Goal: Navigation & Orientation: Find specific page/section

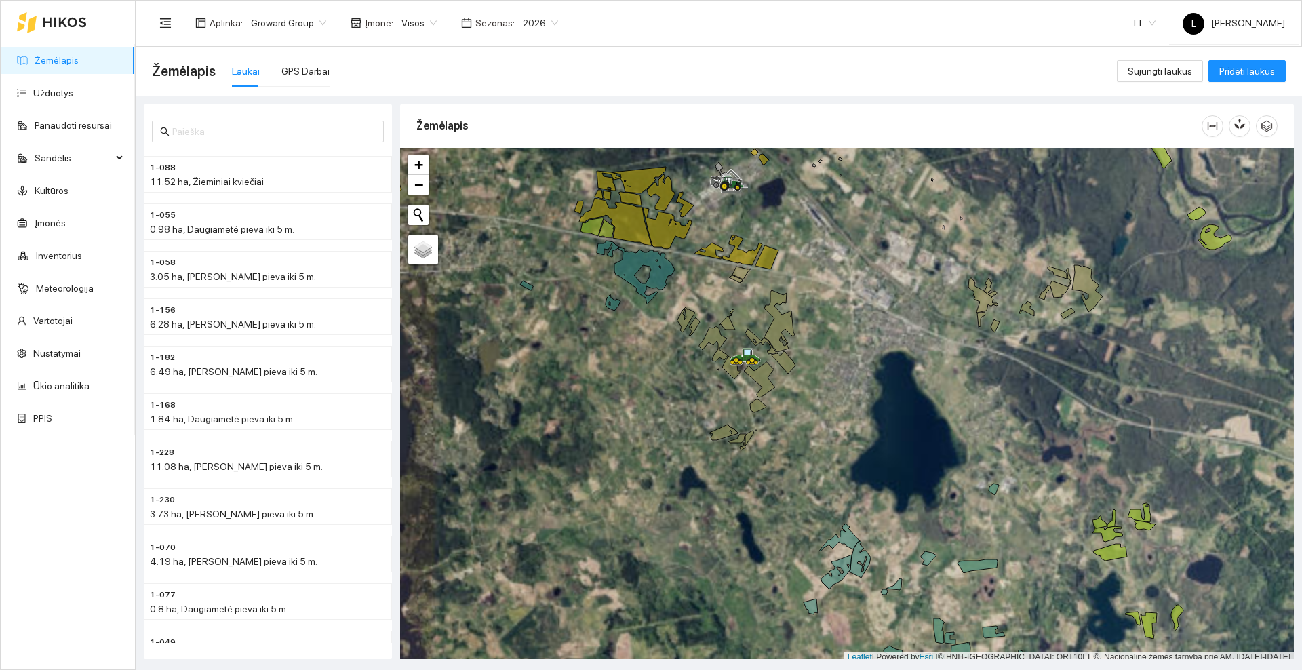
scroll to position [4, 0]
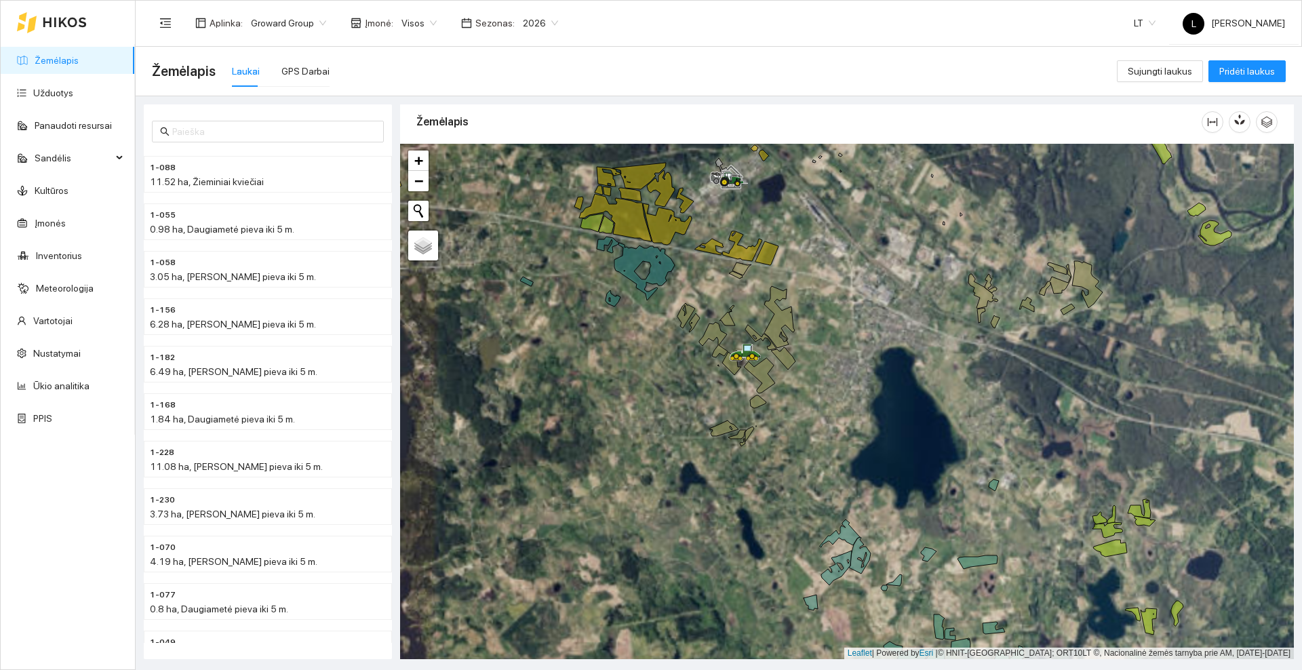
drag, startPoint x: 866, startPoint y: 463, endPoint x: 749, endPoint y: 127, distance: 355.4
click at [749, 127] on div "Žemėlapis" at bounding box center [847, 377] width 894 height 555
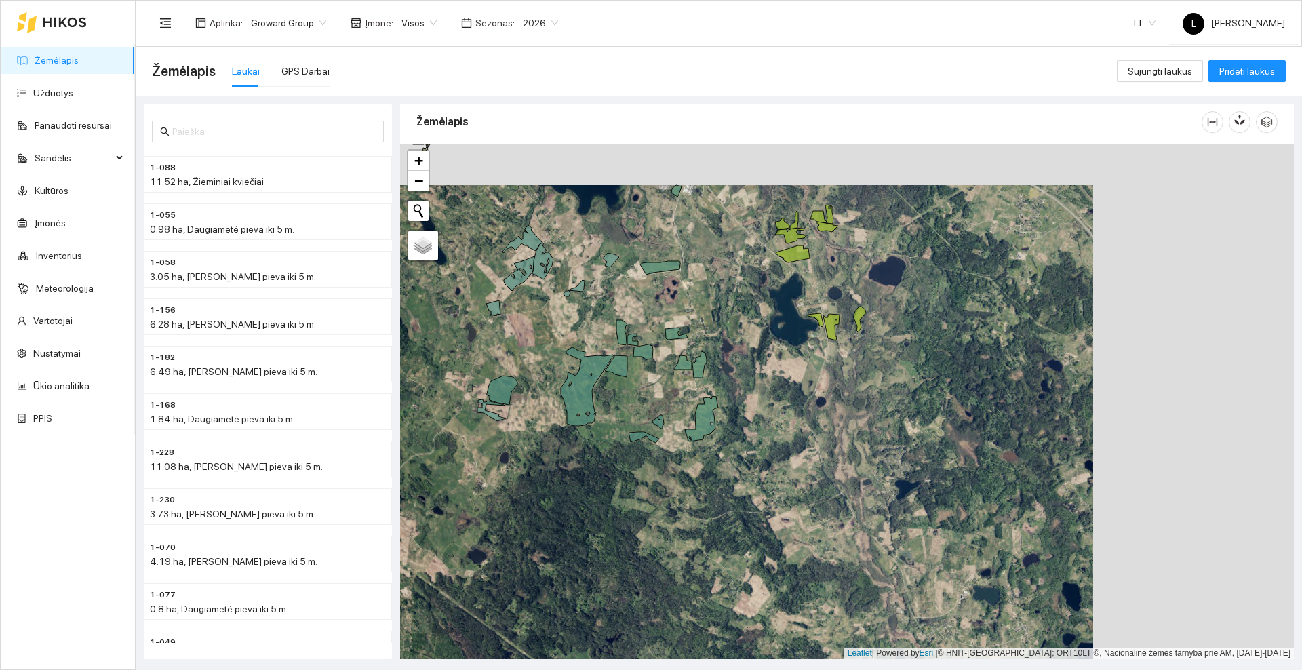
drag, startPoint x: 741, startPoint y: 270, endPoint x: 540, endPoint y: 311, distance: 205.6
click at [540, 311] on div at bounding box center [847, 401] width 894 height 515
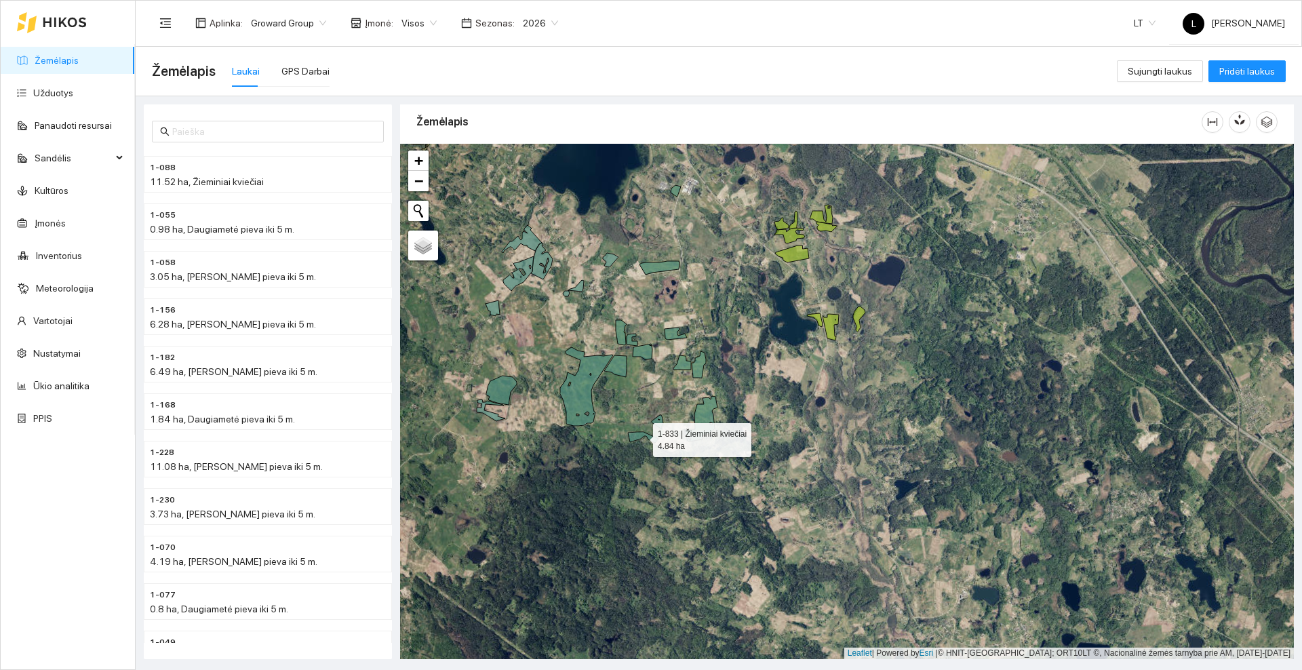
click at [637, 434] on icon at bounding box center [643, 437] width 31 height 11
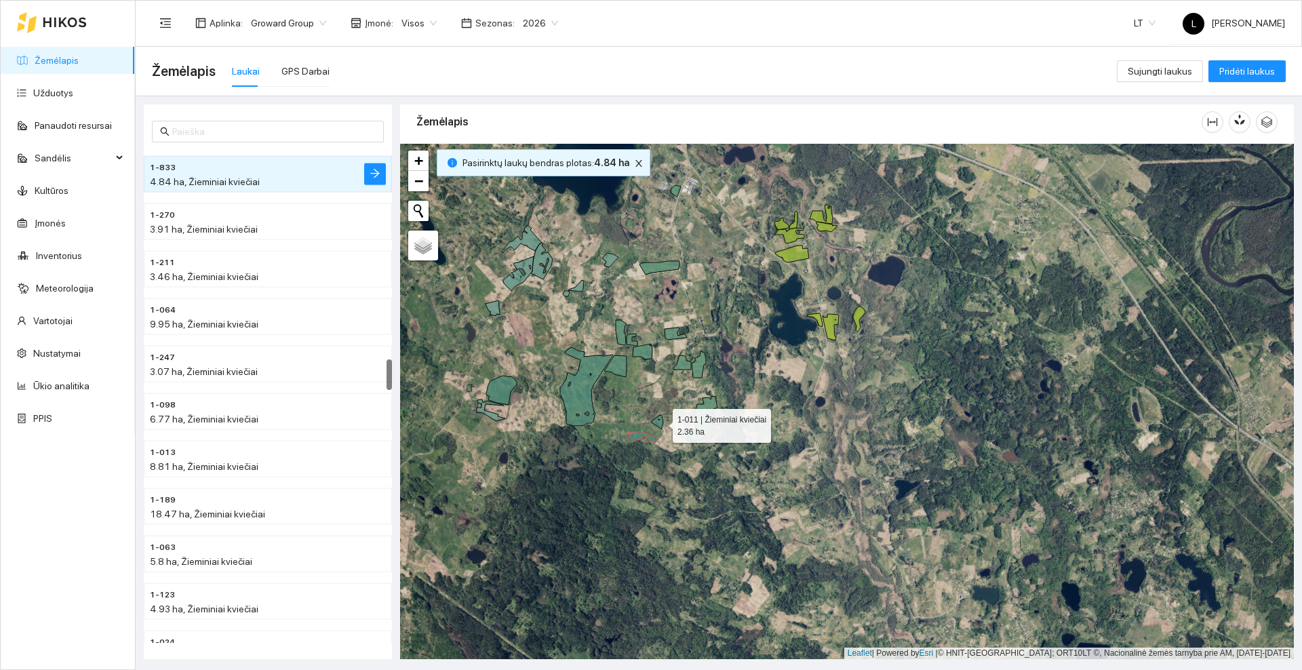
click at [661, 422] on icon at bounding box center [658, 422] width 12 height 14
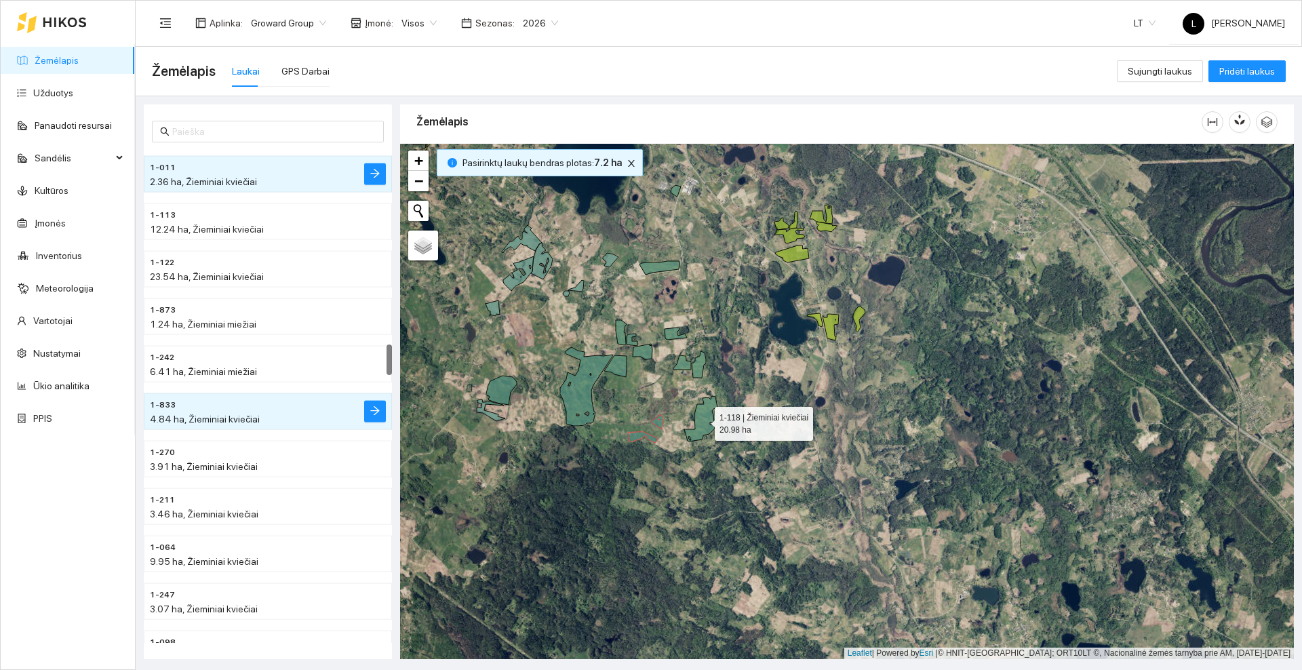
click at [703, 411] on icon at bounding box center [700, 419] width 33 height 45
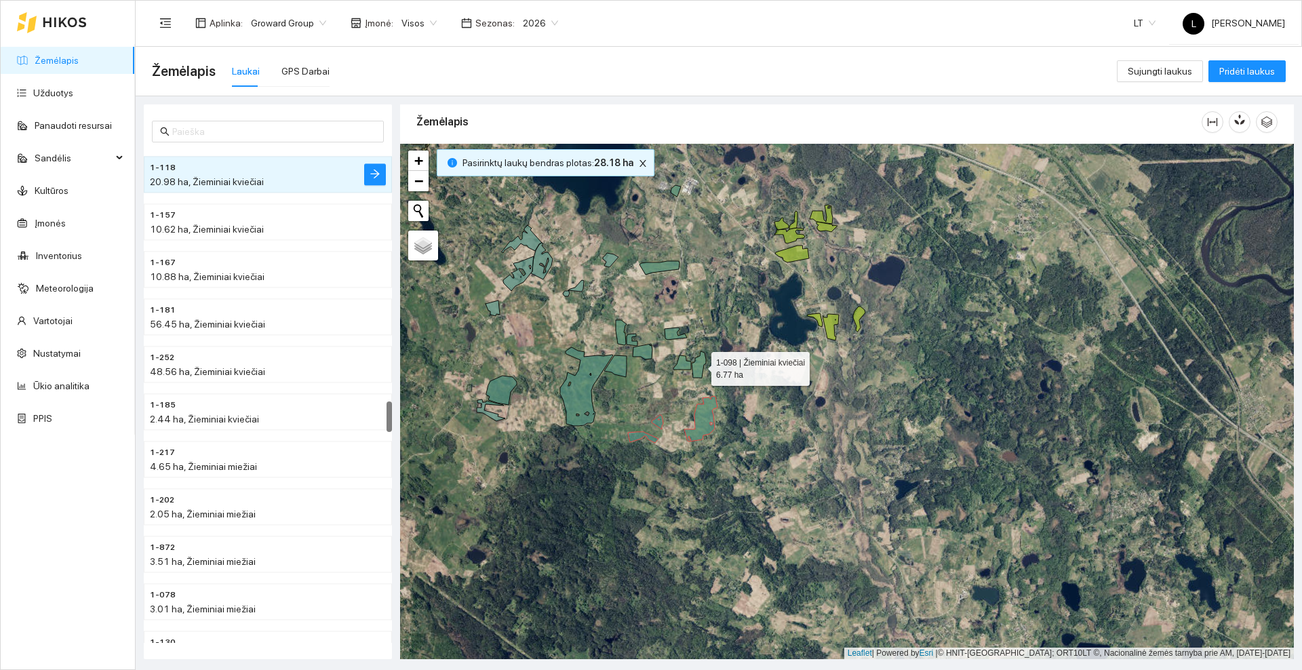
click at [699, 366] on icon at bounding box center [699, 364] width 14 height 26
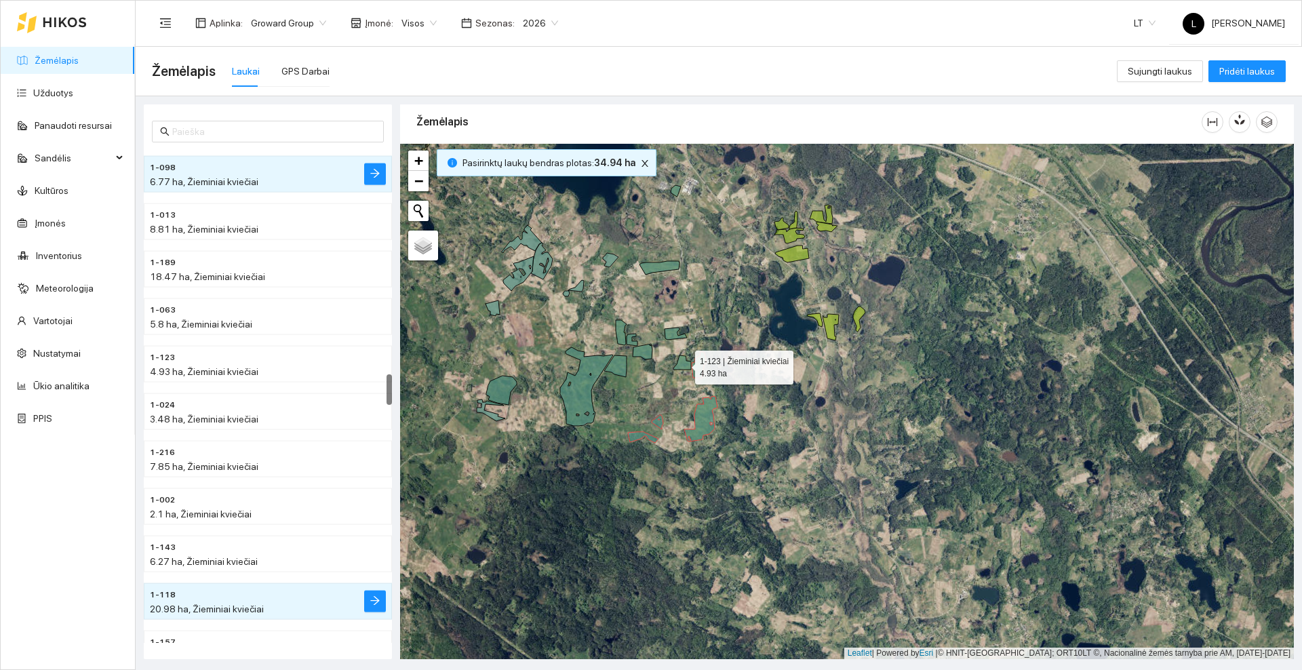
click at [682, 364] on icon at bounding box center [682, 362] width 18 height 14
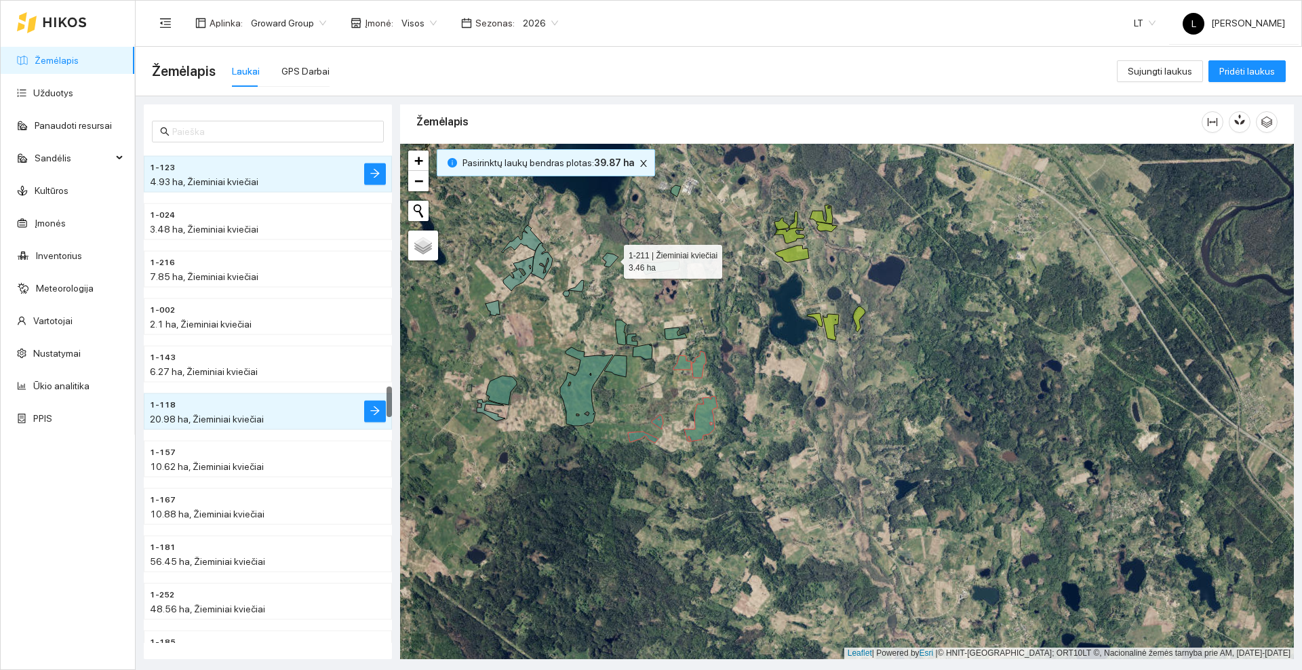
click at [612, 258] on icon at bounding box center [611, 260] width 16 height 14
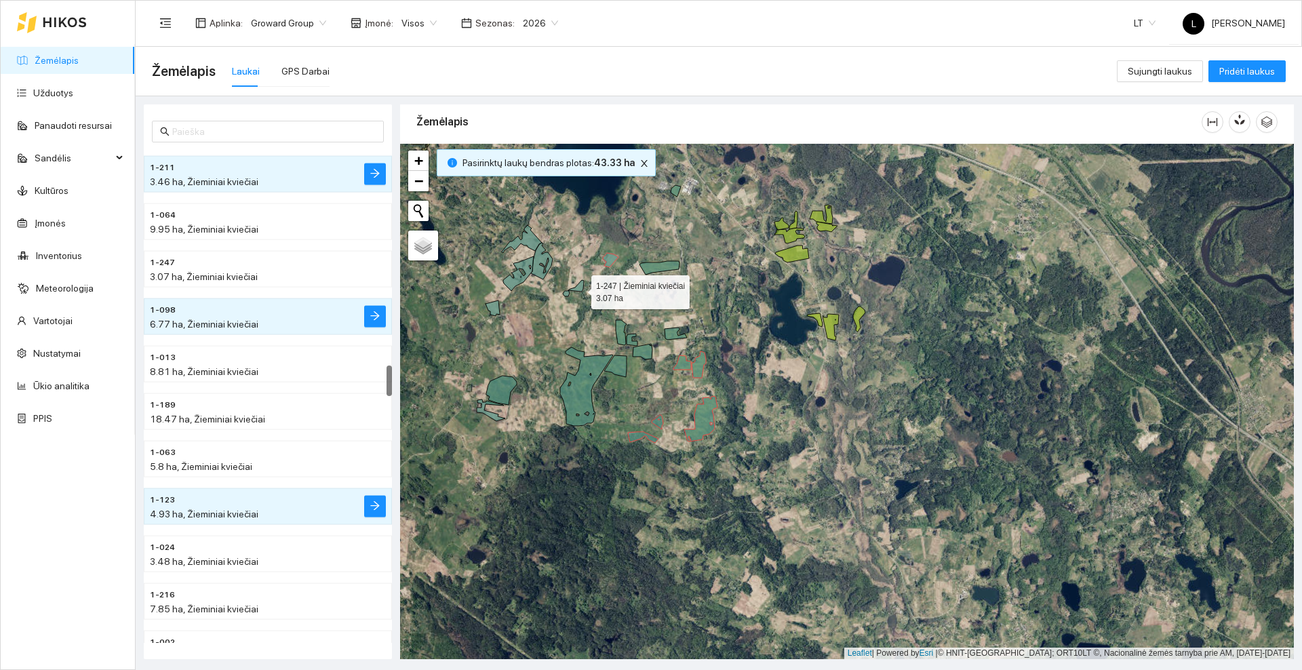
click at [579, 289] on icon at bounding box center [573, 288] width 21 height 16
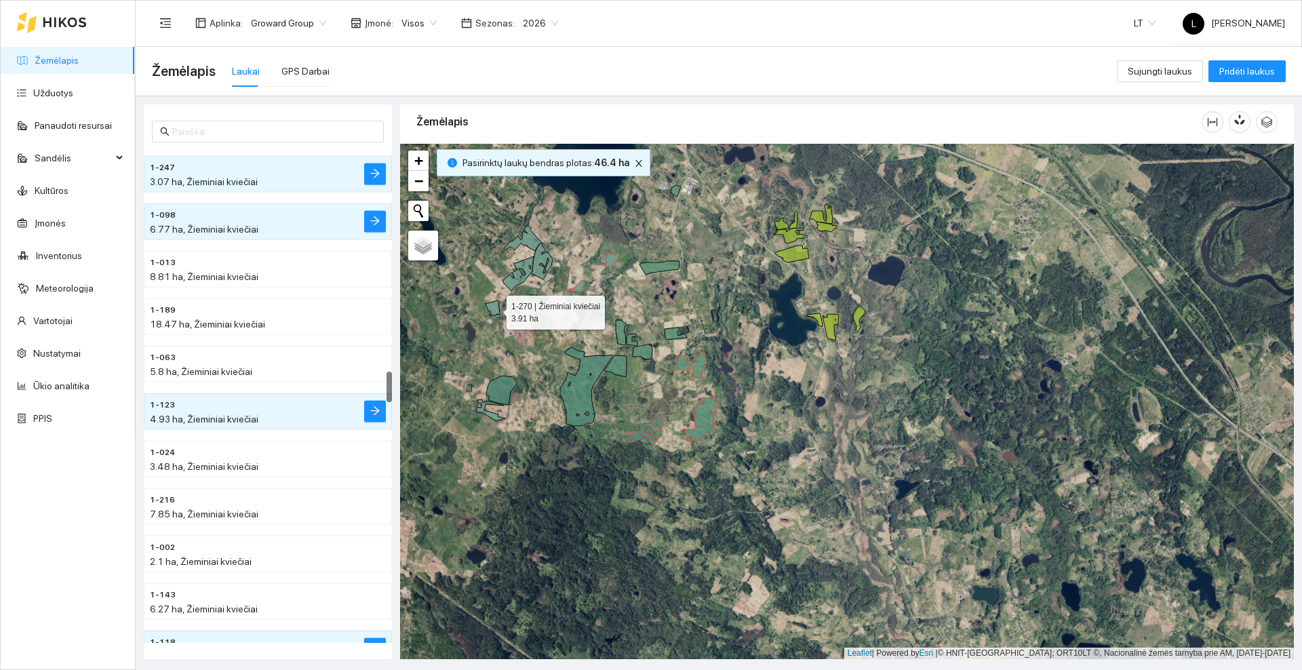
click at [494, 309] on icon at bounding box center [493, 308] width 14 height 16
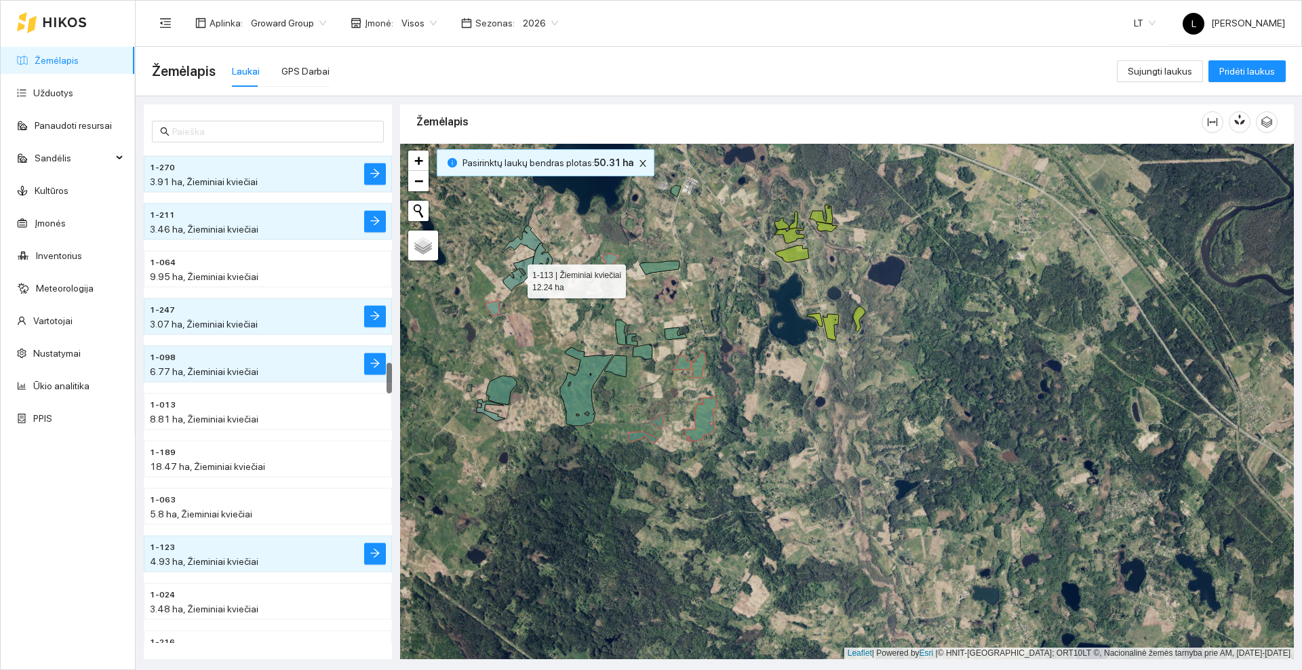
click at [515, 278] on icon at bounding box center [518, 273] width 31 height 35
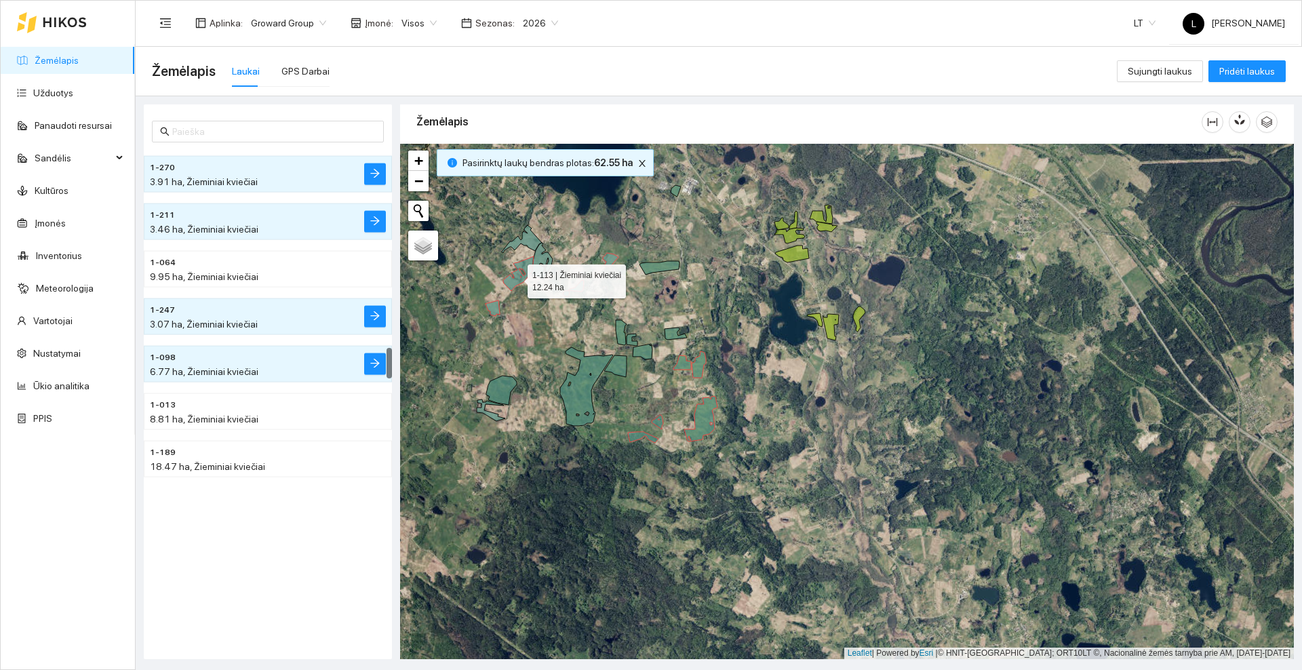
scroll to position [3126, 0]
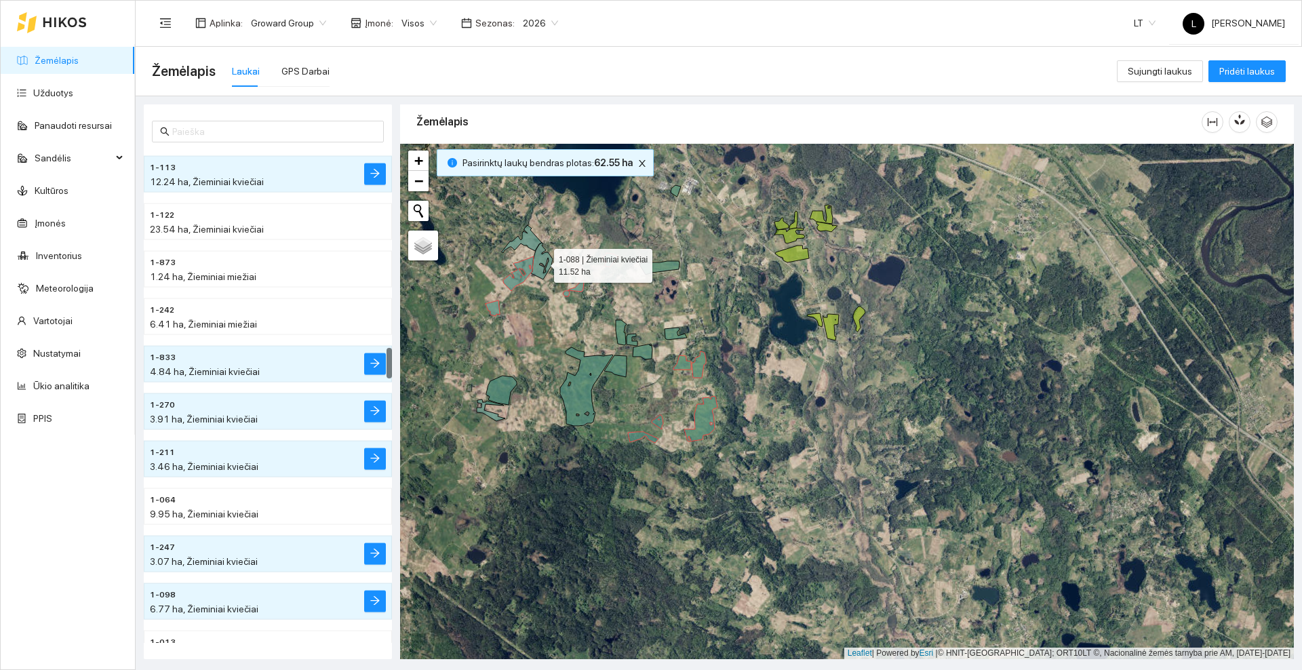
click at [539, 258] on icon at bounding box center [542, 261] width 22 height 37
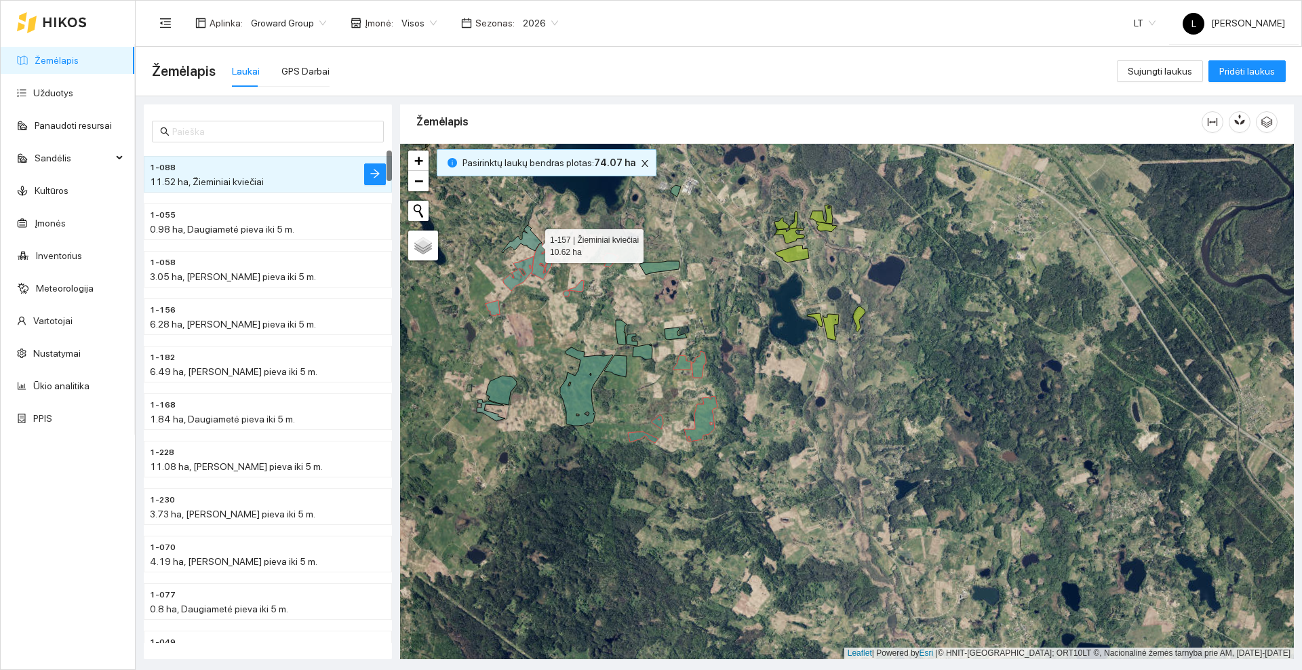
click at [532, 242] on icon at bounding box center [522, 239] width 40 height 28
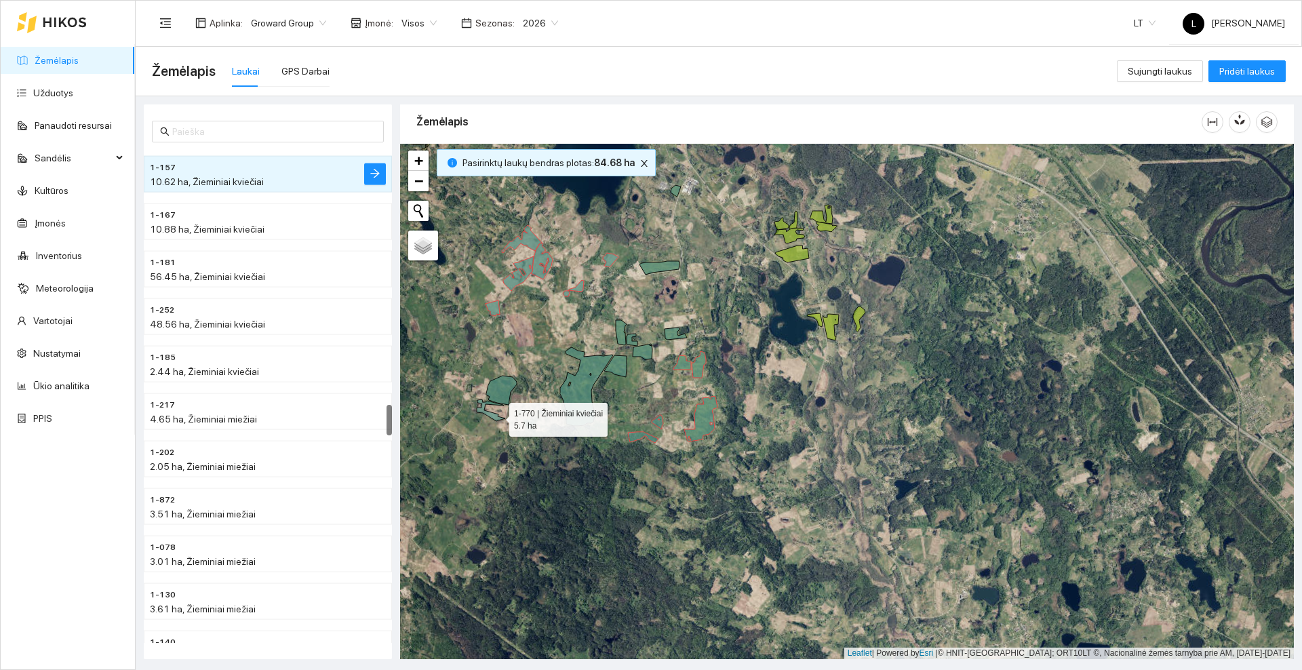
click at [497, 416] on icon at bounding box center [491, 410] width 28 height 22
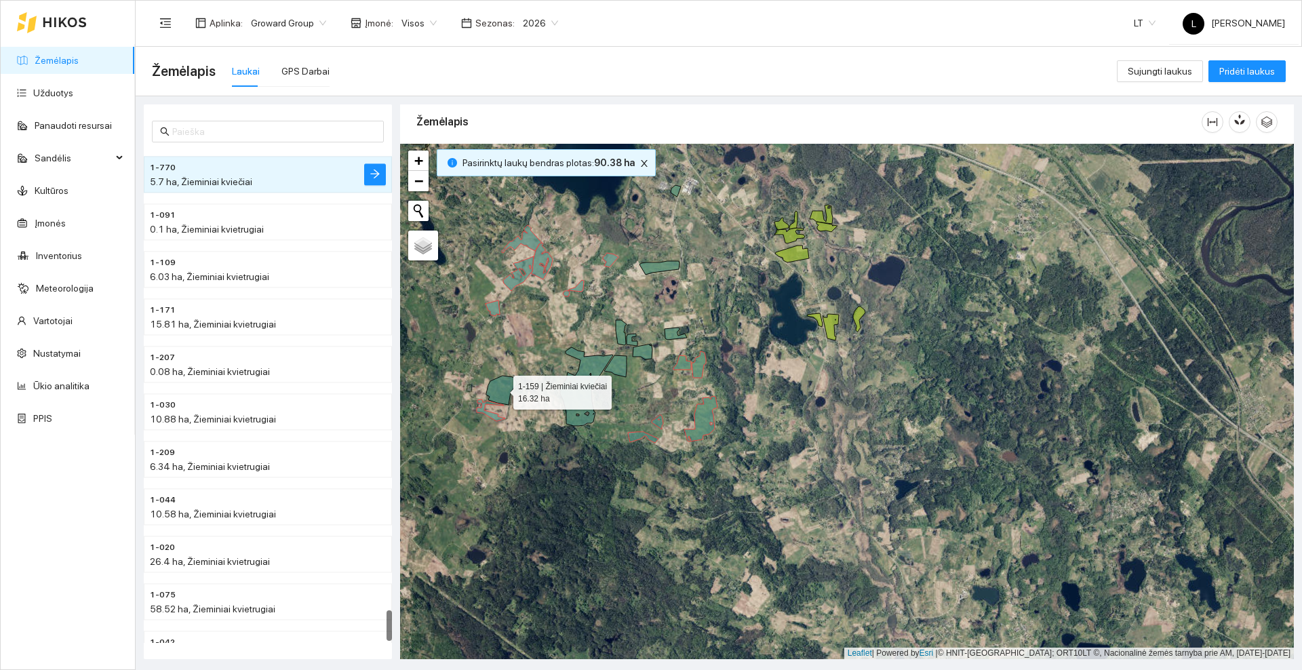
click at [500, 389] on icon at bounding box center [501, 390] width 31 height 29
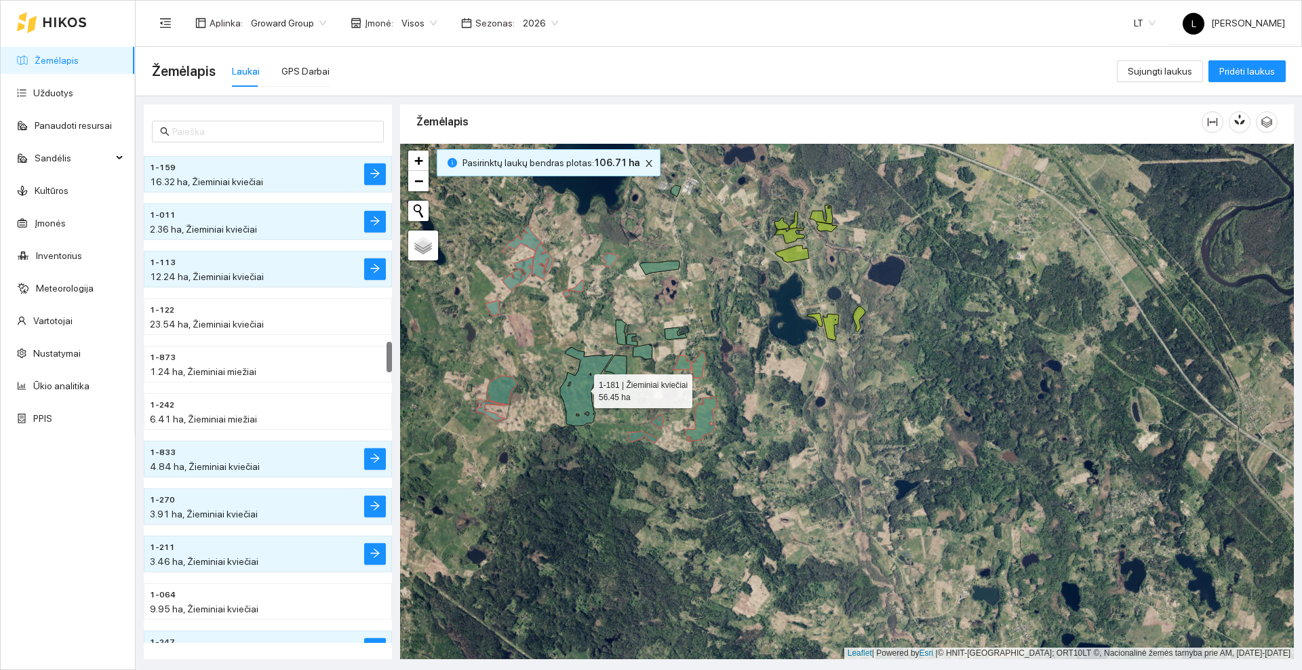
click at [595, 371] on icon at bounding box center [586, 386] width 53 height 79
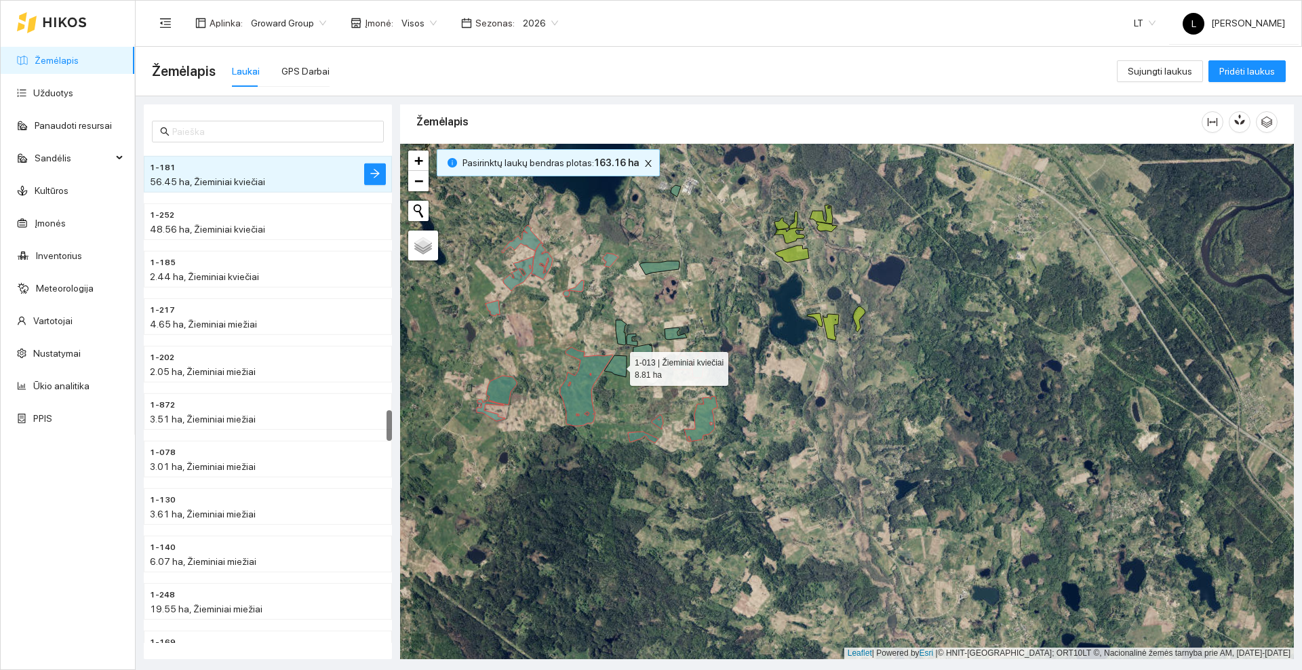
click at [616, 363] on icon at bounding box center [615, 366] width 22 height 22
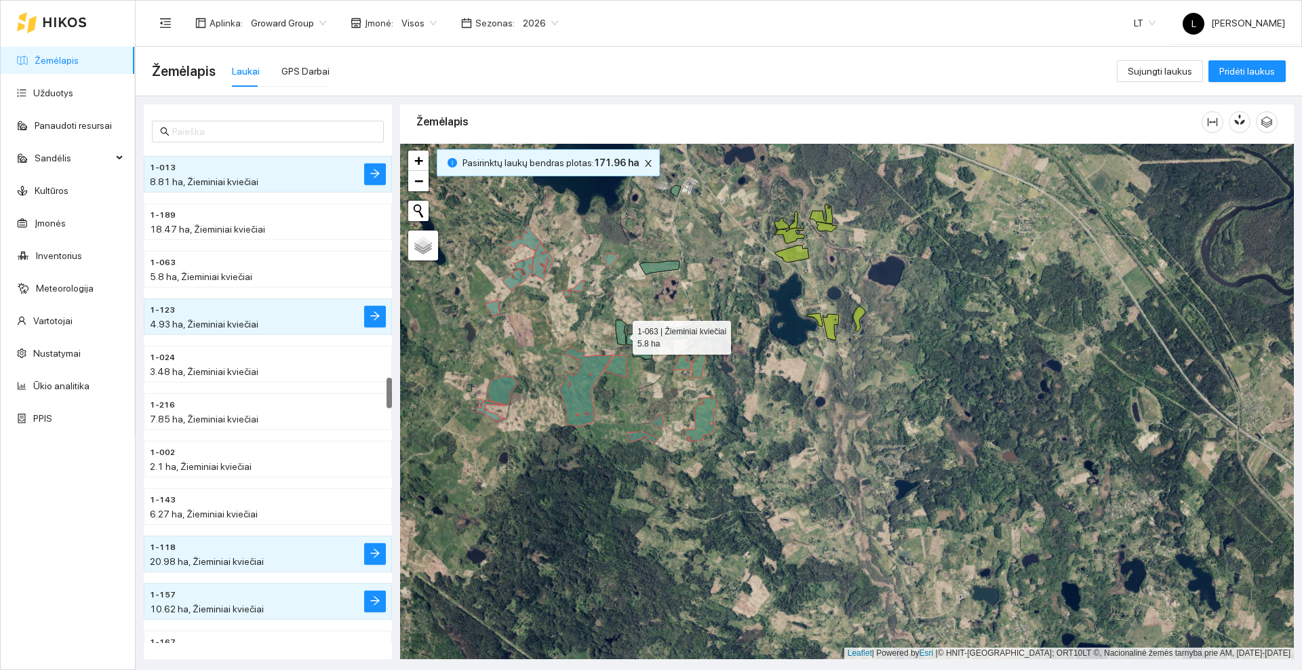
click at [621, 334] on icon at bounding box center [621, 332] width 11 height 25
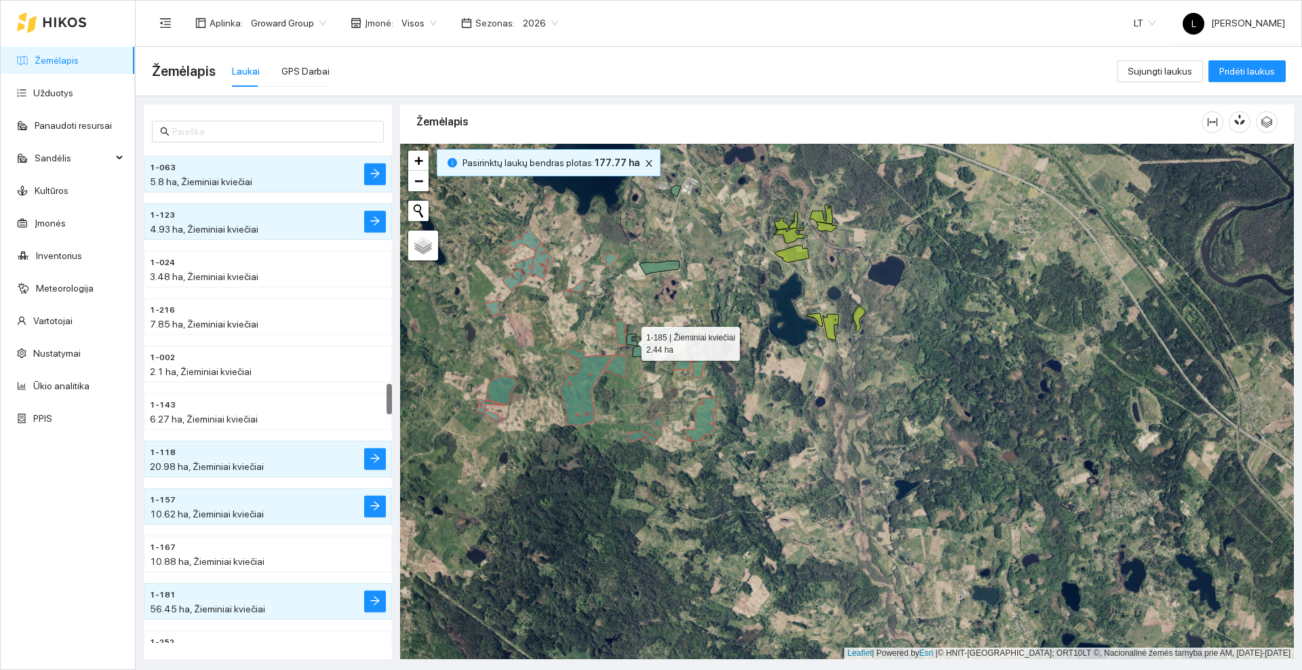
click at [629, 340] on icon at bounding box center [632, 340] width 11 height 12
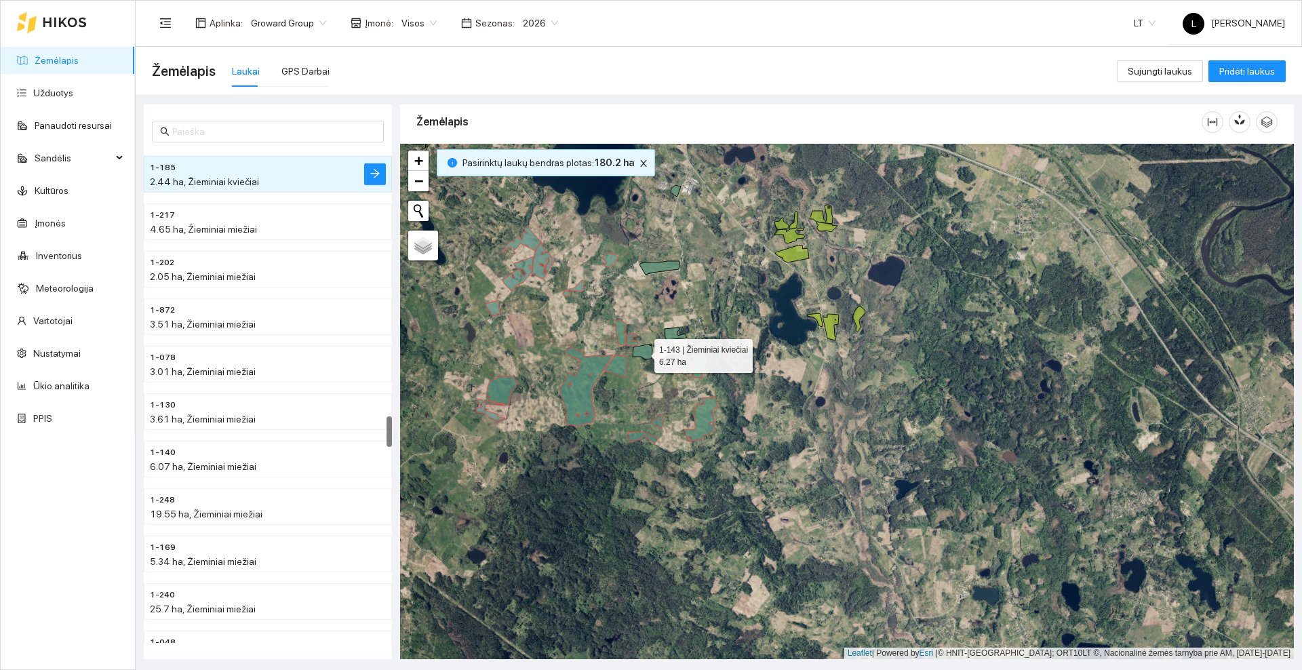
click at [642, 353] on icon at bounding box center [643, 352] width 20 height 16
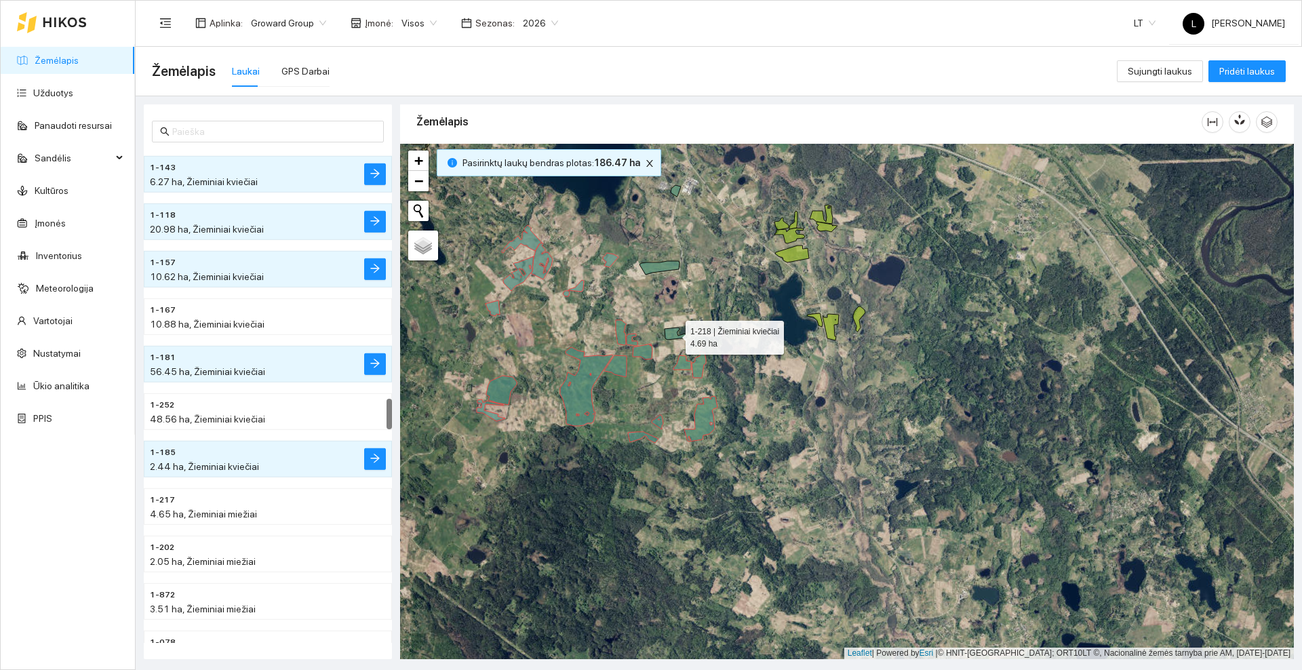
click at [673, 334] on icon at bounding box center [676, 334] width 22 height 12
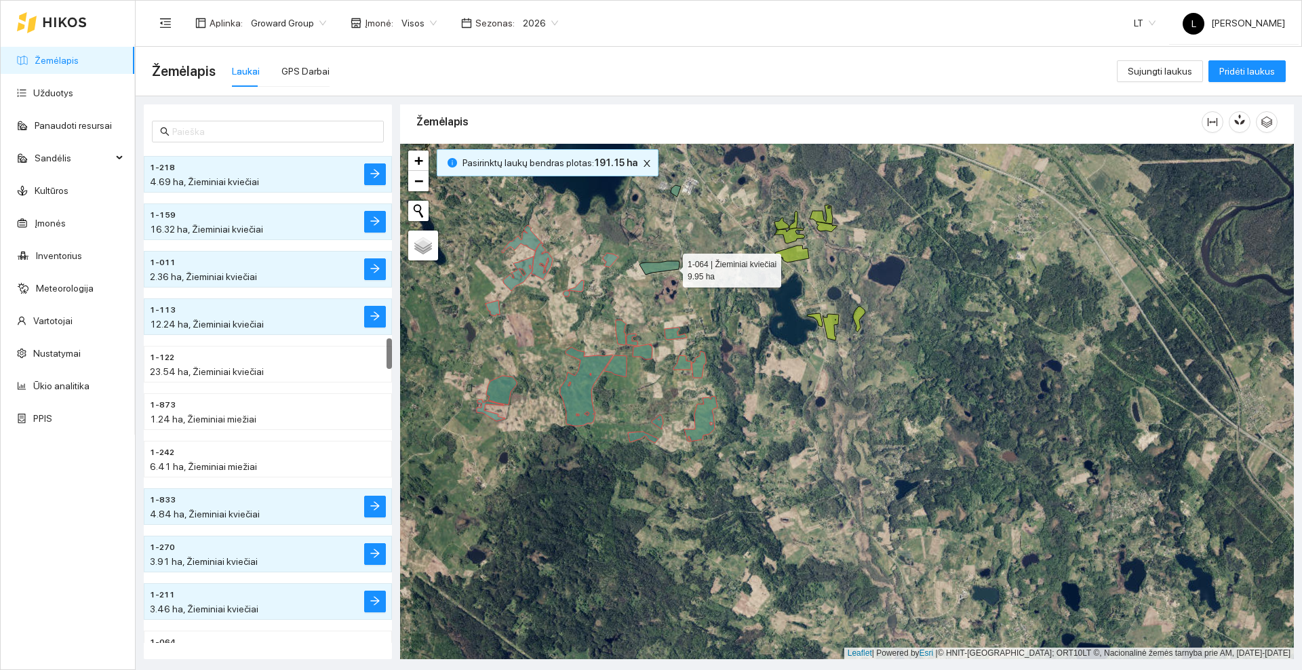
click at [671, 267] on icon at bounding box center [660, 268] width 40 height 14
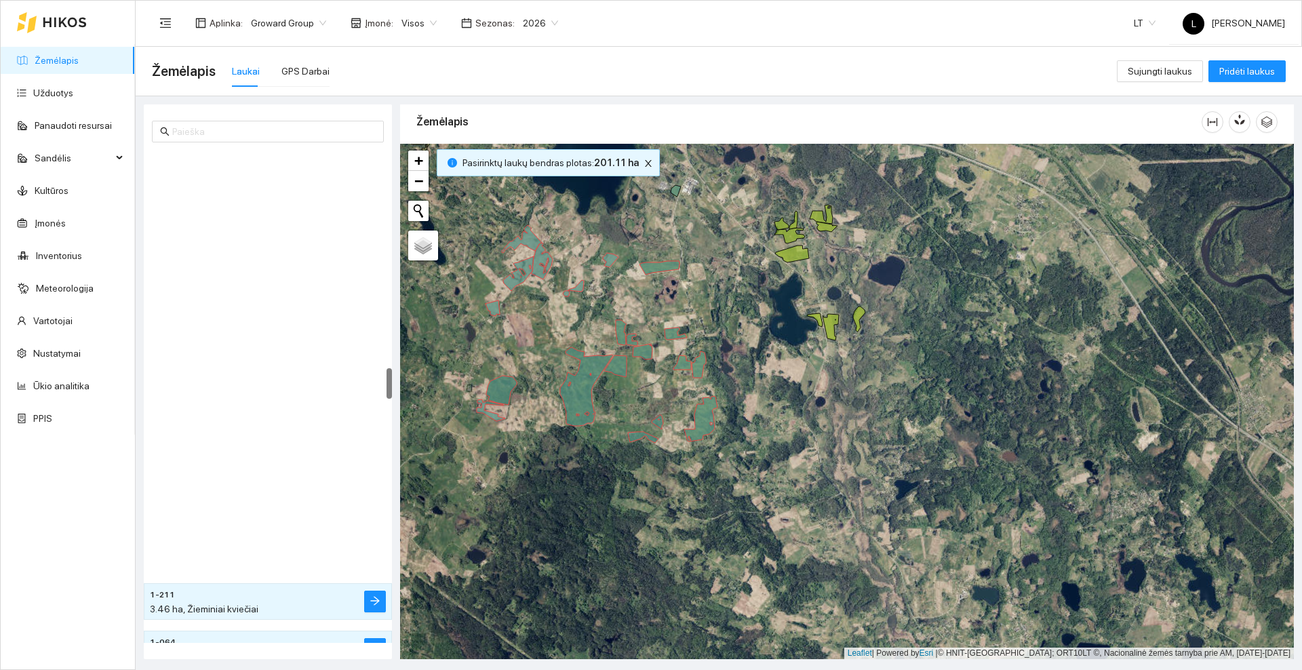
scroll to position [3459, 0]
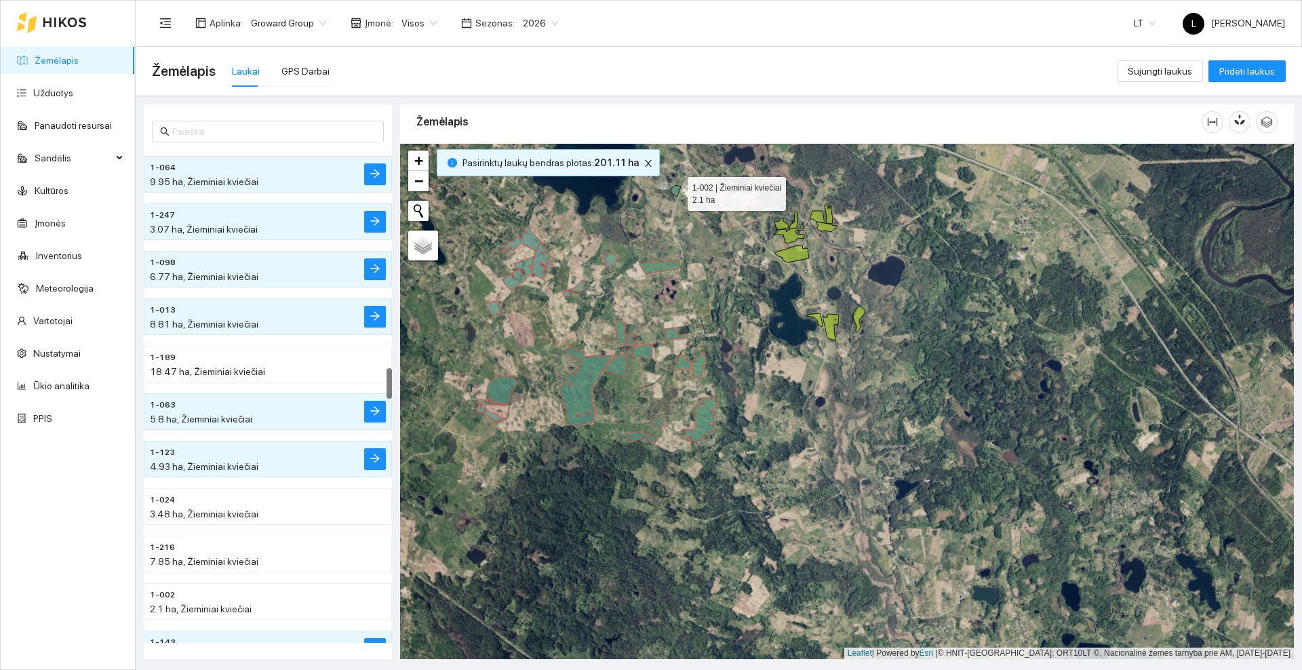
click at [675, 191] on icon at bounding box center [676, 191] width 10 height 12
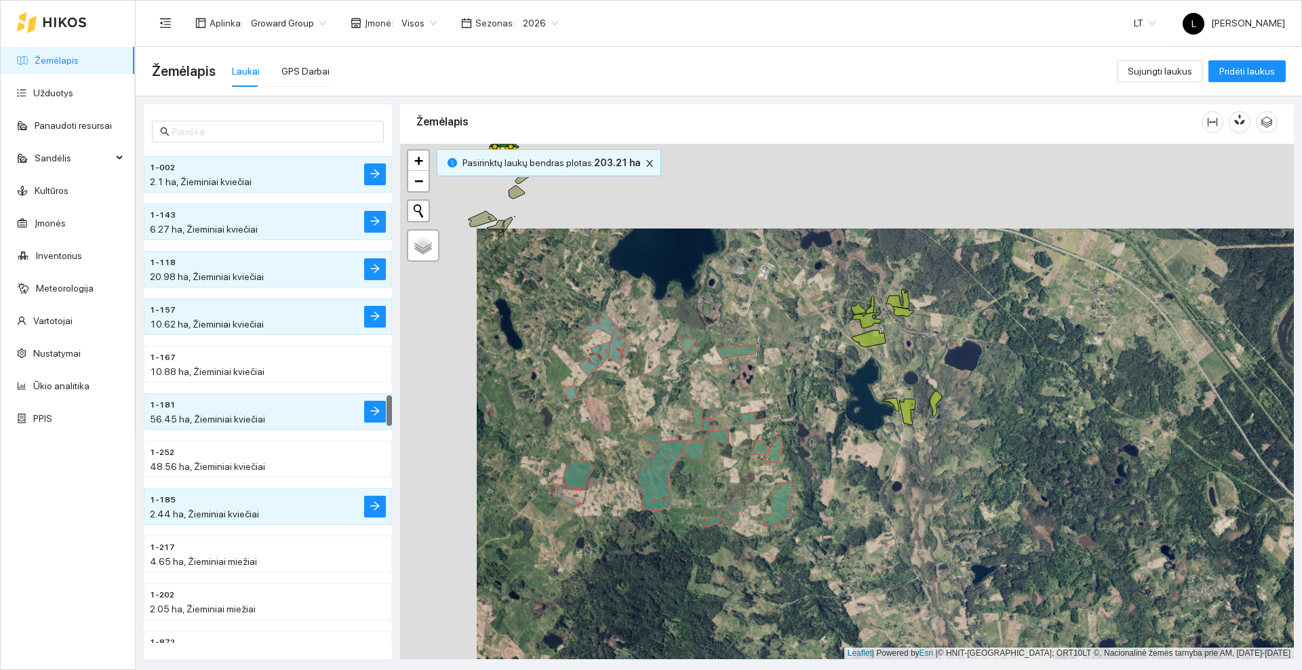
drag, startPoint x: 648, startPoint y: 229, endPoint x: 726, endPoint y: 315, distance: 115.7
click at [727, 315] on div at bounding box center [847, 401] width 894 height 515
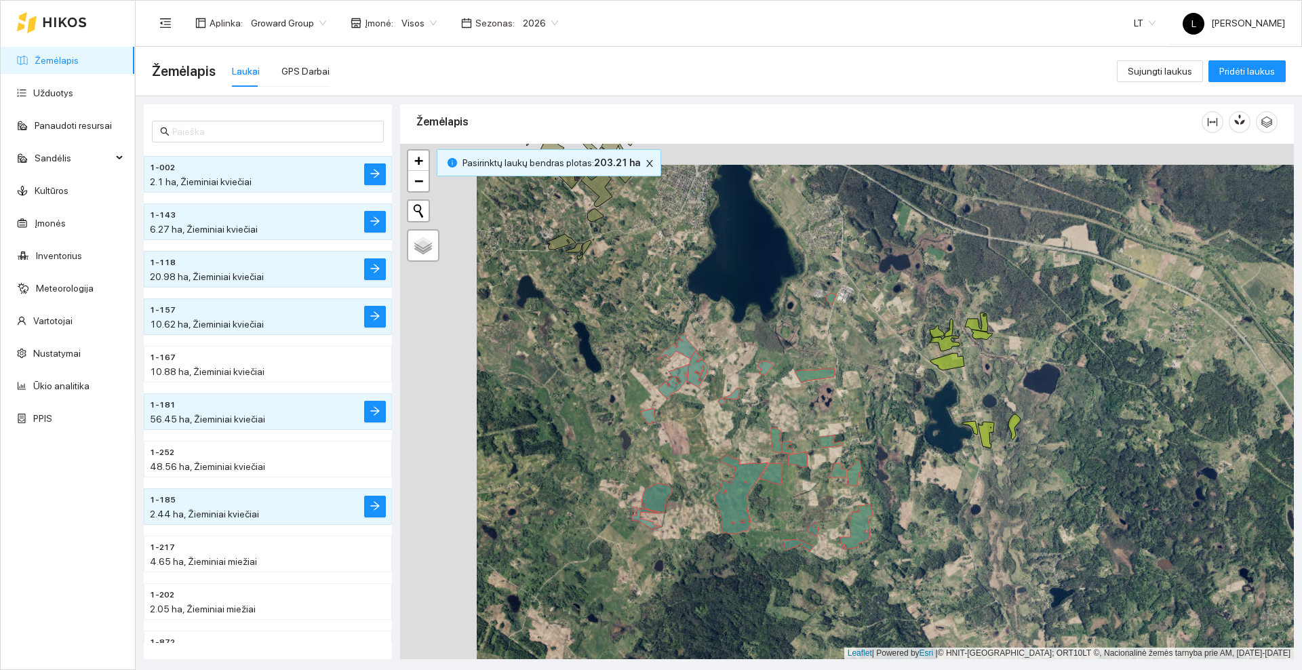
drag, startPoint x: 619, startPoint y: 413, endPoint x: 696, endPoint y: 434, distance: 79.5
click at [696, 434] on div at bounding box center [847, 401] width 894 height 515
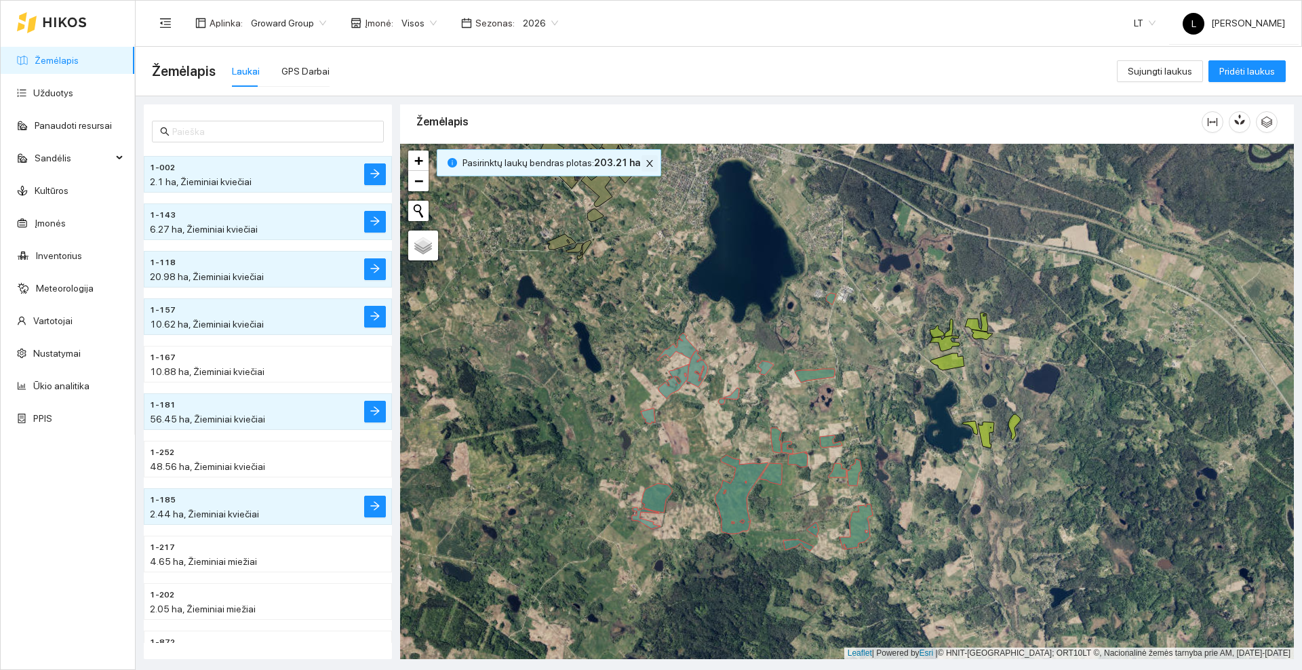
click at [646, 162] on icon "close" at bounding box center [649, 163] width 7 height 7
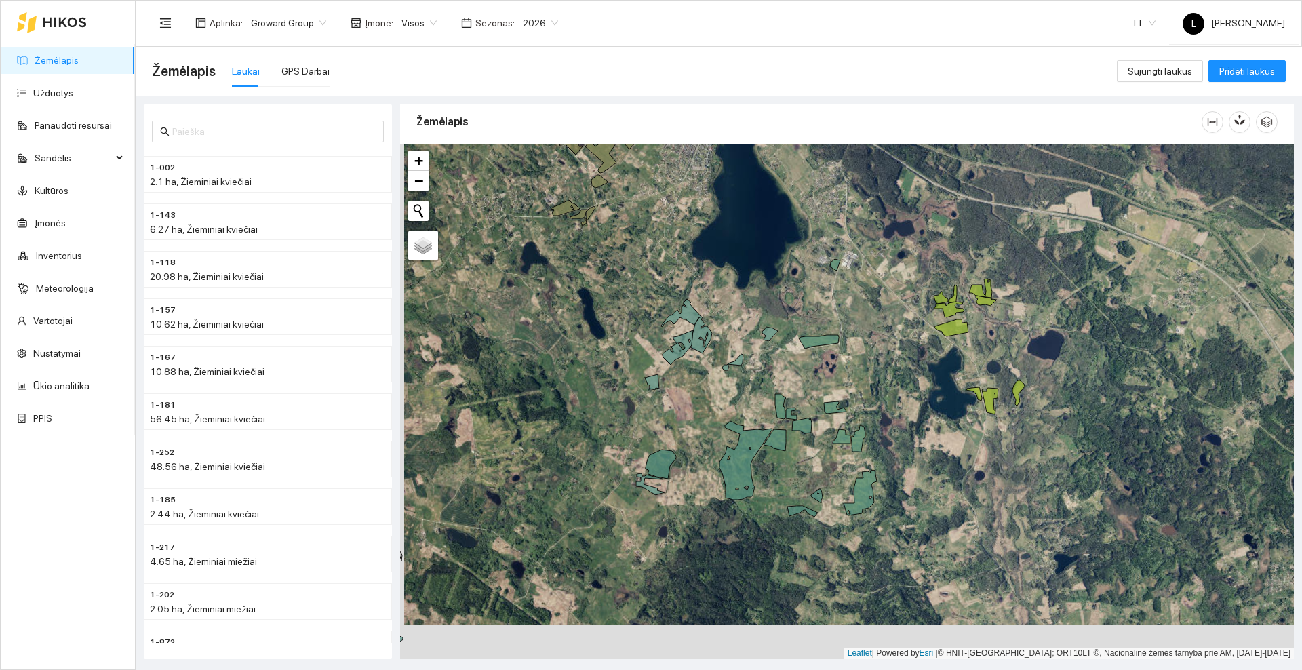
drag, startPoint x: 610, startPoint y: 562, endPoint x: 781, endPoint y: 237, distance: 367.1
click at [781, 237] on div at bounding box center [847, 401] width 894 height 515
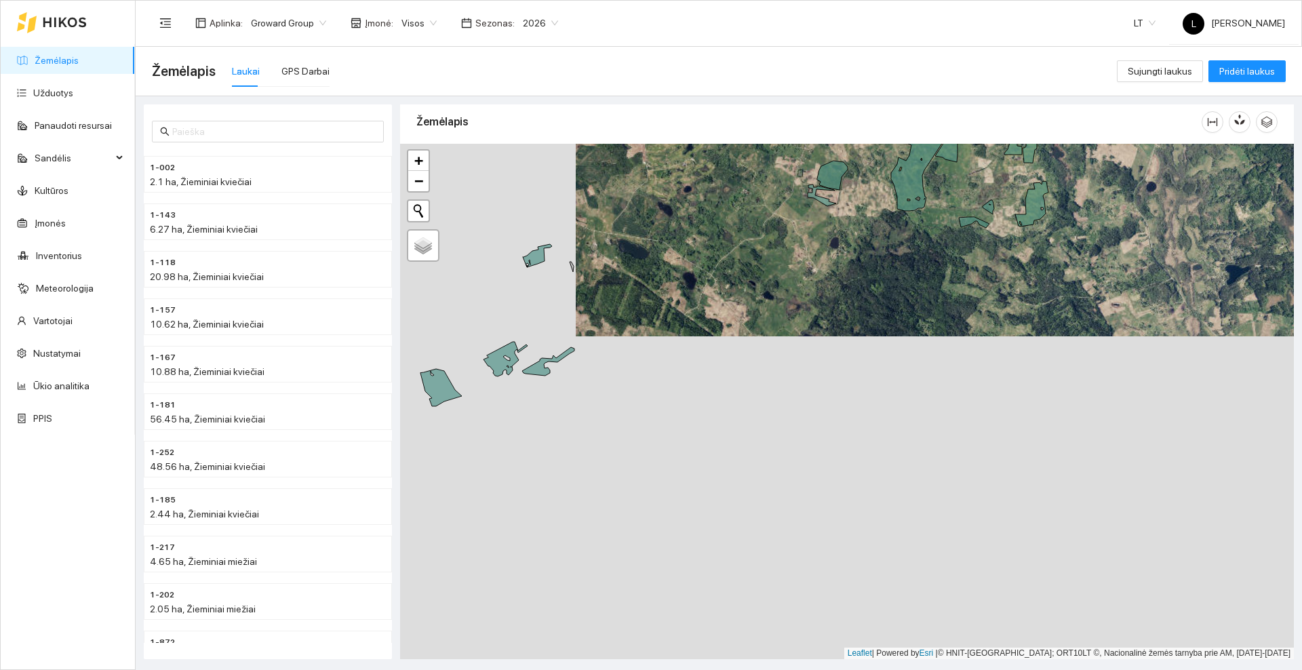
drag, startPoint x: 570, startPoint y: 253, endPoint x: 741, endPoint y: 283, distance: 174.2
click at [747, 286] on div at bounding box center [847, 401] width 894 height 515
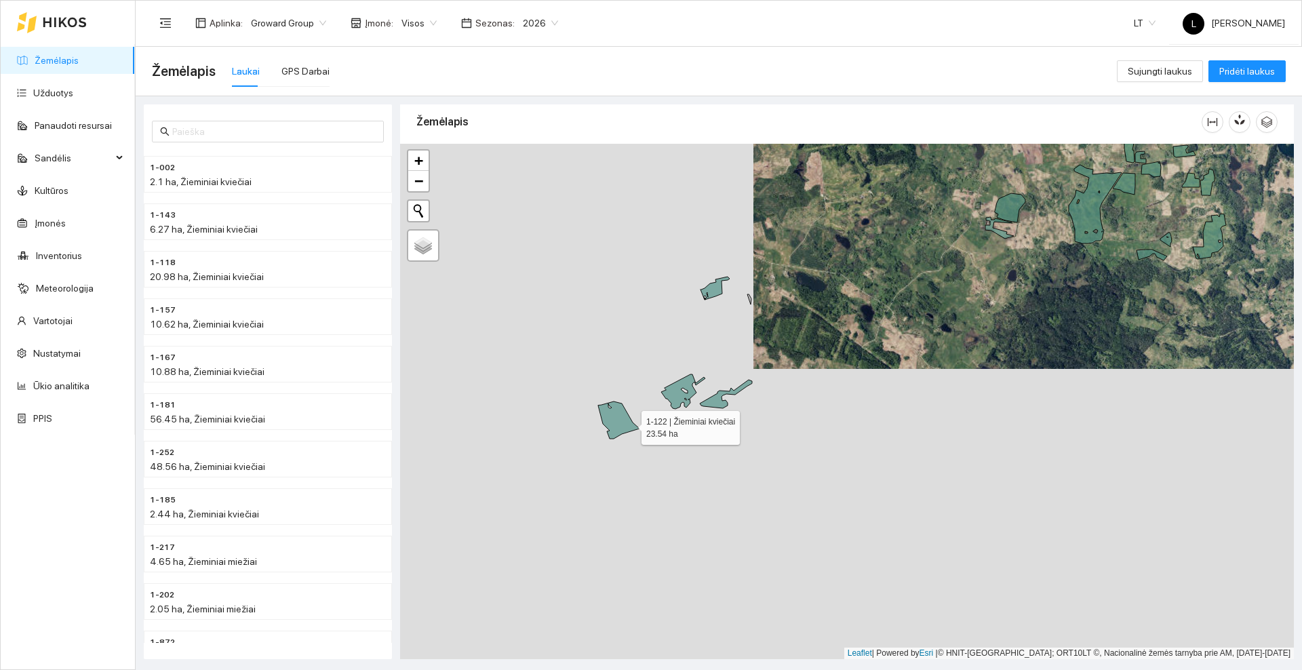
click at [628, 425] on icon at bounding box center [618, 419] width 41 height 37
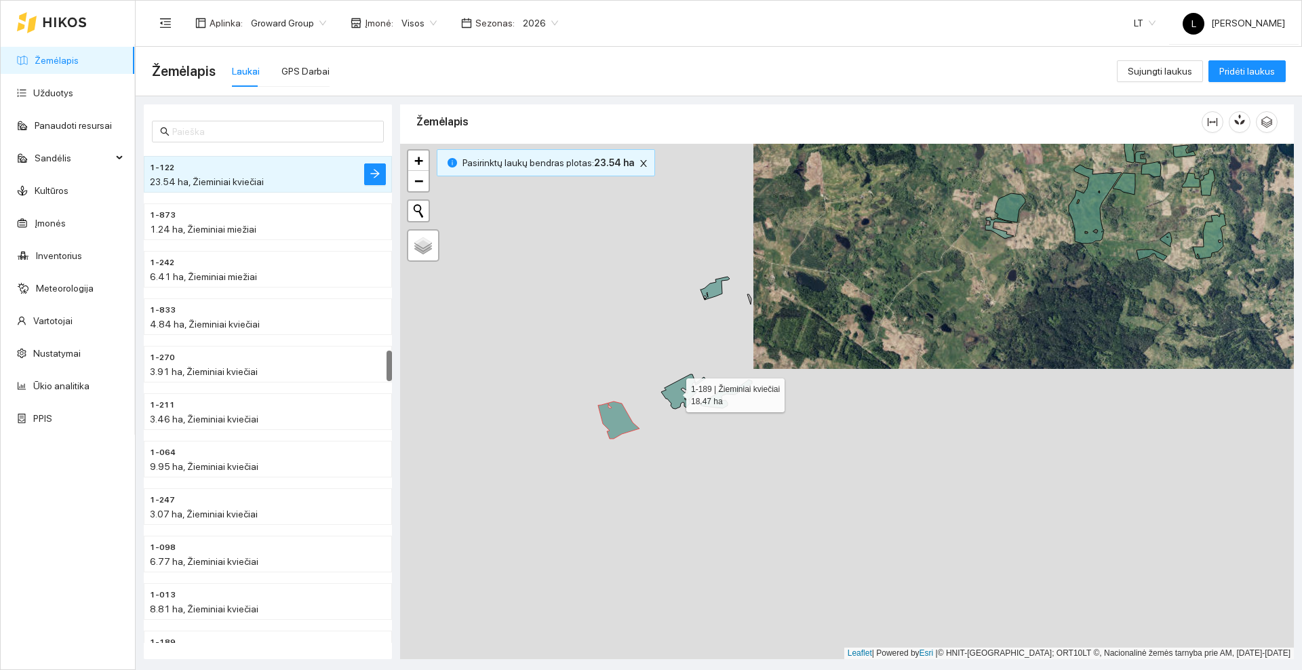
click at [674, 392] on icon at bounding box center [683, 391] width 44 height 35
click at [722, 403] on icon at bounding box center [726, 394] width 52 height 28
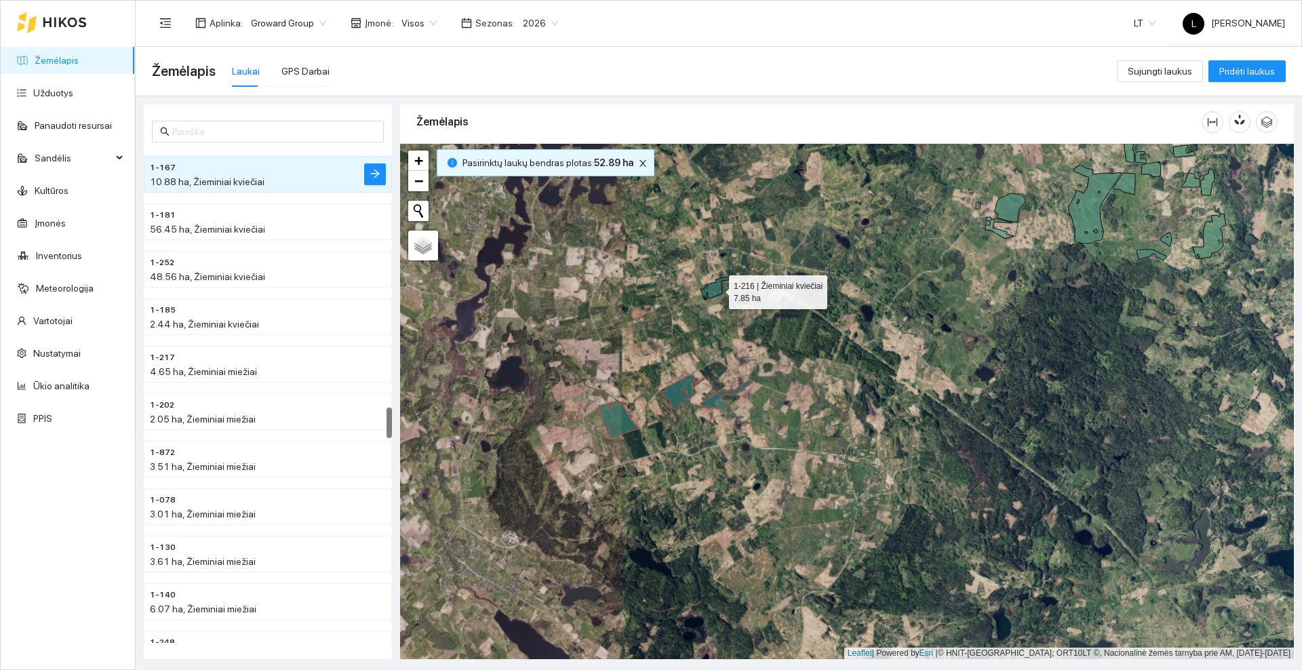
drag, startPoint x: 717, startPoint y: 289, endPoint x: 730, endPoint y: 279, distance: 17.0
click at [716, 289] on icon at bounding box center [715, 288] width 29 height 23
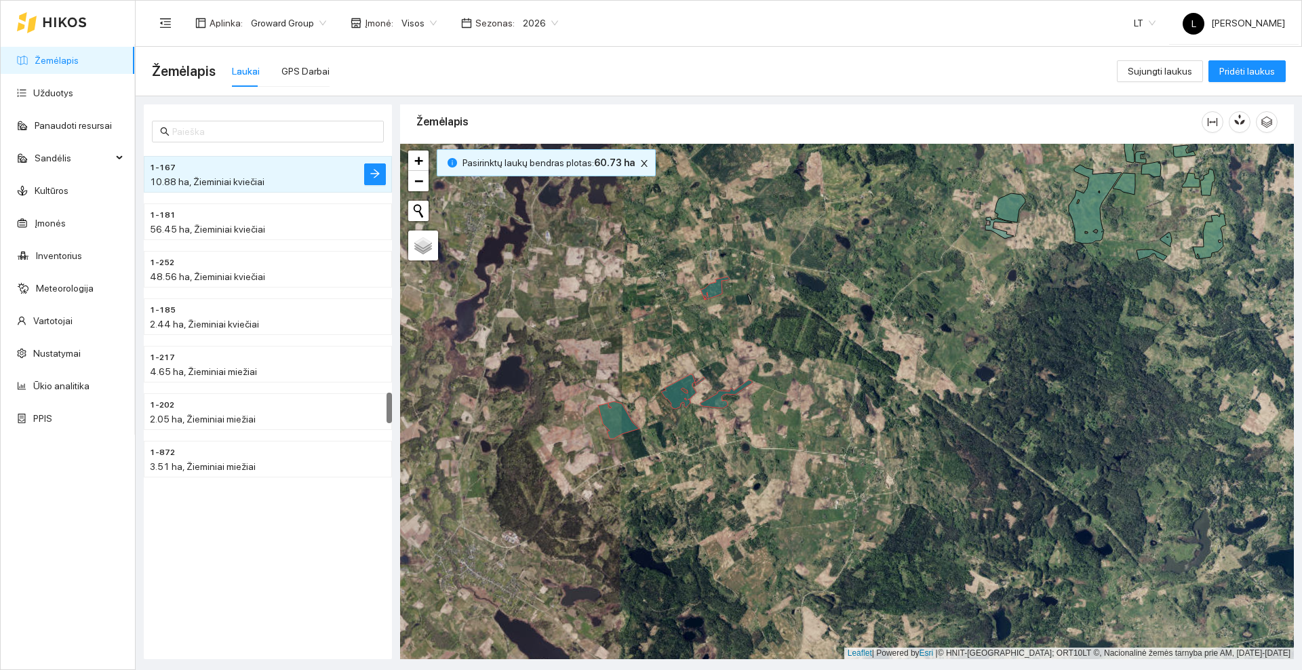
scroll to position [3838, 0]
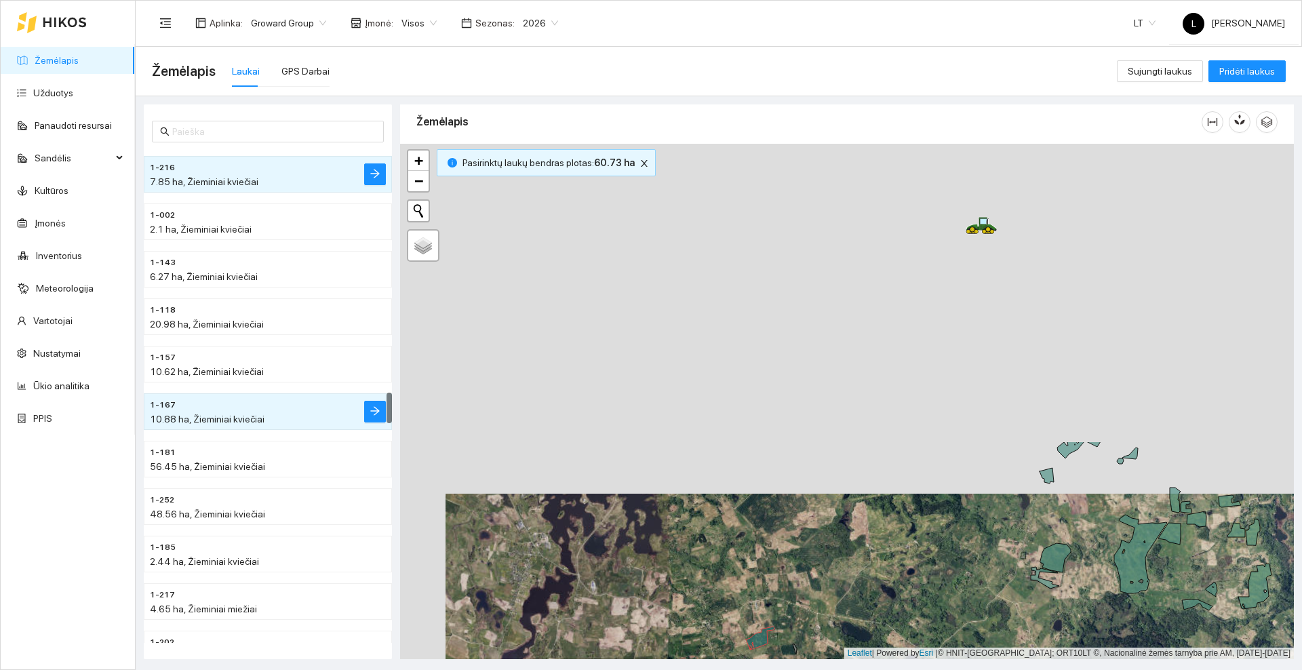
drag, startPoint x: 755, startPoint y: 251, endPoint x: 800, endPoint y: 601, distance: 352.7
click at [800, 601] on div at bounding box center [847, 401] width 894 height 515
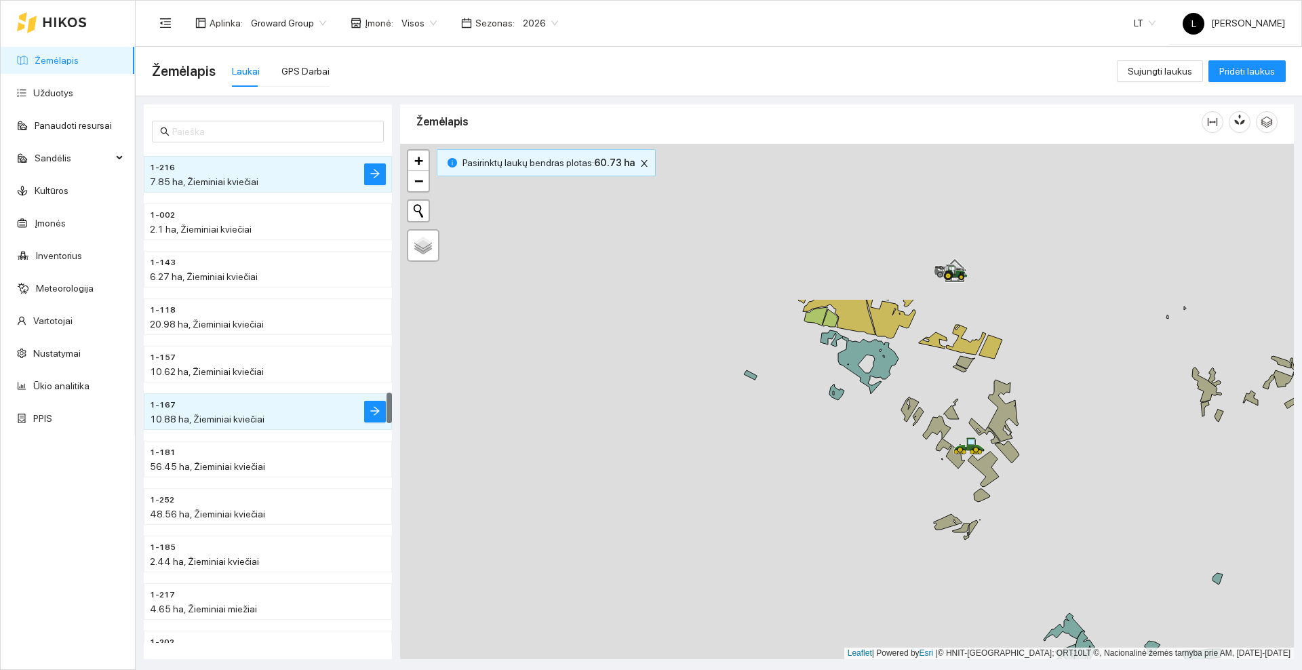
drag, startPoint x: 844, startPoint y: 492, endPoint x: 845, endPoint y: 570, distance: 77.3
click at [845, 570] on div at bounding box center [847, 401] width 894 height 515
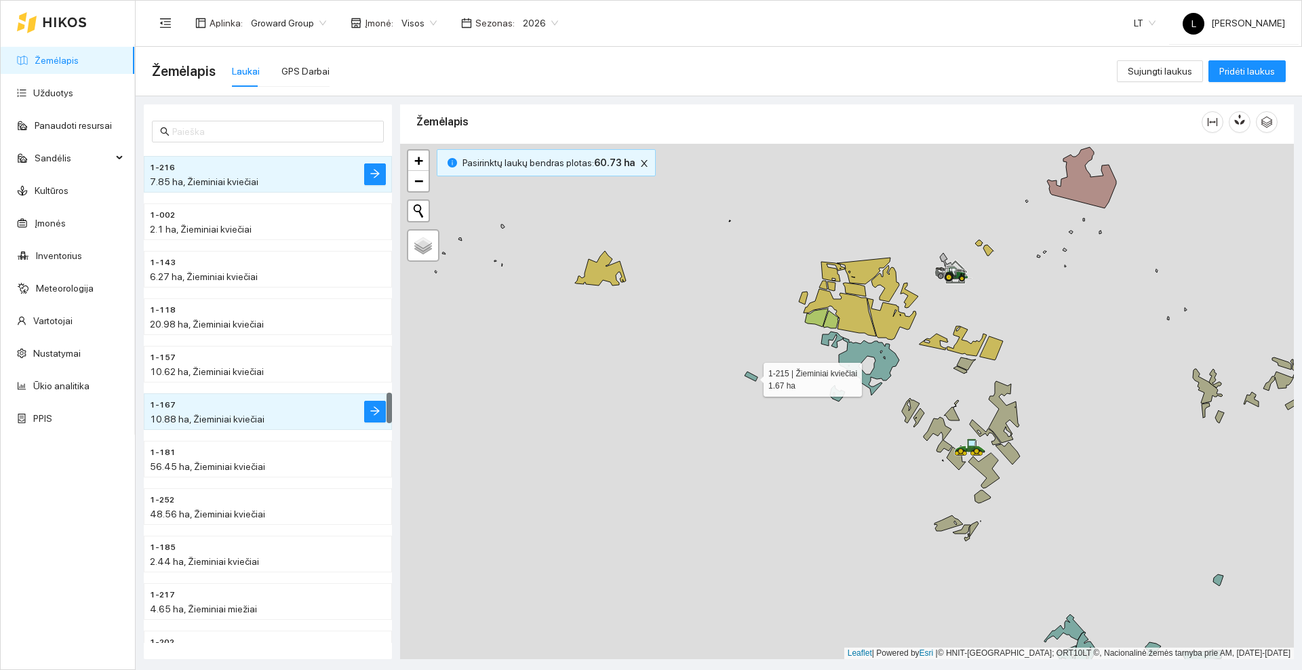
click at [750, 375] on icon at bounding box center [751, 376] width 13 height 9
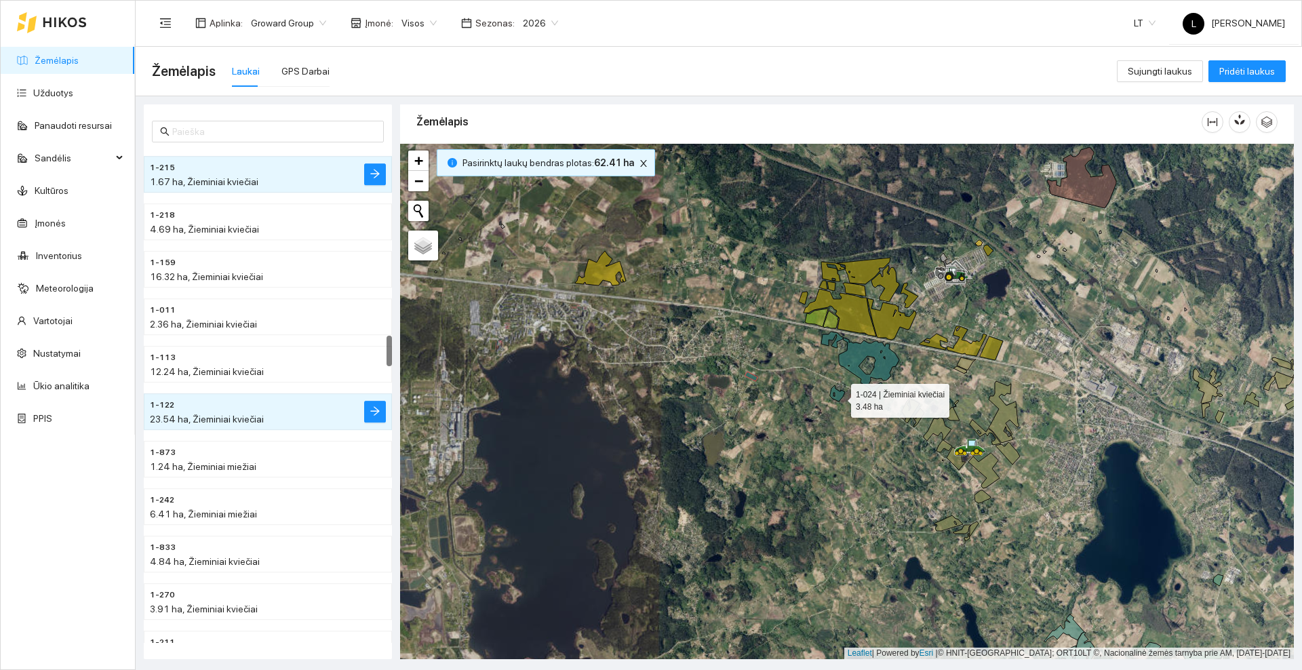
drag, startPoint x: 839, startPoint y: 397, endPoint x: 841, endPoint y: 372, distance: 25.2
click at [837, 396] on icon at bounding box center [837, 393] width 15 height 16
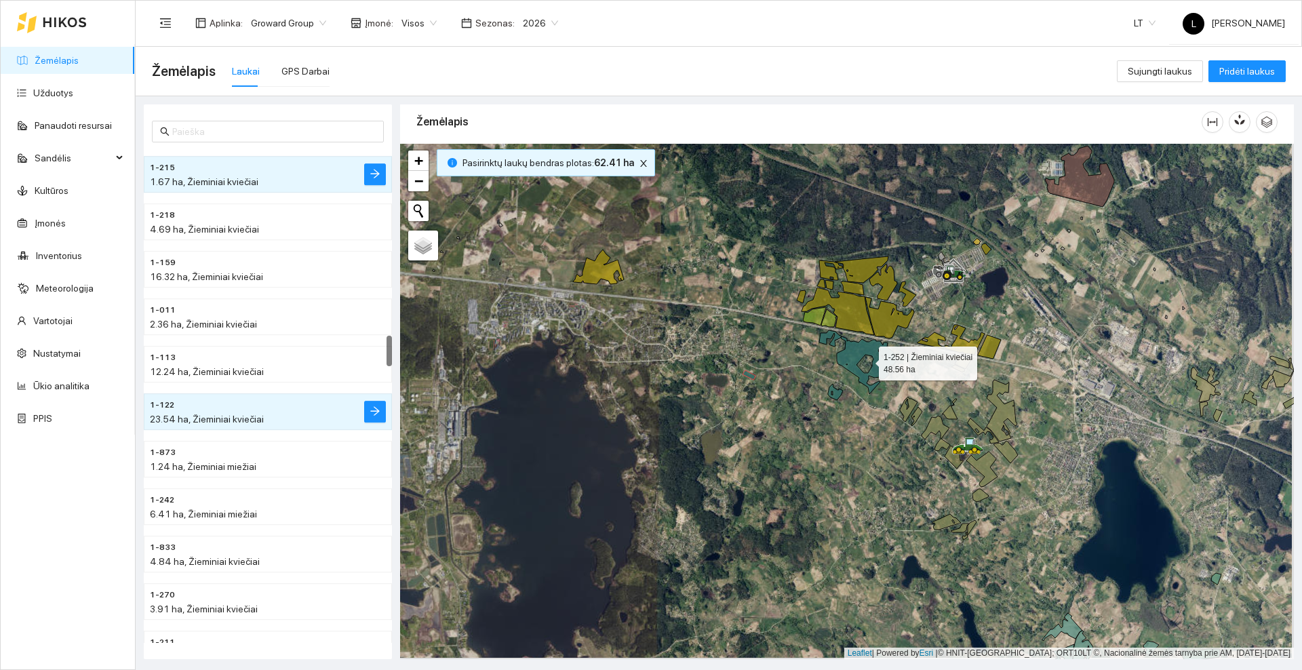
click at [857, 351] on icon at bounding box center [858, 362] width 78 height 64
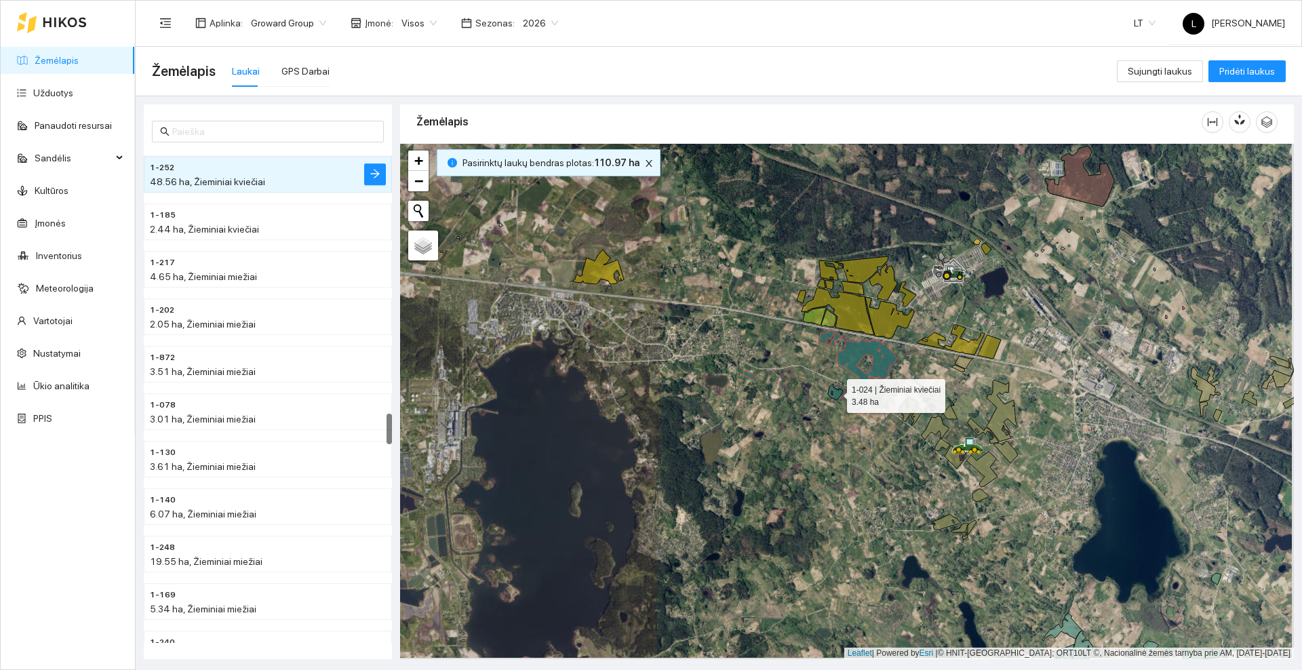
click at [836, 394] on icon at bounding box center [835, 392] width 15 height 16
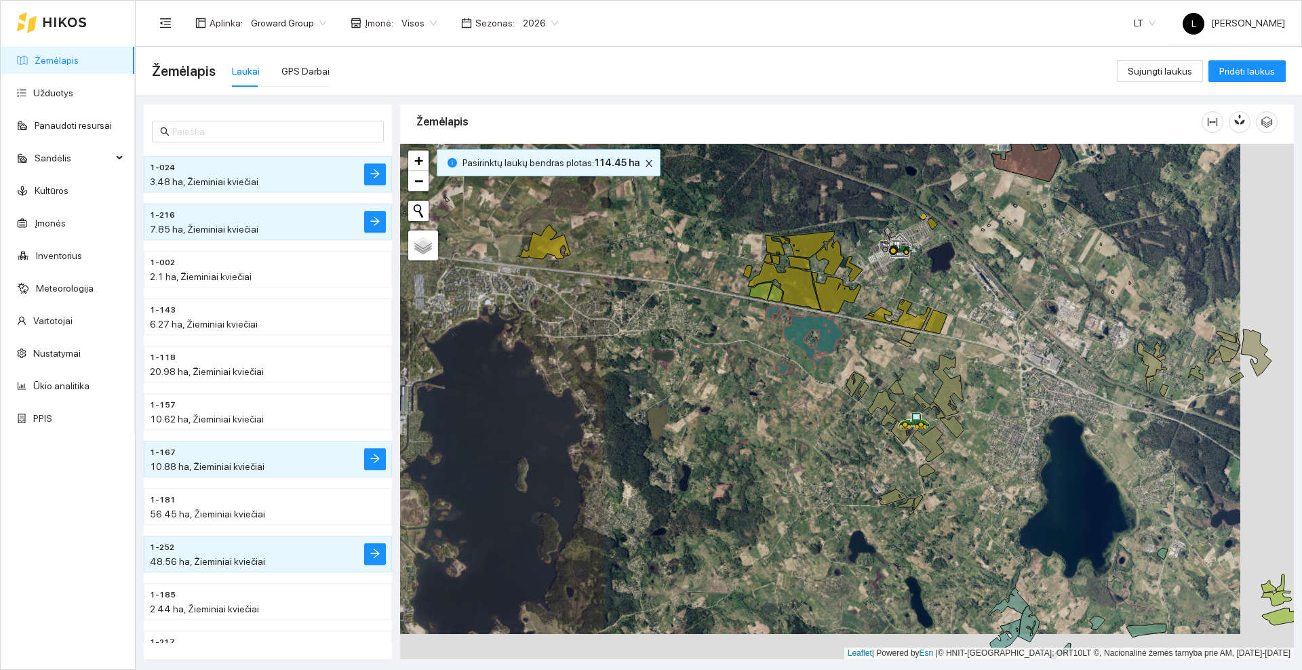
drag, startPoint x: 825, startPoint y: 430, endPoint x: 772, endPoint y: 404, distance: 59.5
click at [772, 404] on div at bounding box center [847, 401] width 894 height 515
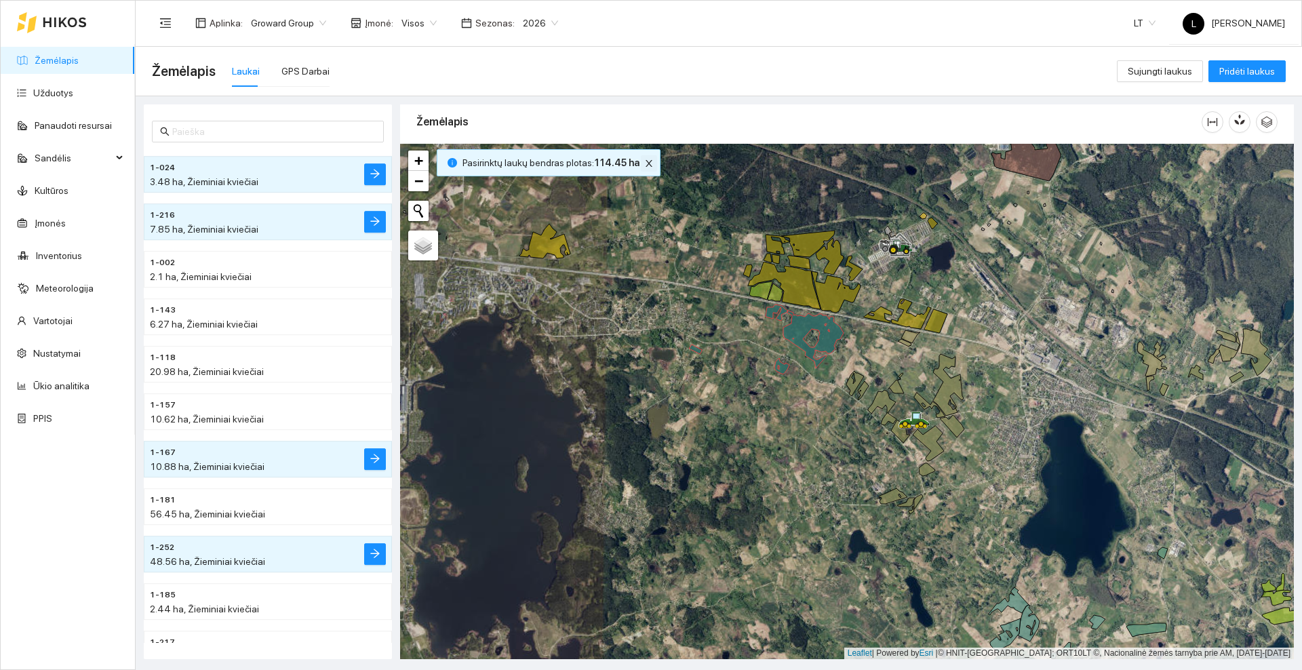
click at [644, 165] on icon "close" at bounding box center [648, 163] width 9 height 9
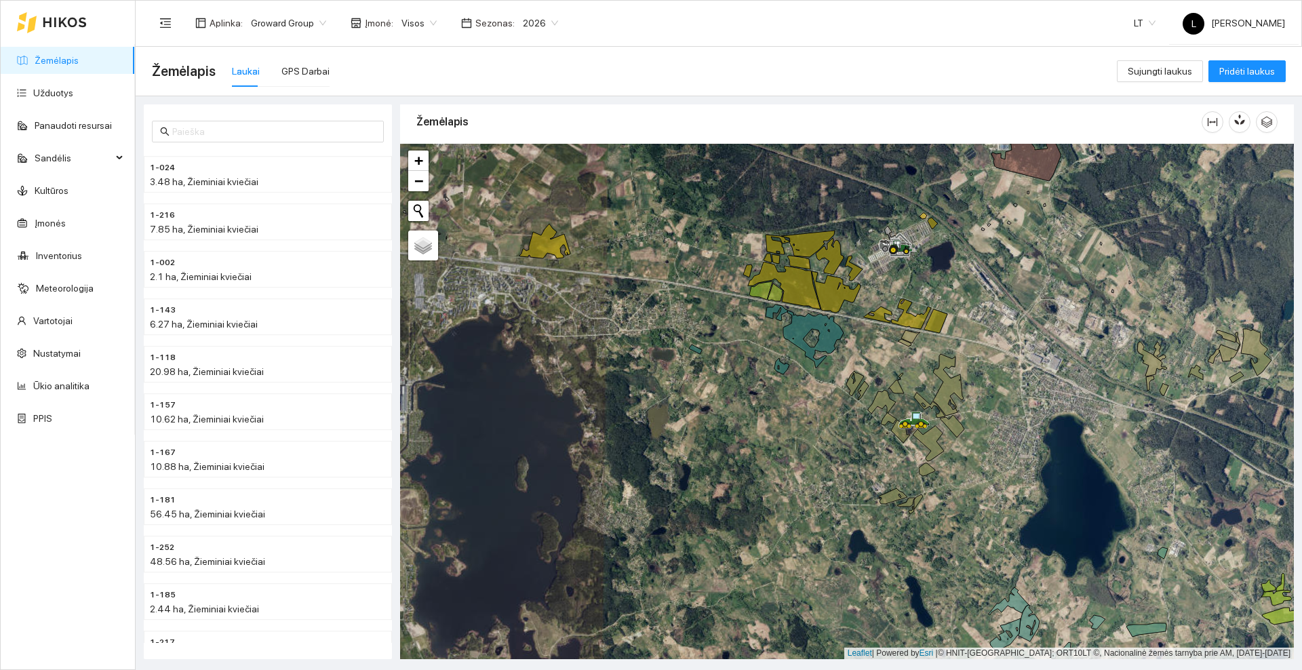
drag, startPoint x: 922, startPoint y: 360, endPoint x: 804, endPoint y: 429, distance: 137.4
click at [804, 429] on div at bounding box center [847, 401] width 894 height 515
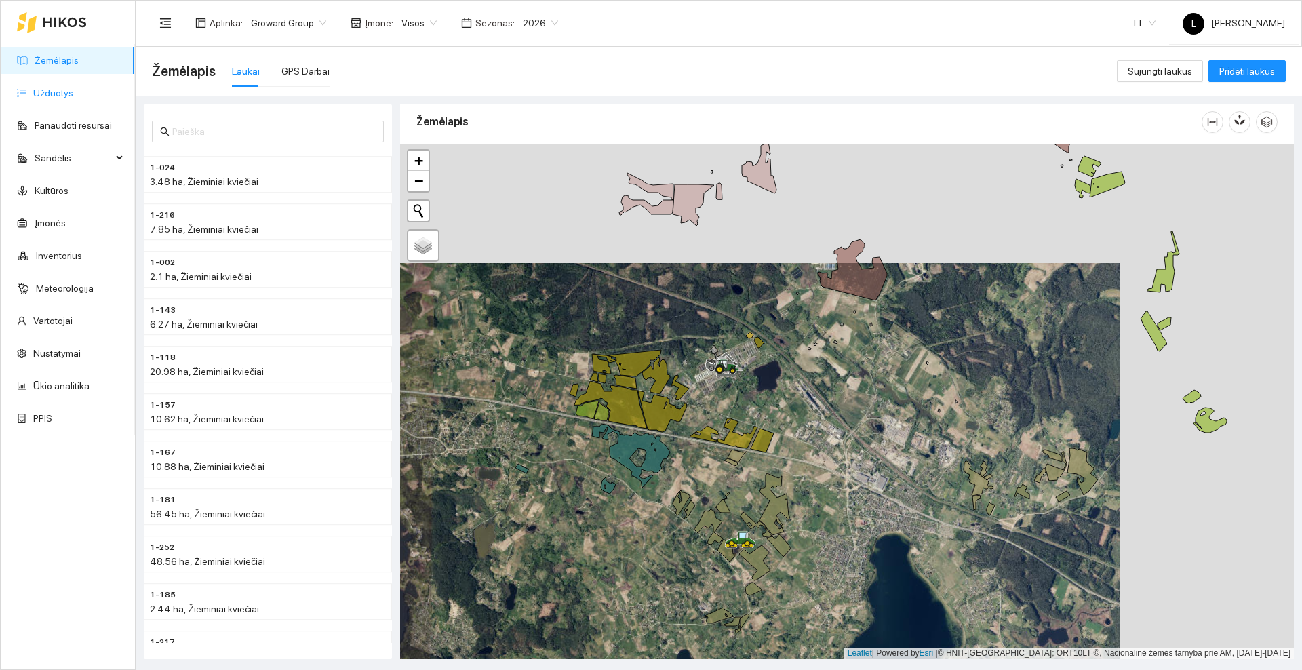
click at [50, 93] on link "Užduotys" at bounding box center [53, 92] width 40 height 11
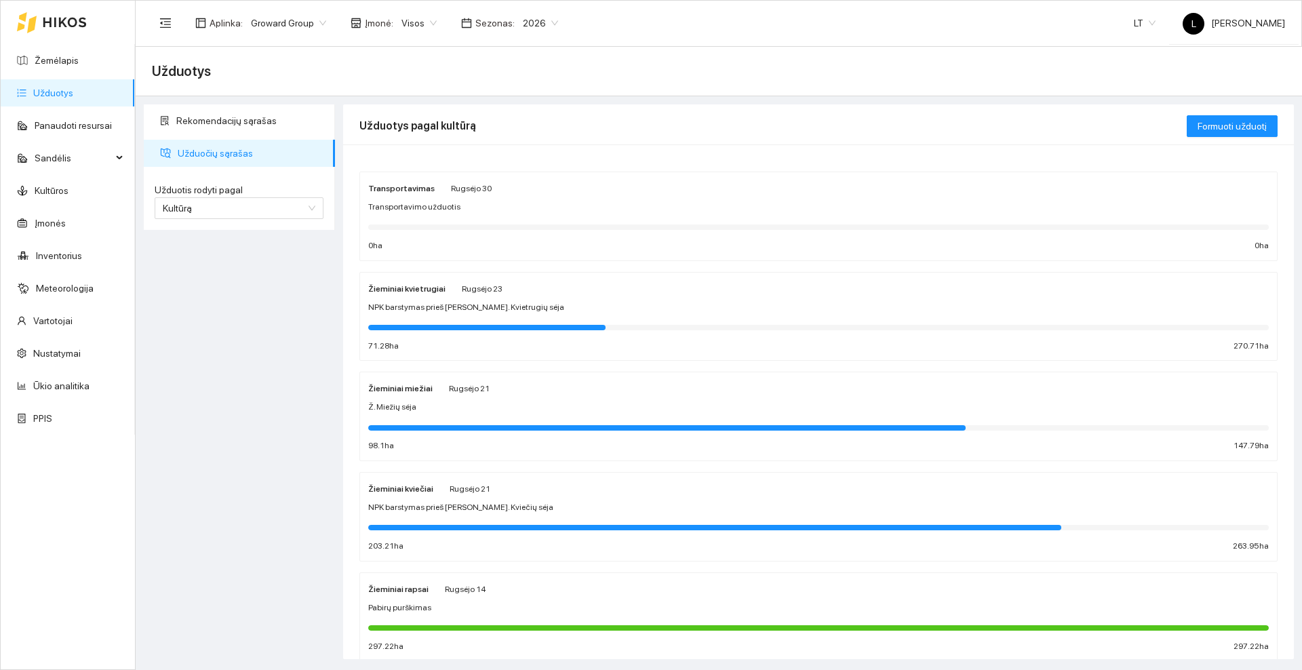
click at [561, 492] on div "Žieminiai kviečiai Rugsėjo 21" at bounding box center [818, 488] width 901 height 15
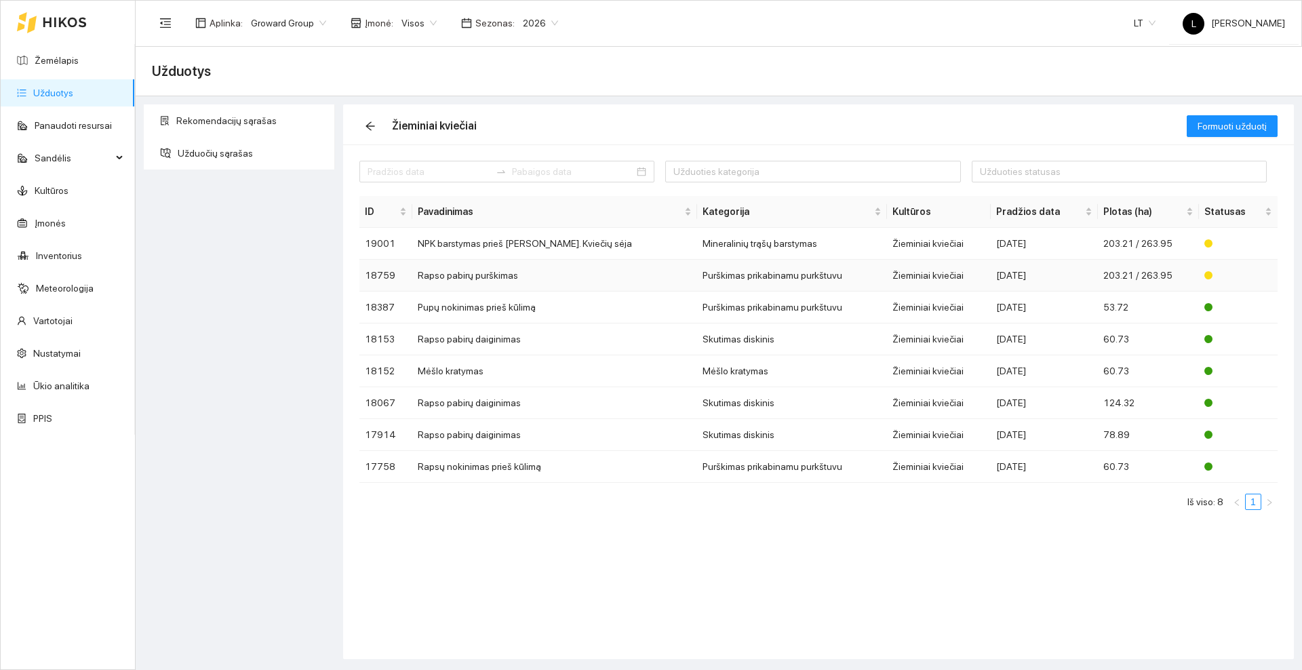
click at [541, 275] on td "Rapso pabirų purškimas" at bounding box center [554, 276] width 284 height 32
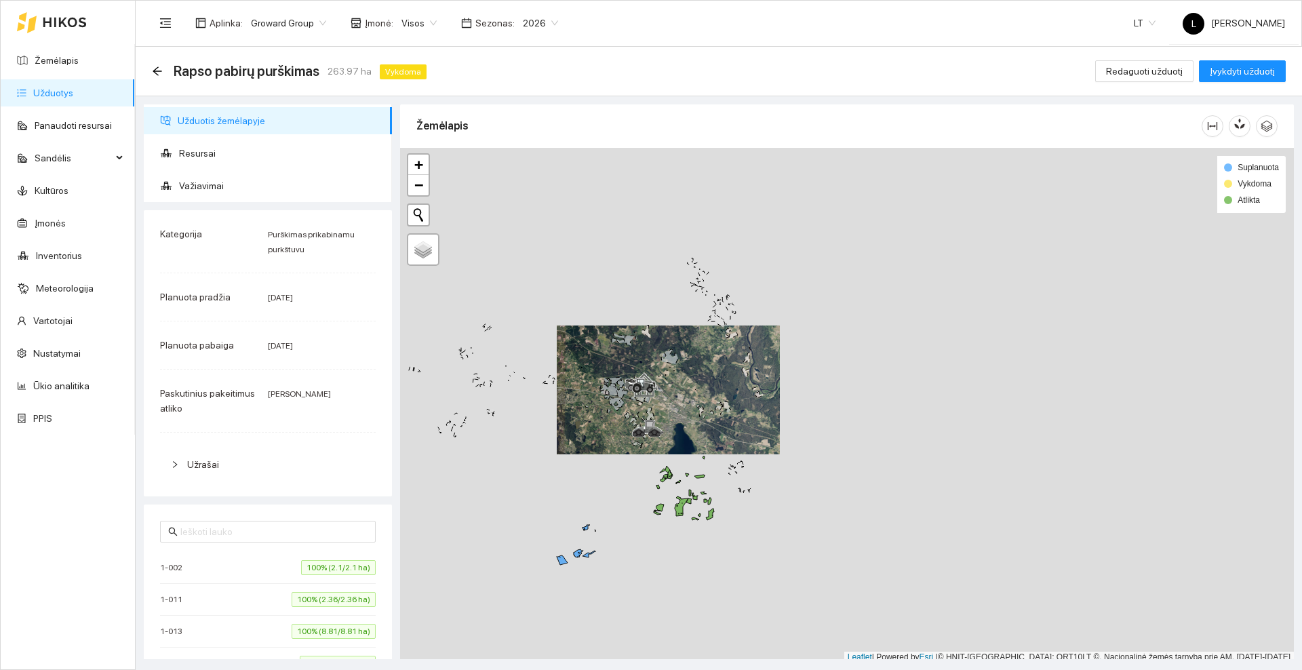
scroll to position [4, 0]
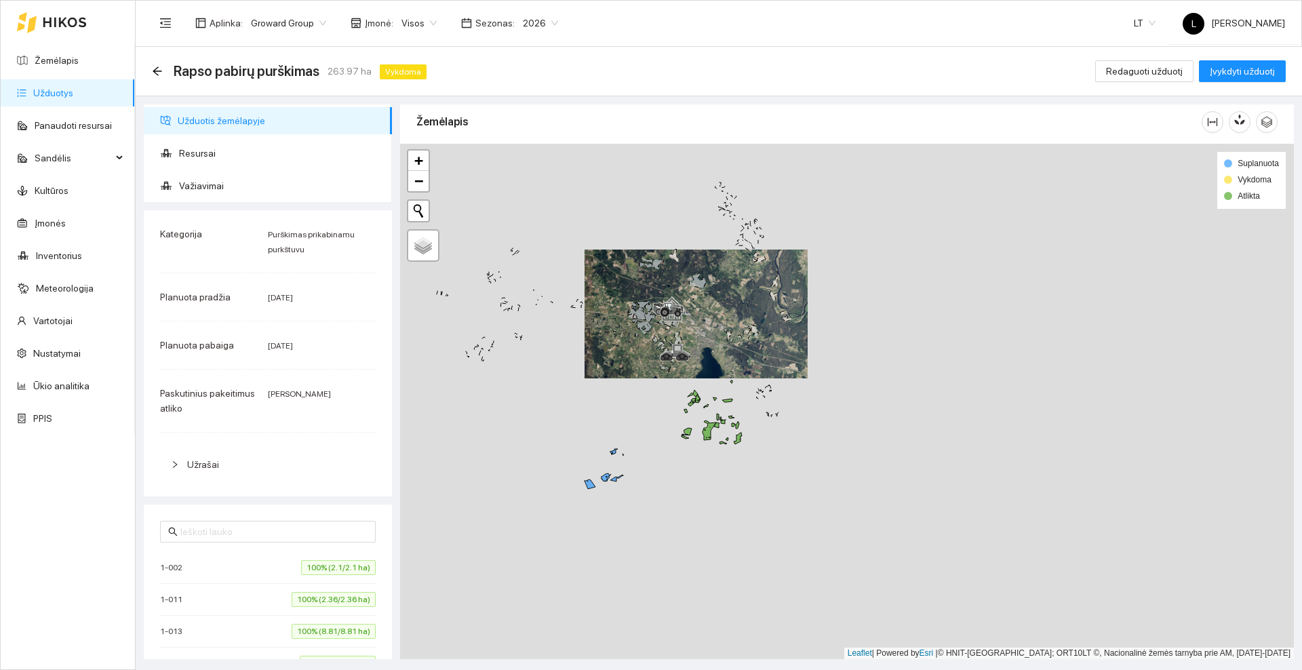
drag, startPoint x: 630, startPoint y: 494, endPoint x: 664, endPoint y: 423, distance: 78.9
click at [659, 418] on div at bounding box center [847, 401] width 894 height 515
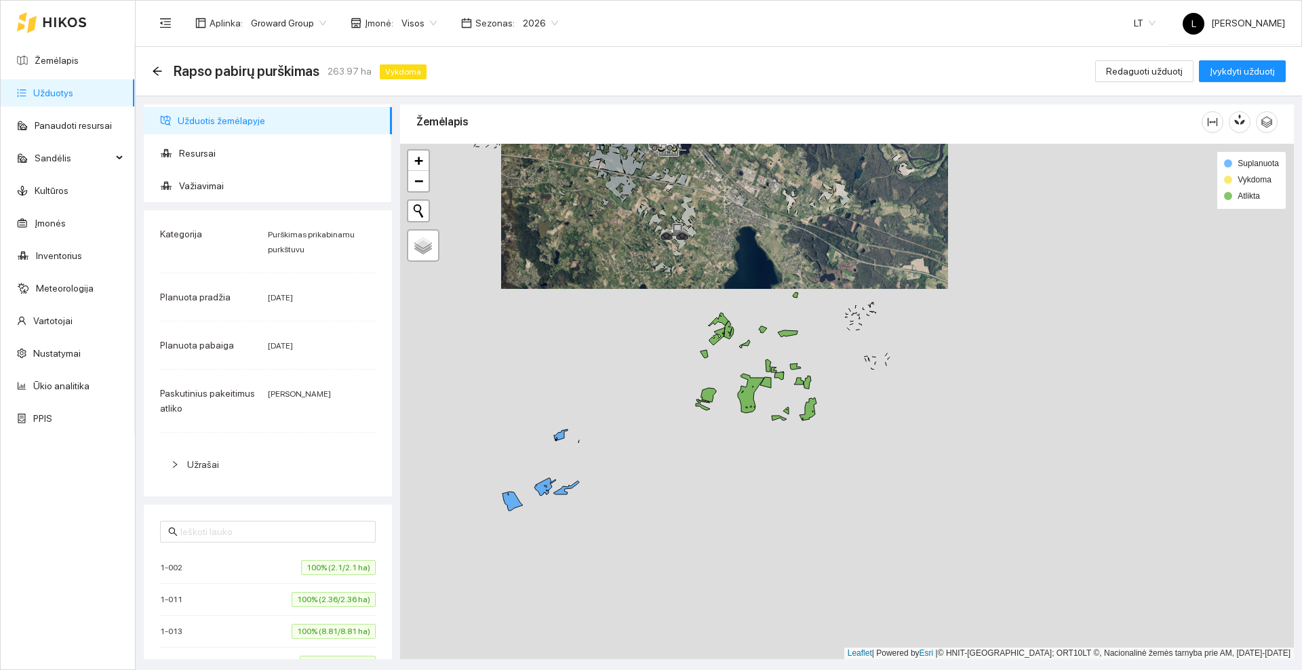
drag, startPoint x: 663, startPoint y: 391, endPoint x: 669, endPoint y: 384, distance: 10.1
click at [669, 384] on div at bounding box center [847, 401] width 894 height 515
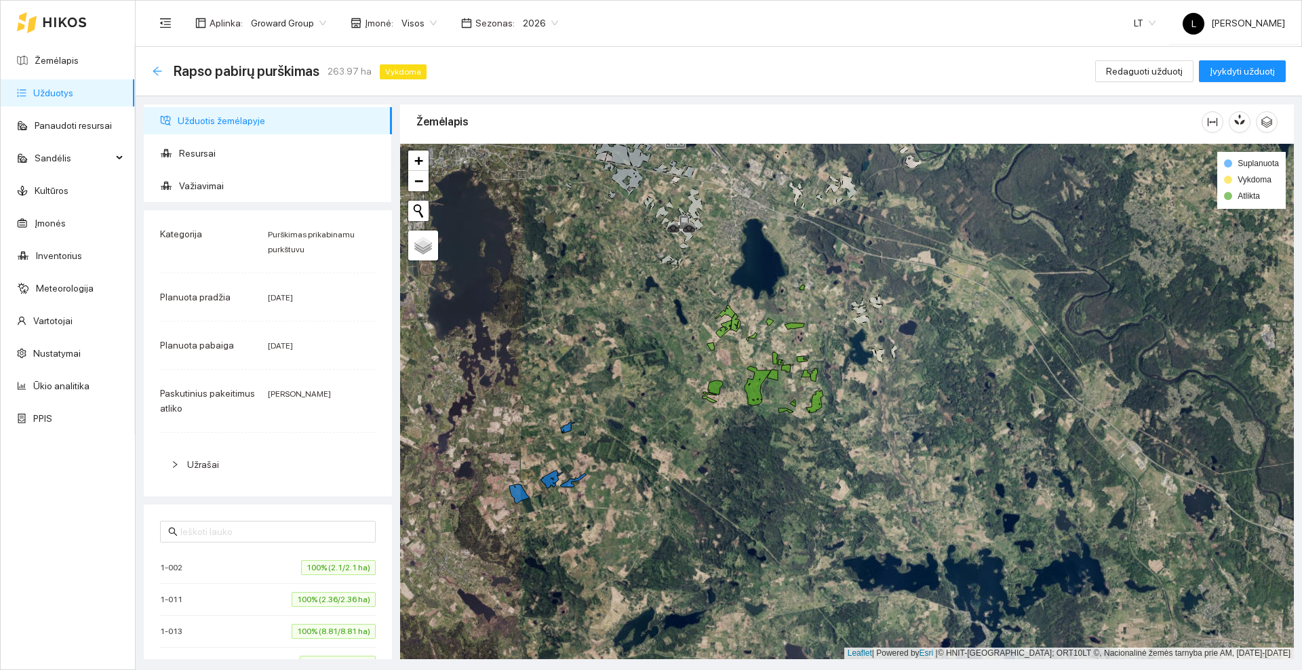
click at [157, 67] on icon "arrow-left" at bounding box center [157, 70] width 9 height 9
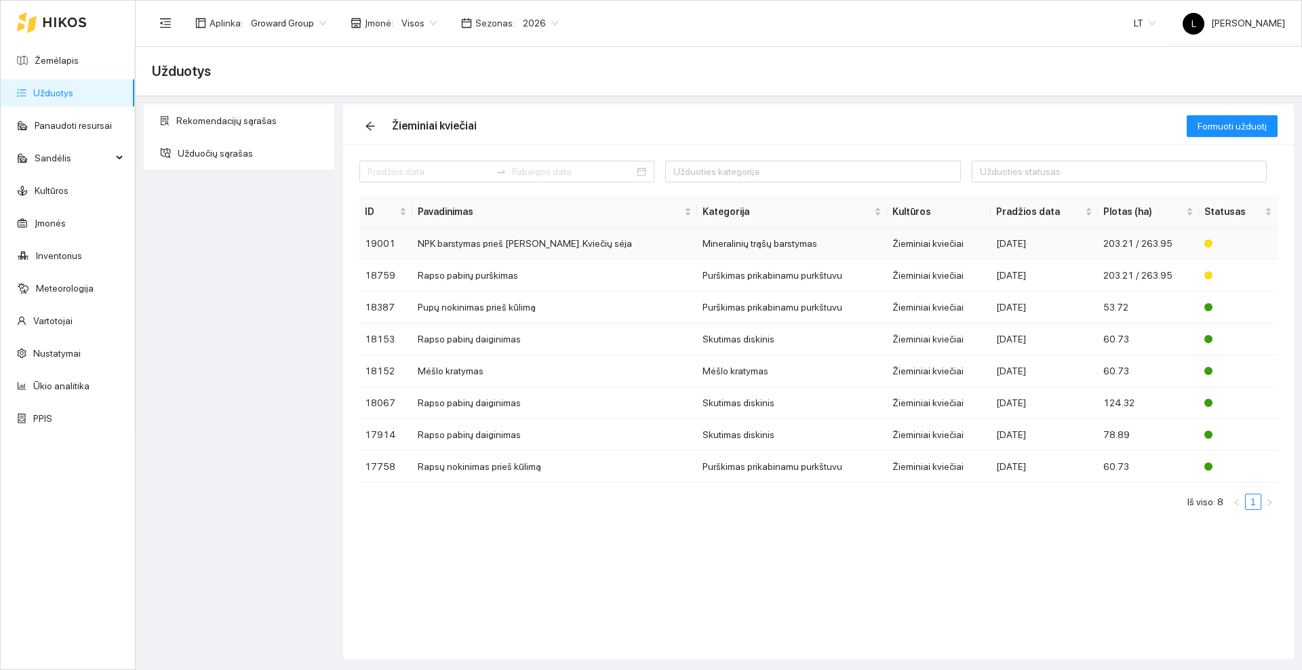
click at [545, 244] on td "NPK barstymas prieš [PERSON_NAME]. Kviečių sėja" at bounding box center [554, 244] width 284 height 32
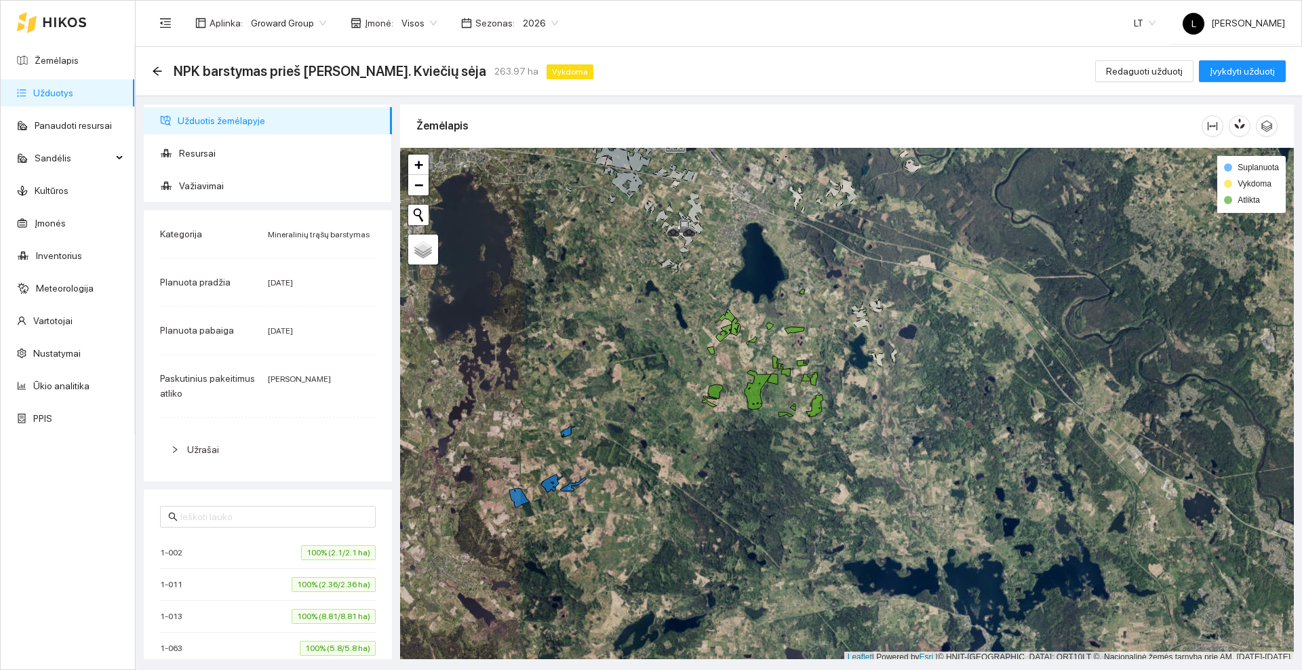
scroll to position [4, 0]
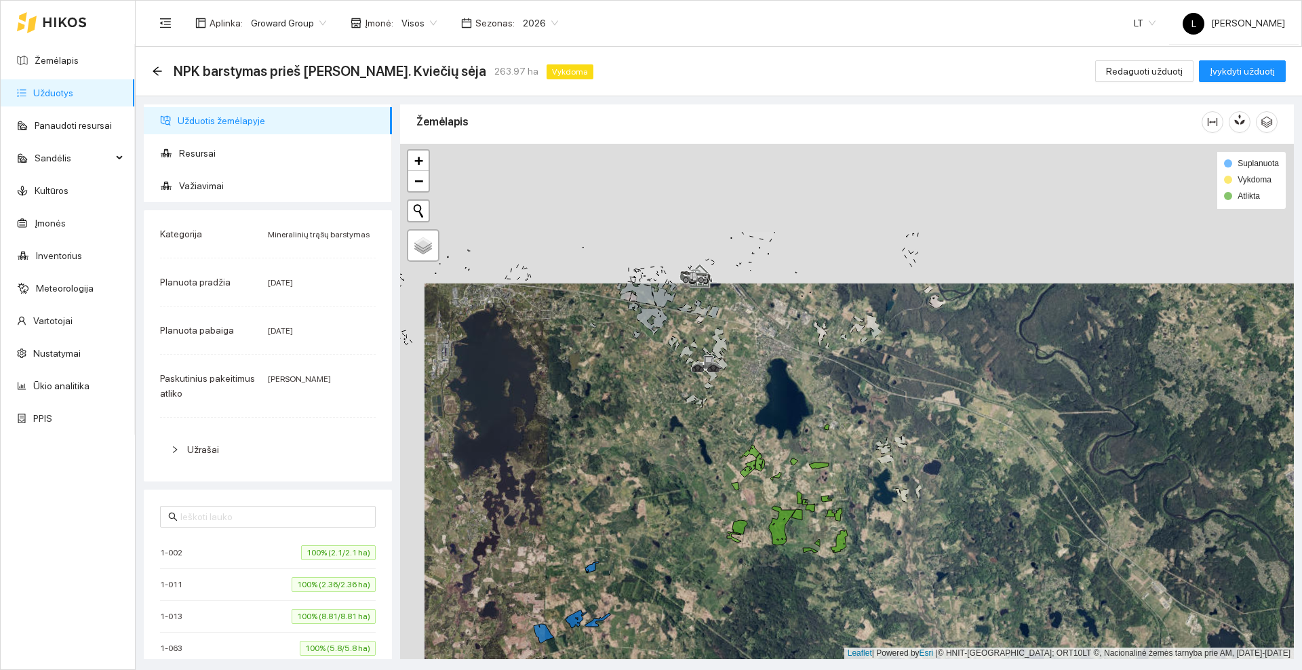
drag, startPoint x: 664, startPoint y: 463, endPoint x: 665, endPoint y: 484, distance: 21.1
click at [665, 484] on div at bounding box center [847, 401] width 894 height 515
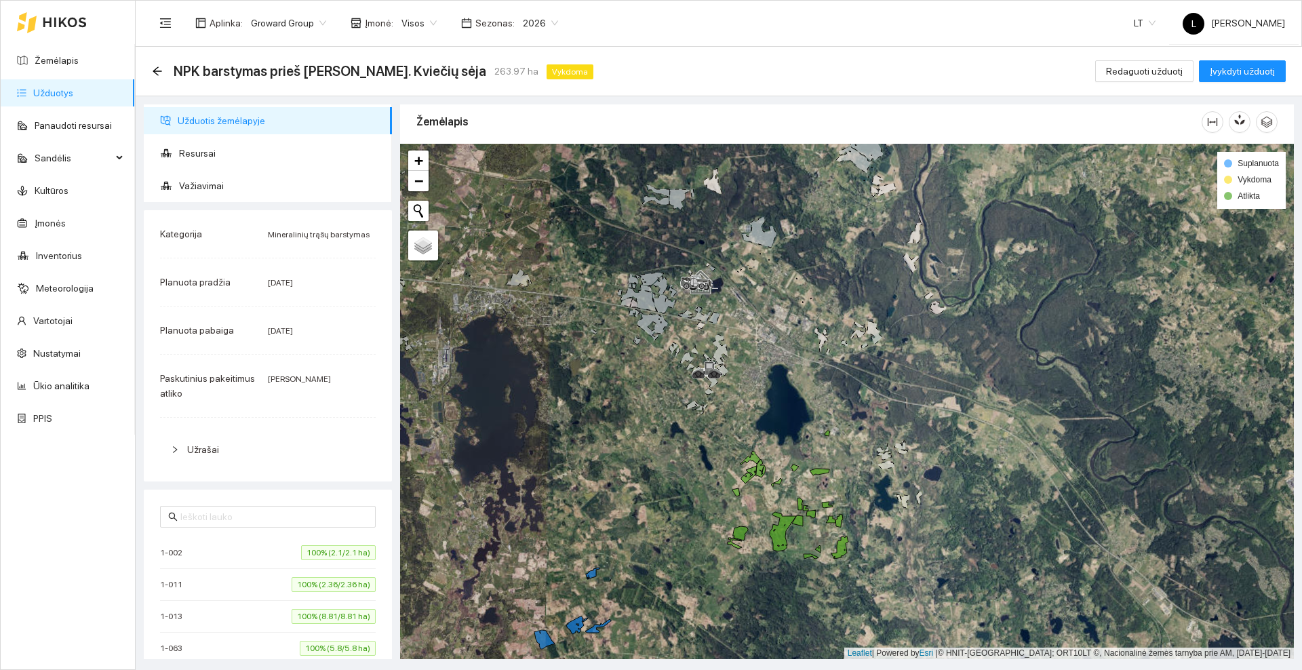
click at [67, 17] on icon at bounding box center [65, 22] width 44 height 11
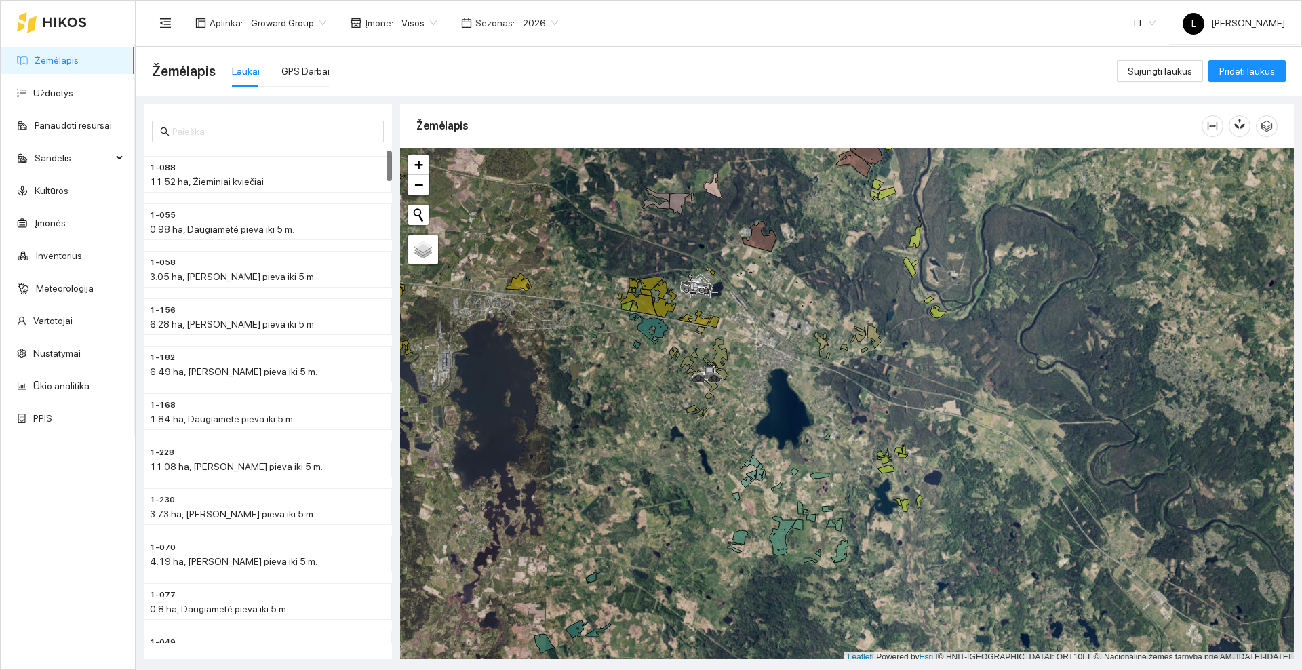
click at [59, 14] on div at bounding box center [52, 22] width 70 height 43
click at [33, 98] on link "Užduotys" at bounding box center [53, 92] width 40 height 11
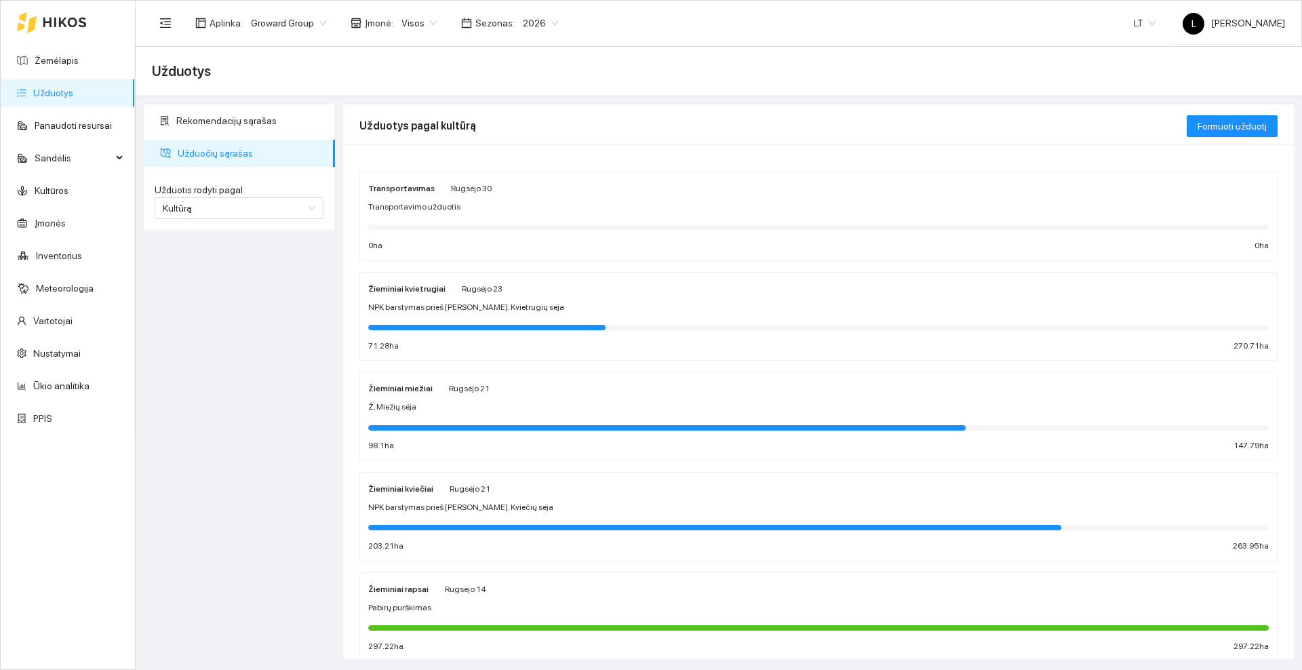
click at [528, 397] on div "Žieminiai miežiai [PERSON_NAME][DATE] Ž. Miežių sėja 98.1 ha 147.79 ha" at bounding box center [818, 416] width 901 height 72
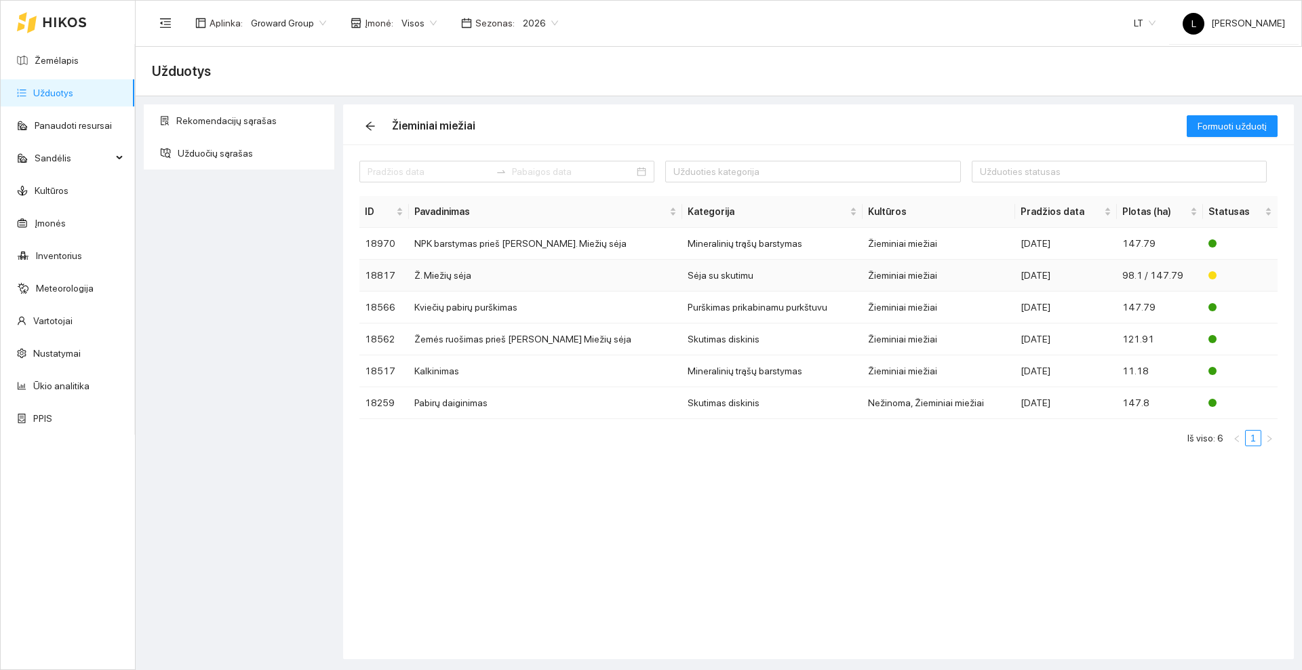
click at [557, 273] on td "Ž. Miežių sėja" at bounding box center [545, 276] width 273 height 32
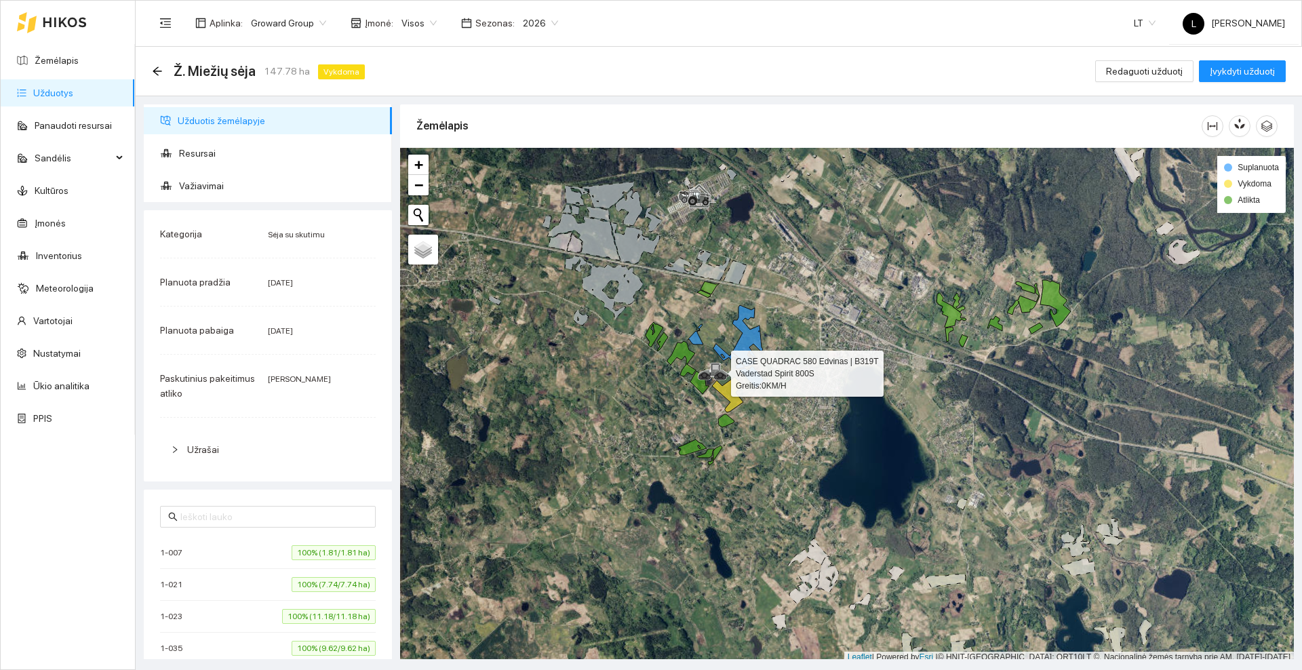
scroll to position [4, 0]
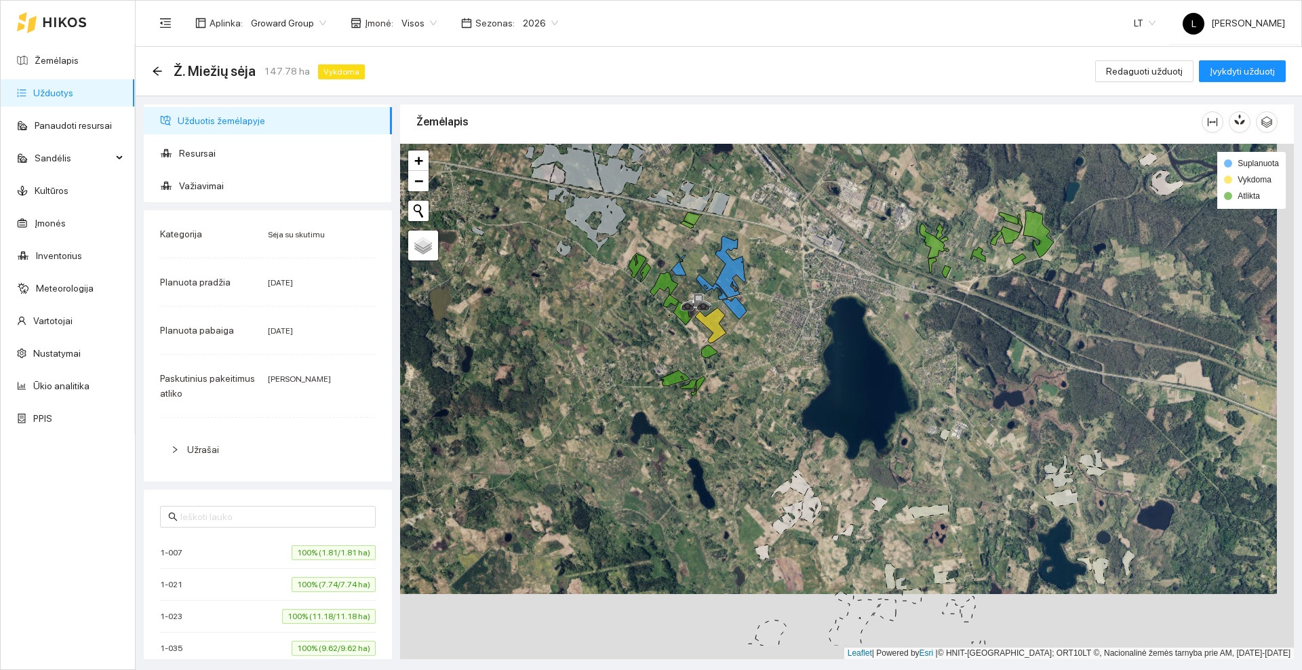
drag, startPoint x: 702, startPoint y: 373, endPoint x: 618, endPoint y: 374, distance: 83.4
click at [618, 374] on div at bounding box center [847, 401] width 894 height 515
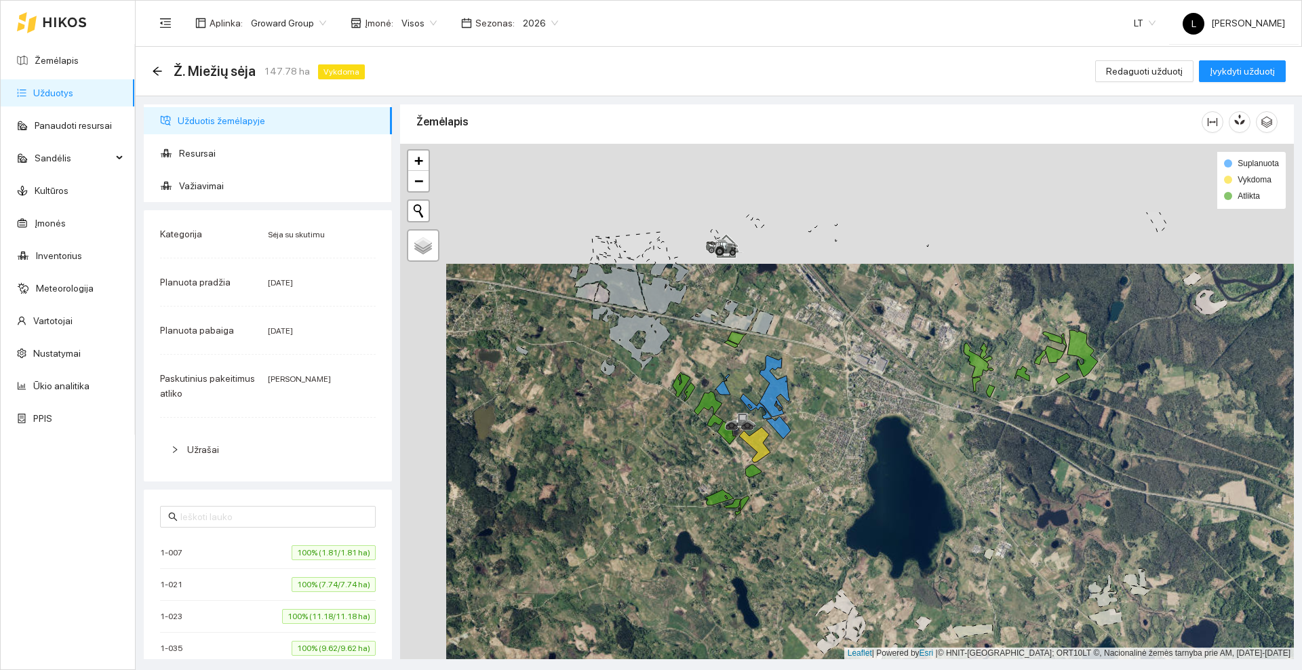
drag, startPoint x: 597, startPoint y: 262, endPoint x: 640, endPoint y: 380, distance: 125.7
click at [640, 380] on div at bounding box center [847, 401] width 894 height 515
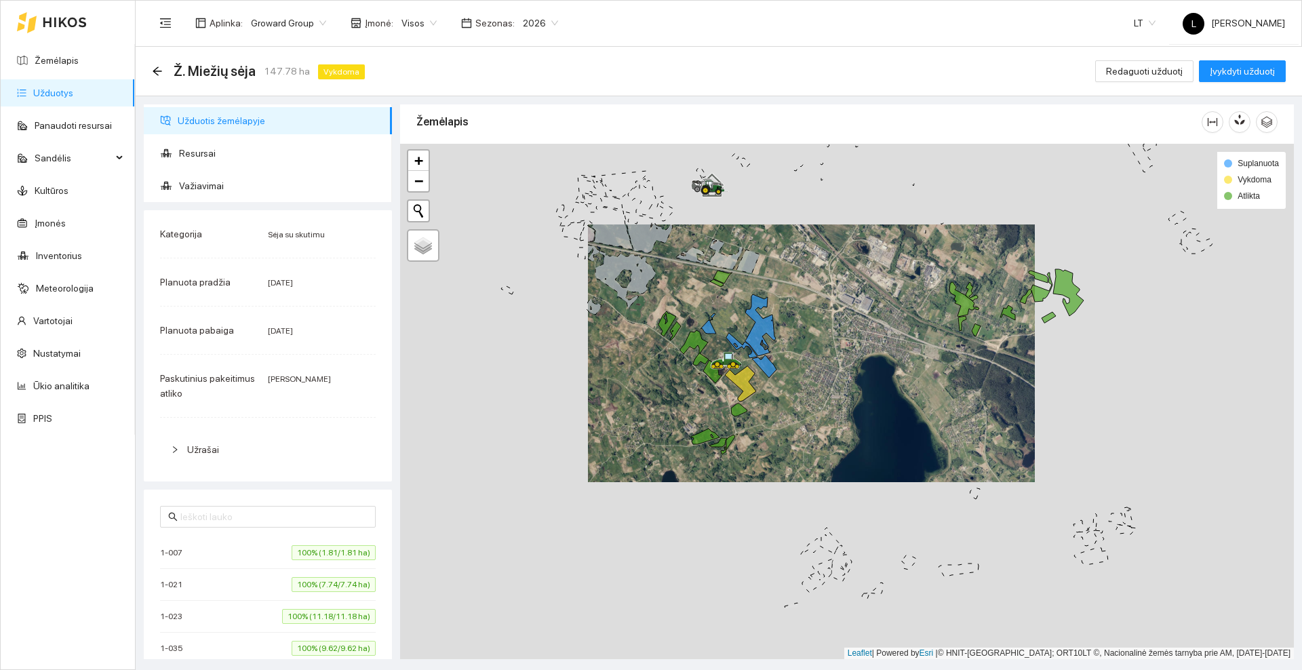
drag, startPoint x: 574, startPoint y: 517, endPoint x: 667, endPoint y: 416, distance: 137.3
click at [667, 416] on div at bounding box center [847, 401] width 894 height 515
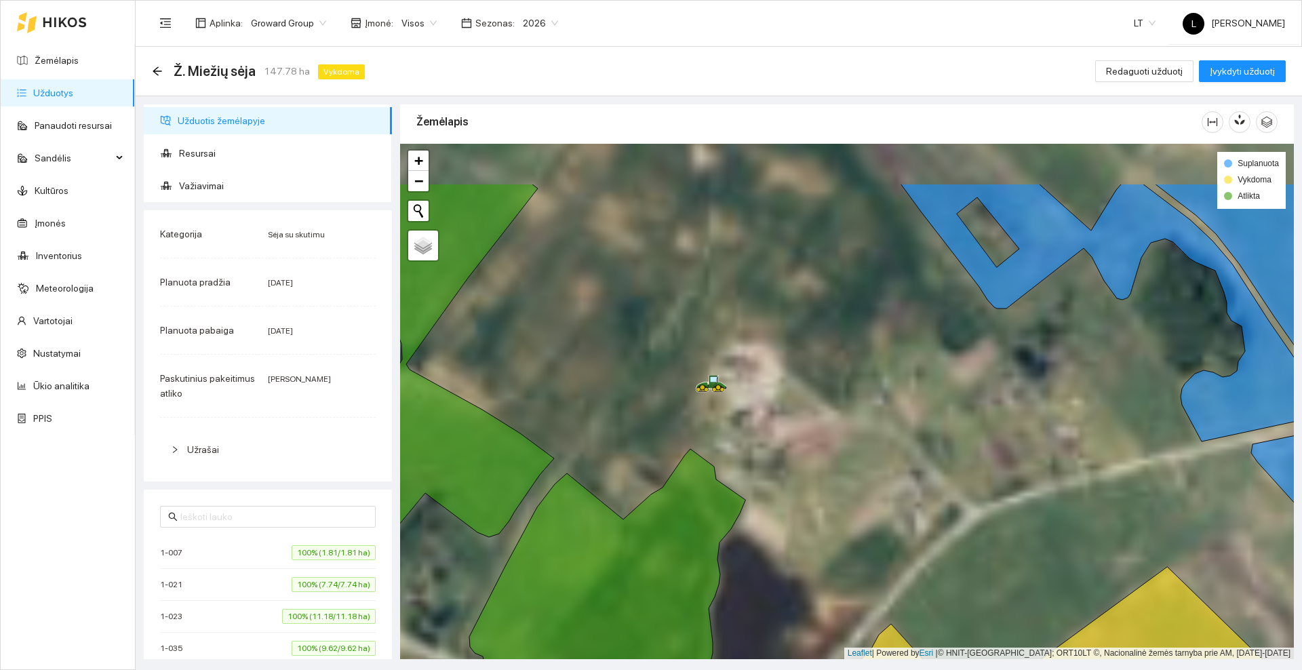
drag, startPoint x: 599, startPoint y: 255, endPoint x: 675, endPoint y: 382, distance: 148.4
click at [675, 382] on div at bounding box center [847, 401] width 894 height 515
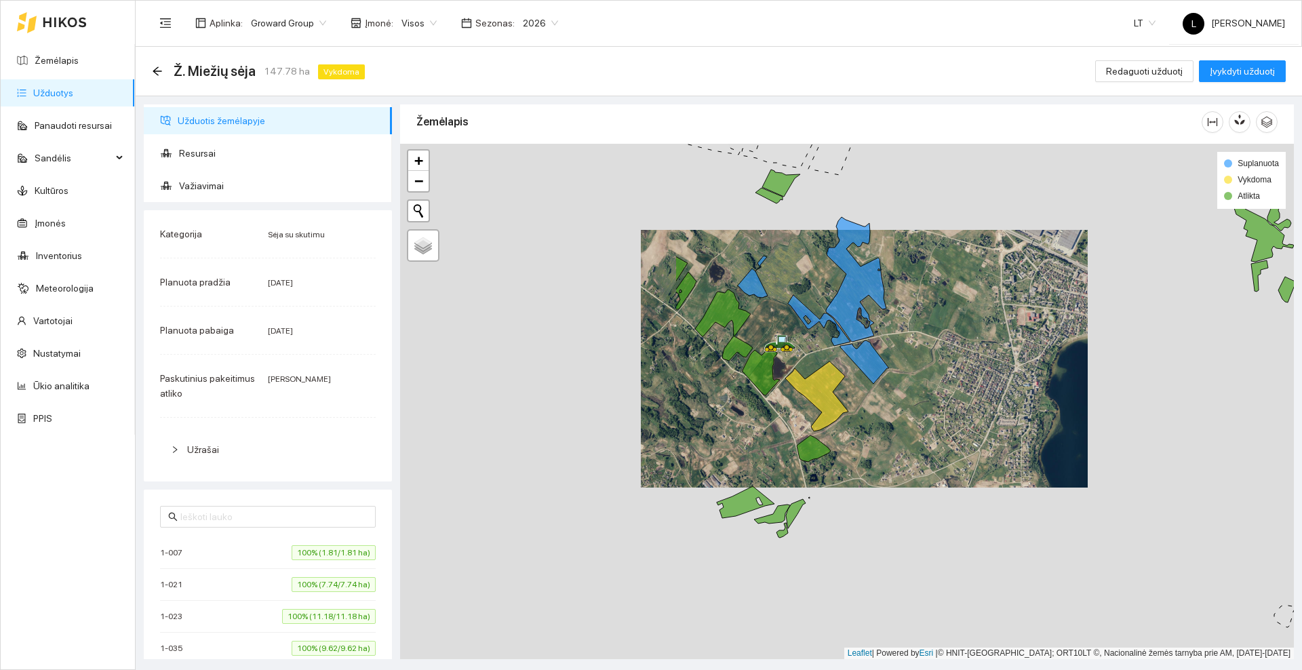
drag, startPoint x: 675, startPoint y: 359, endPoint x: 1077, endPoint y: 256, distance: 415.0
click at [1078, 258] on div at bounding box center [847, 401] width 894 height 515
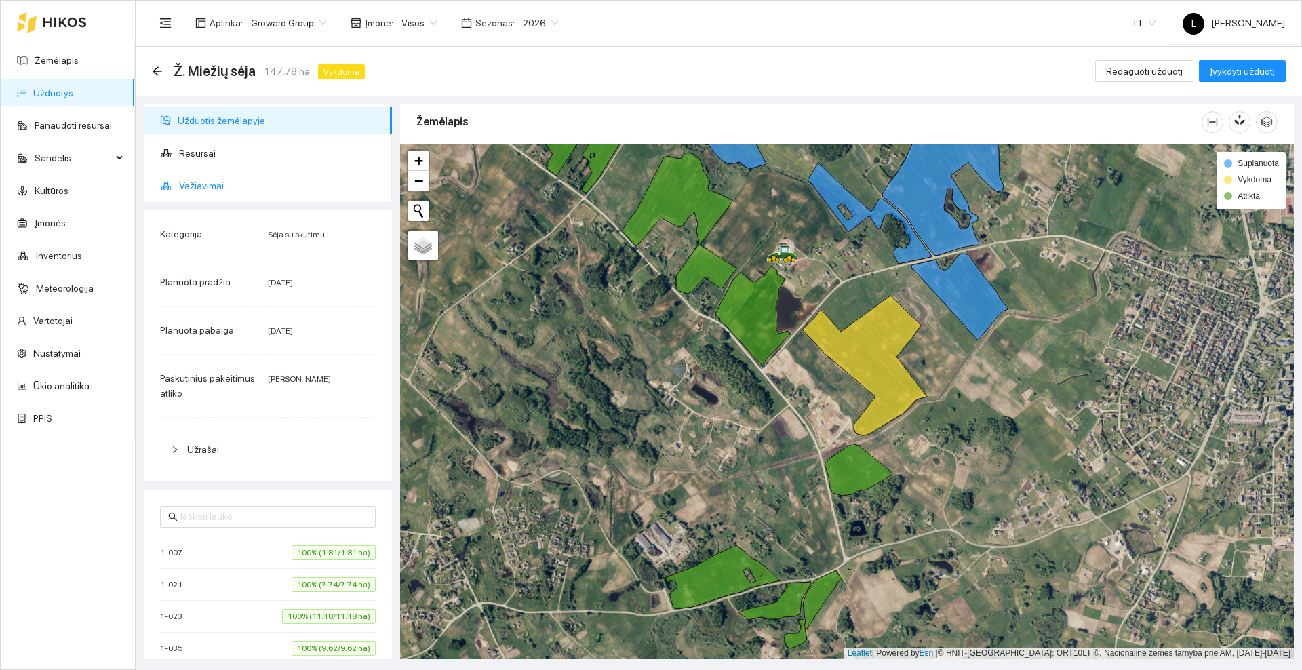
click at [235, 180] on span "Važiavimai" at bounding box center [280, 185] width 202 height 27
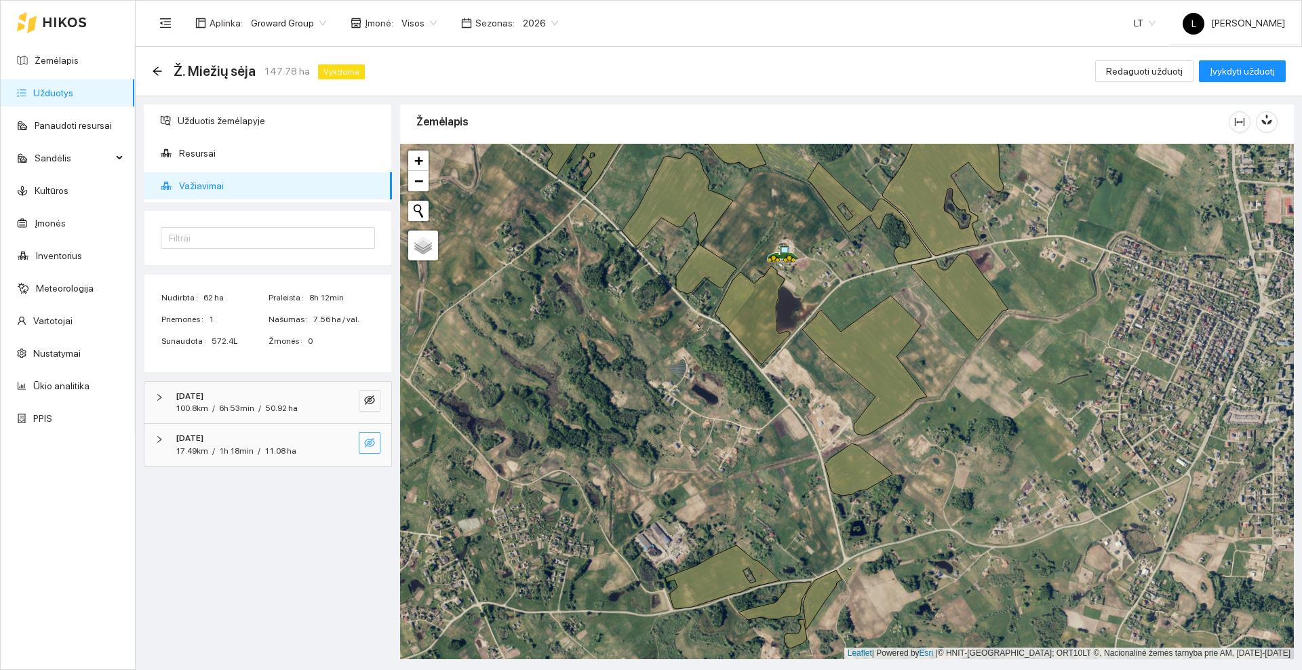
click at [372, 444] on icon "eye-invisible" at bounding box center [369, 442] width 11 height 11
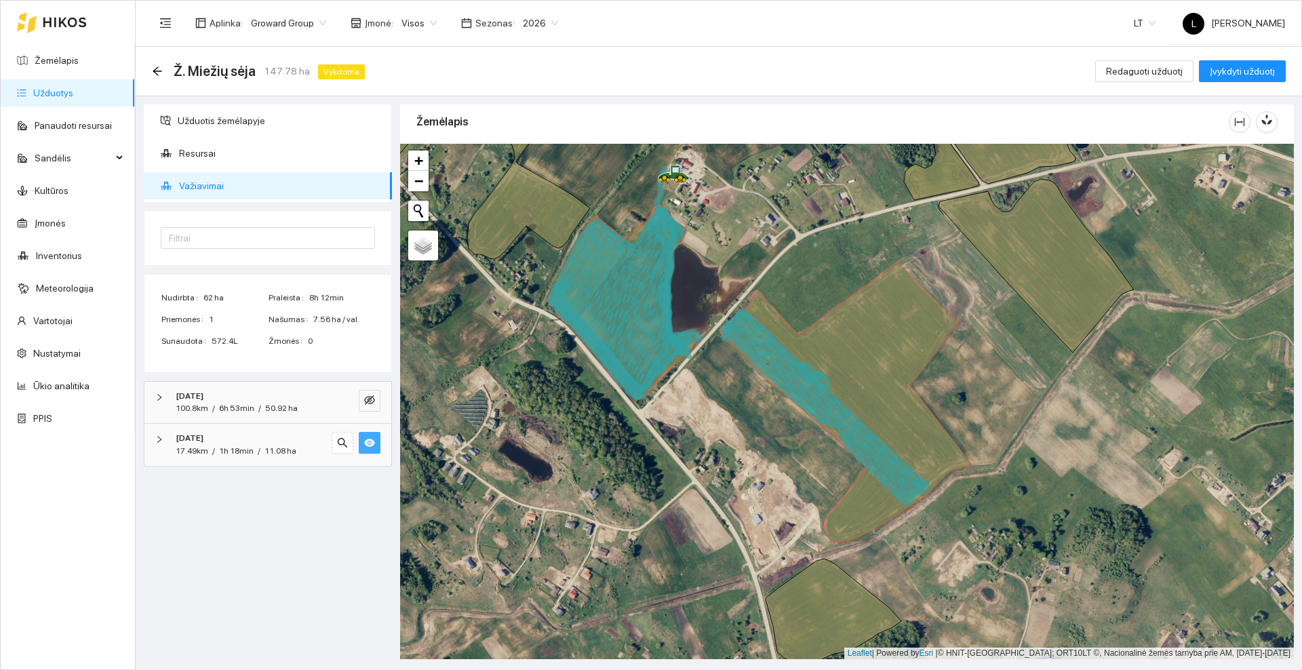
drag, startPoint x: 682, startPoint y: 401, endPoint x: 602, endPoint y: 397, distance: 80.1
click at [598, 397] on div at bounding box center [847, 401] width 894 height 515
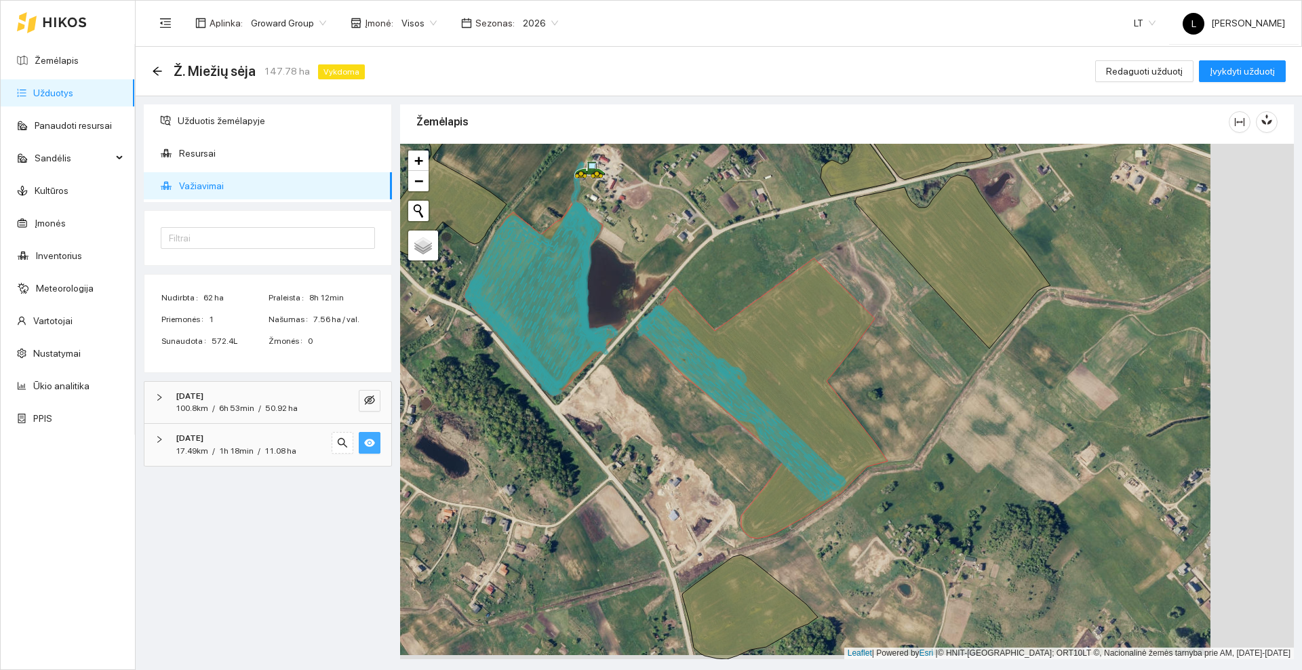
click at [363, 452] on button "button" at bounding box center [370, 443] width 22 height 22
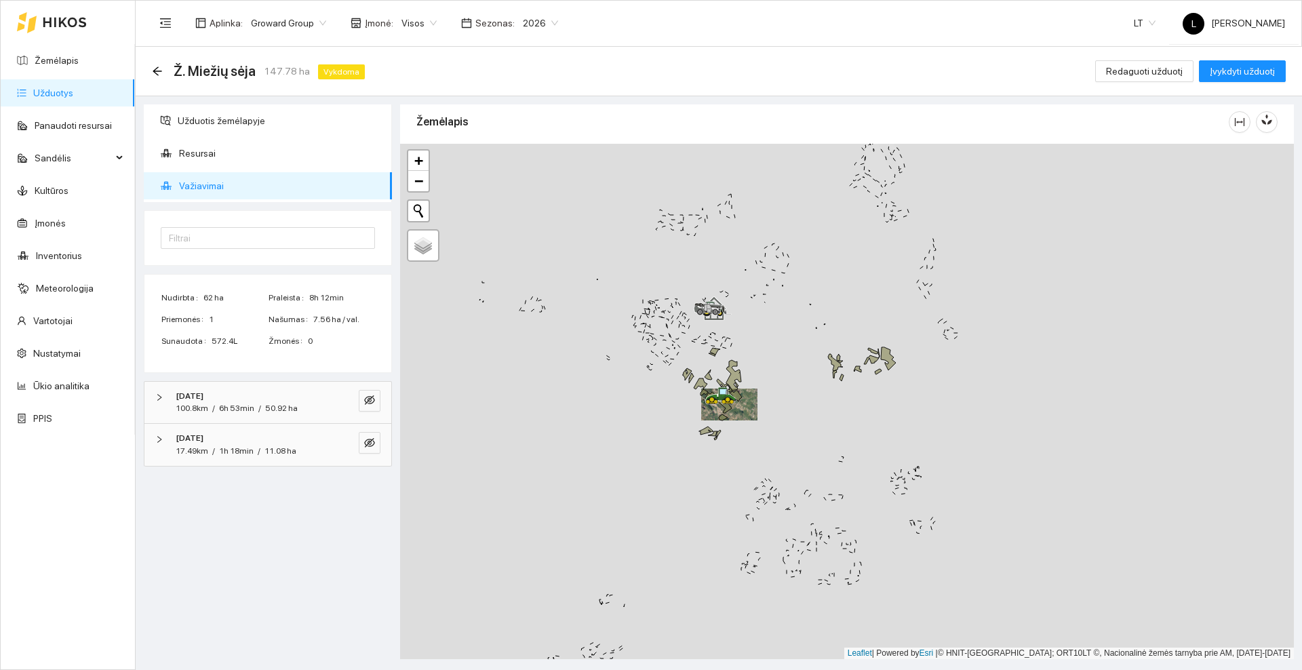
drag, startPoint x: 641, startPoint y: 321, endPoint x: 802, endPoint y: 412, distance: 185.6
click at [813, 324] on div at bounding box center [847, 401] width 894 height 515
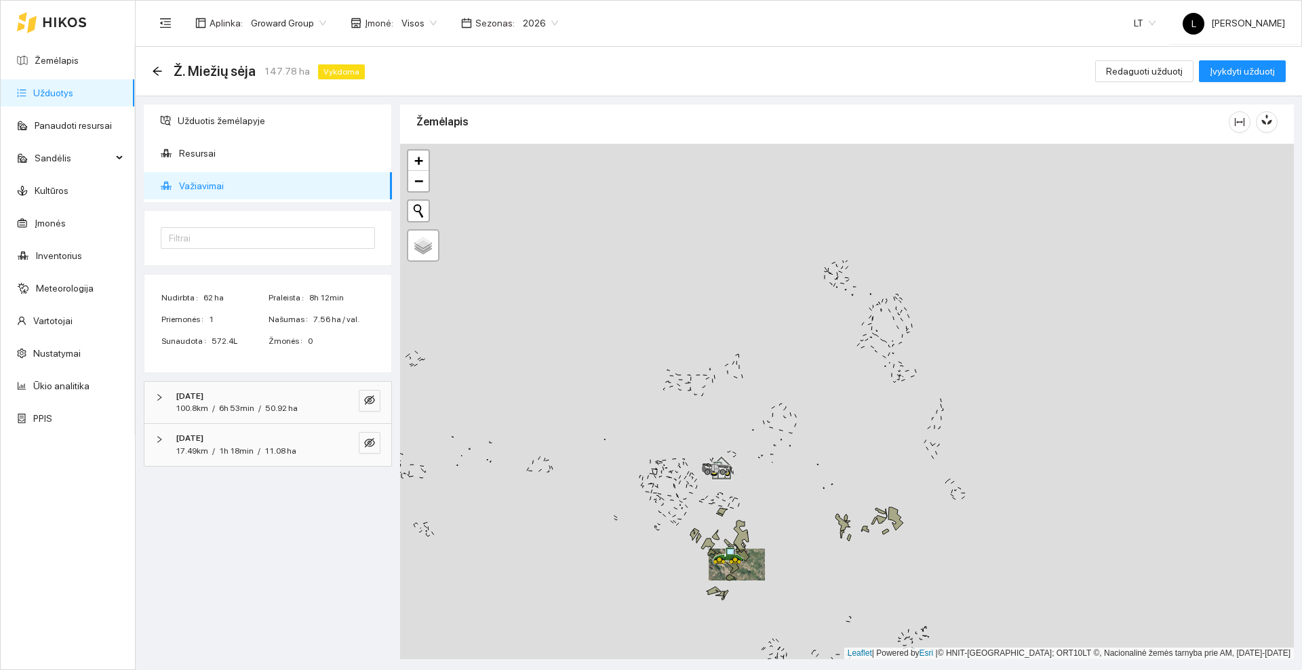
drag, startPoint x: 799, startPoint y: 475, endPoint x: 799, endPoint y: 488, distance: 12.9
click at [799, 488] on div at bounding box center [847, 401] width 894 height 515
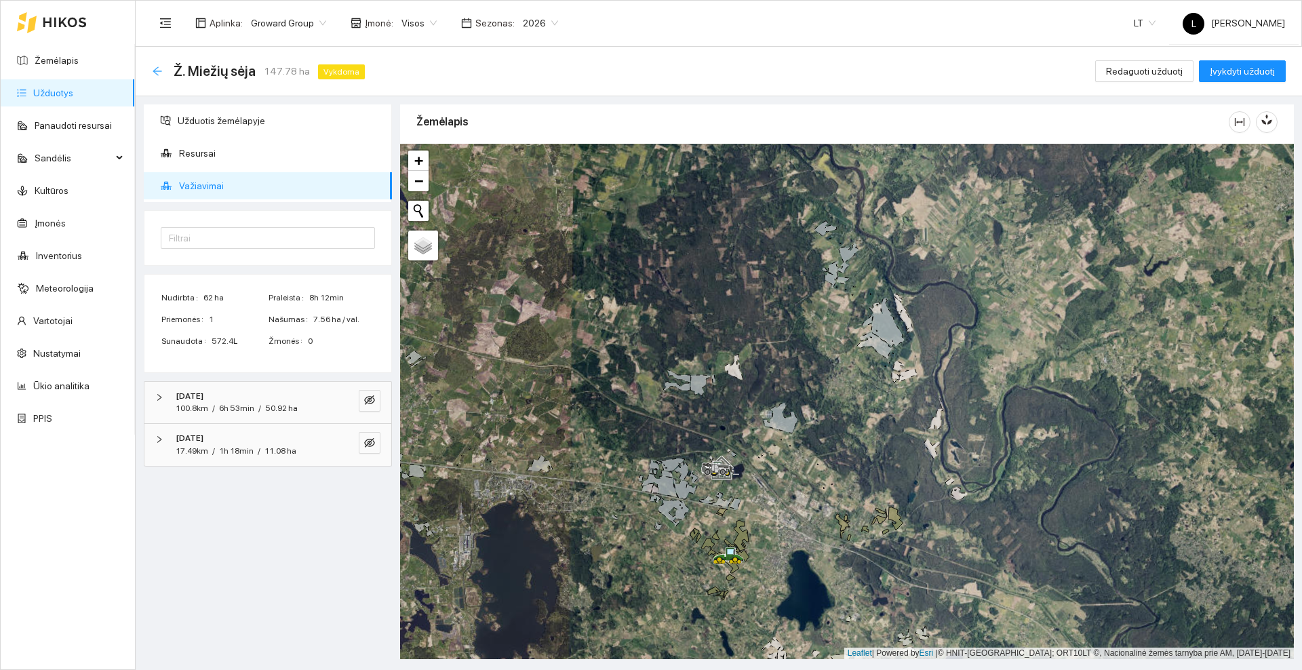
click at [159, 69] on icon "arrow-left" at bounding box center [157, 71] width 11 height 11
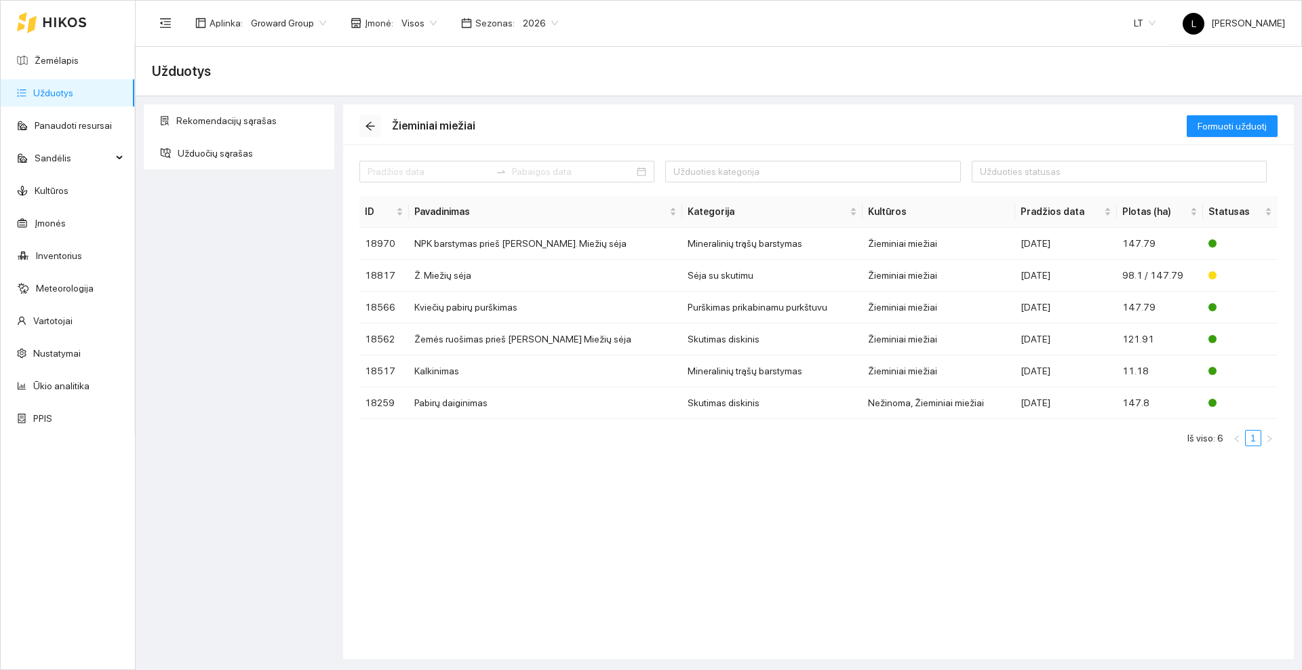
click at [372, 122] on icon "arrow-left" at bounding box center [370, 126] width 11 height 11
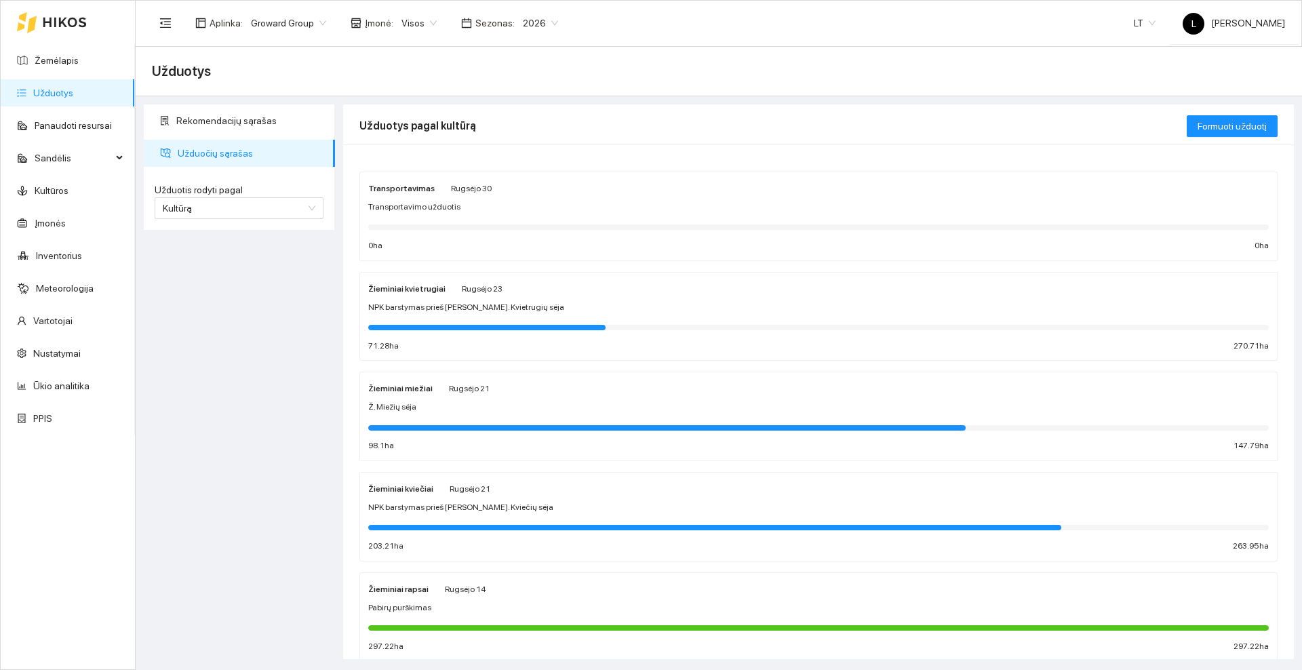
click at [508, 500] on div "Žieminiai kviečiai [PERSON_NAME][DATE] NPK barstymas prieš [PERSON_NAME]. Kvieč…" at bounding box center [818, 517] width 901 height 72
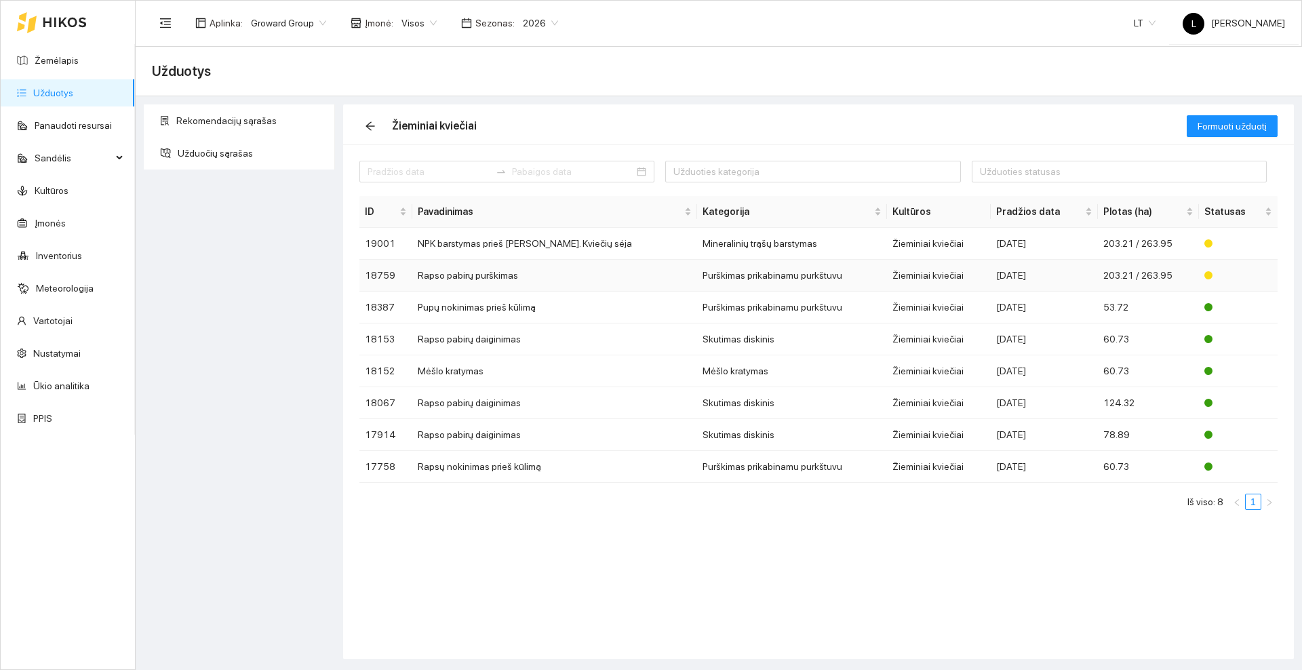
click at [465, 273] on td "Rapso pabirų purškimas" at bounding box center [554, 276] width 284 height 32
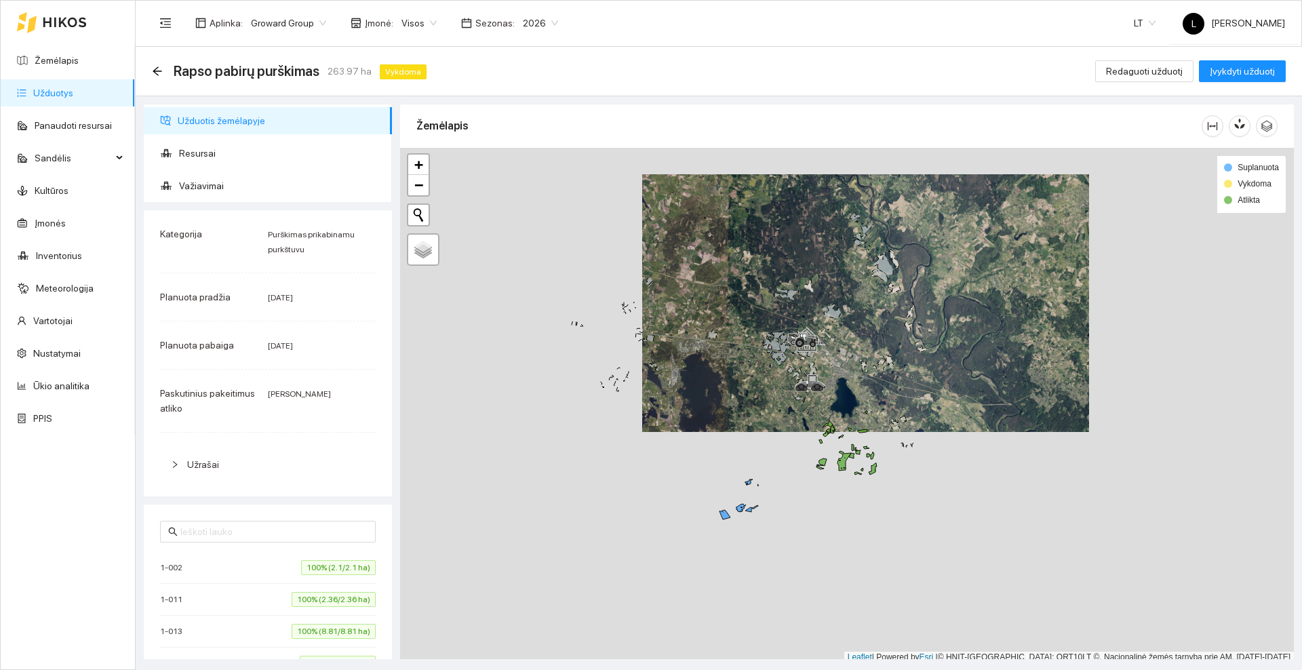
scroll to position [4, 0]
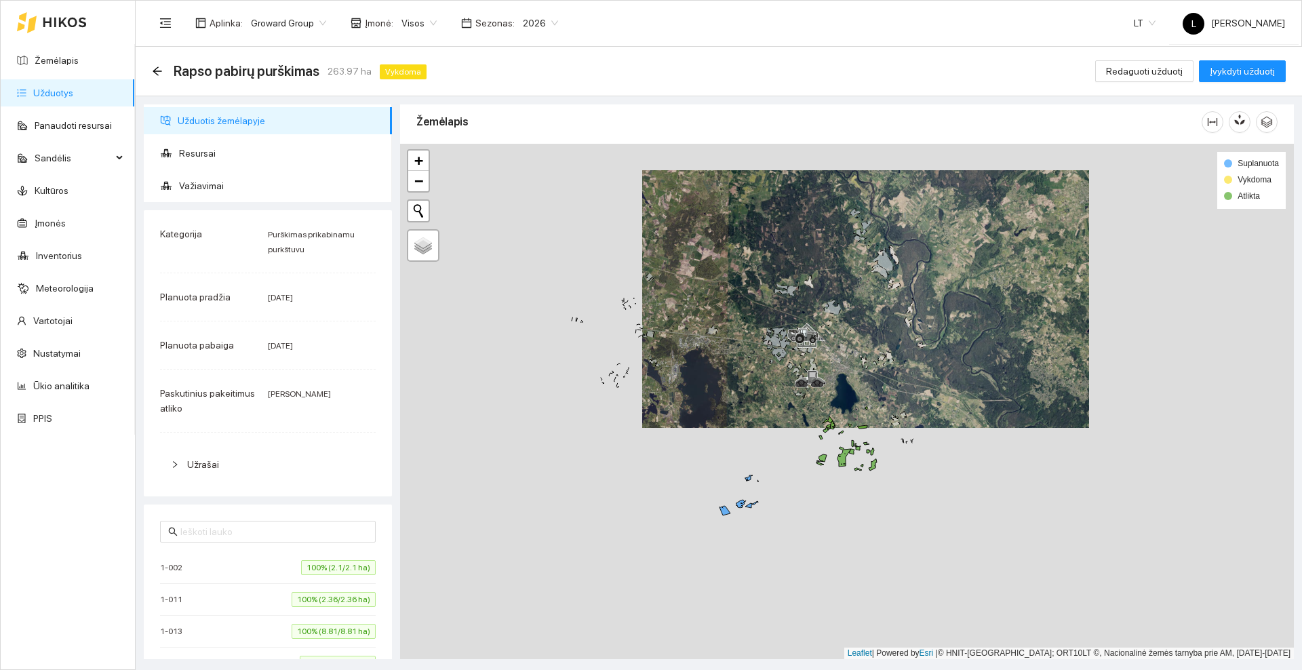
drag, startPoint x: 842, startPoint y: 546, endPoint x: 877, endPoint y: 253, distance: 295.1
click at [877, 253] on div at bounding box center [847, 401] width 894 height 515
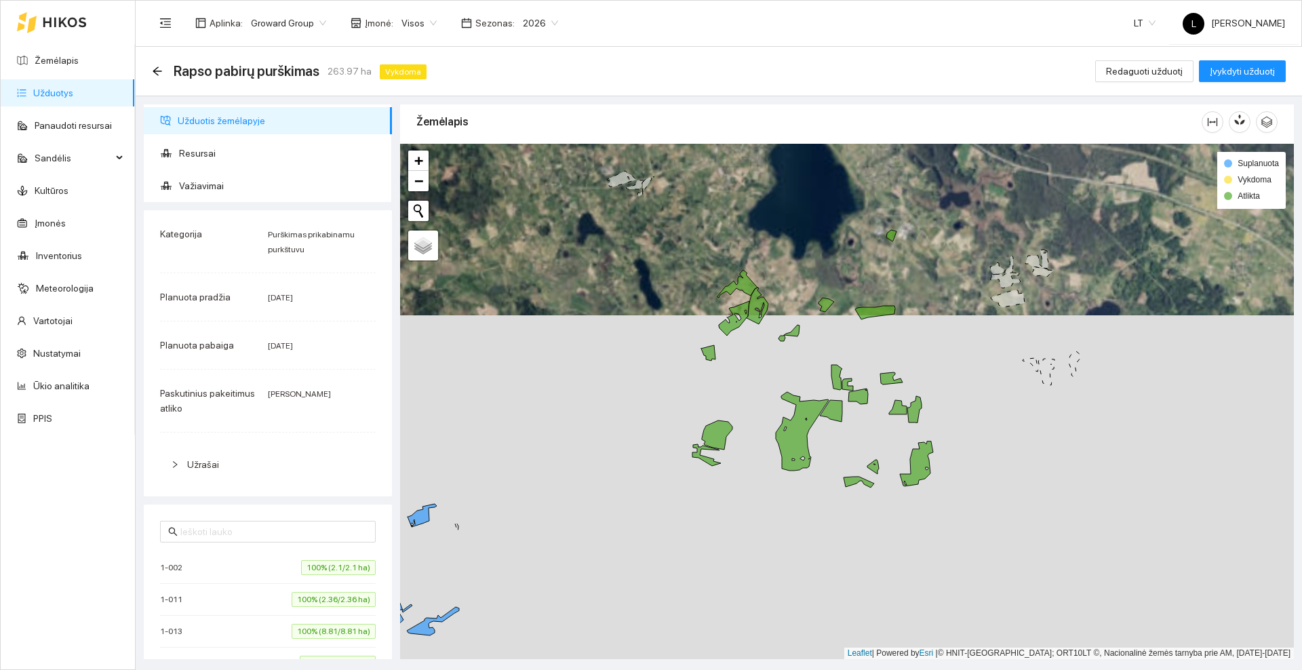
drag, startPoint x: 998, startPoint y: 307, endPoint x: 967, endPoint y: 334, distance: 41.8
click at [967, 334] on div at bounding box center [847, 401] width 894 height 515
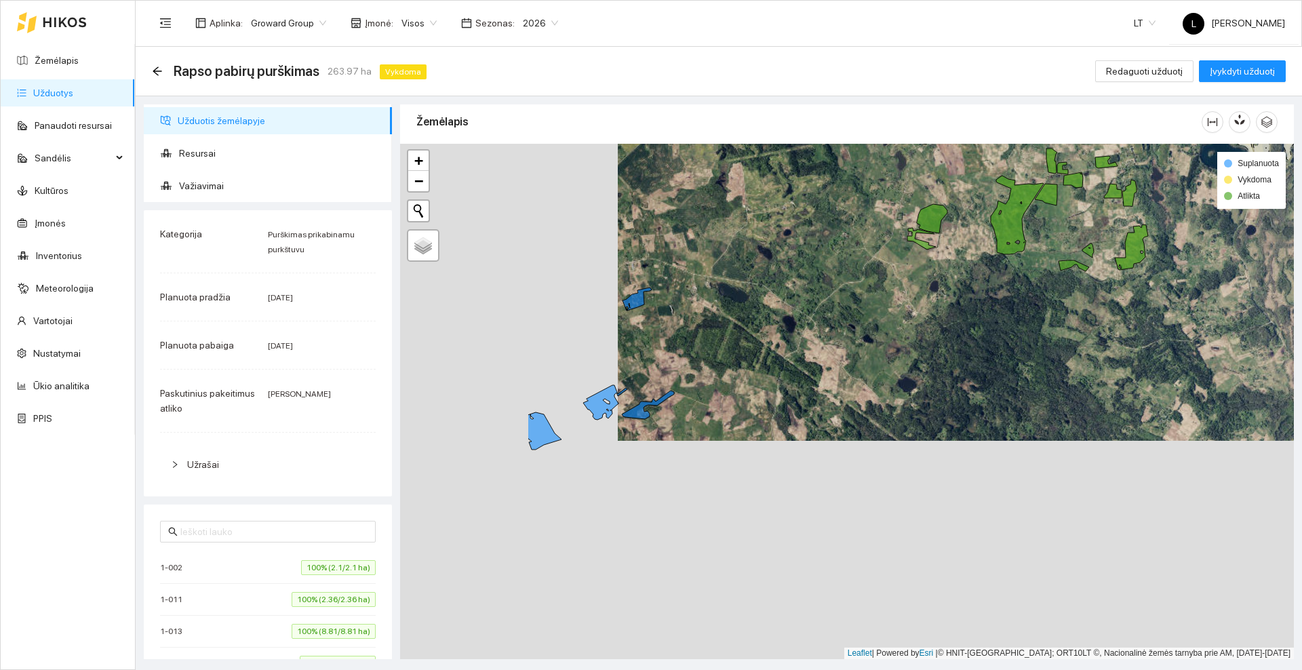
drag, startPoint x: 556, startPoint y: 472, endPoint x: 814, endPoint y: 195, distance: 379.1
click at [814, 195] on div at bounding box center [847, 401] width 894 height 515
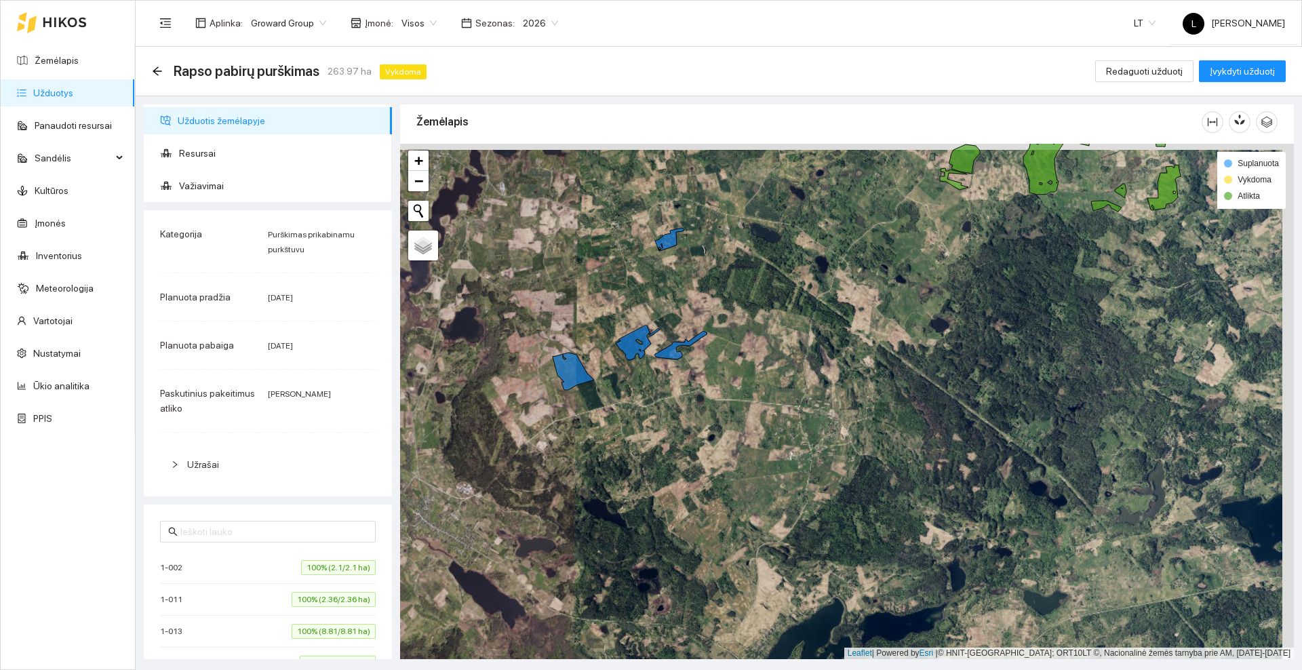
drag, startPoint x: 642, startPoint y: 251, endPoint x: 516, endPoint y: 353, distance: 161.9
click at [511, 363] on div at bounding box center [847, 401] width 894 height 515
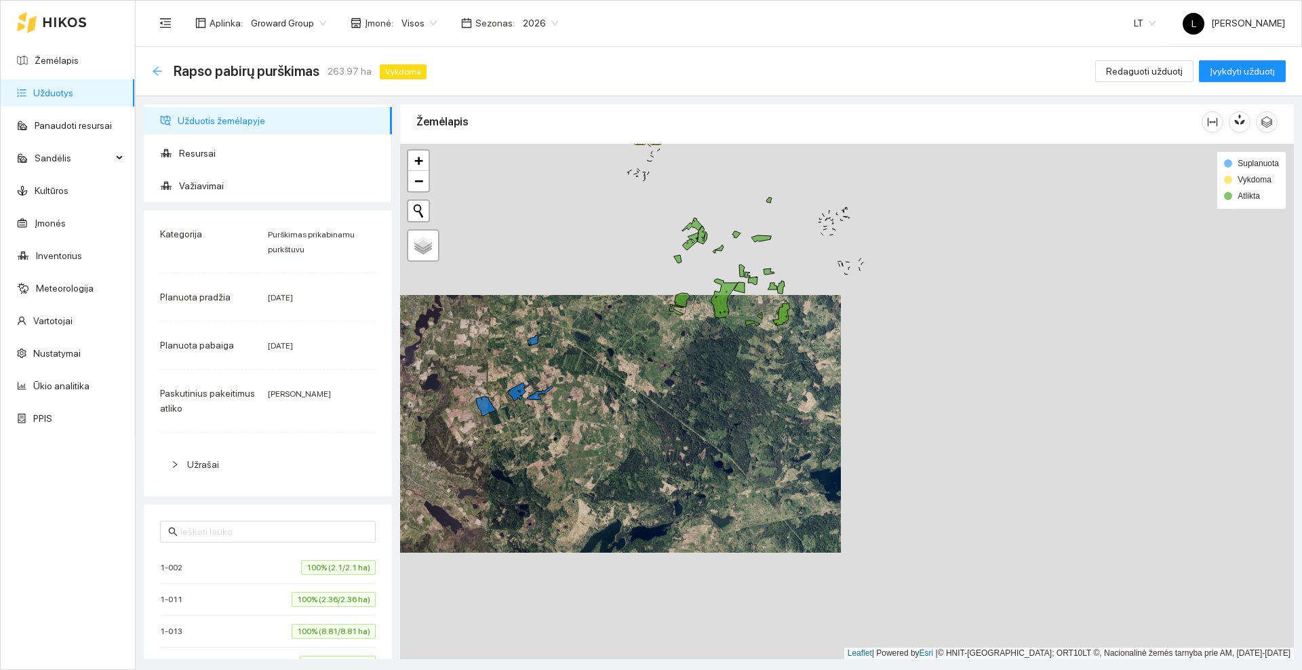
click at [156, 69] on icon "arrow-left" at bounding box center [157, 71] width 11 height 11
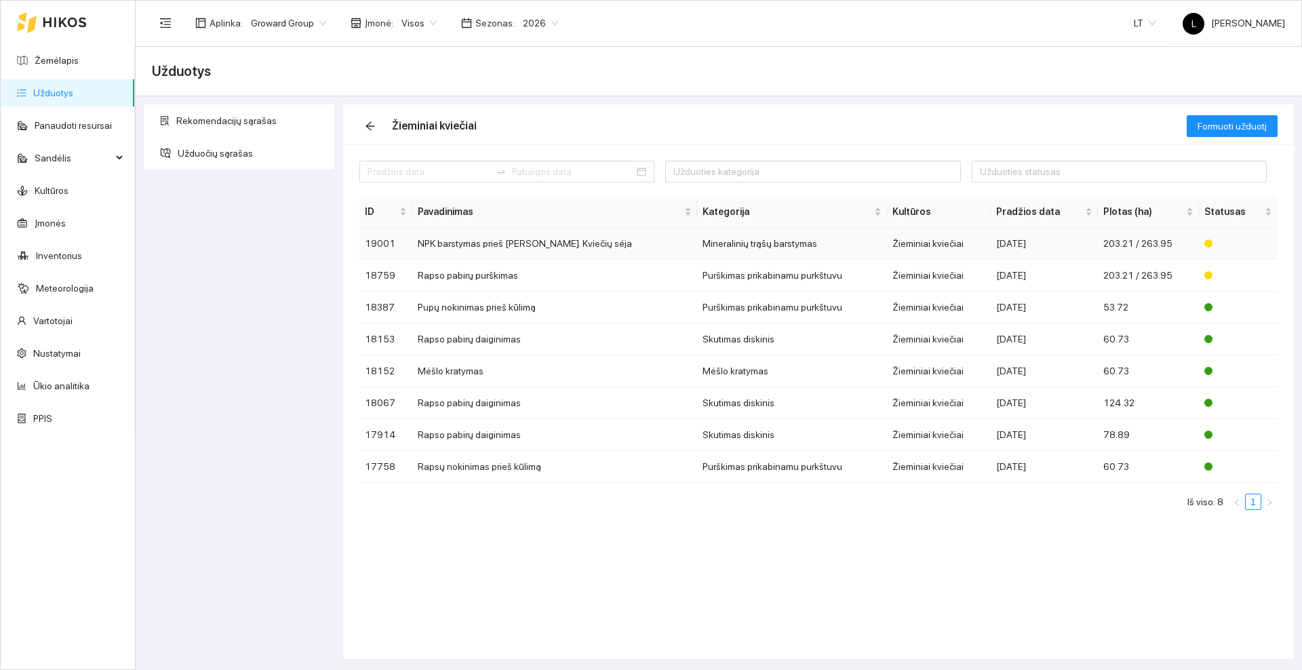
click at [519, 237] on td "NPK barstymas prieš [PERSON_NAME]. Kviečių sėja" at bounding box center [554, 244] width 284 height 32
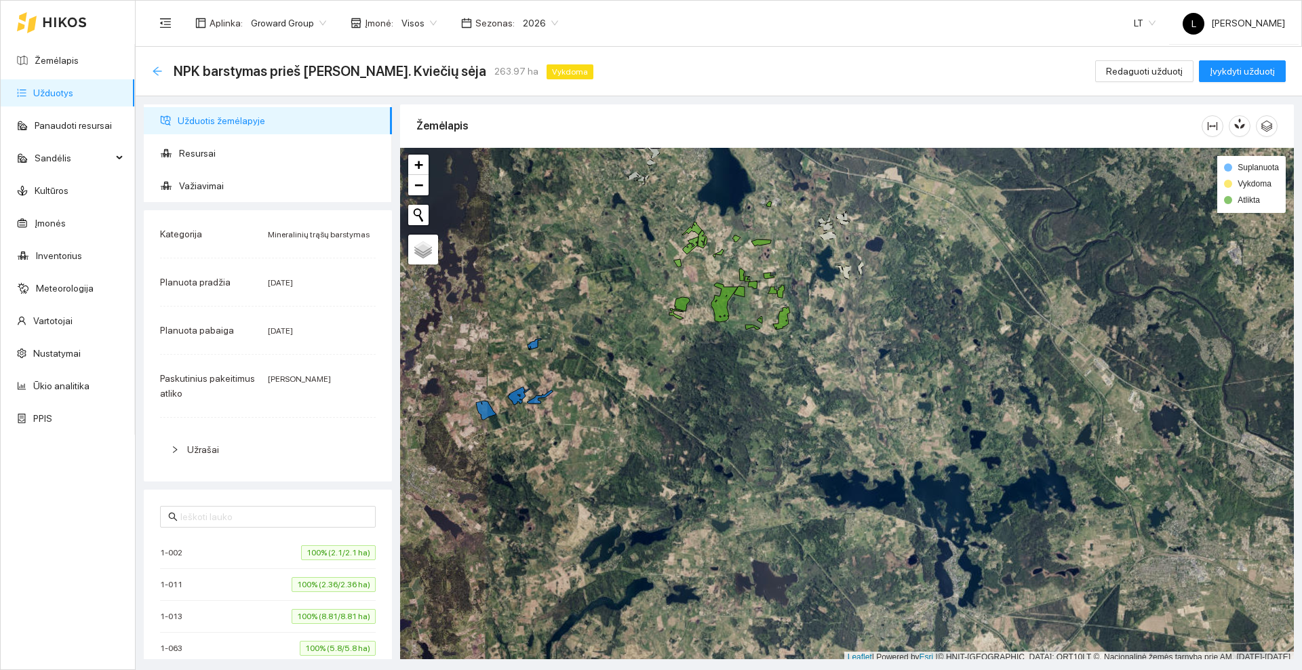
click at [157, 73] on icon "arrow-left" at bounding box center [157, 71] width 11 height 11
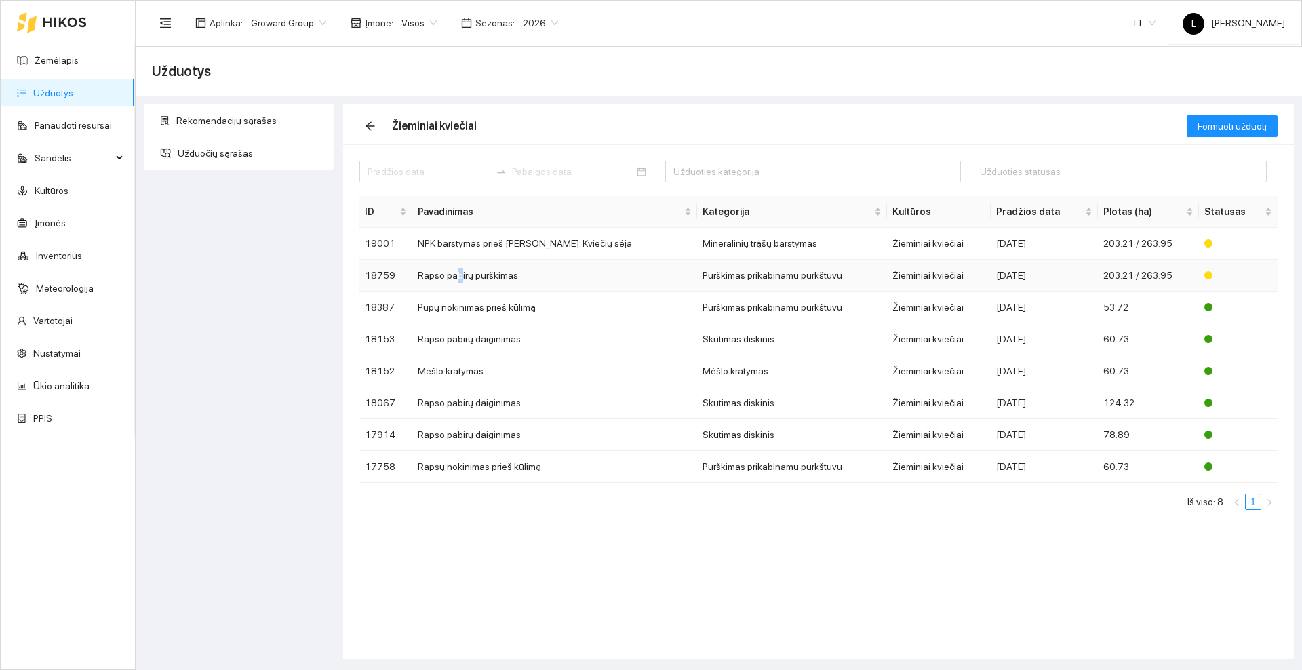
click at [465, 280] on td "Rapso pabirų purškimas" at bounding box center [554, 276] width 284 height 32
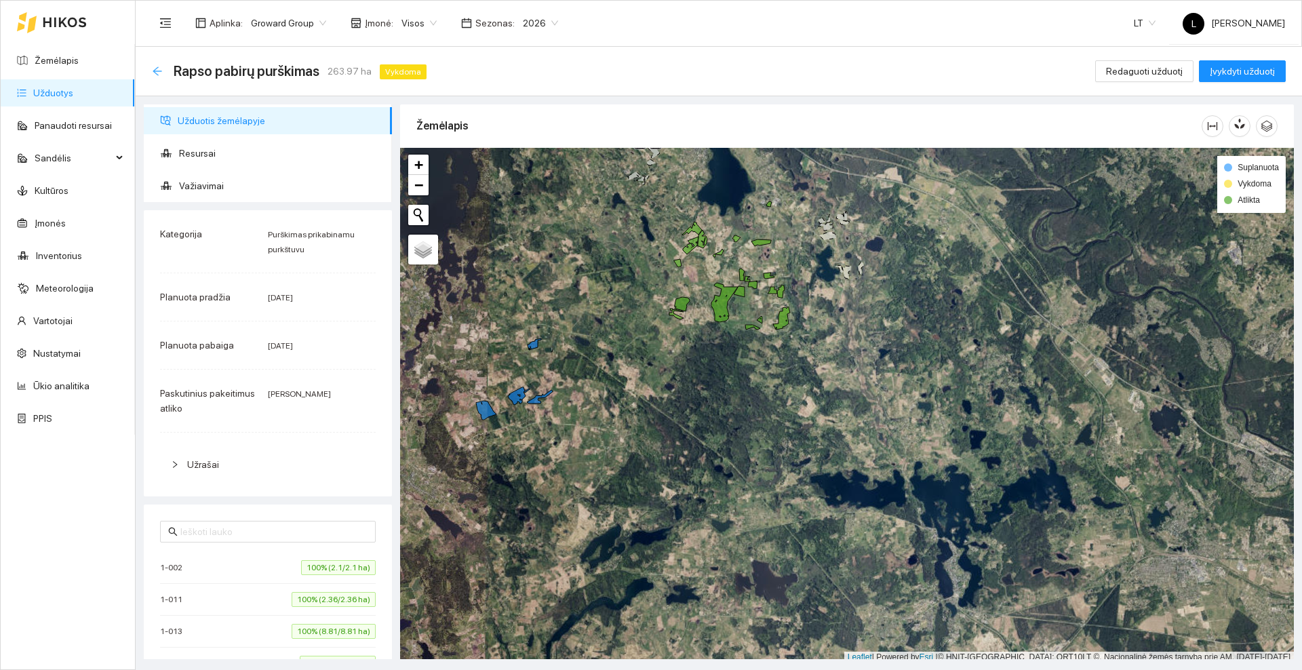
click at [153, 71] on icon "arrow-left" at bounding box center [157, 71] width 11 height 11
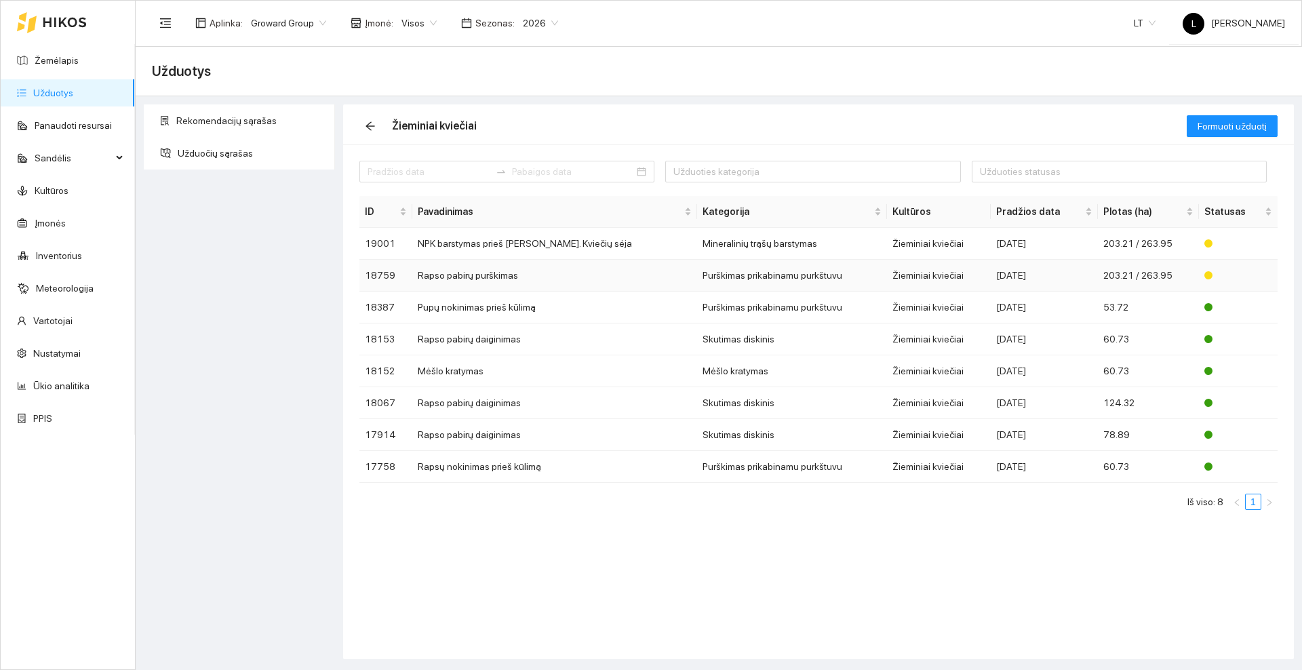
click at [600, 276] on td "Rapso pabirų purškimas" at bounding box center [554, 276] width 284 height 32
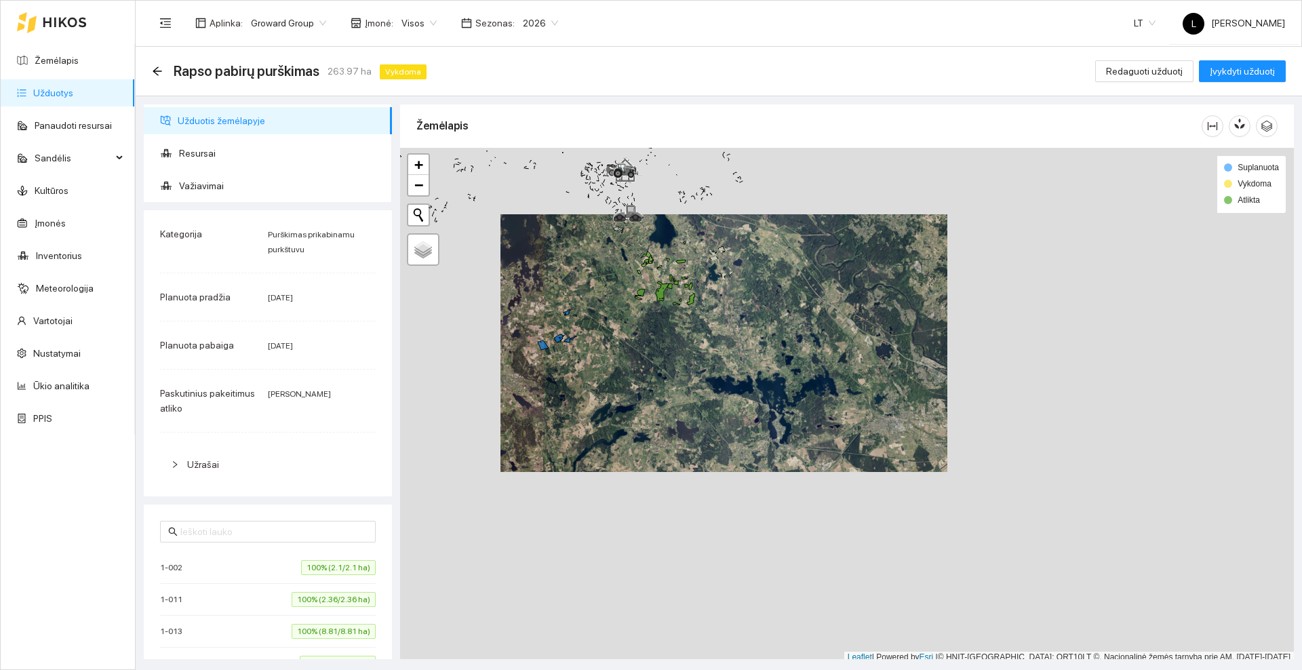
scroll to position [4, 0]
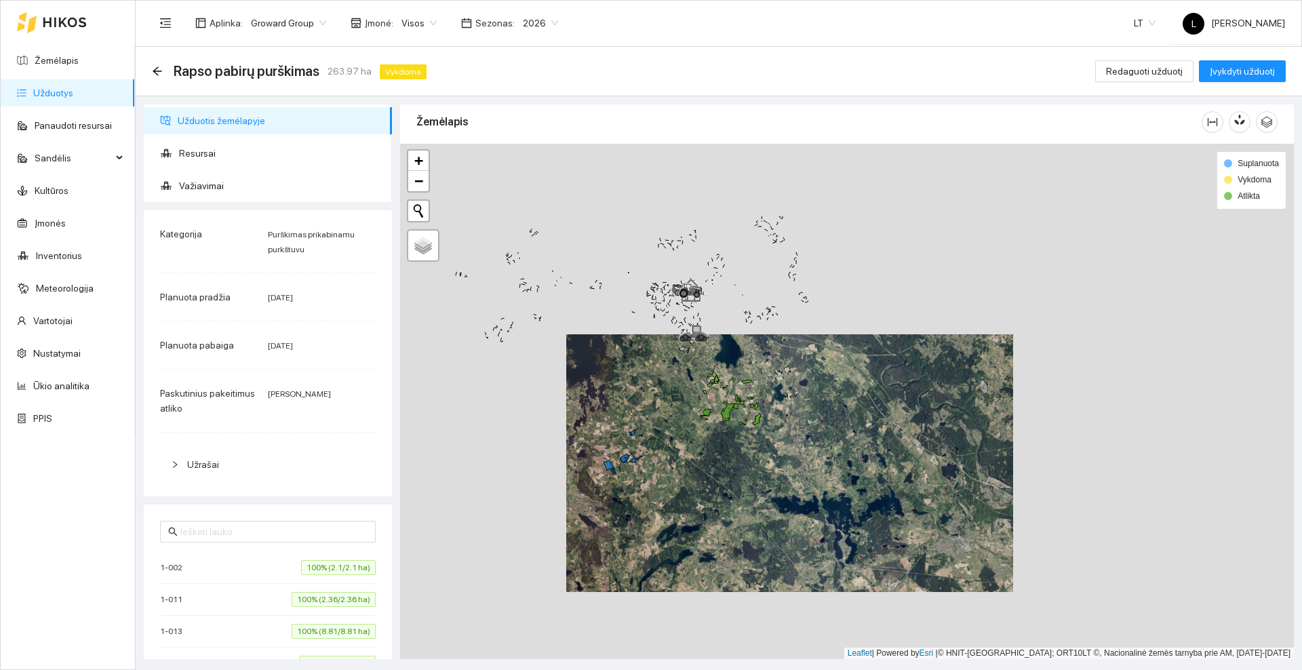
drag, startPoint x: 603, startPoint y: 285, endPoint x: 658, endPoint y: 389, distance: 117.4
click at [658, 389] on div at bounding box center [847, 401] width 894 height 515
click at [155, 72] on icon "arrow-left" at bounding box center [157, 70] width 9 height 9
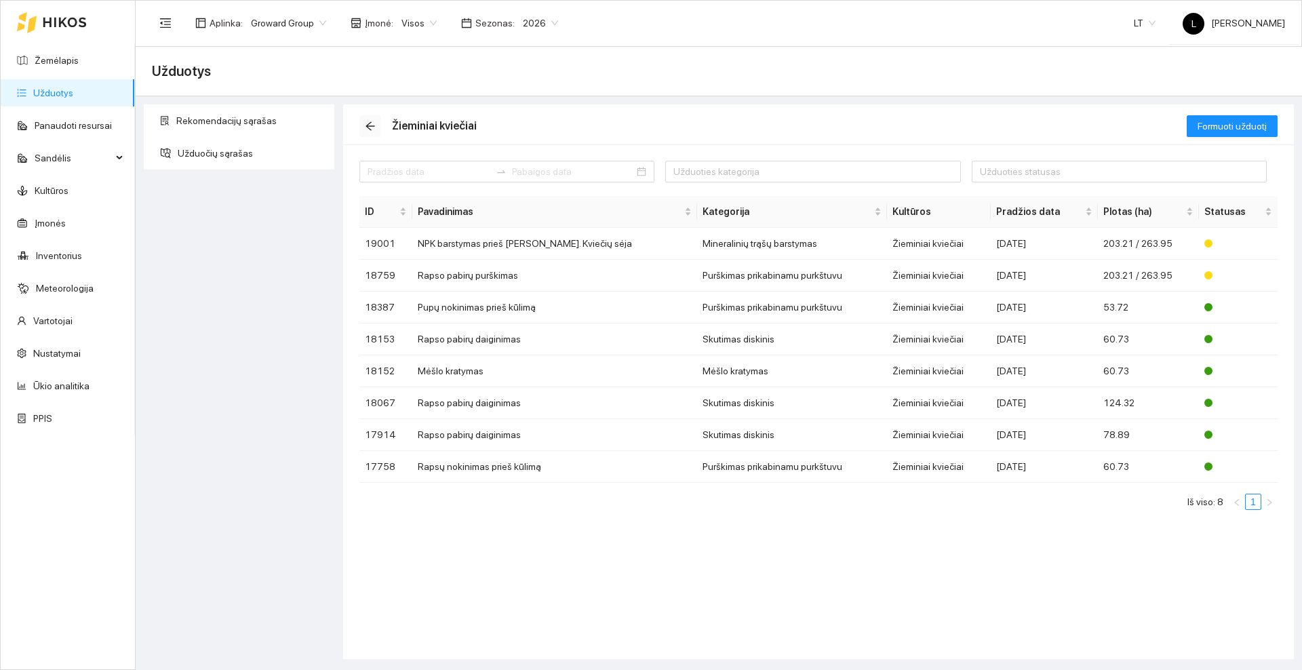
click at [372, 130] on icon "arrow-left" at bounding box center [370, 126] width 11 height 11
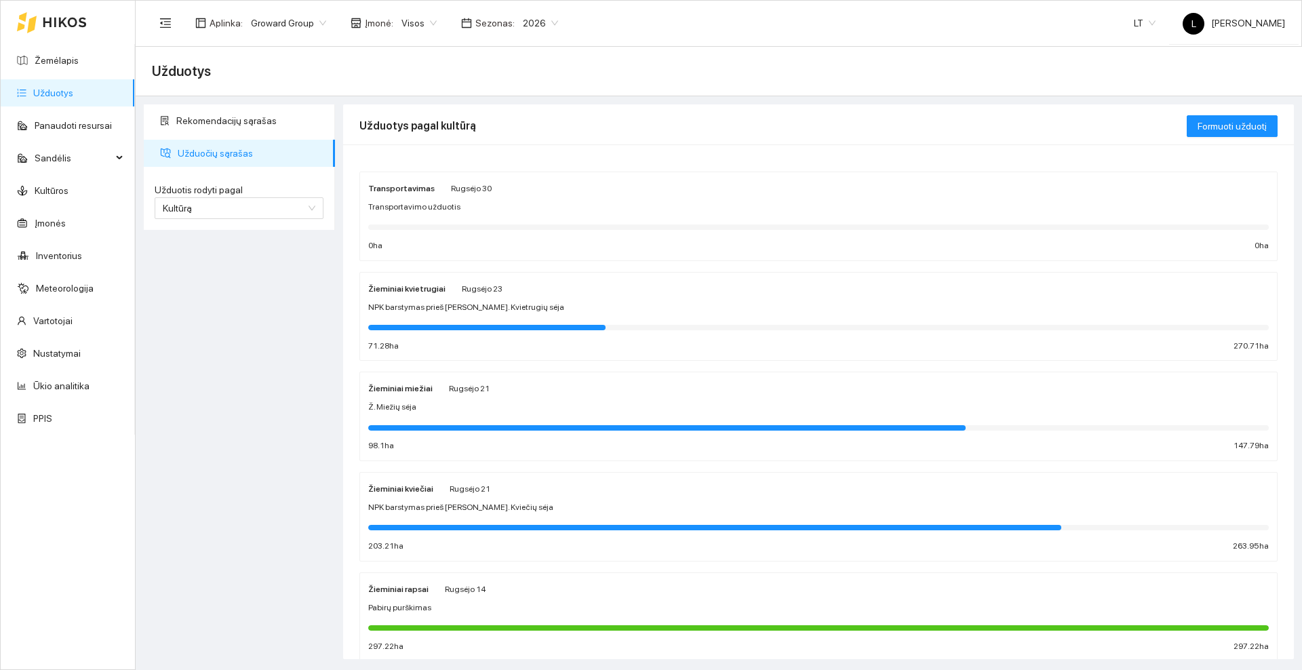
click at [764, 292] on div "Žieminiai kvietrugiai [DATE]" at bounding box center [818, 288] width 901 height 15
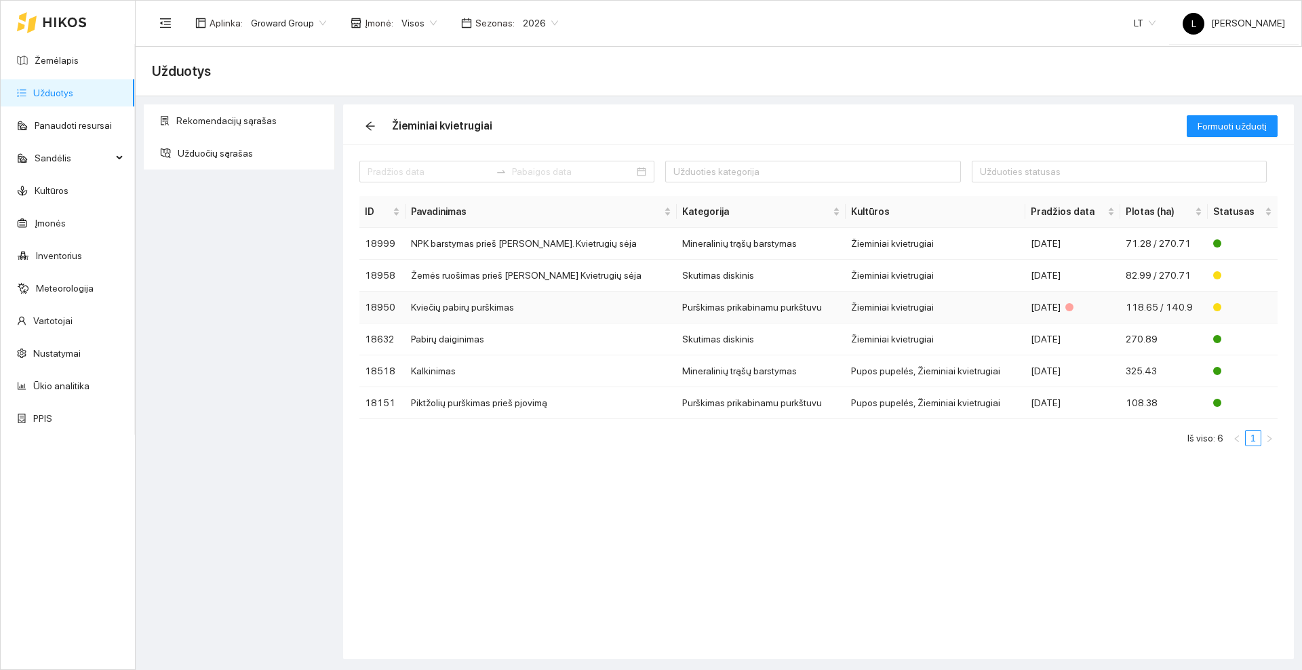
click at [556, 308] on td "Kviečių pabirų purškimas" at bounding box center [541, 308] width 271 height 32
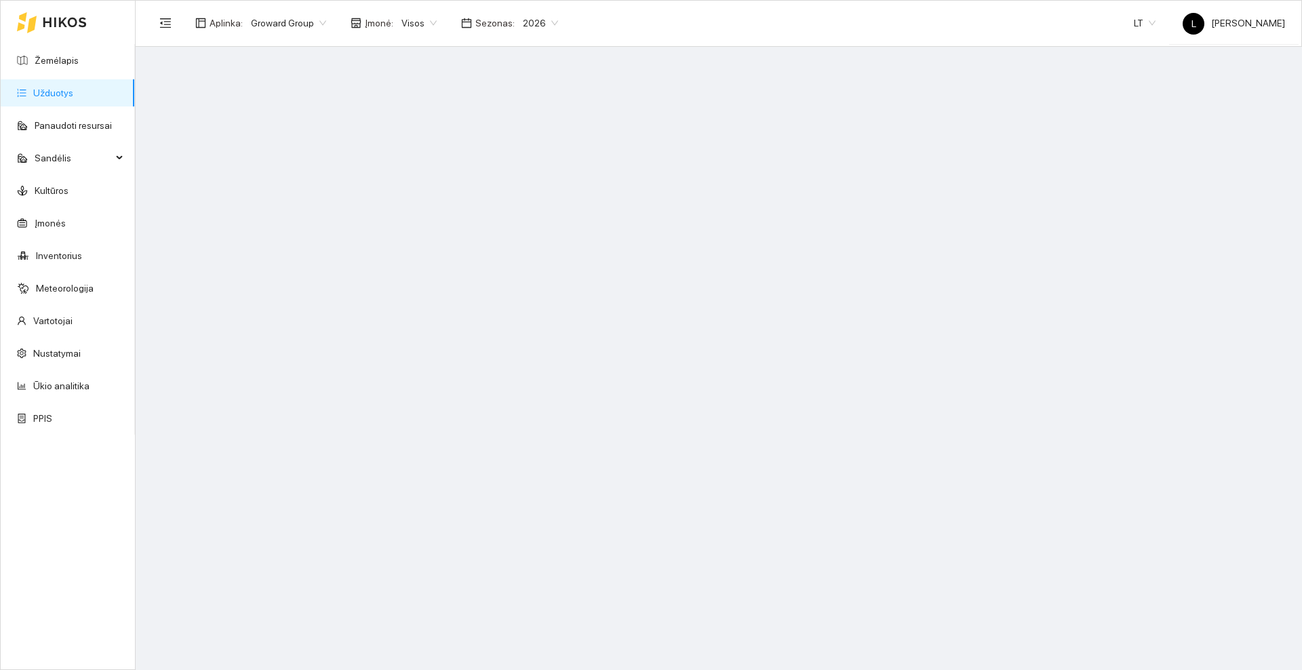
click at [556, 309] on main at bounding box center [719, 358] width 1166 height 623
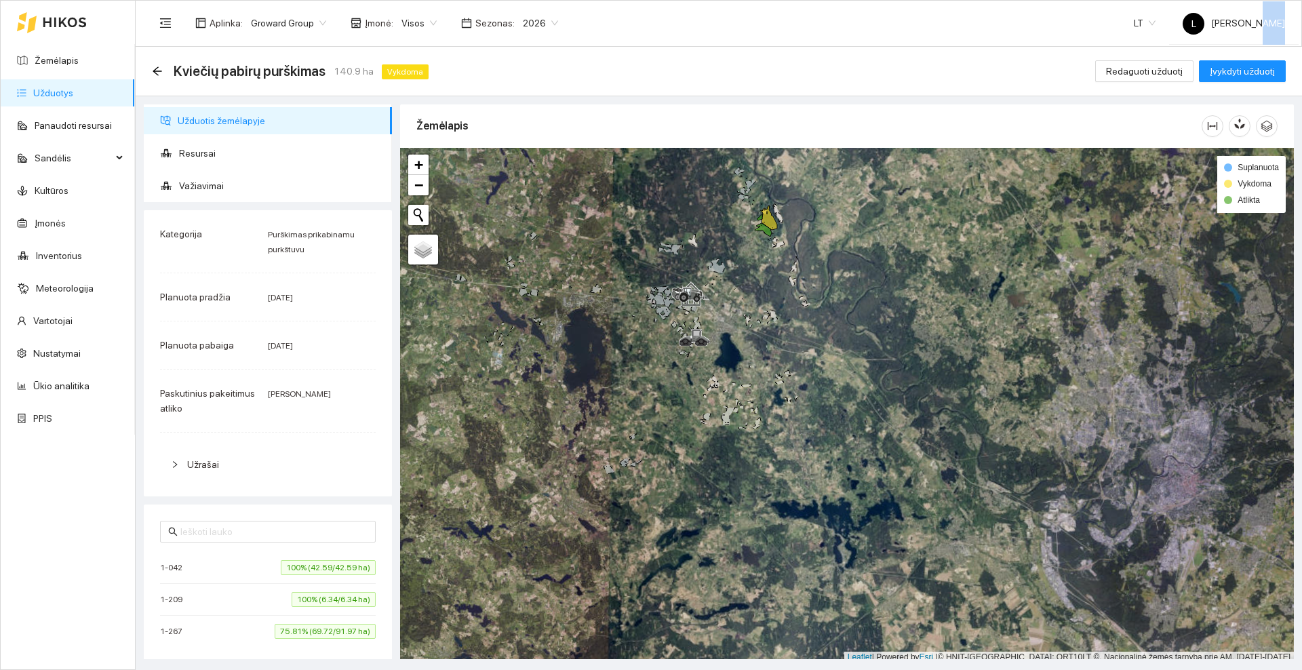
scroll to position [4, 0]
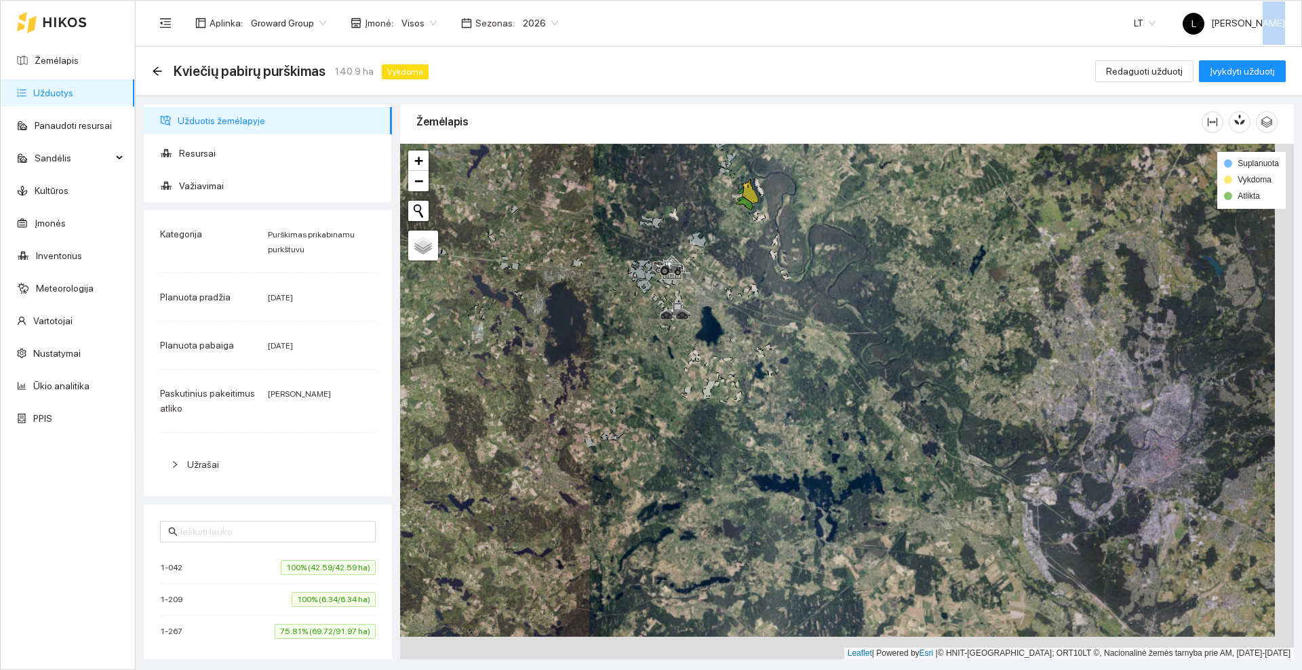
drag, startPoint x: 556, startPoint y: 309, endPoint x: 498, endPoint y: 417, distance: 123.2
click at [498, 417] on div at bounding box center [847, 401] width 894 height 515
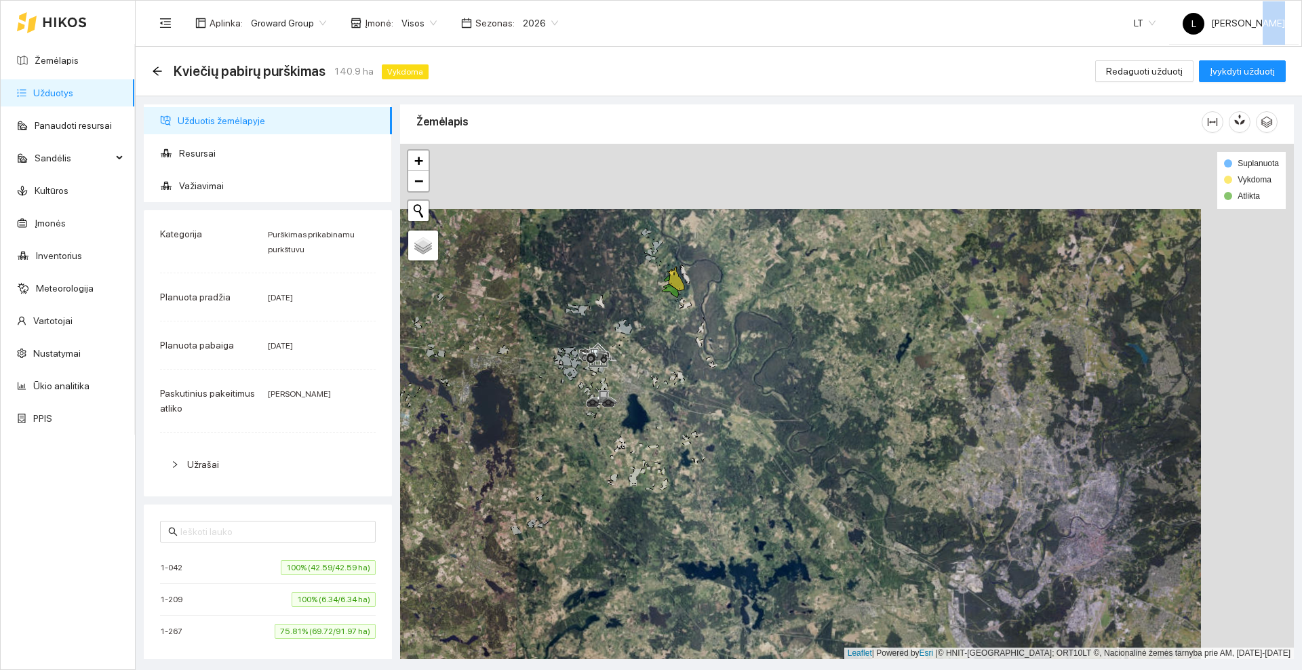
click at [646, 312] on div at bounding box center [847, 401] width 894 height 515
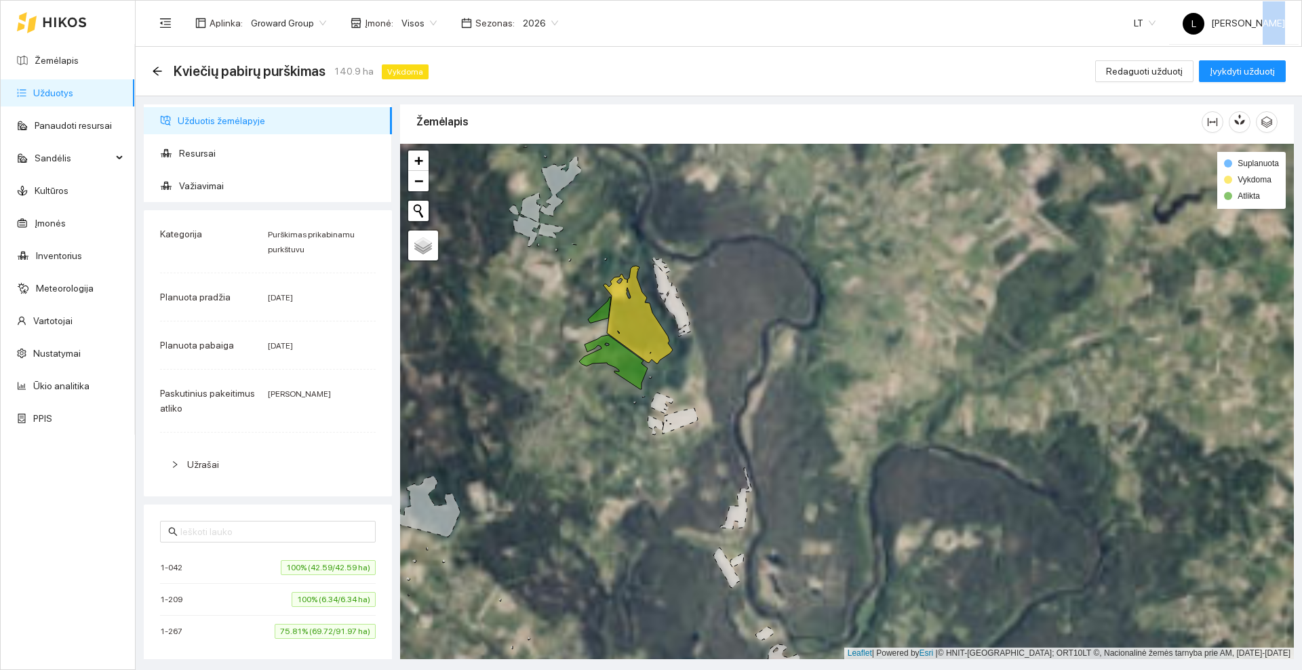
click at [64, 29] on div at bounding box center [52, 22] width 70 height 43
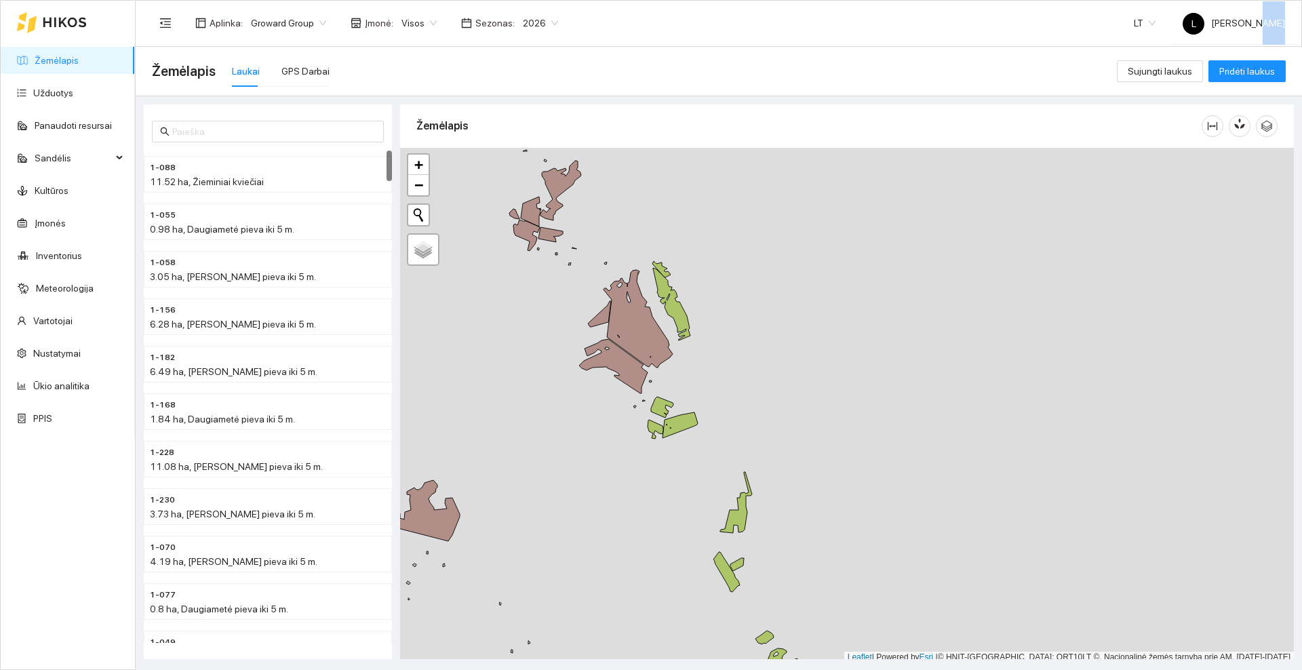
click at [55, 9] on div at bounding box center [52, 22] width 70 height 43
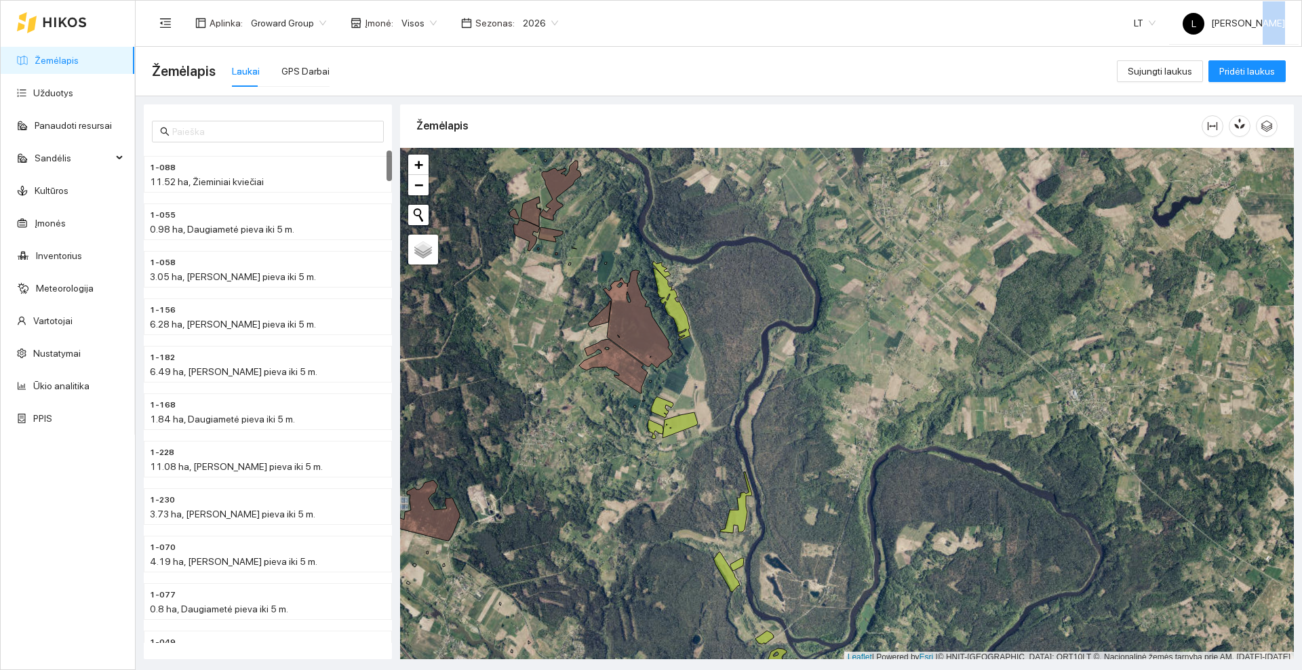
scroll to position [4, 0]
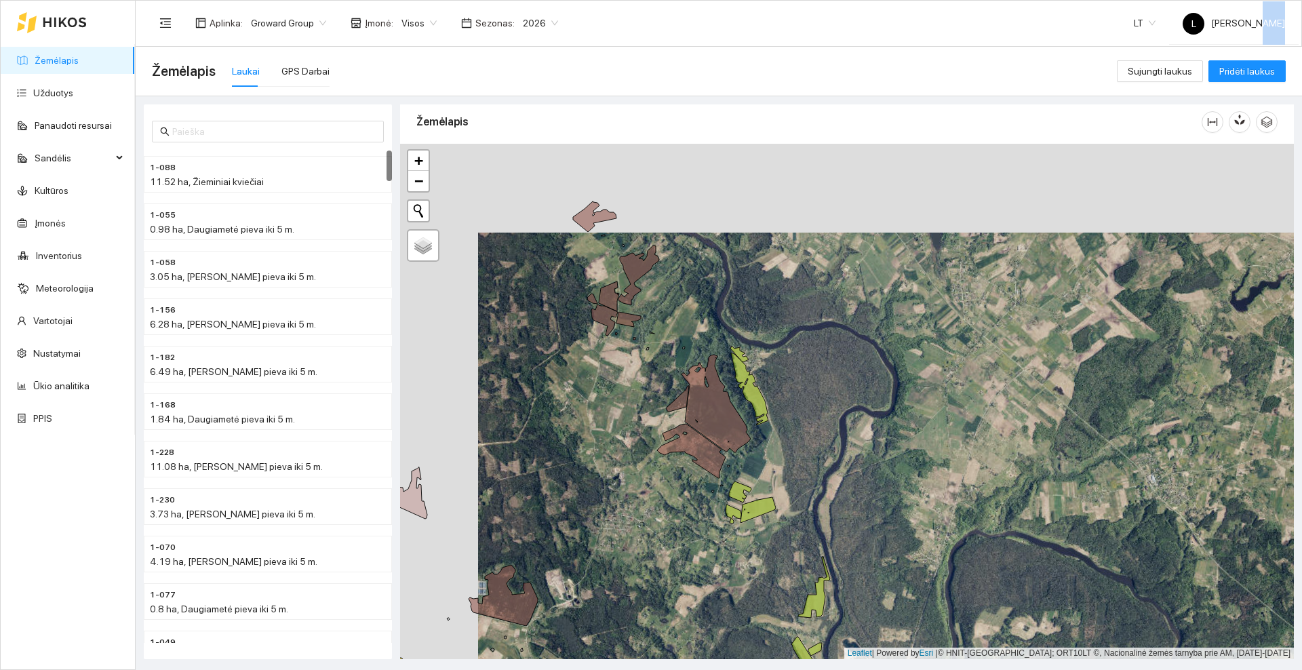
drag, startPoint x: 612, startPoint y: 357, endPoint x: 614, endPoint y: 350, distance: 7.7
click at [614, 359] on div at bounding box center [847, 401] width 894 height 515
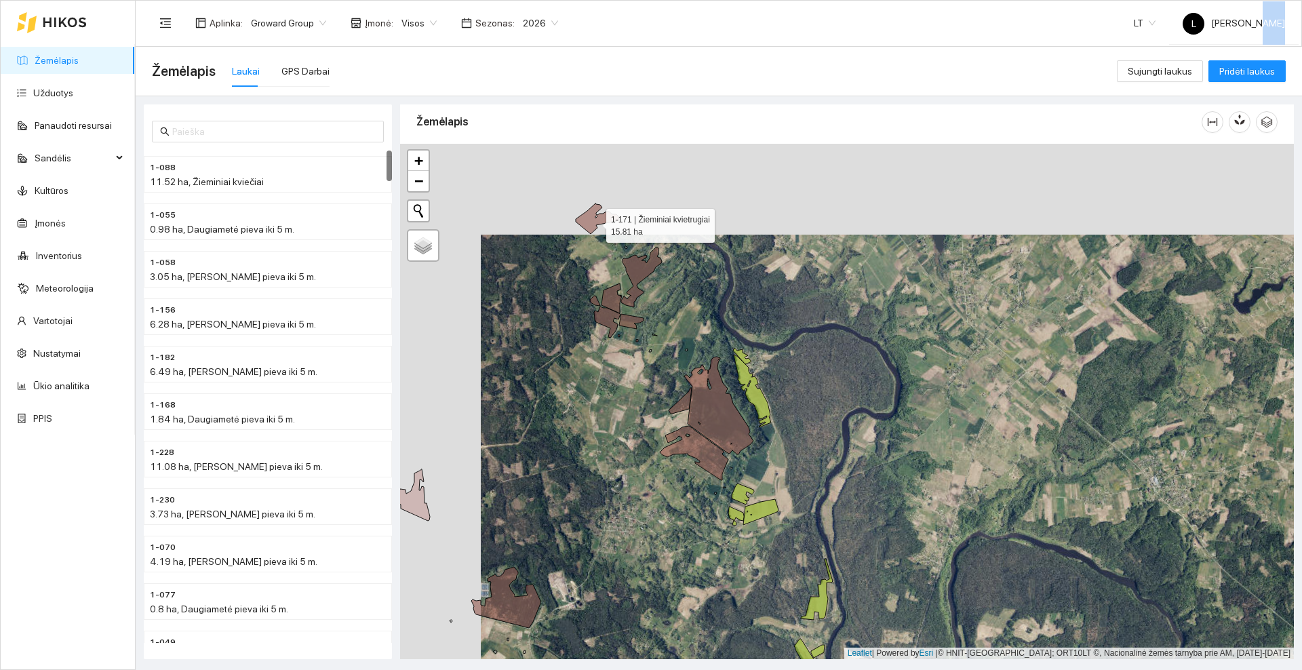
click at [594, 222] on icon at bounding box center [597, 218] width 43 height 31
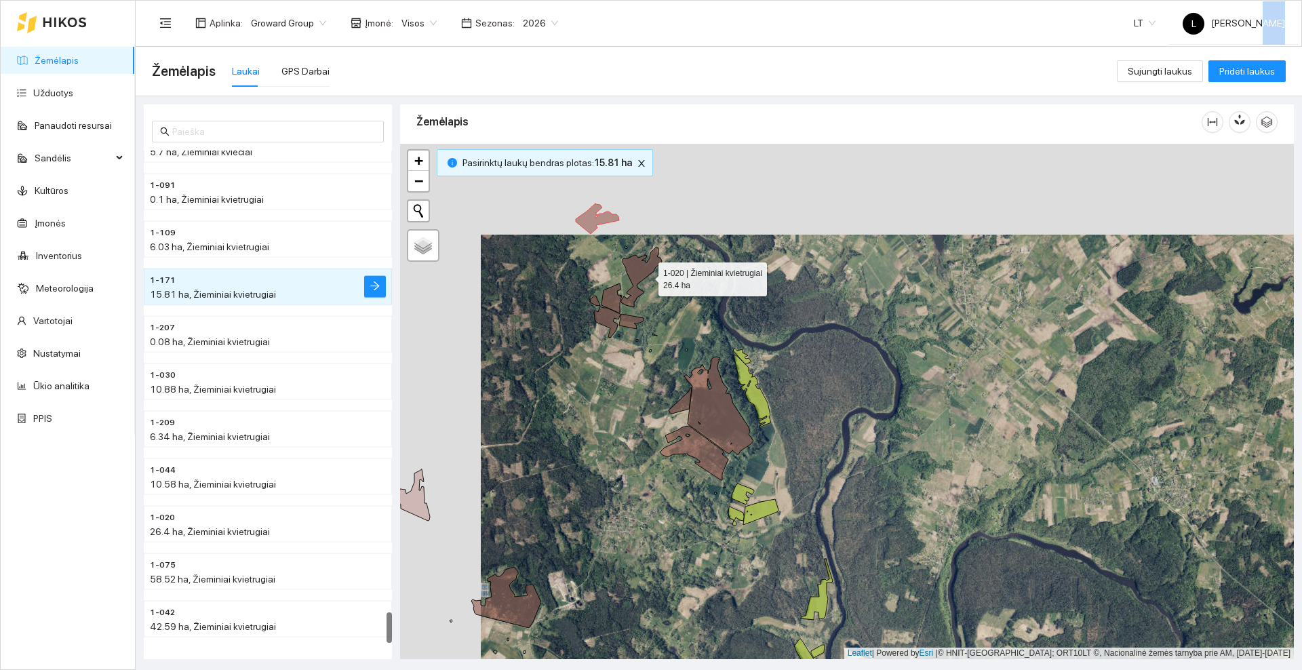
click at [645, 275] on icon at bounding box center [641, 278] width 41 height 60
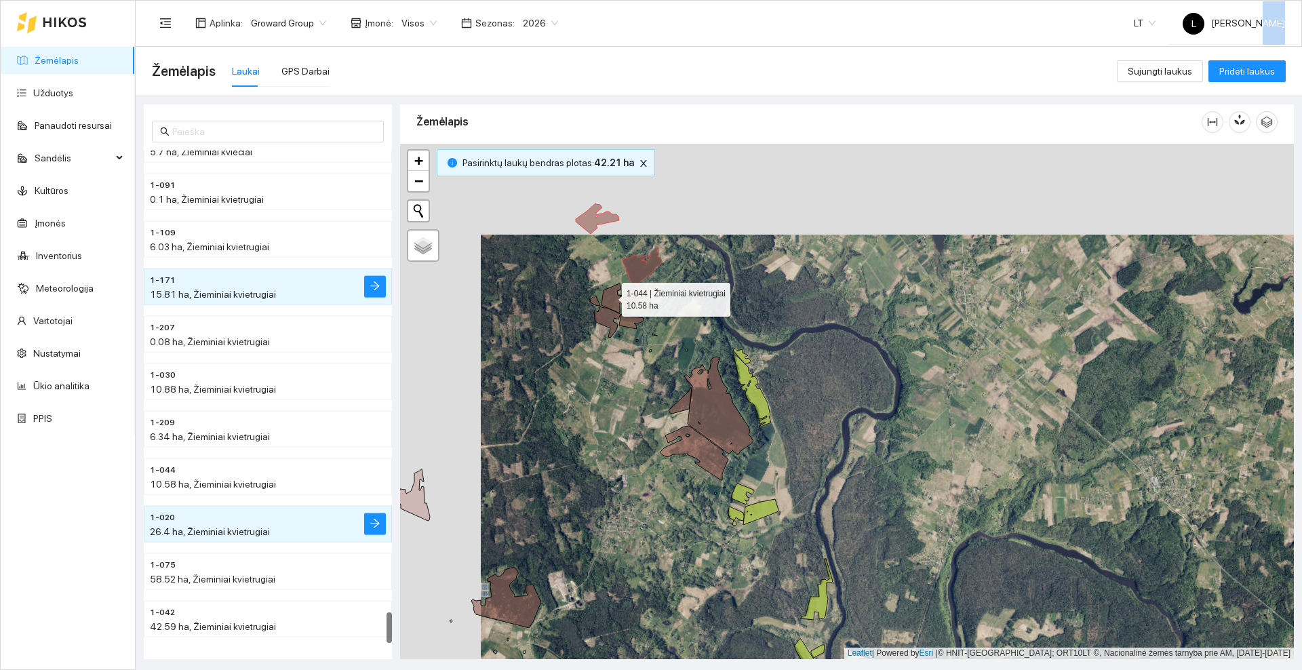
click at [610, 297] on icon at bounding box center [612, 298] width 20 height 30
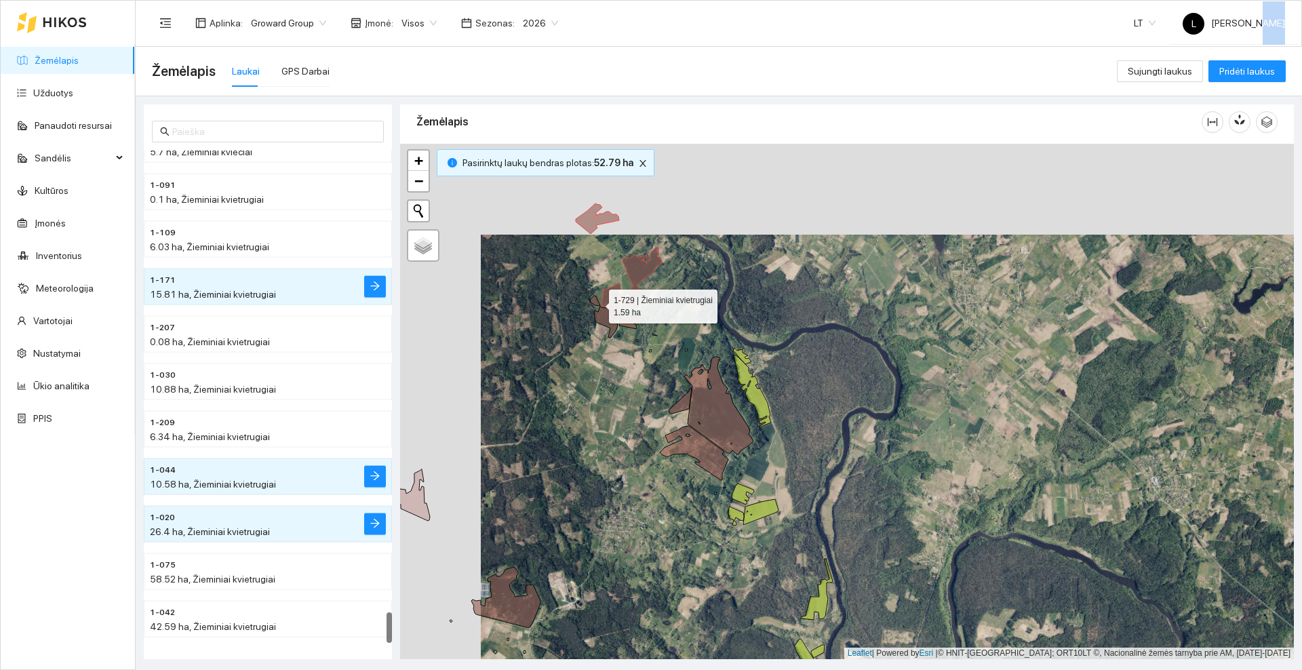
click at [597, 303] on icon at bounding box center [595, 301] width 10 height 10
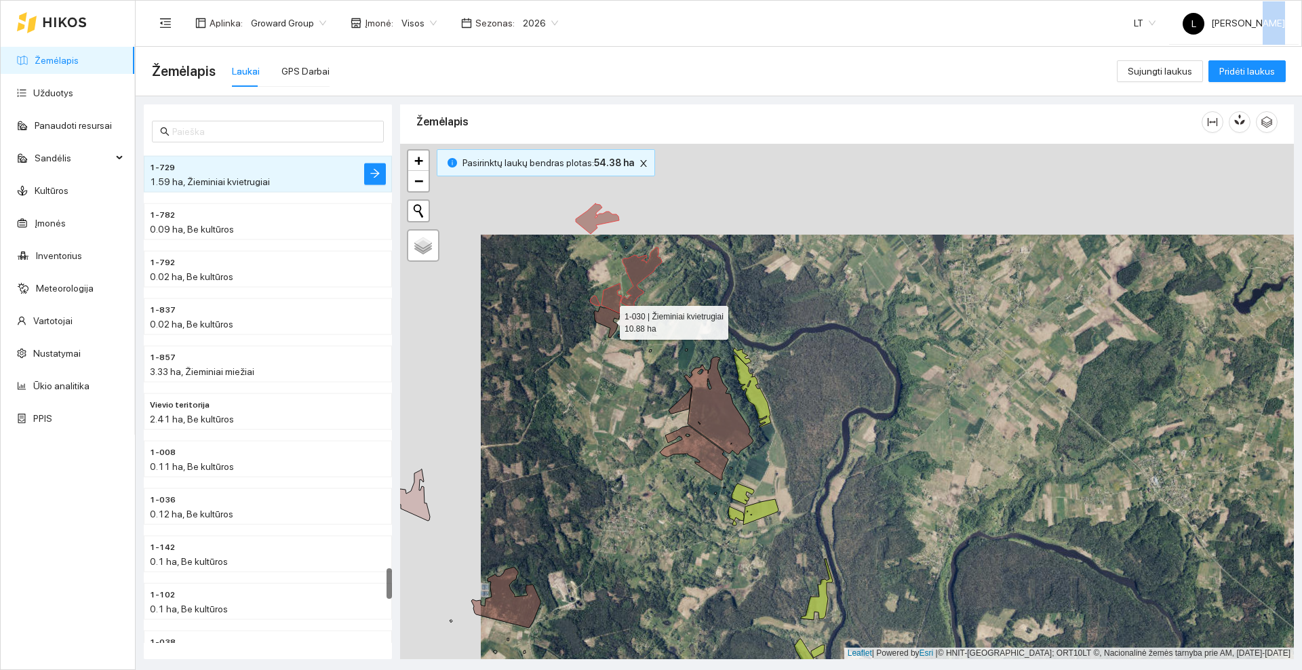
click at [605, 321] on icon at bounding box center [607, 322] width 26 height 31
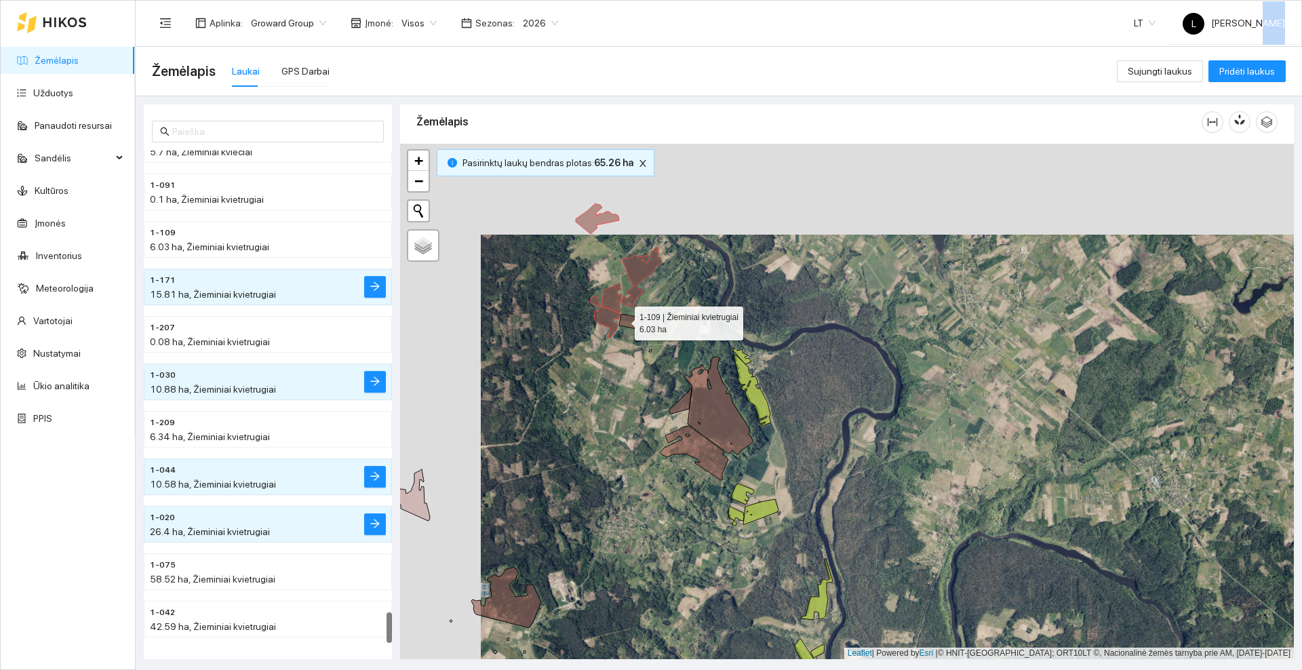
click at [623, 320] on icon at bounding box center [631, 321] width 24 height 15
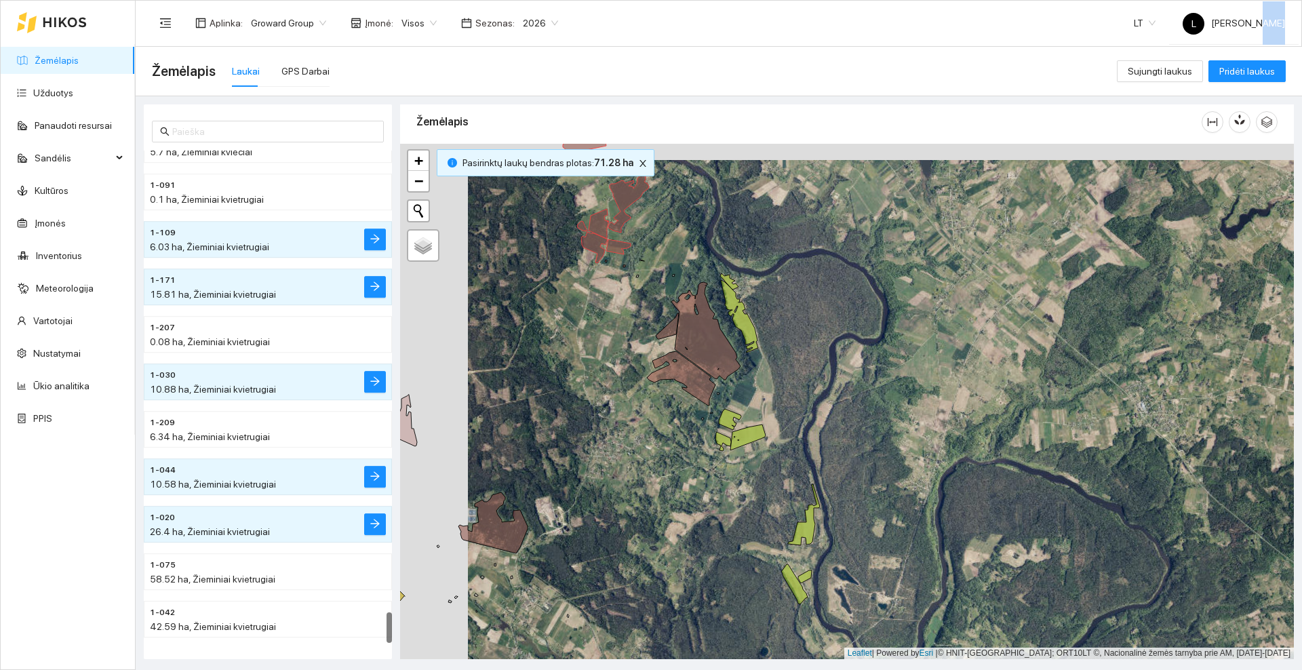
drag, startPoint x: 625, startPoint y: 355, endPoint x: 648, endPoint y: 317, distance: 44.1
click at [625, 326] on div at bounding box center [847, 401] width 894 height 515
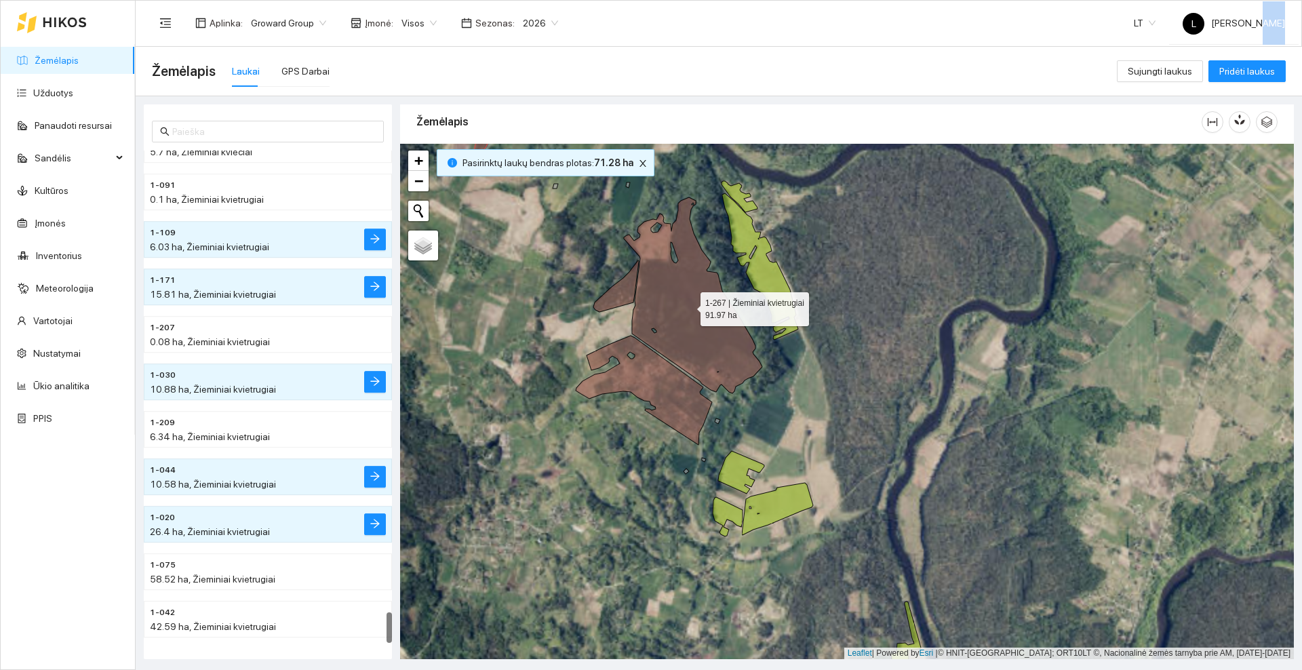
drag, startPoint x: 706, startPoint y: 314, endPoint x: 668, endPoint y: 300, distance: 40.6
click at [705, 313] on icon at bounding box center [693, 295] width 138 height 196
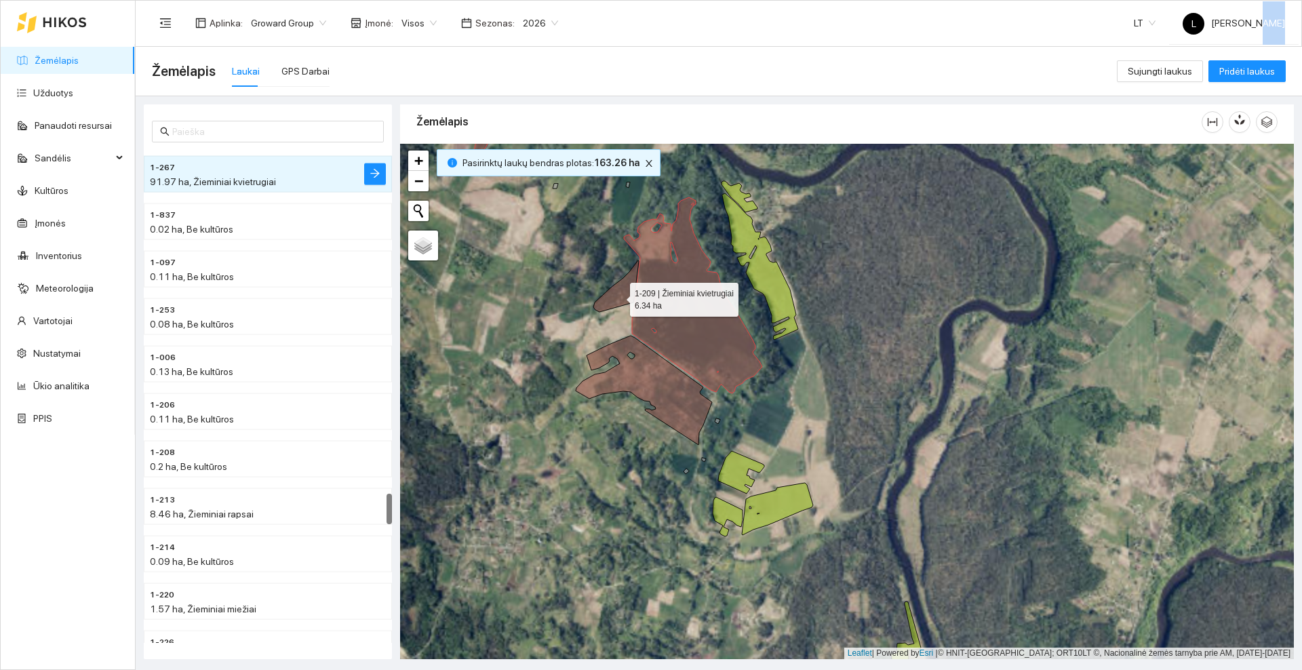
click at [617, 296] on icon at bounding box center [615, 286] width 45 height 52
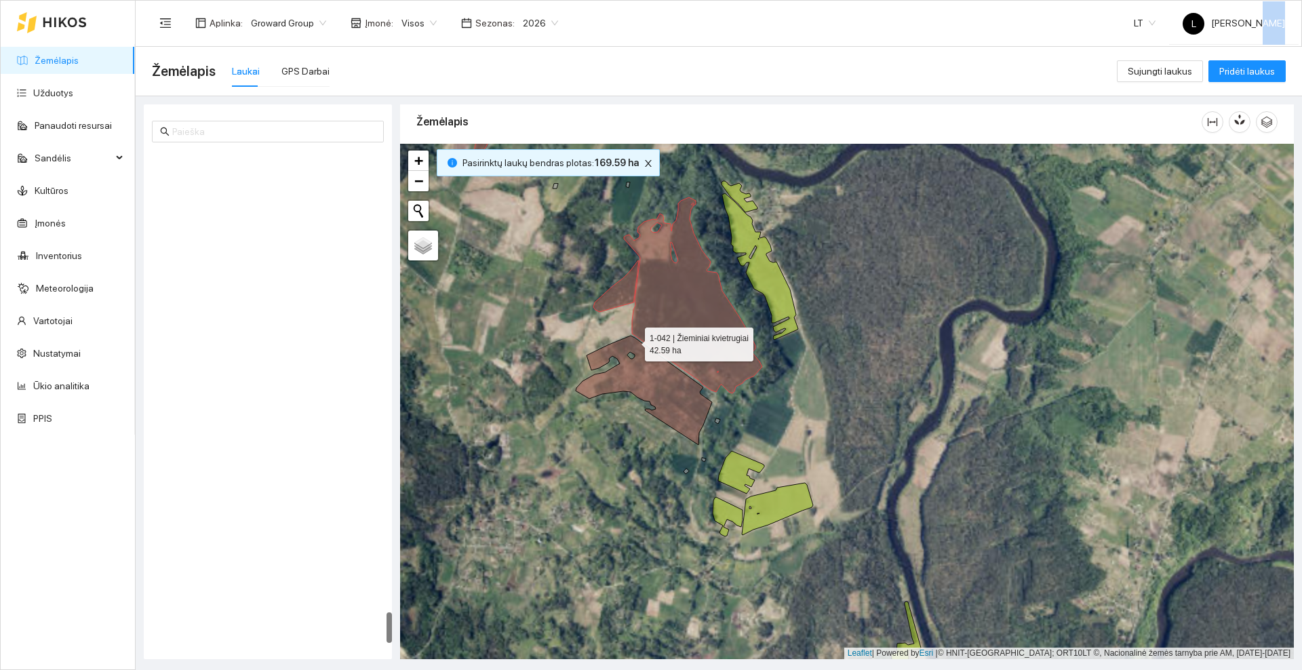
scroll to position [7325, 0]
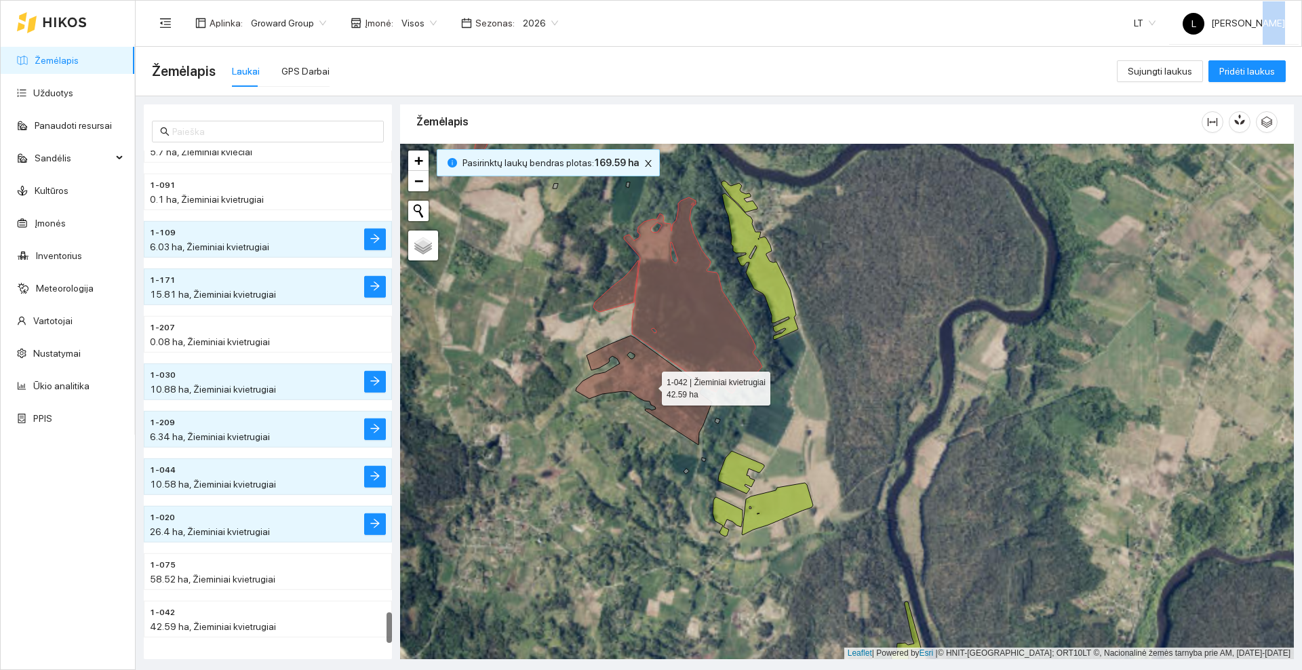
click at [654, 391] on icon at bounding box center [644, 390] width 136 height 109
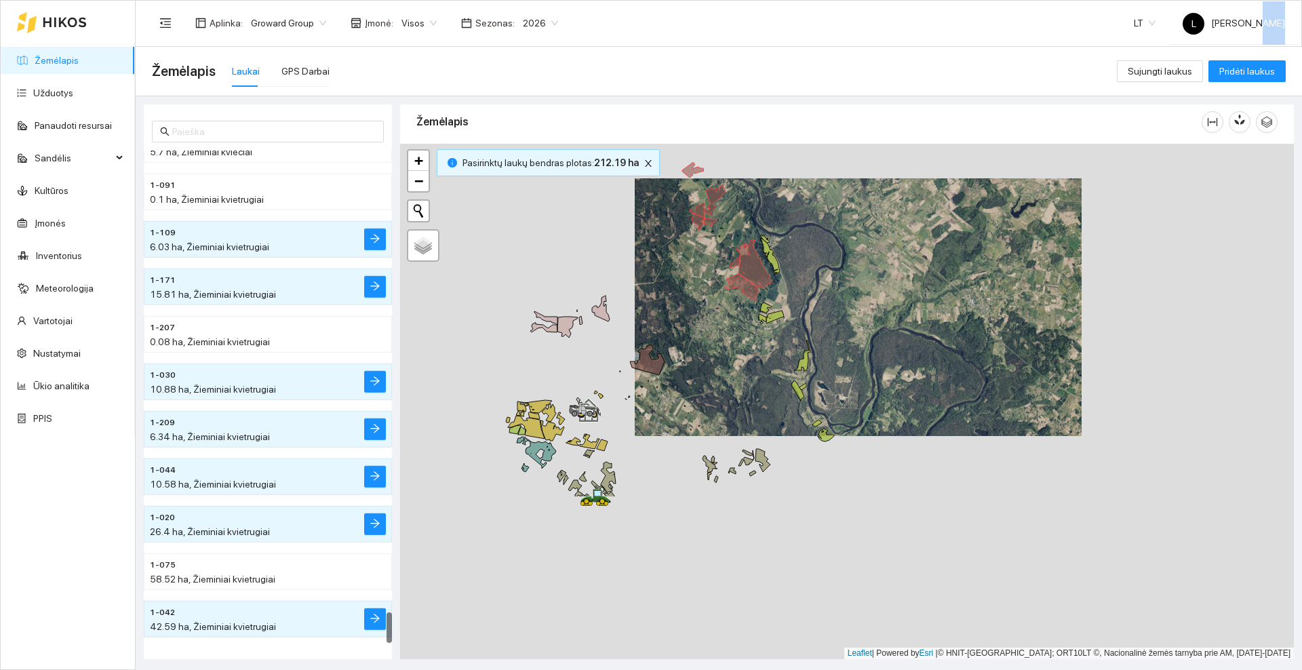
drag, startPoint x: 546, startPoint y: 537, endPoint x: 779, endPoint y: 253, distance: 367.7
click at [779, 253] on div at bounding box center [847, 401] width 894 height 515
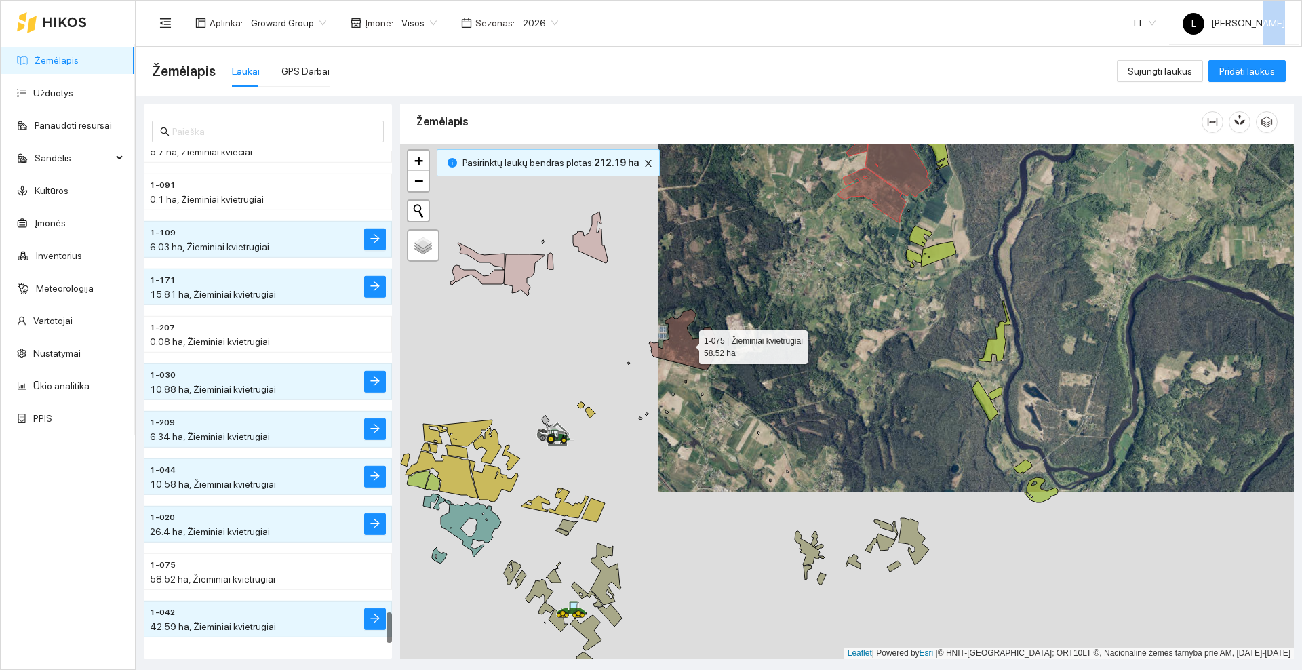
click at [680, 352] on icon at bounding box center [683, 339] width 69 height 61
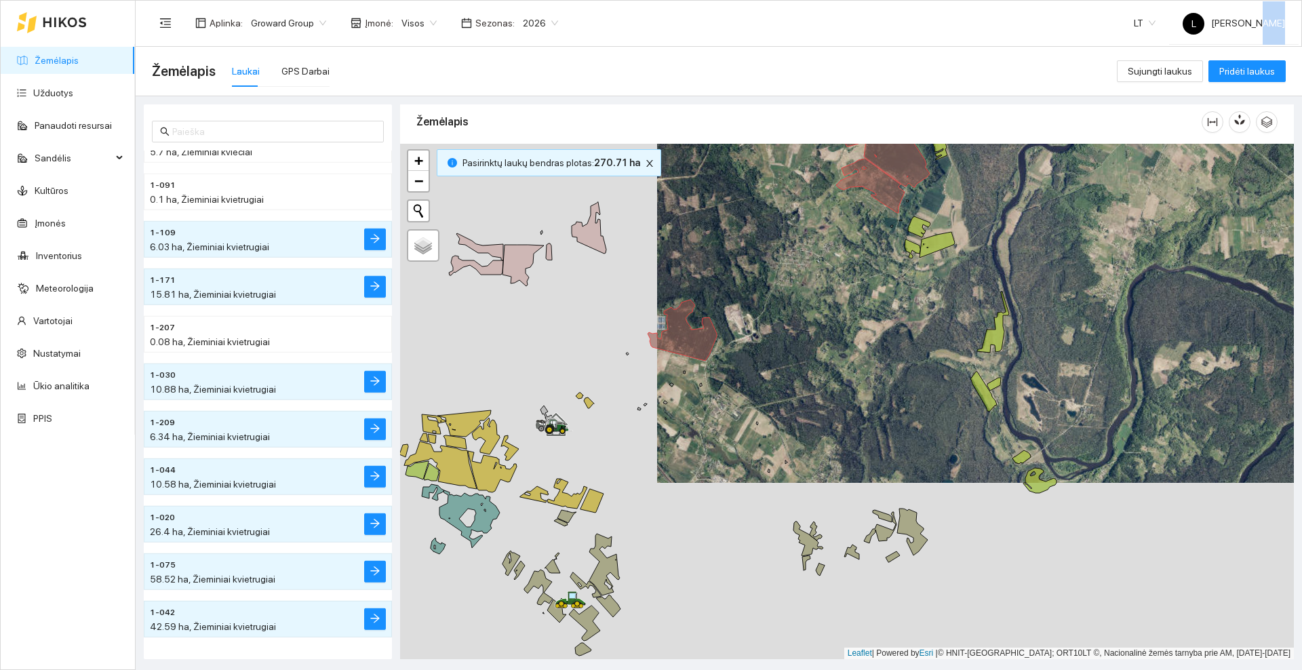
drag, startPoint x: 765, startPoint y: 430, endPoint x: 755, endPoint y: 234, distance: 196.2
click at [755, 234] on div at bounding box center [847, 401] width 894 height 515
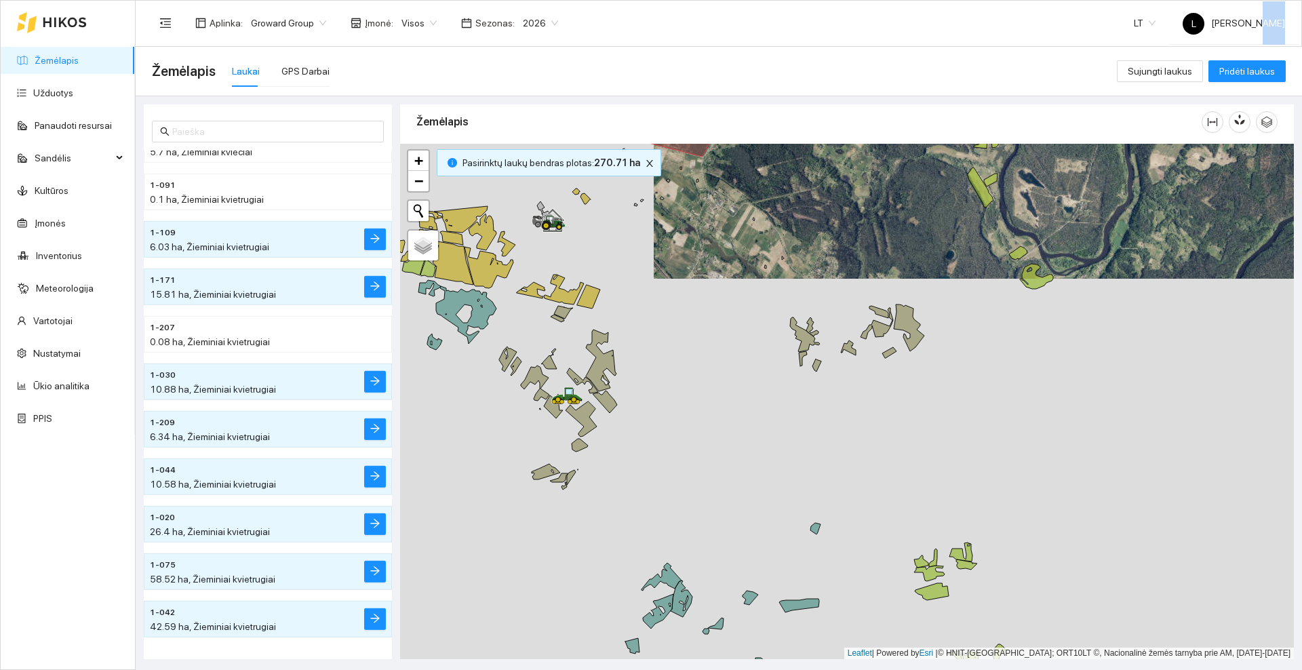
drag, startPoint x: 701, startPoint y: 342, endPoint x: 688, endPoint y: 300, distance: 44.2
click at [762, 275] on div at bounding box center [847, 401] width 894 height 515
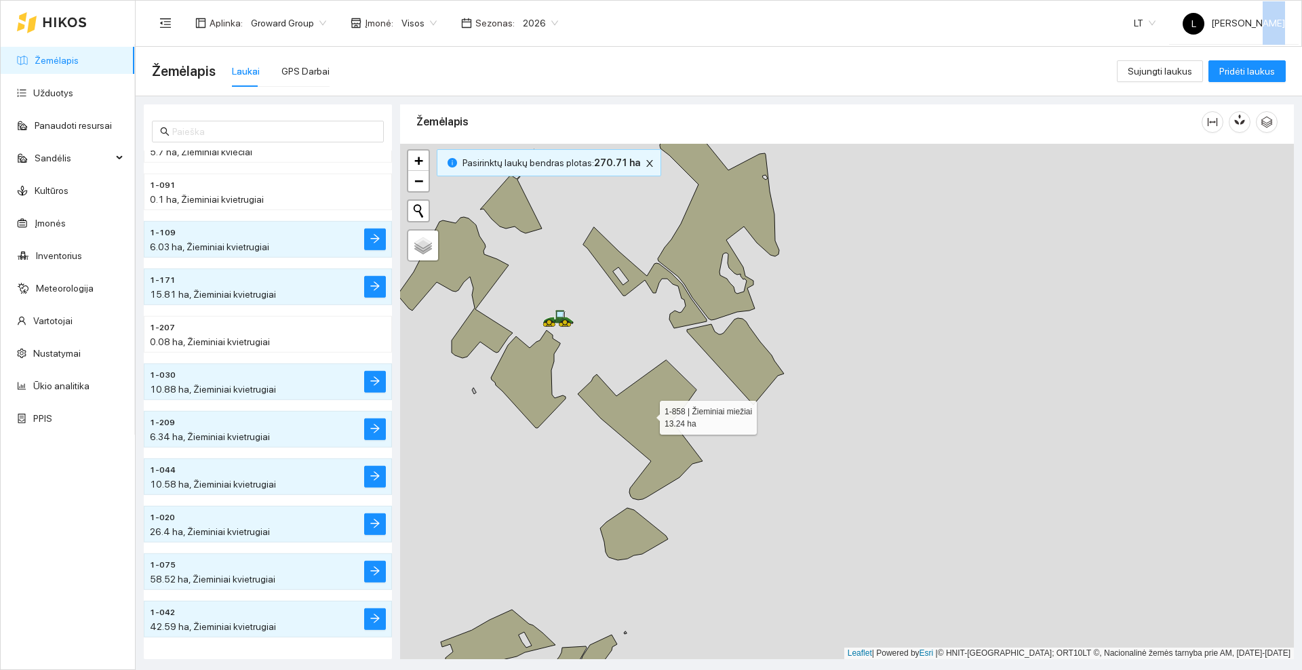
click at [648, 414] on icon at bounding box center [640, 430] width 125 height 140
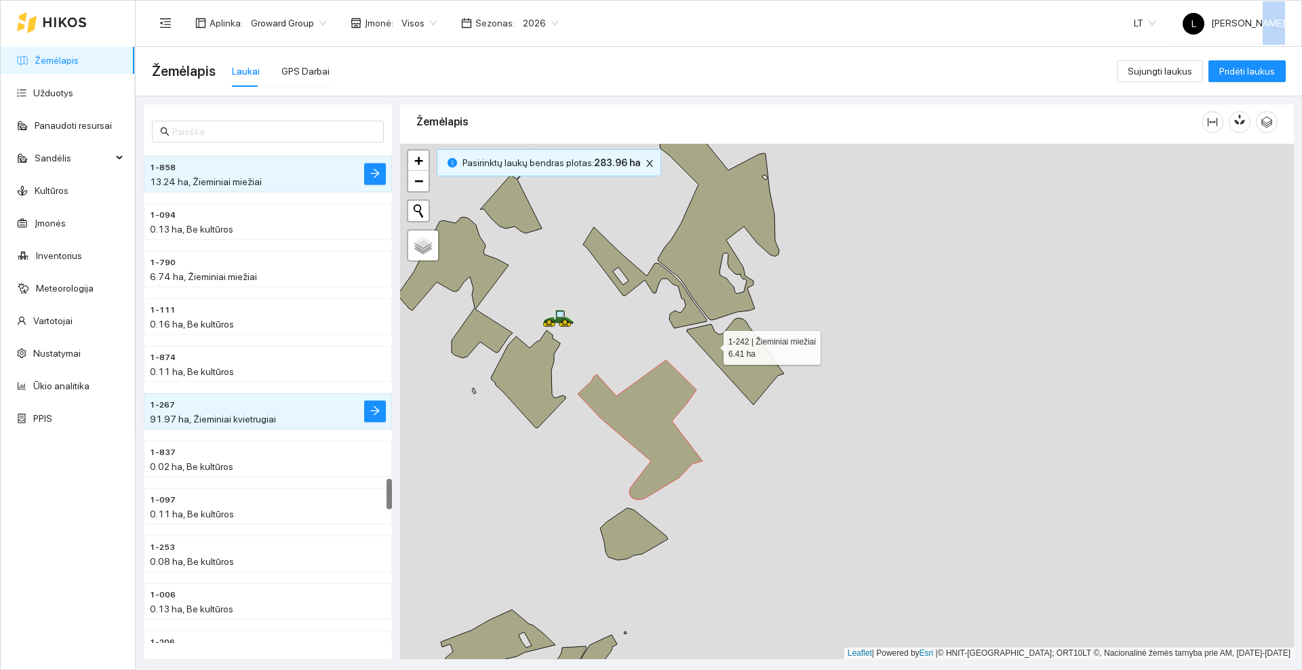
click at [711, 345] on icon at bounding box center [735, 361] width 97 height 87
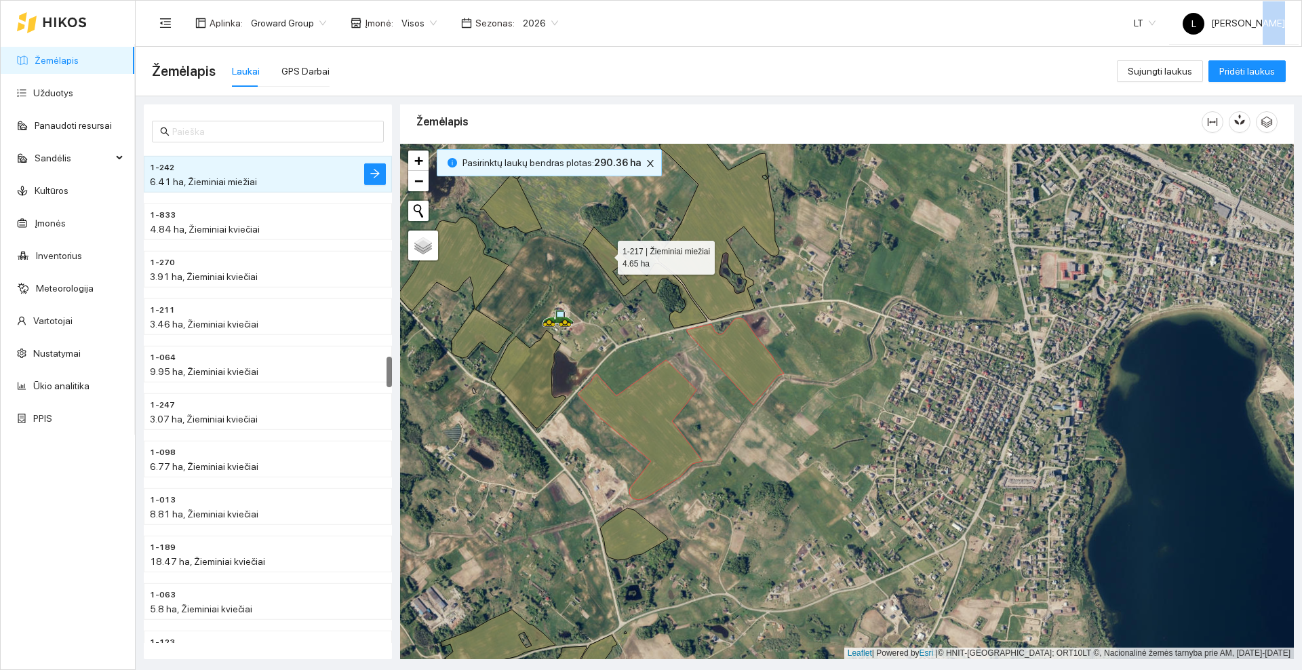
click at [606, 253] on icon at bounding box center [644, 277] width 123 height 101
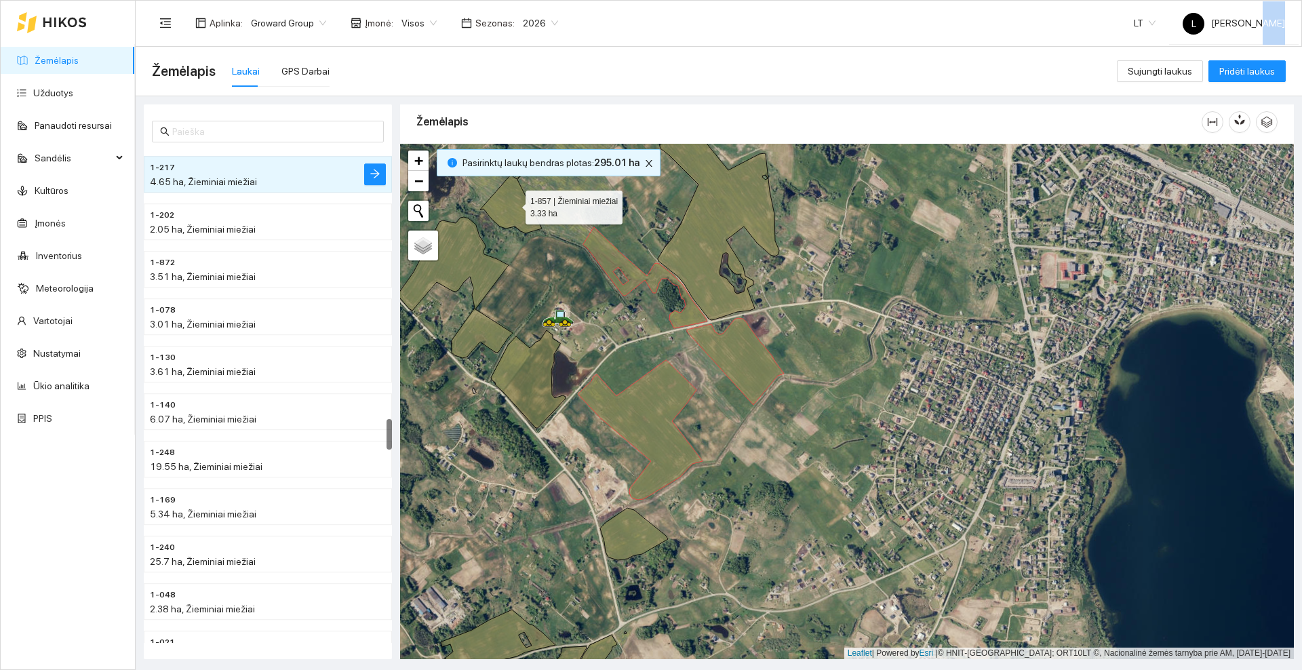
click at [515, 202] on icon at bounding box center [511, 191] width 62 height 84
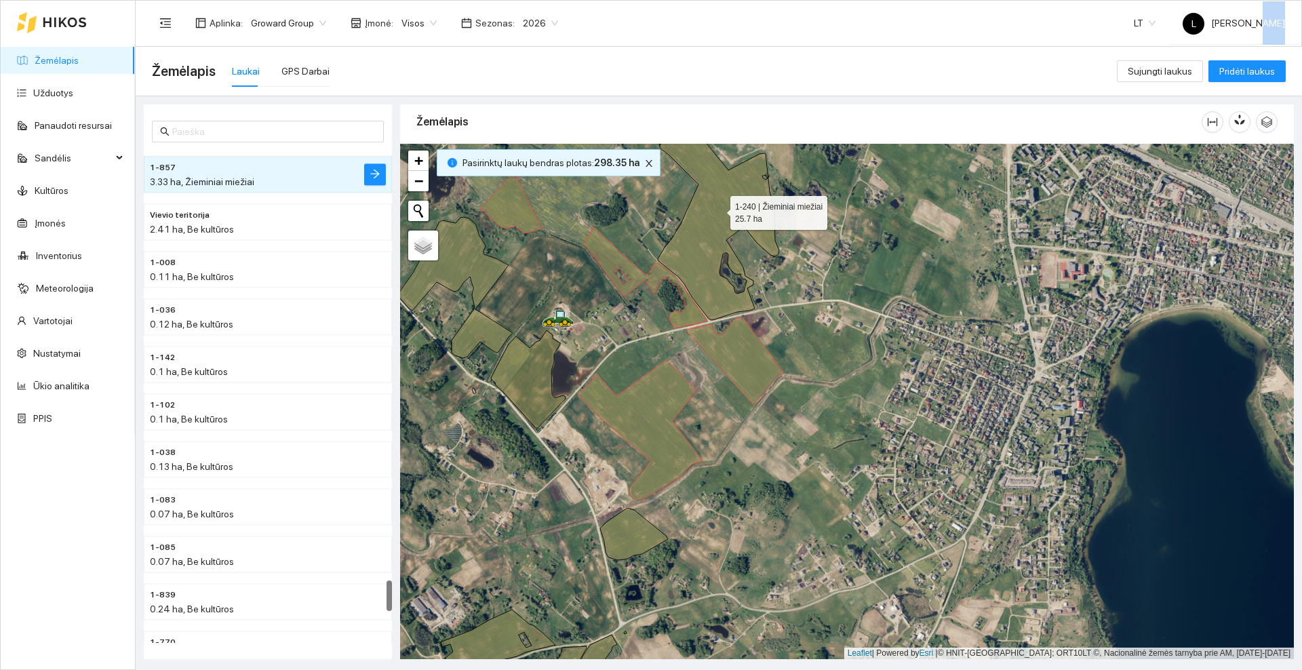
click at [718, 210] on icon at bounding box center [718, 206] width 121 height 229
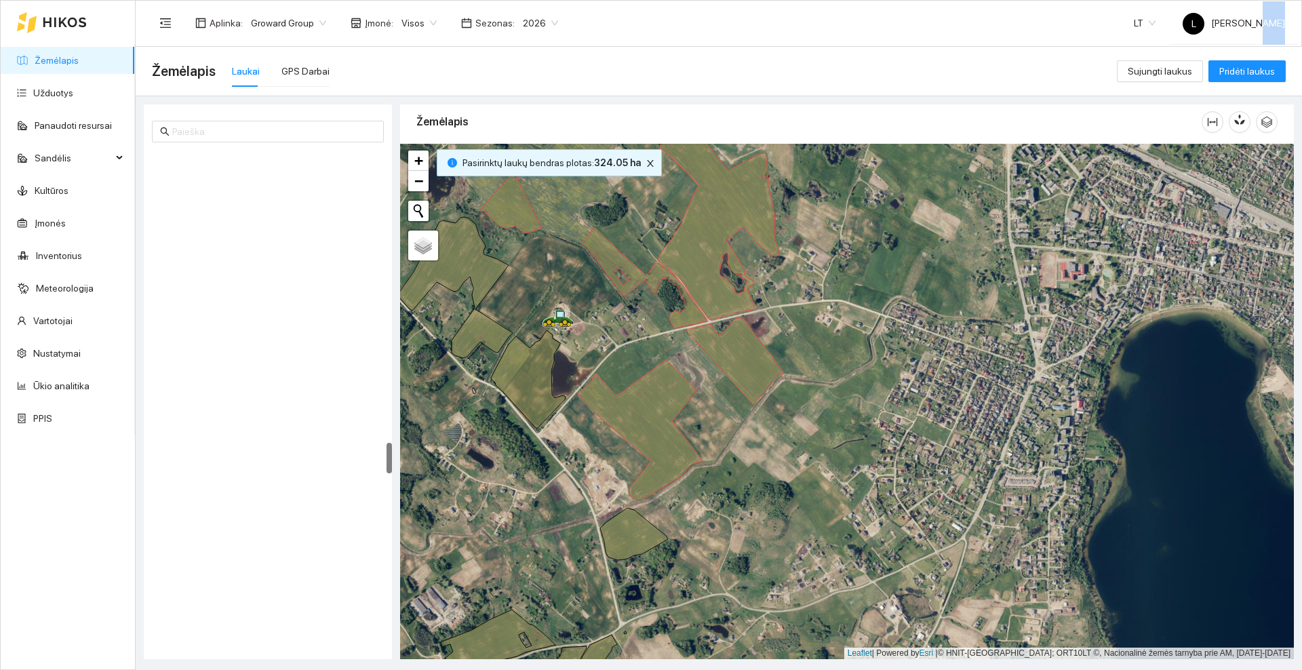
scroll to position [4643, 0]
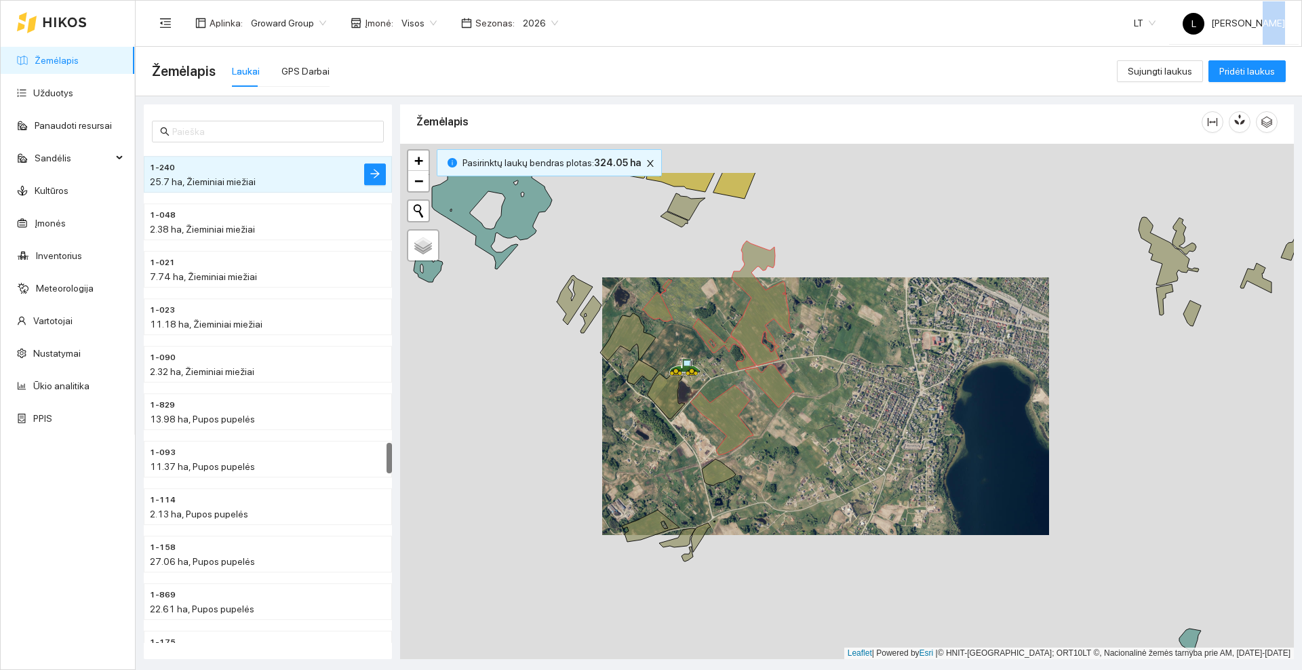
drag, startPoint x: 821, startPoint y: 245, endPoint x: 819, endPoint y: 324, distance: 78.7
click at [819, 324] on div at bounding box center [847, 401] width 894 height 515
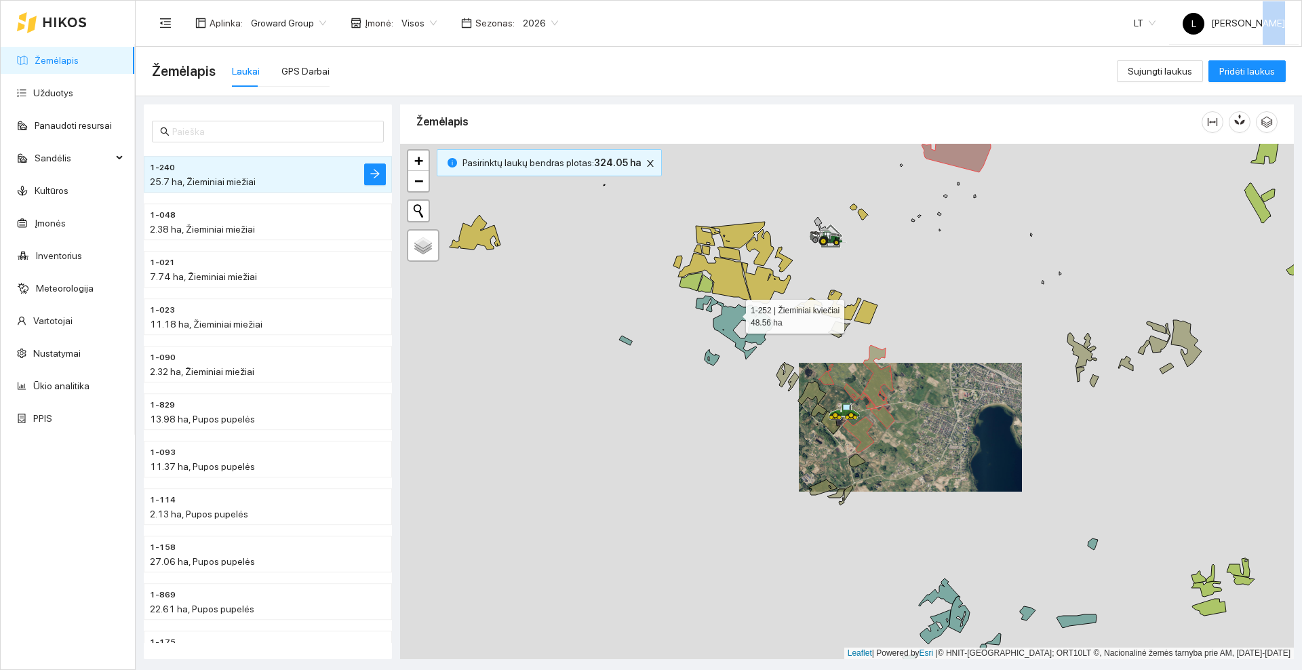
click at [734, 314] on icon at bounding box center [735, 328] width 78 height 64
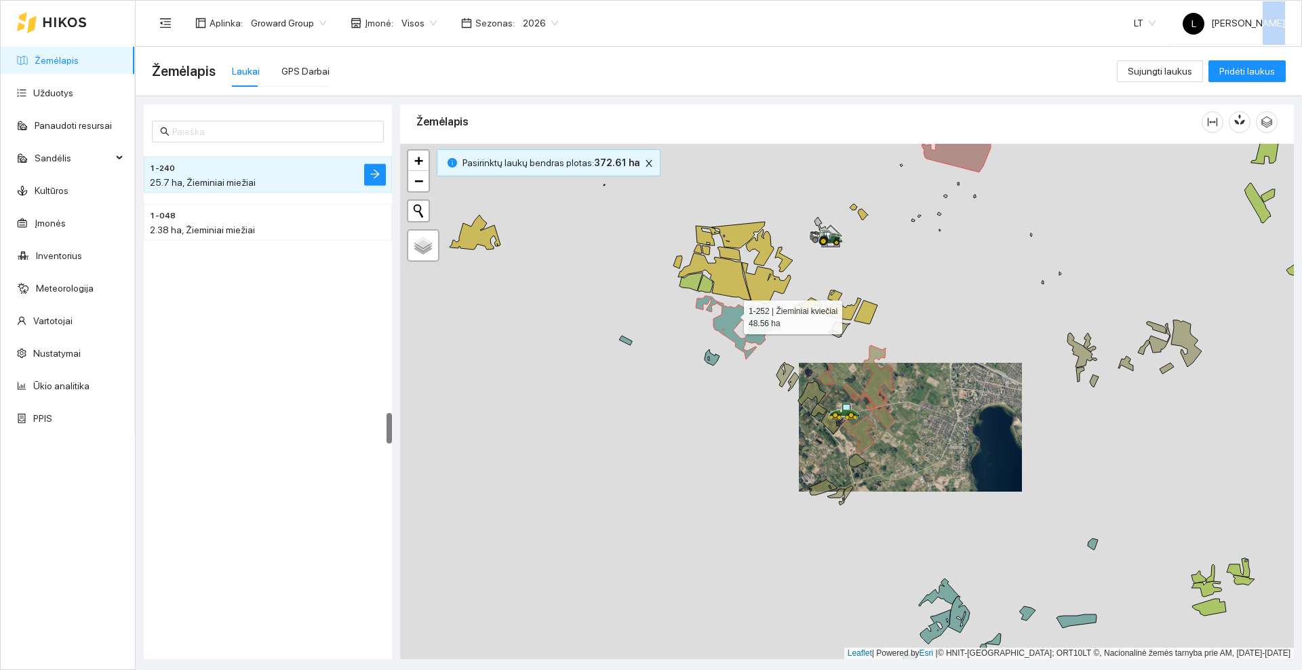
scroll to position [4169, 0]
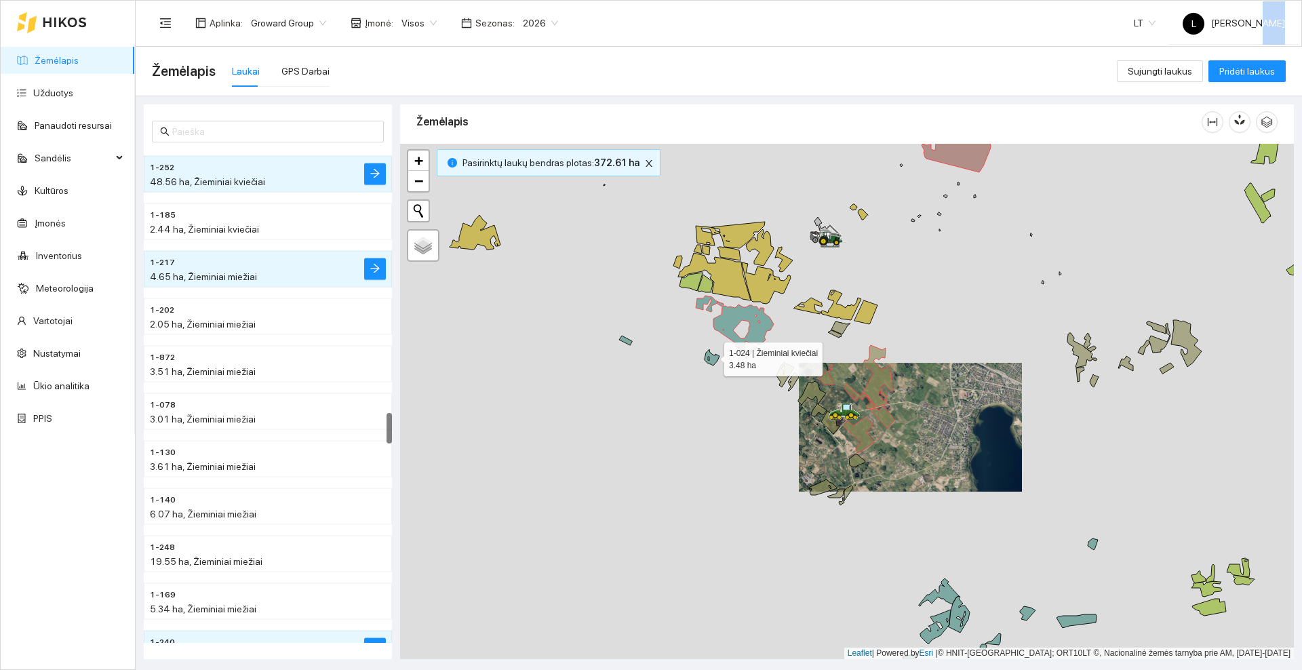
click at [712, 357] on icon at bounding box center [712, 357] width 15 height 16
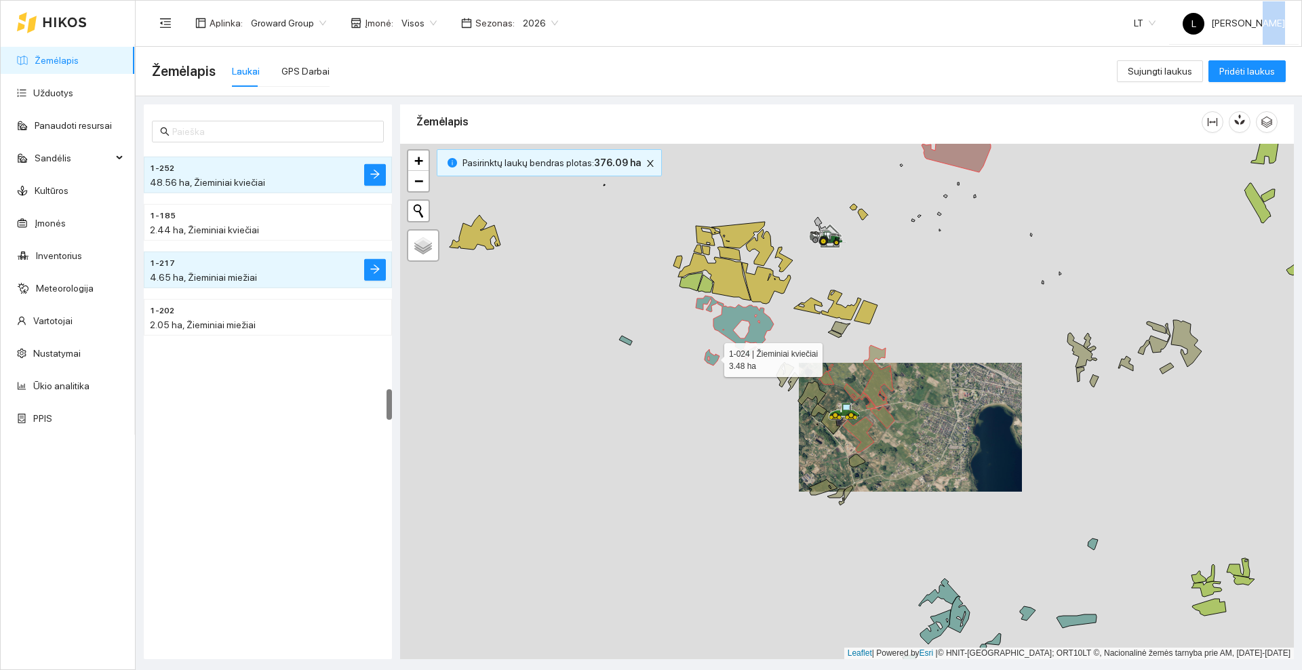
scroll to position [3790, 0]
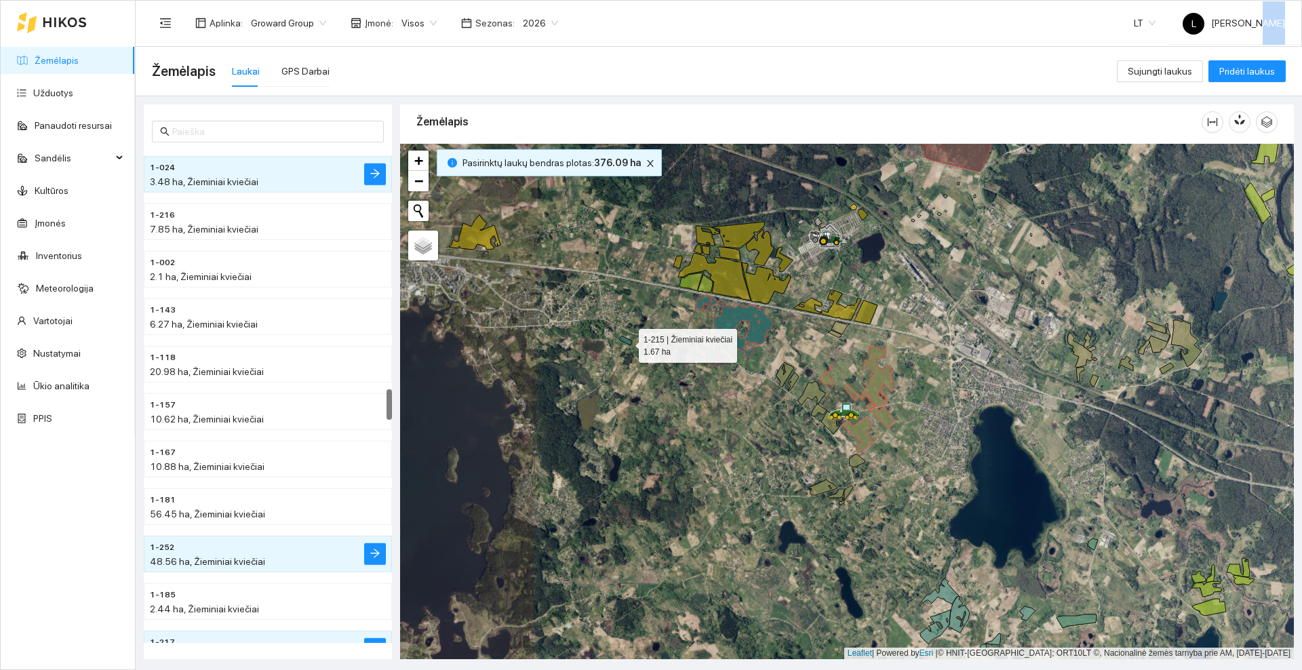
click at [626, 342] on icon at bounding box center [625, 340] width 13 height 9
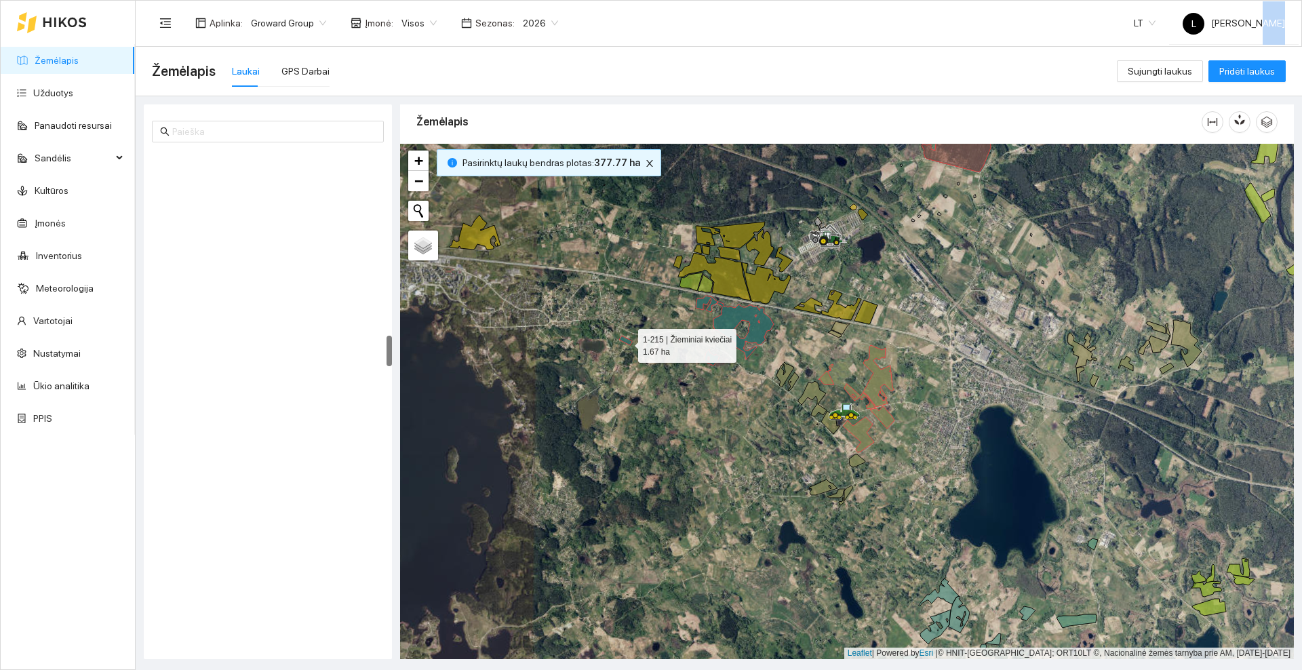
scroll to position [2936, 0]
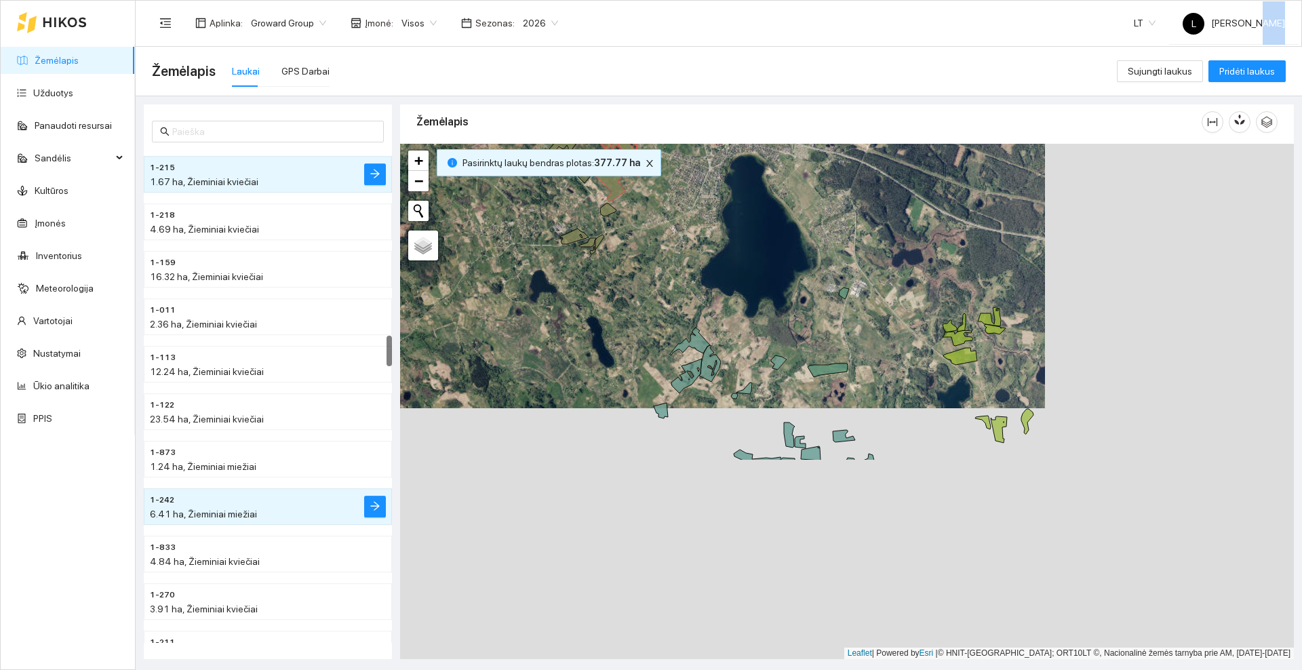
drag, startPoint x: 713, startPoint y: 468, endPoint x: 465, endPoint y: 219, distance: 351.0
click at [465, 219] on div at bounding box center [847, 401] width 894 height 515
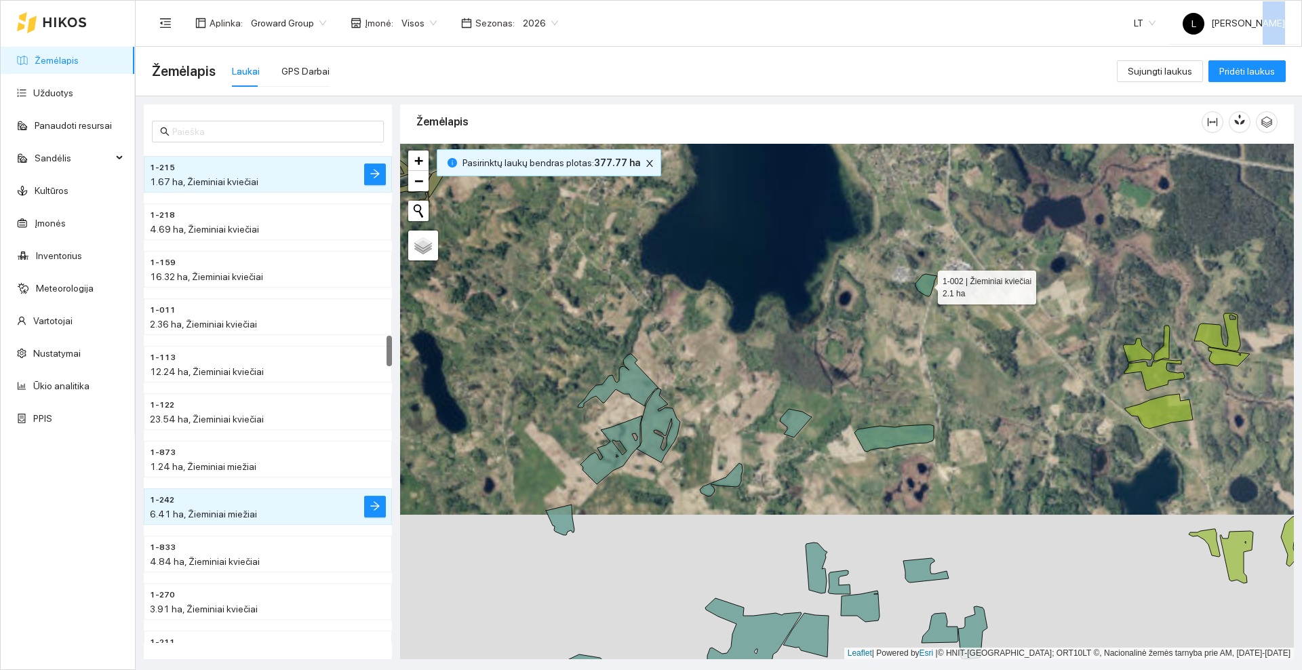
click at [926, 286] on icon at bounding box center [927, 285] width 22 height 22
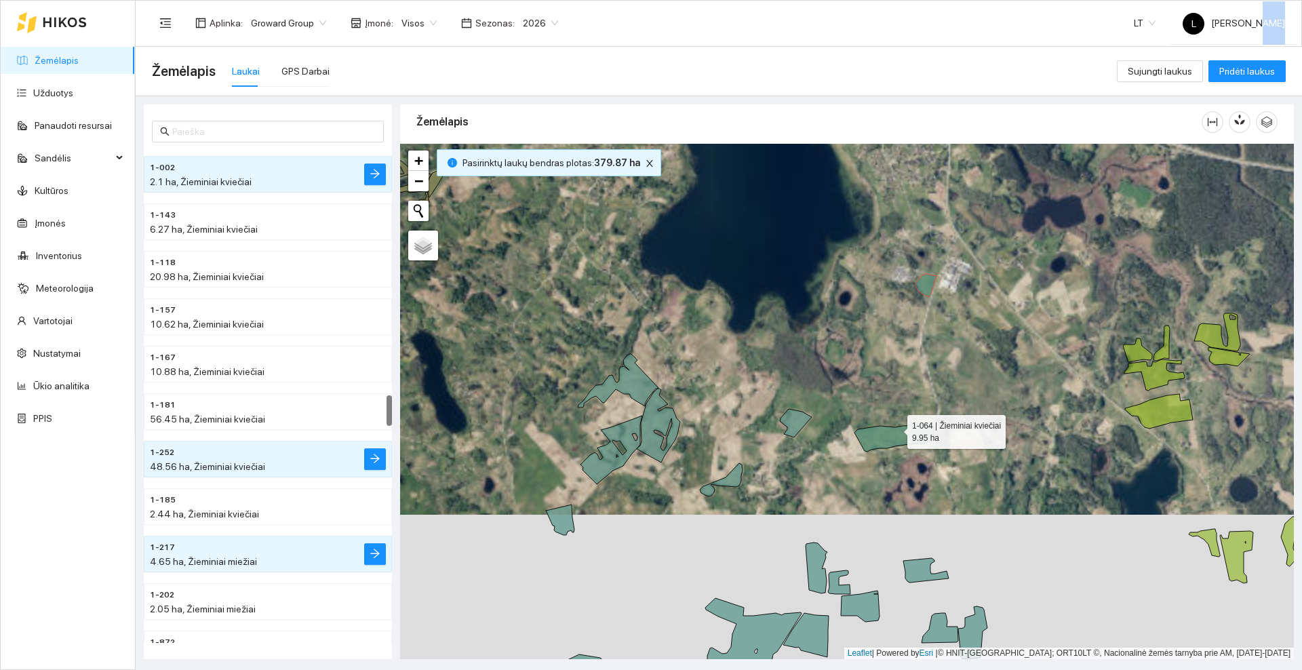
click at [895, 429] on icon at bounding box center [893, 438] width 79 height 27
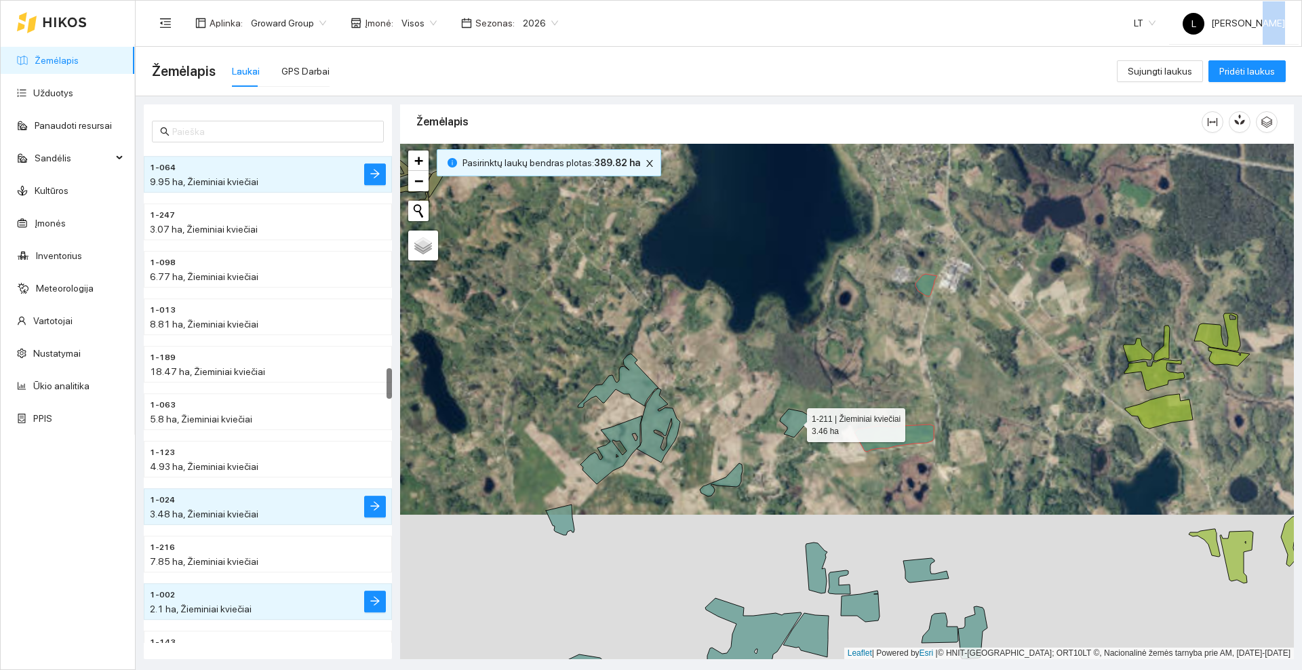
click at [793, 420] on icon at bounding box center [796, 423] width 32 height 28
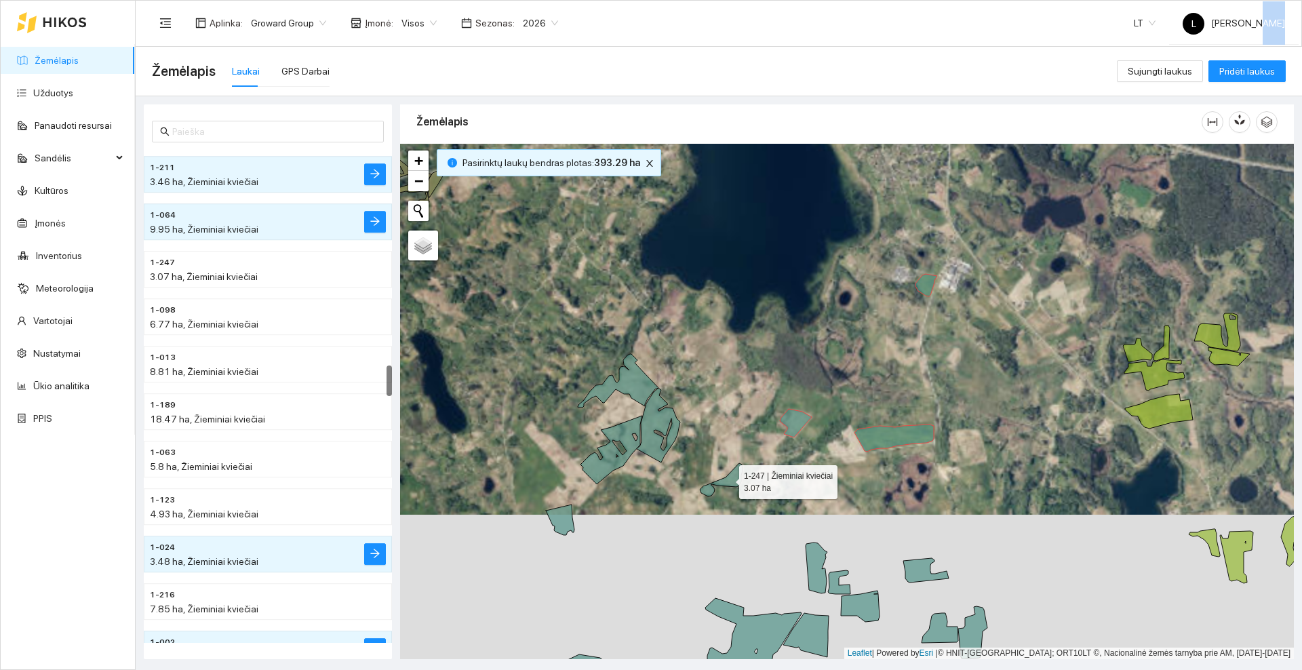
click at [727, 479] on icon at bounding box center [721, 479] width 43 height 33
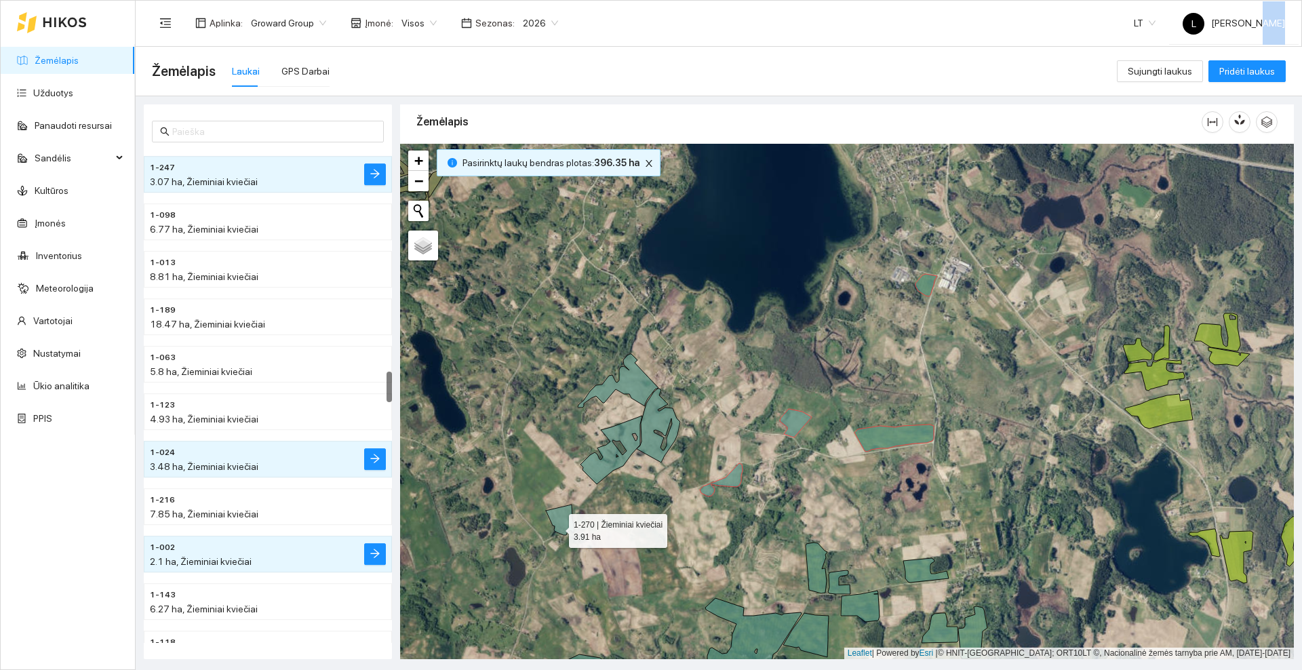
click at [557, 528] on icon at bounding box center [560, 520] width 28 height 31
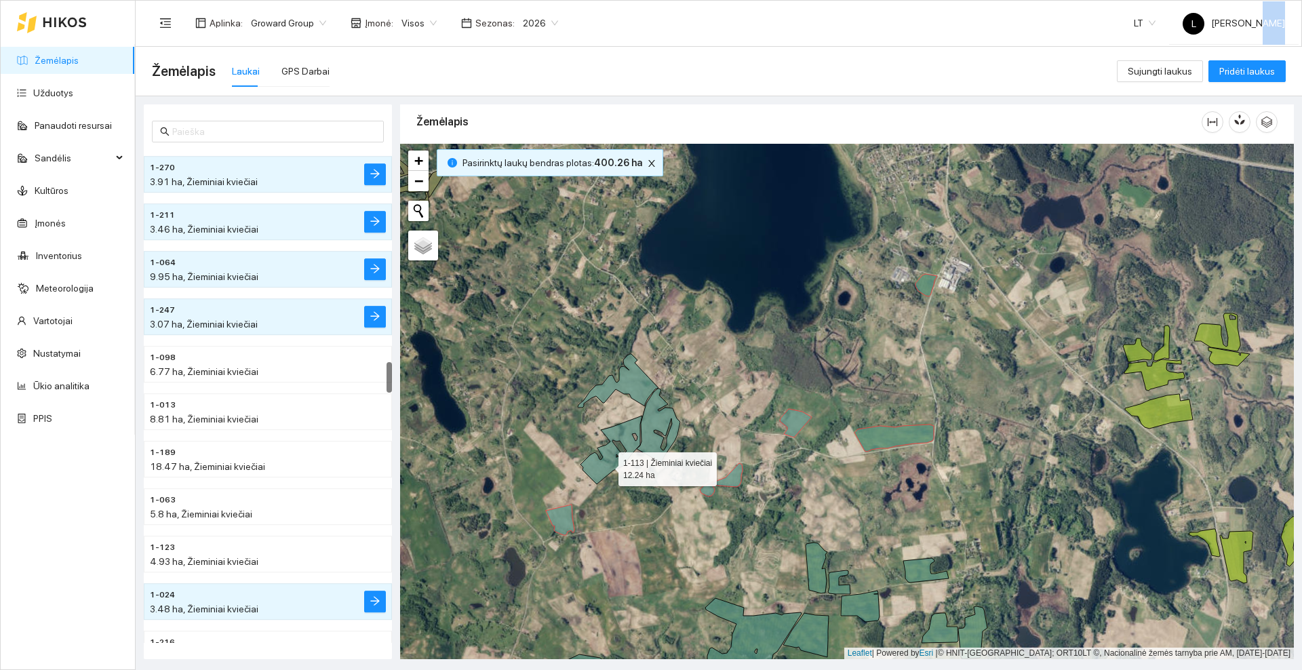
click at [606, 466] on icon at bounding box center [612, 450] width 62 height 68
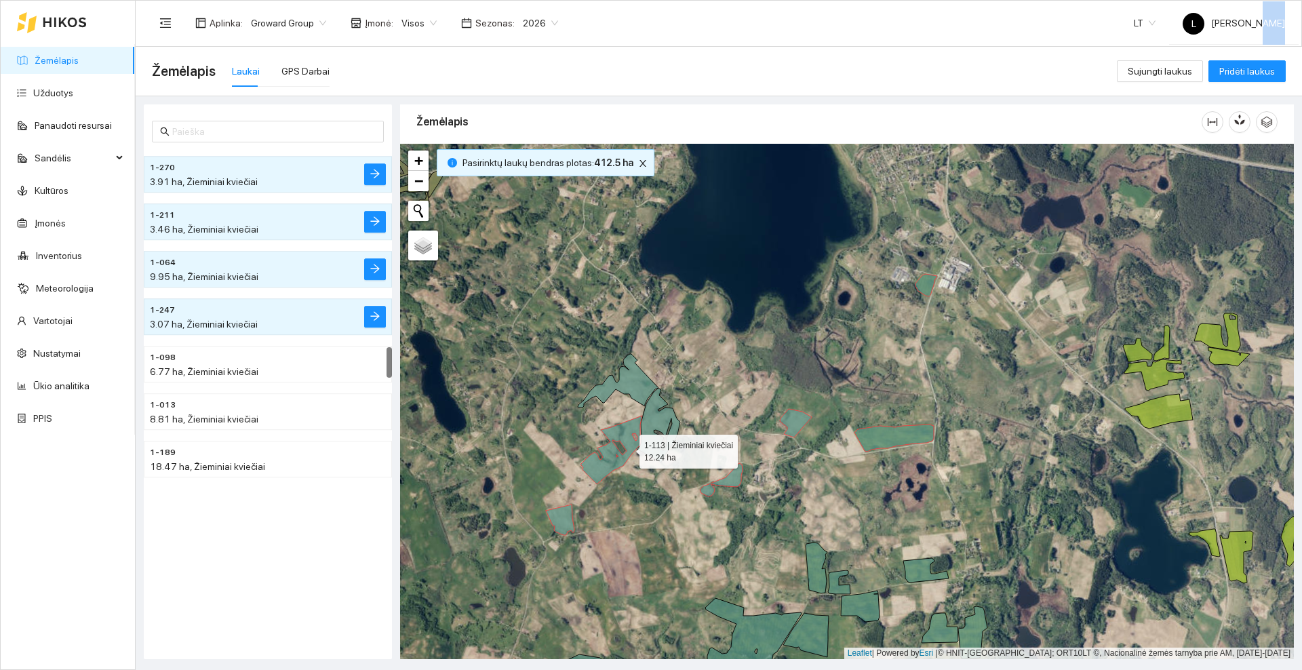
scroll to position [3126, 0]
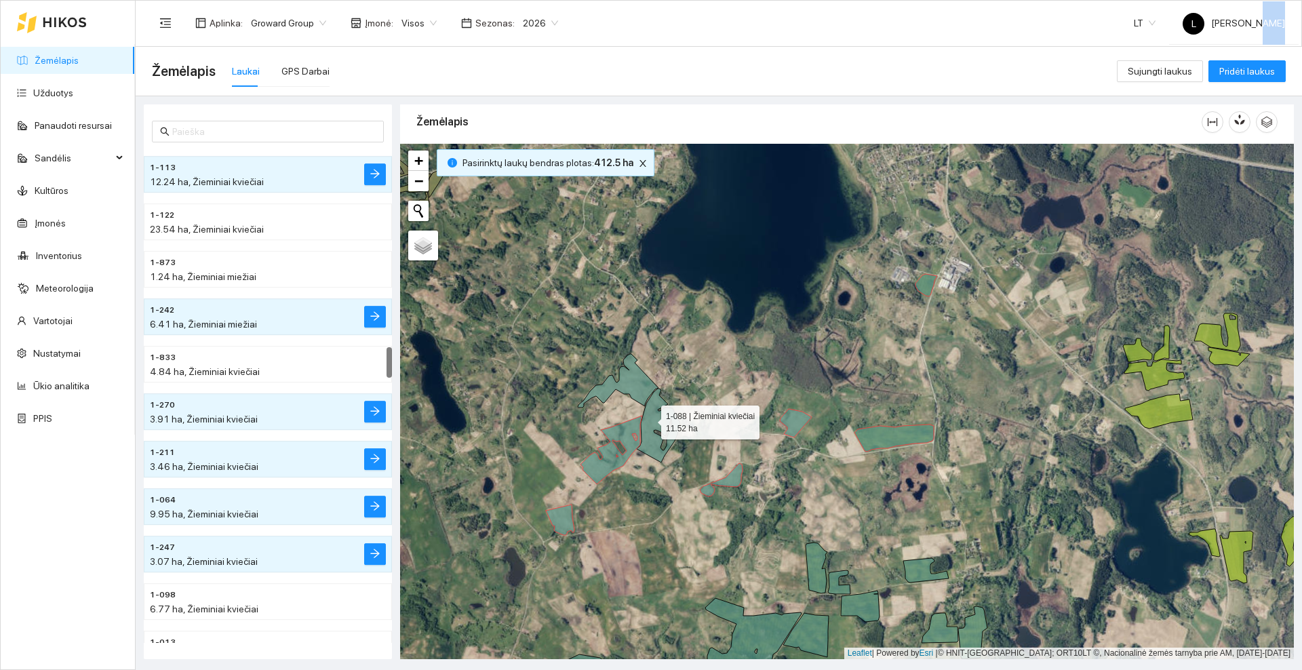
click at [649, 419] on icon at bounding box center [658, 426] width 43 height 74
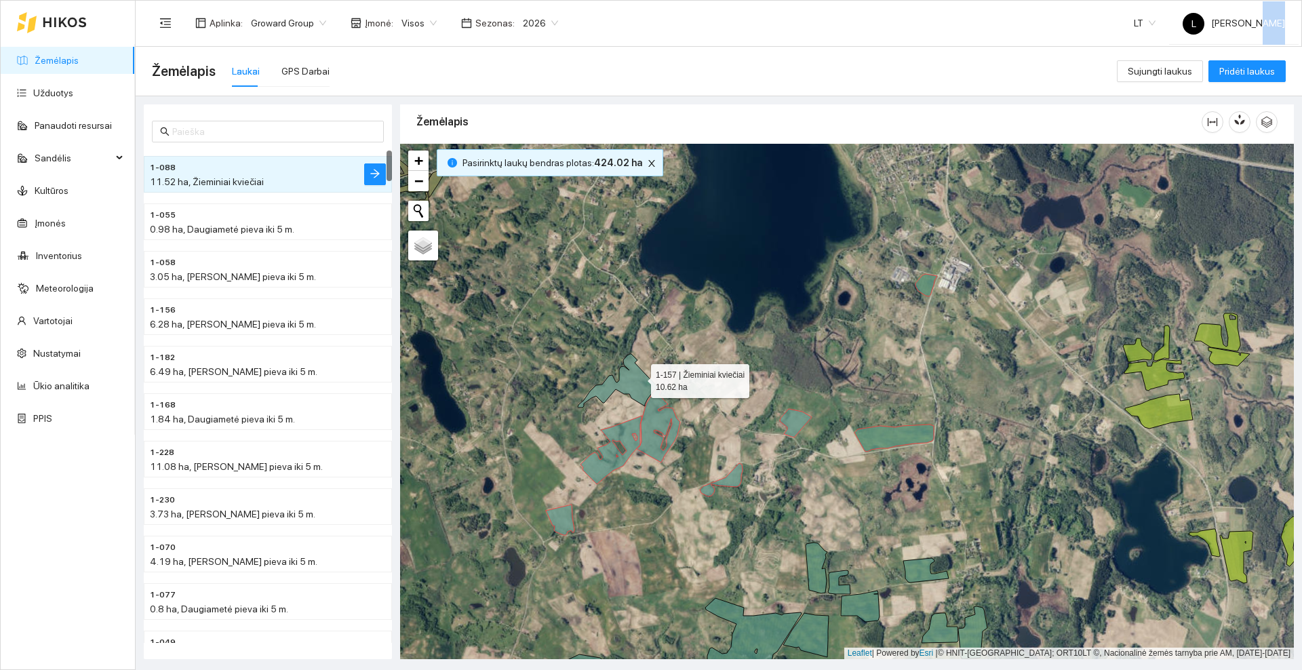
click at [639, 378] on icon at bounding box center [618, 381] width 81 height 54
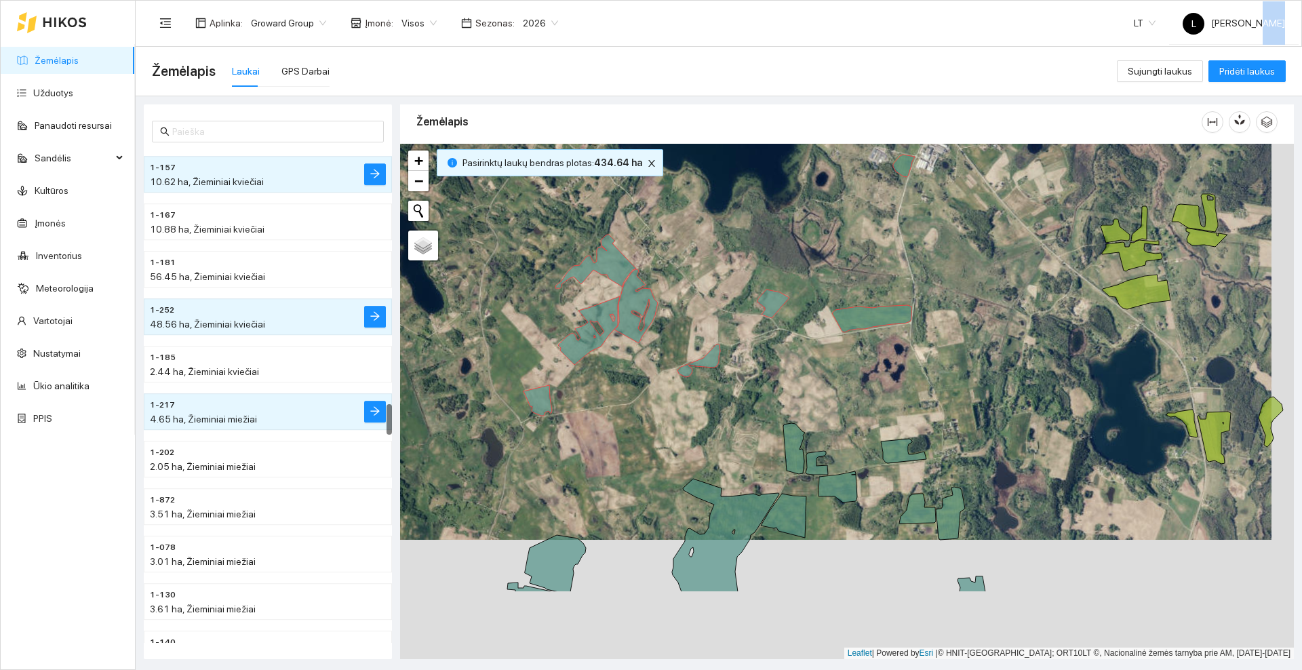
drag, startPoint x: 672, startPoint y: 435, endPoint x: 623, endPoint y: 248, distance: 193.4
click at [623, 248] on div at bounding box center [847, 401] width 894 height 515
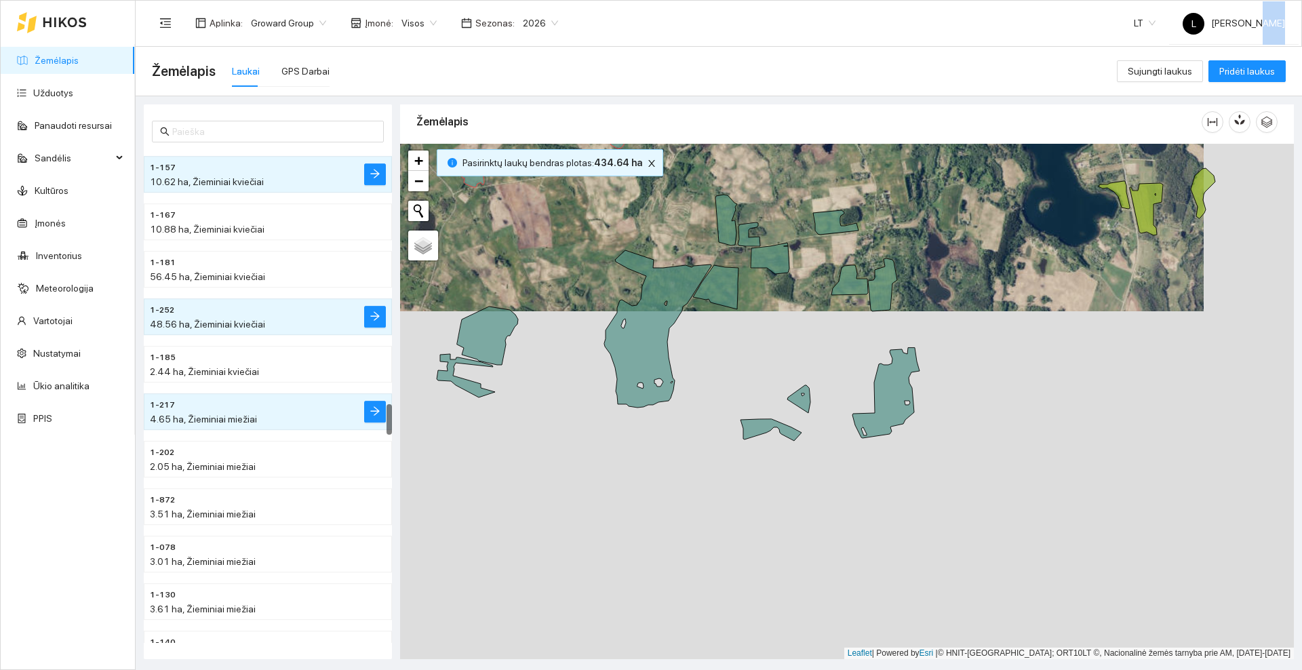
drag, startPoint x: 906, startPoint y: 311, endPoint x: 897, endPoint y: 287, distance: 26.0
click at [900, 287] on div at bounding box center [847, 401] width 894 height 515
click at [747, 429] on icon at bounding box center [770, 430] width 61 height 22
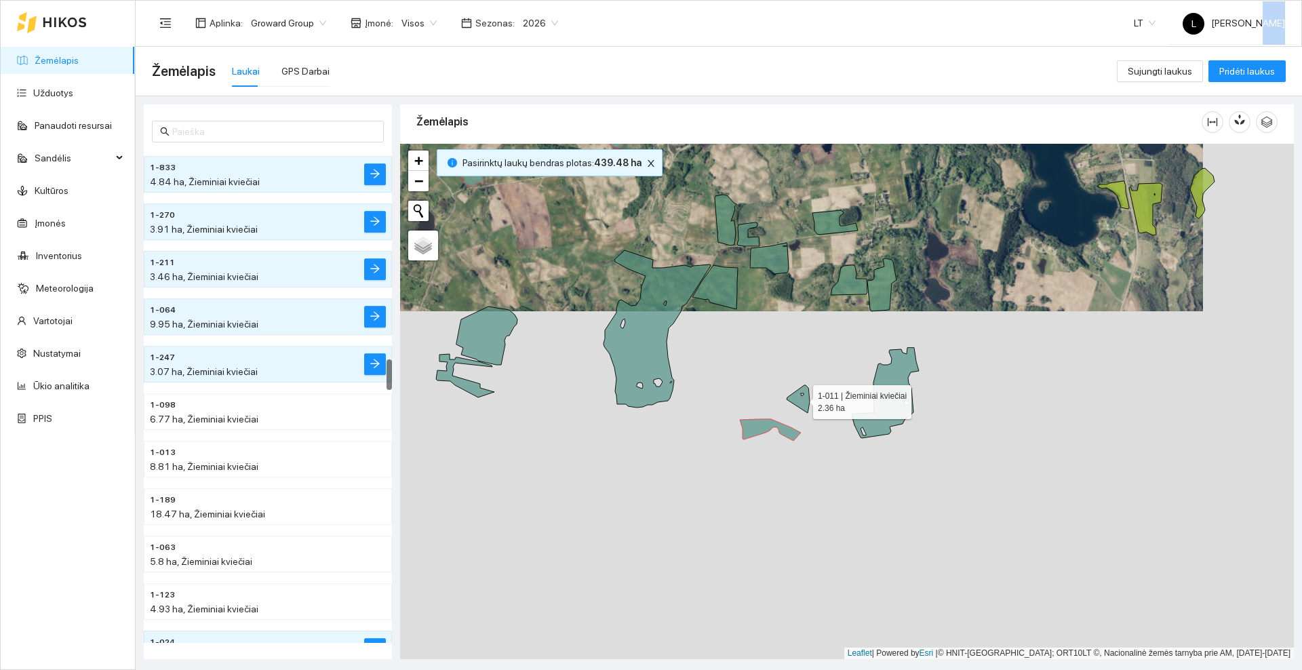
click at [802, 397] on icon at bounding box center [798, 399] width 23 height 28
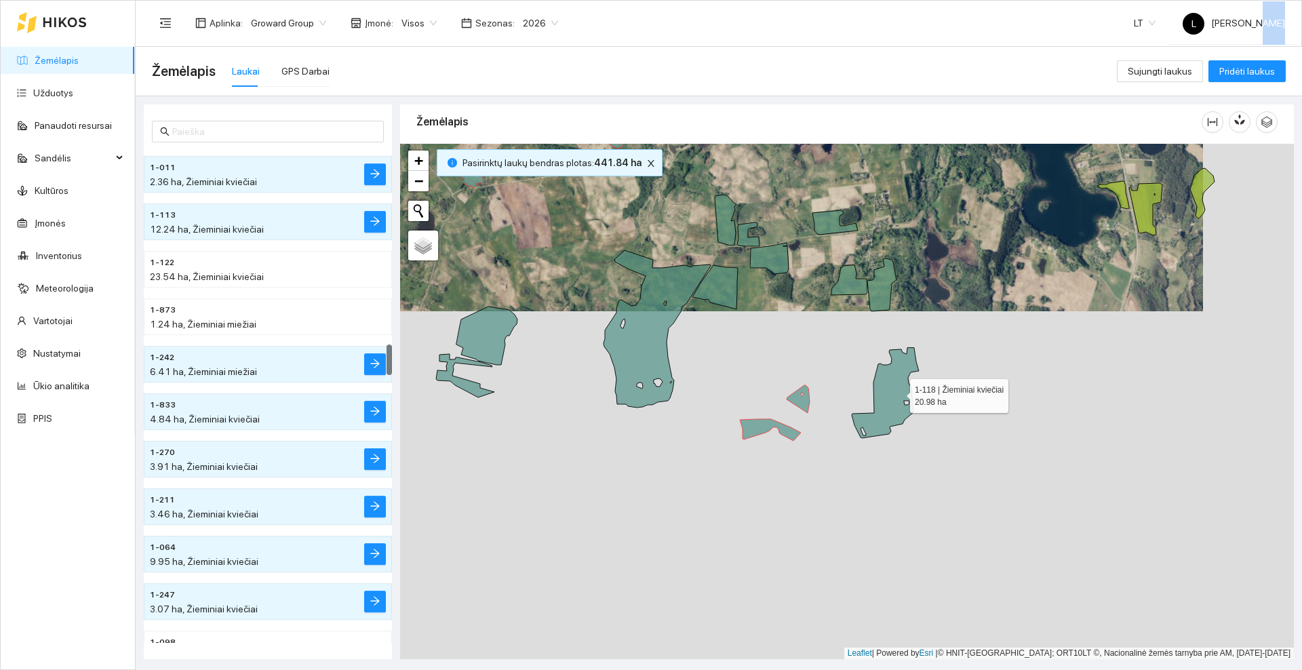
click at [899, 393] on icon at bounding box center [885, 393] width 67 height 90
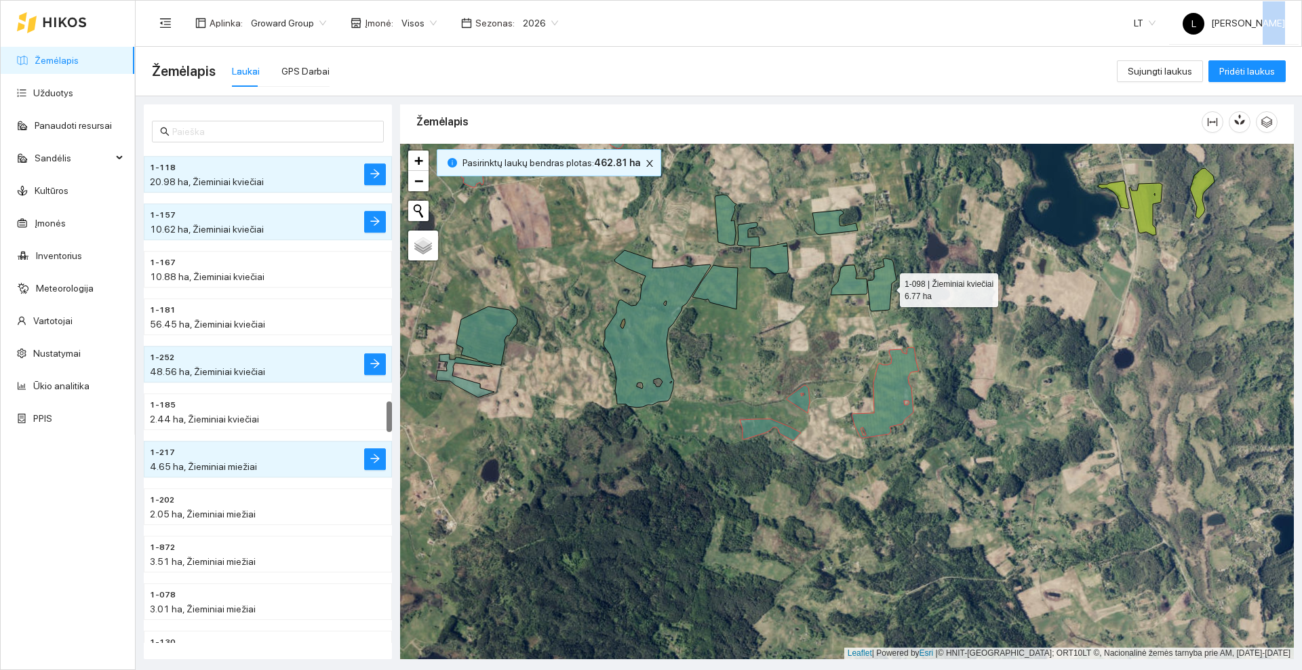
click at [884, 284] on icon at bounding box center [881, 284] width 29 height 53
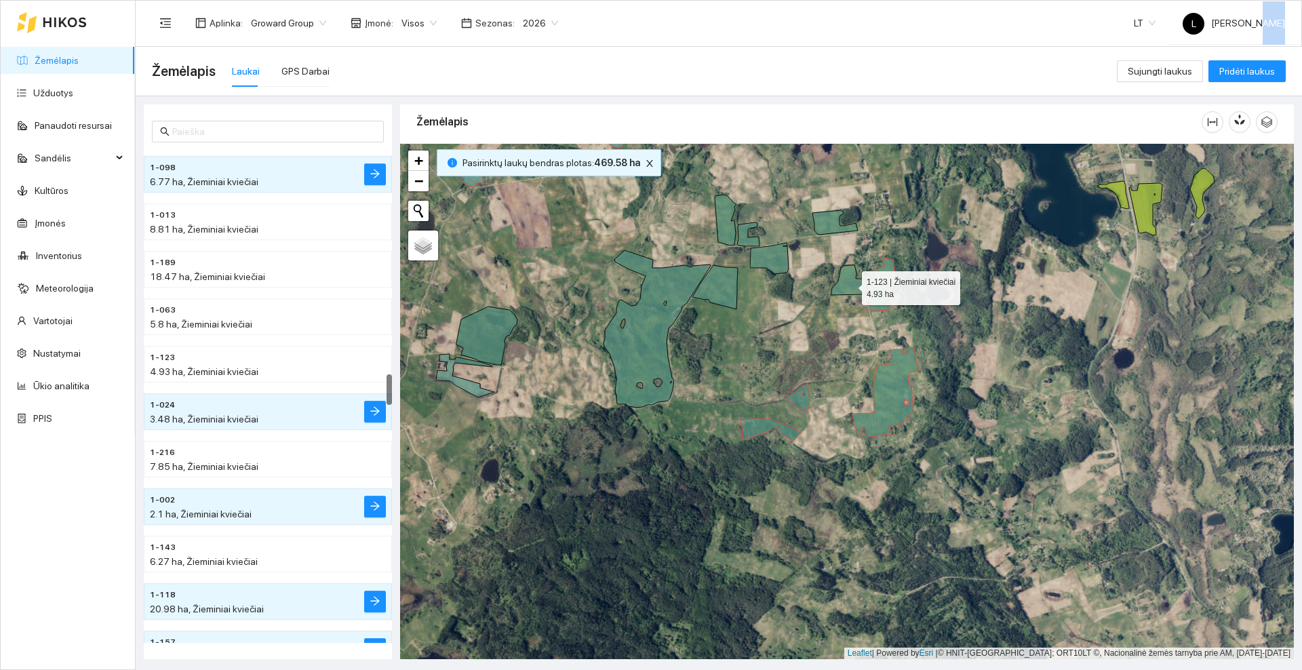
click at [849, 285] on icon at bounding box center [849, 280] width 37 height 30
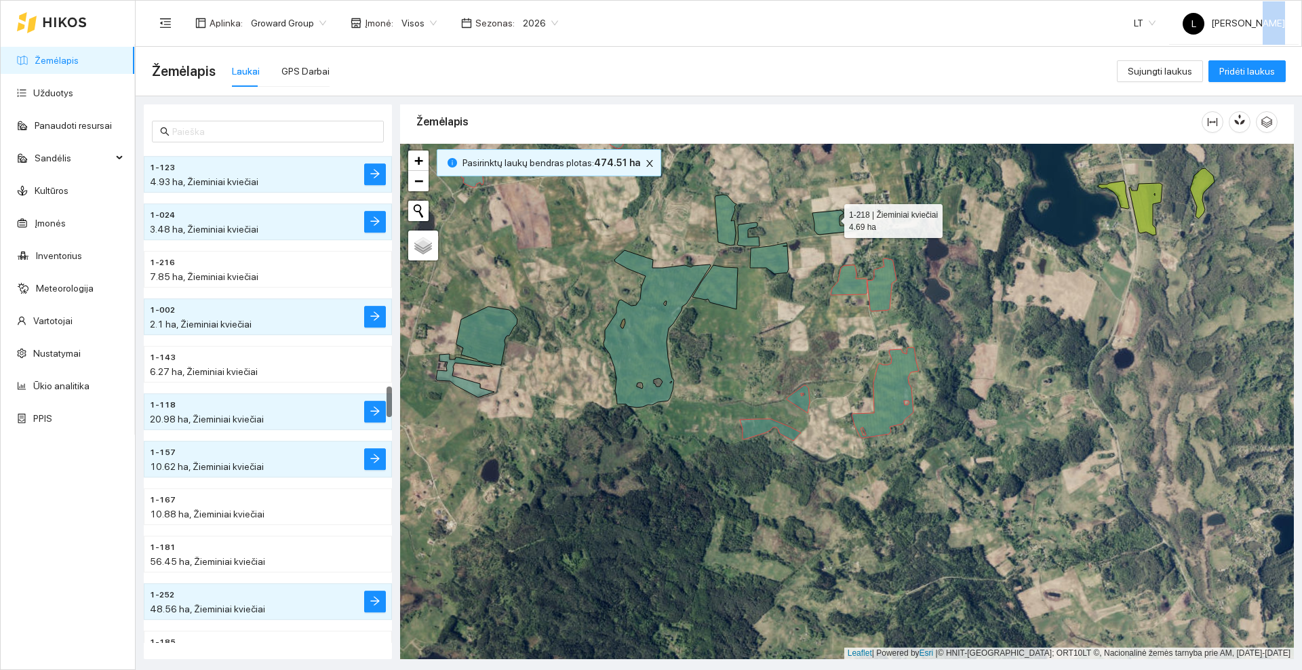
click at [832, 217] on icon at bounding box center [834, 222] width 45 height 24
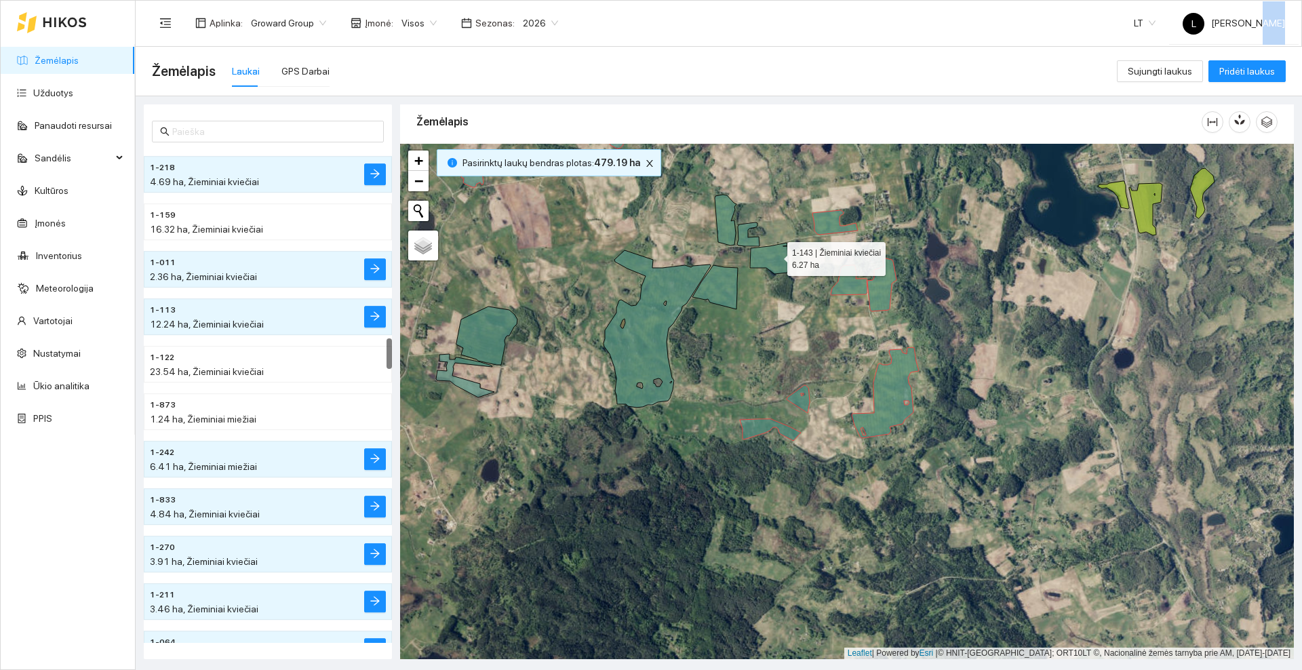
click at [773, 258] on icon at bounding box center [769, 258] width 39 height 31
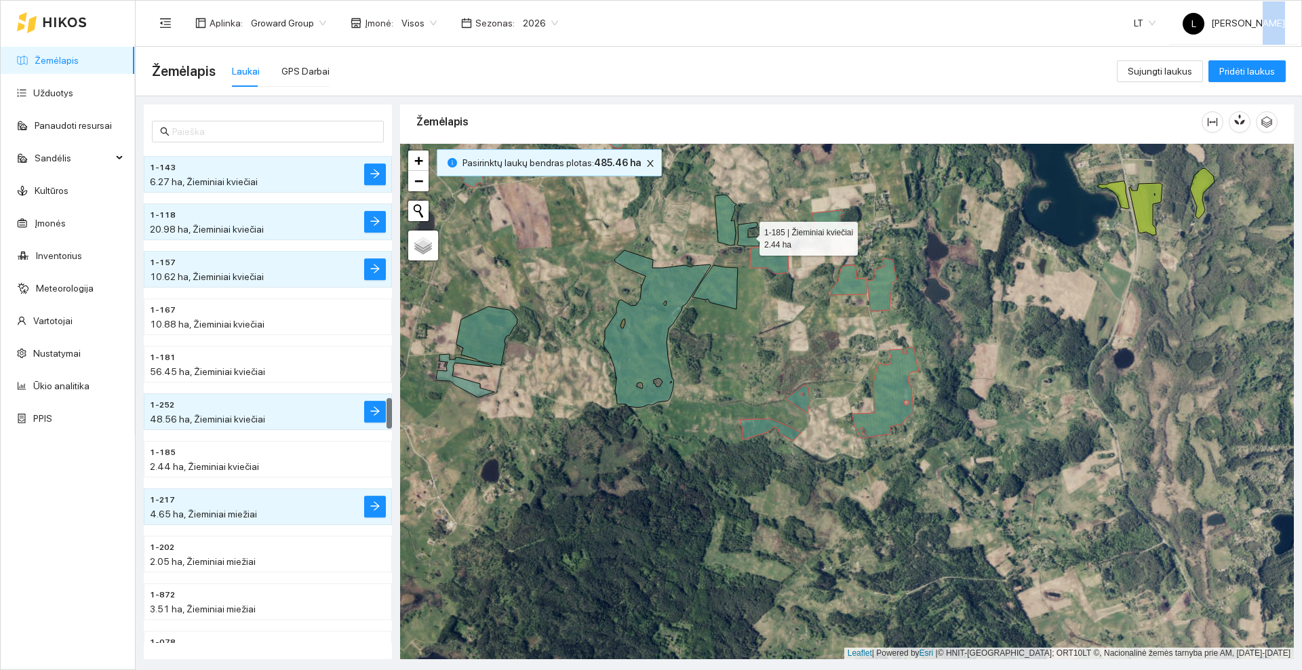
click at [748, 237] on icon at bounding box center [748, 234] width 22 height 24
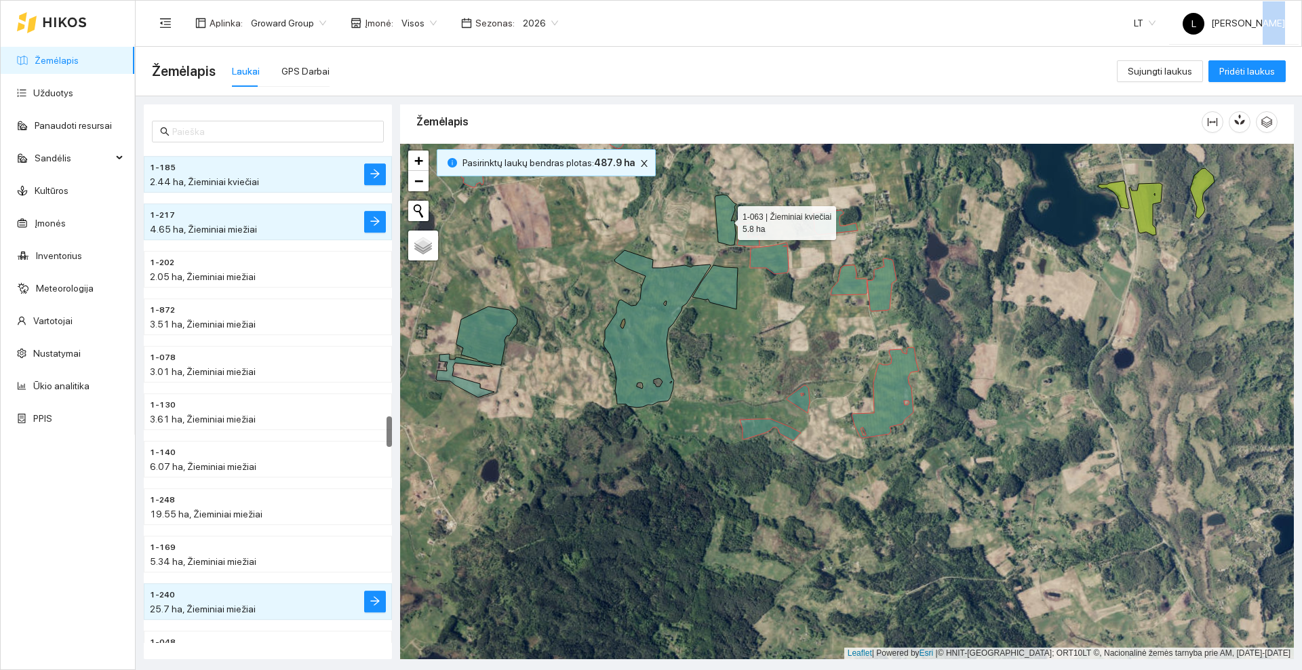
click at [727, 231] on icon at bounding box center [726, 220] width 22 height 51
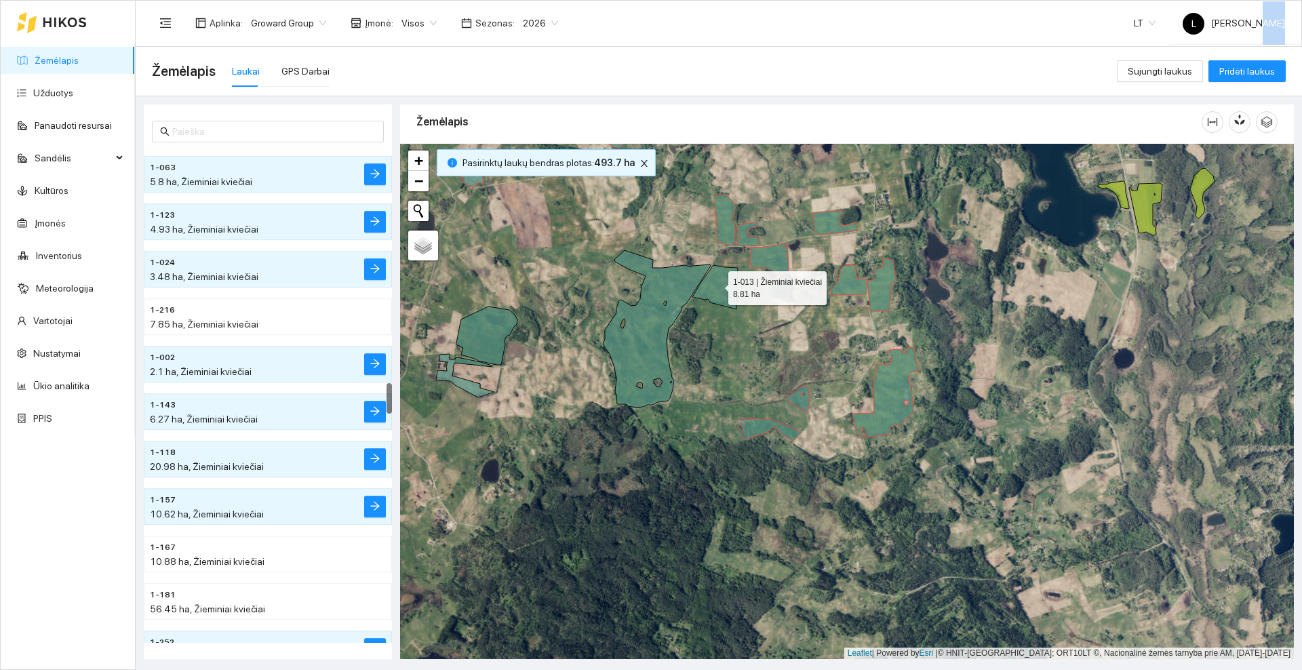
drag, startPoint x: 716, startPoint y: 285, endPoint x: 669, endPoint y: 290, distance: 47.1
click at [715, 285] on icon at bounding box center [714, 287] width 45 height 44
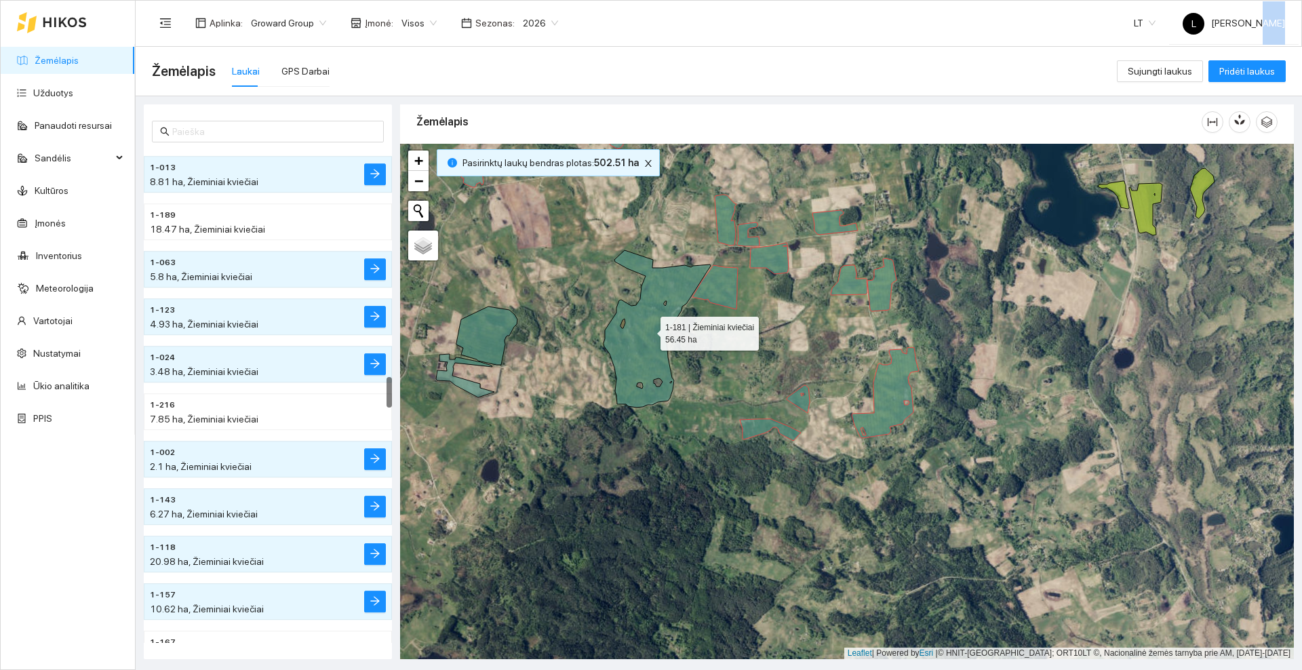
click at [649, 296] on icon at bounding box center [657, 328] width 107 height 157
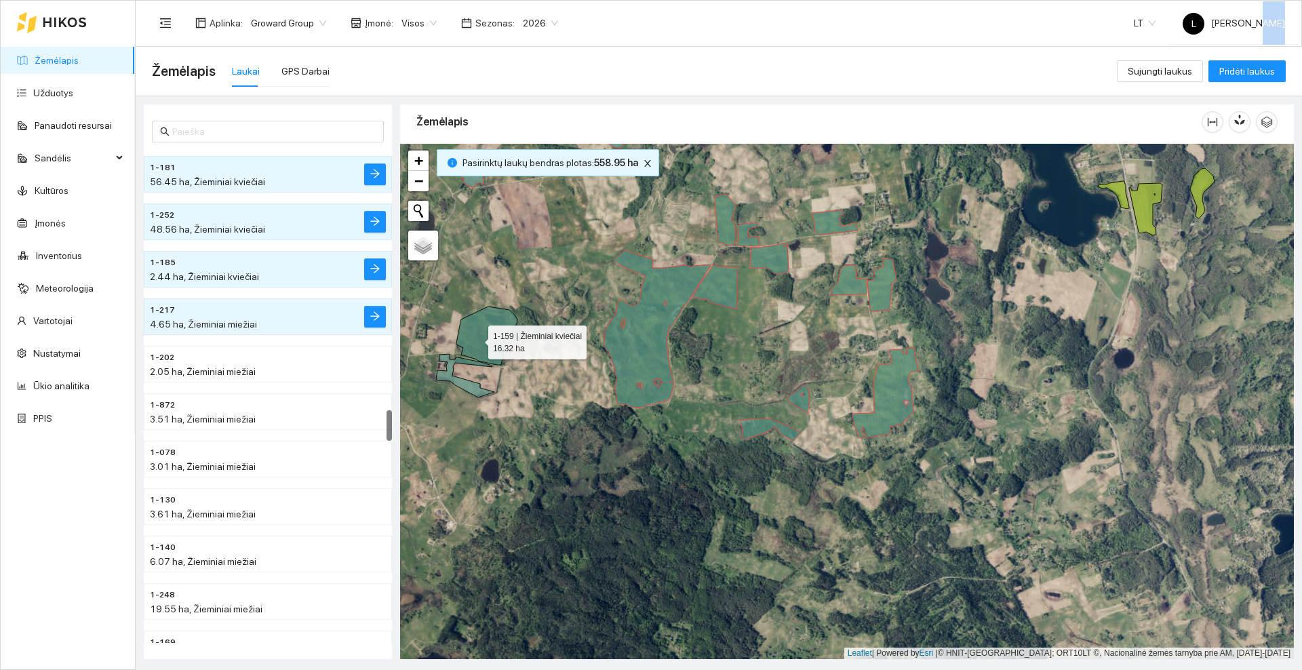
click at [476, 338] on icon at bounding box center [486, 336] width 61 height 58
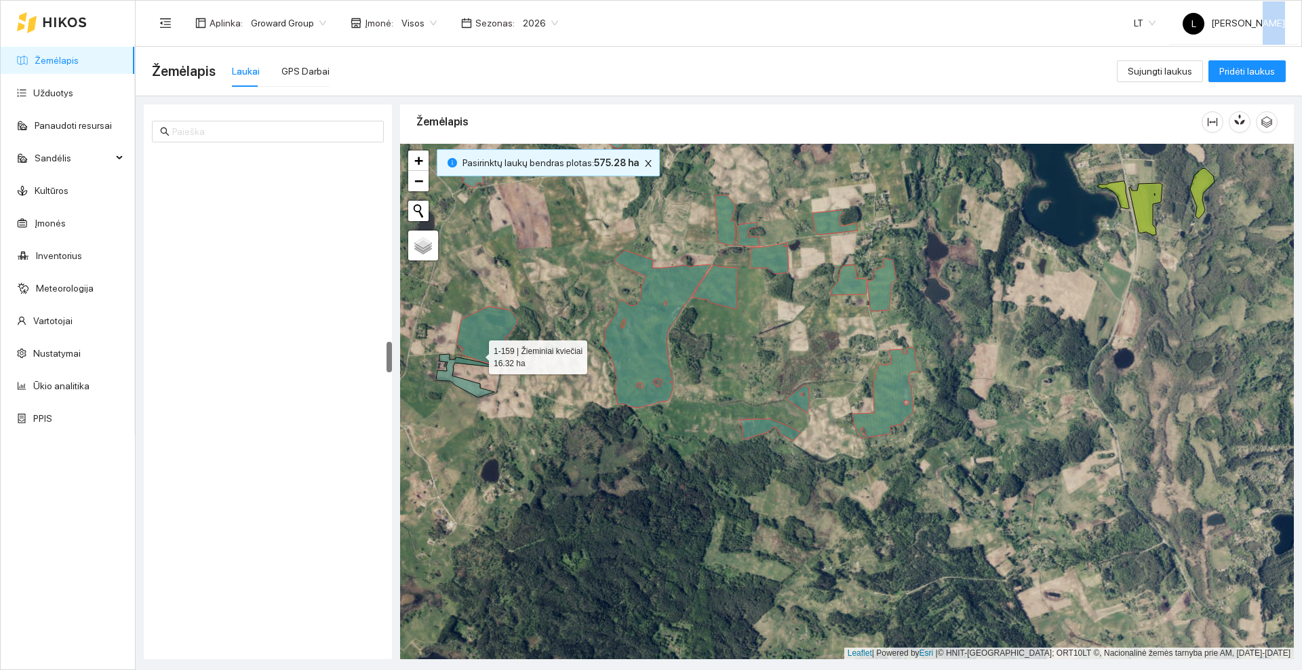
scroll to position [3031, 0]
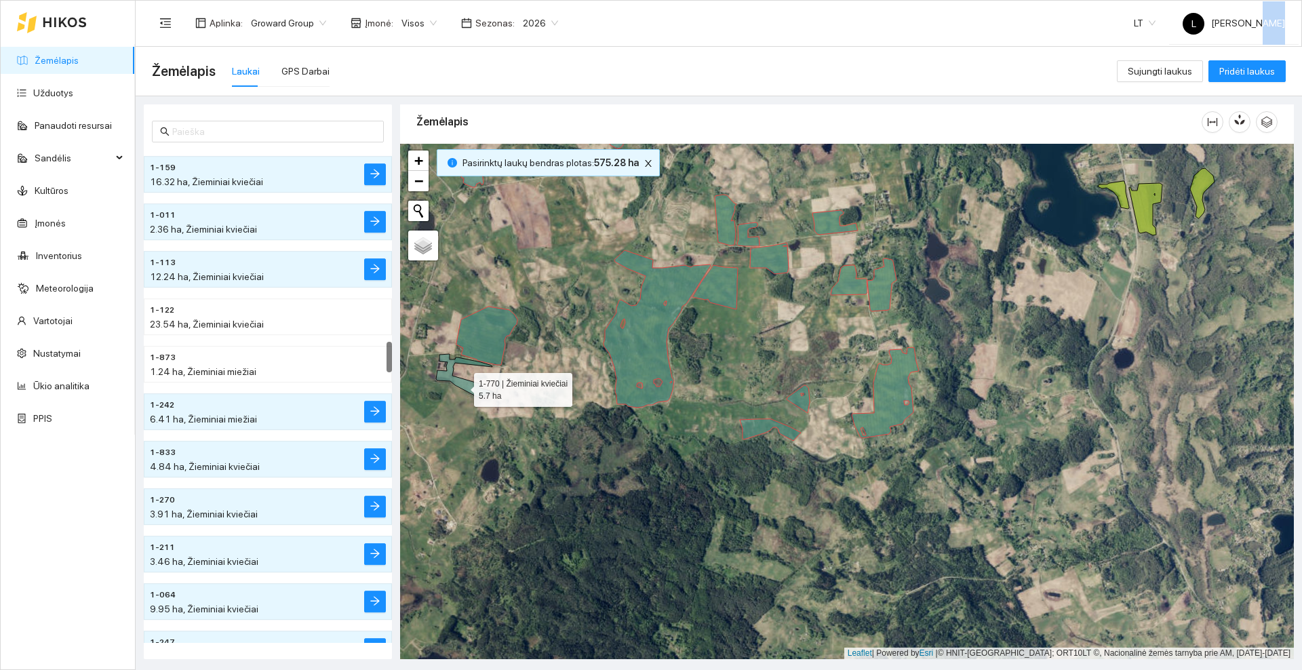
click at [462, 387] on icon at bounding box center [465, 375] width 58 height 43
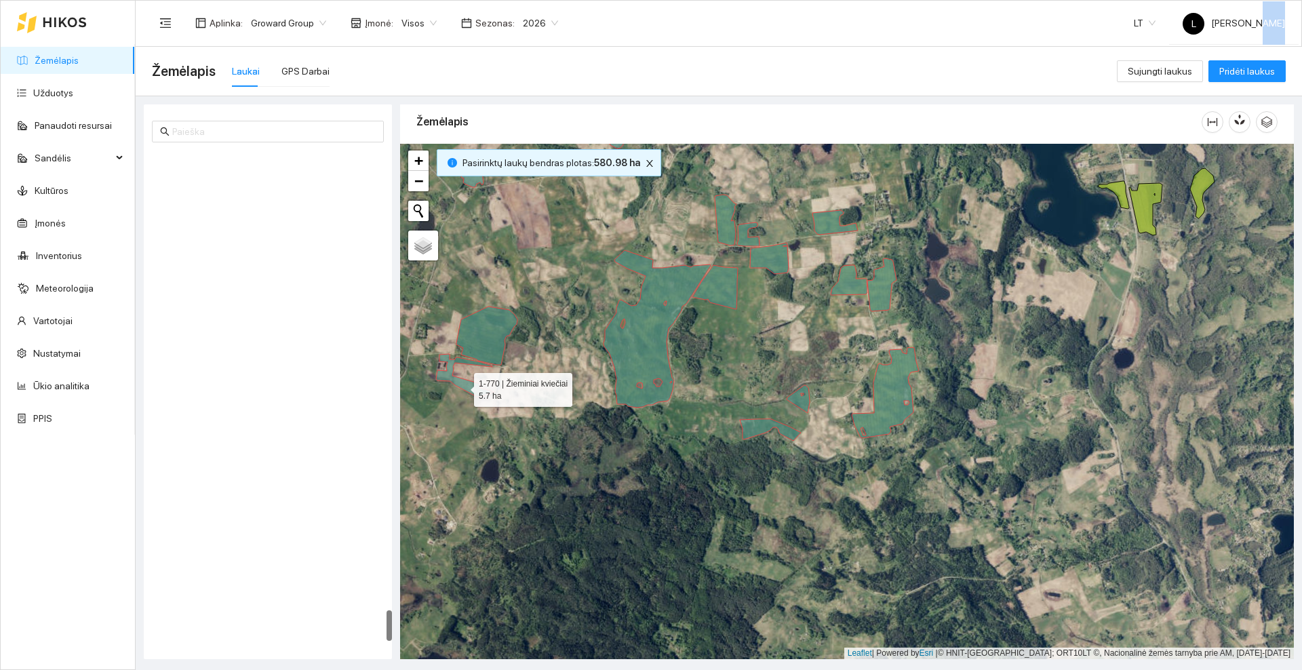
scroll to position [7303, 0]
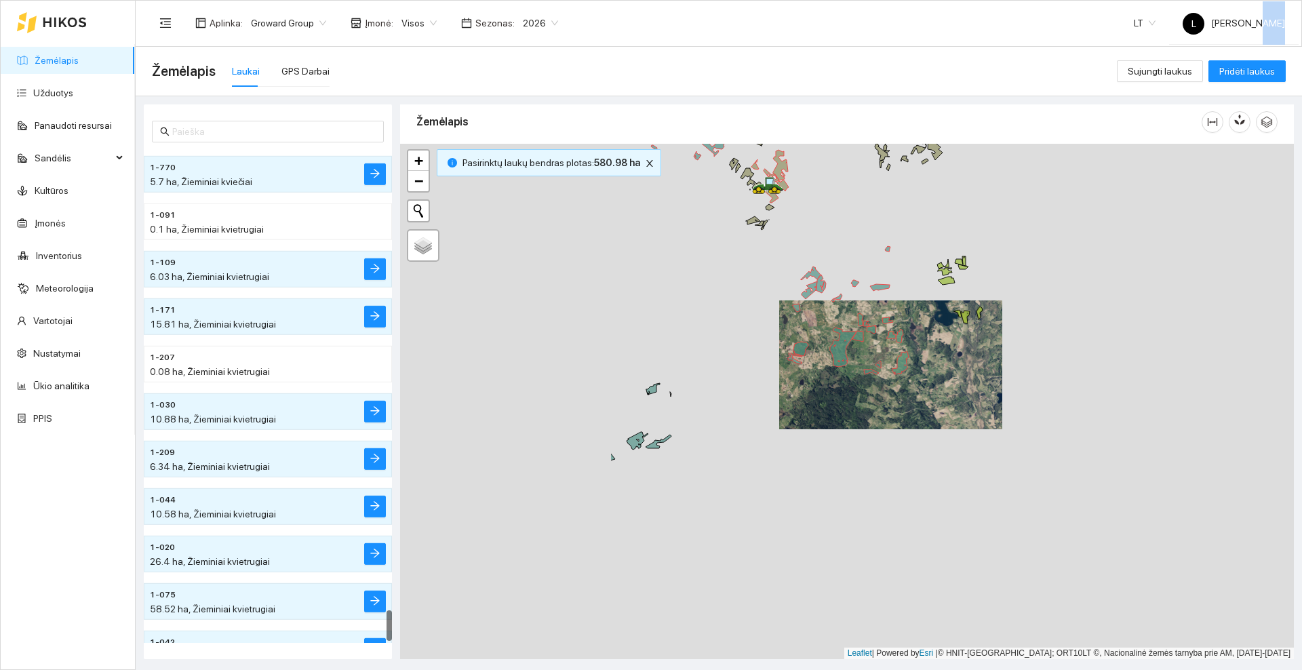
drag, startPoint x: 503, startPoint y: 479, endPoint x: 801, endPoint y: 416, distance: 305.0
click at [801, 416] on div at bounding box center [847, 401] width 894 height 515
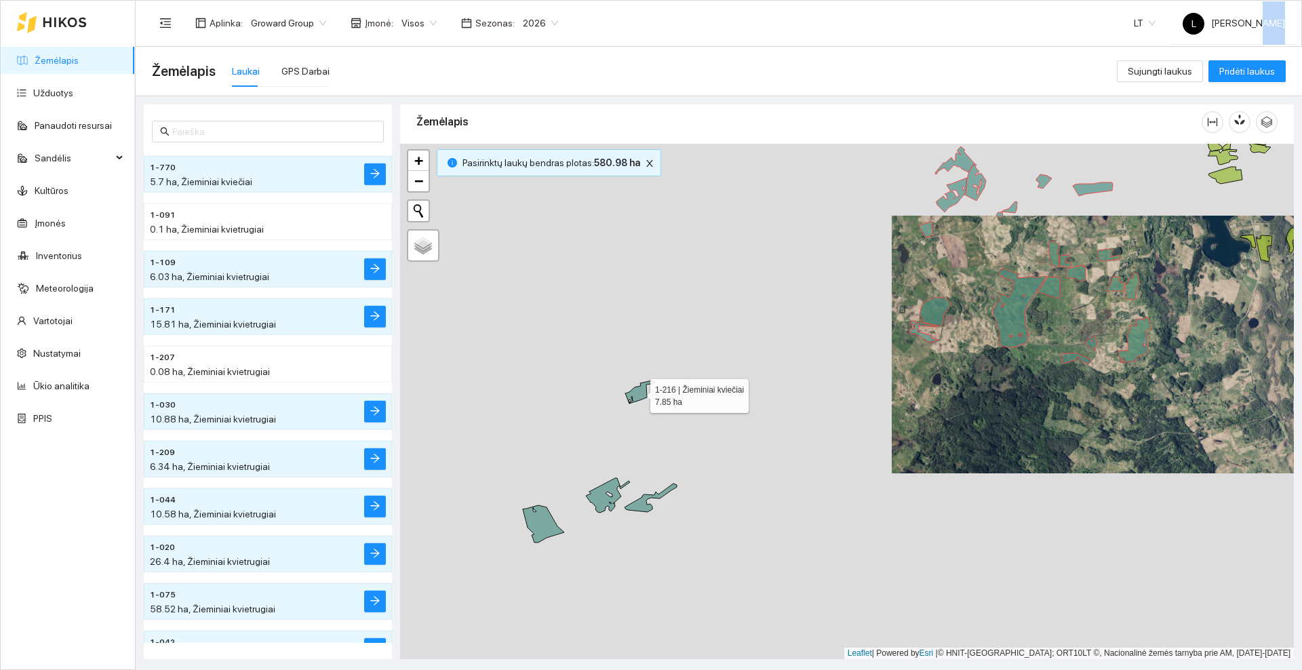
click at [640, 391] on icon at bounding box center [639, 391] width 29 height 23
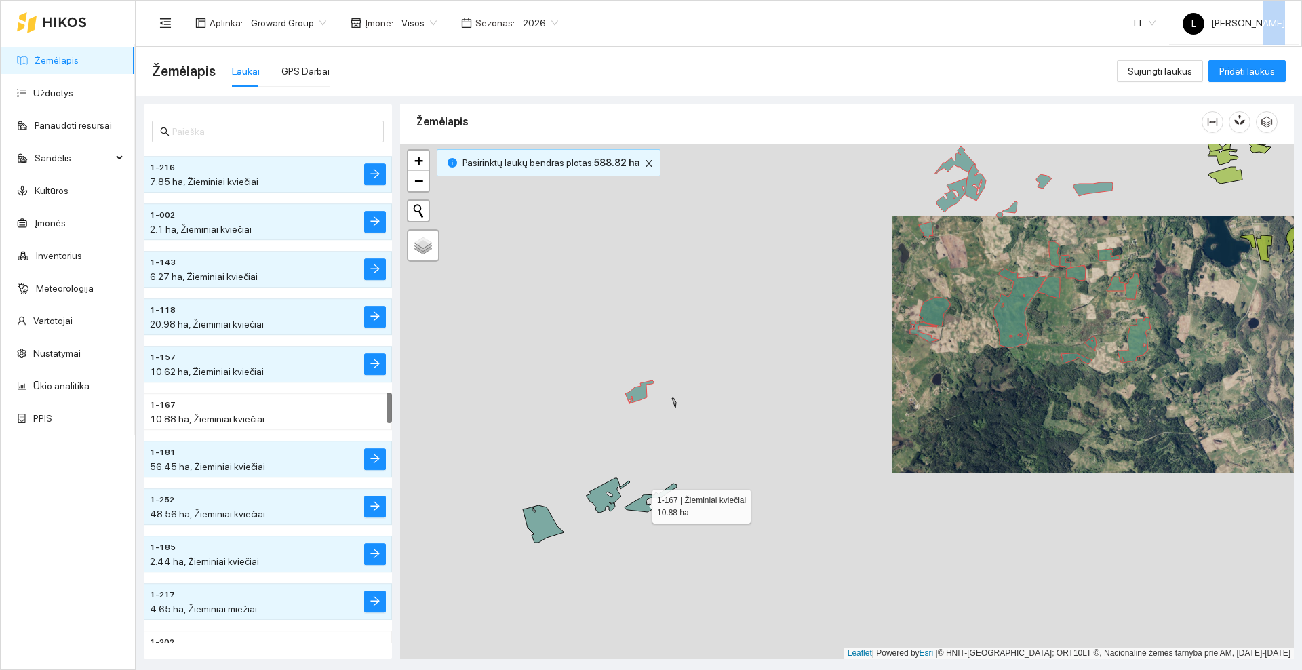
click at [640, 503] on icon at bounding box center [651, 498] width 52 height 28
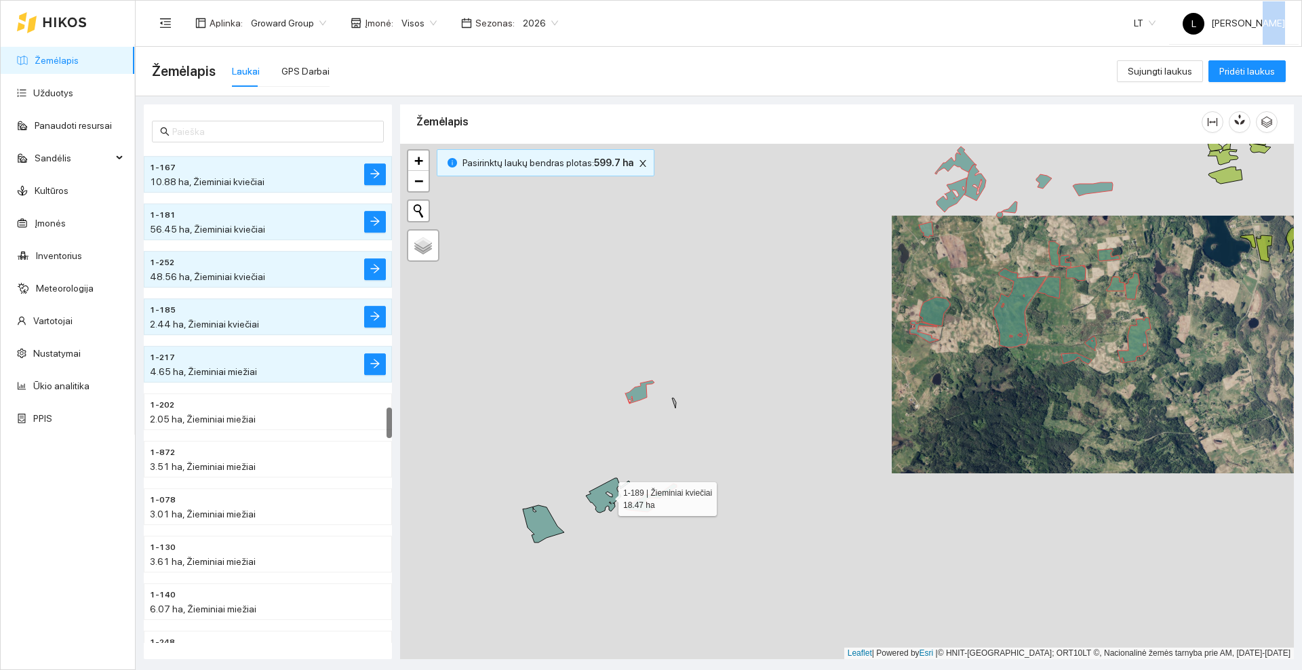
click at [597, 500] on icon at bounding box center [608, 495] width 44 height 35
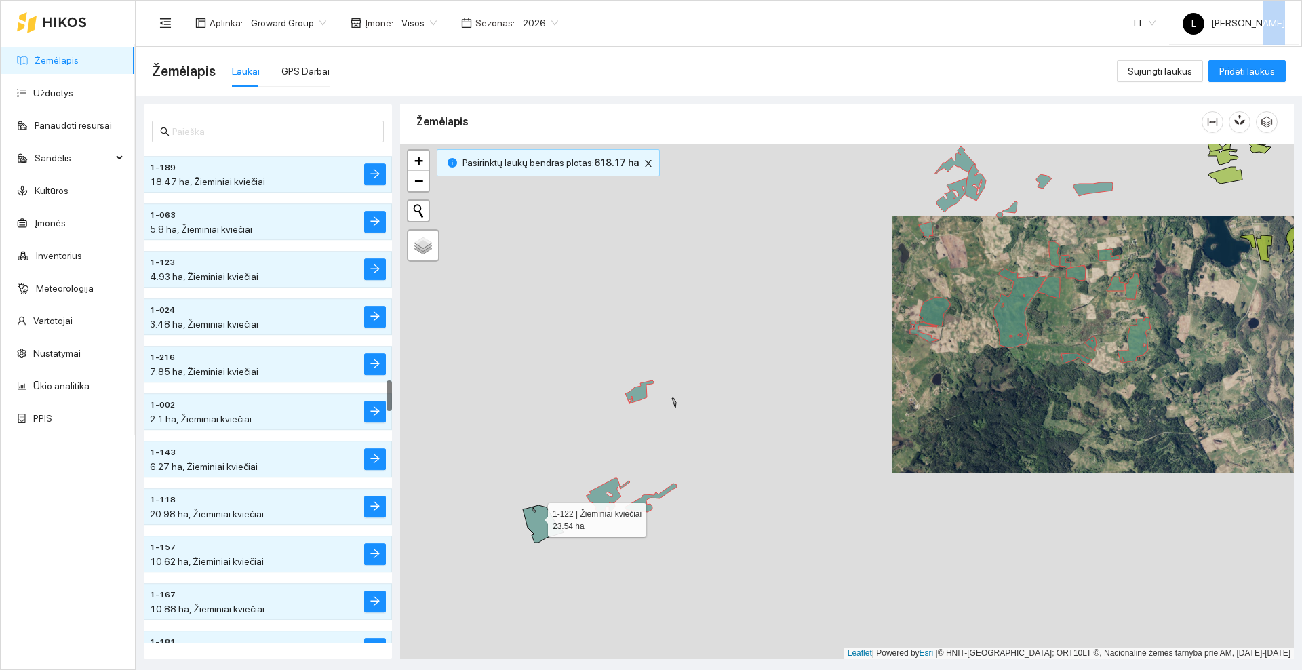
click at [536, 517] on icon at bounding box center [543, 523] width 41 height 37
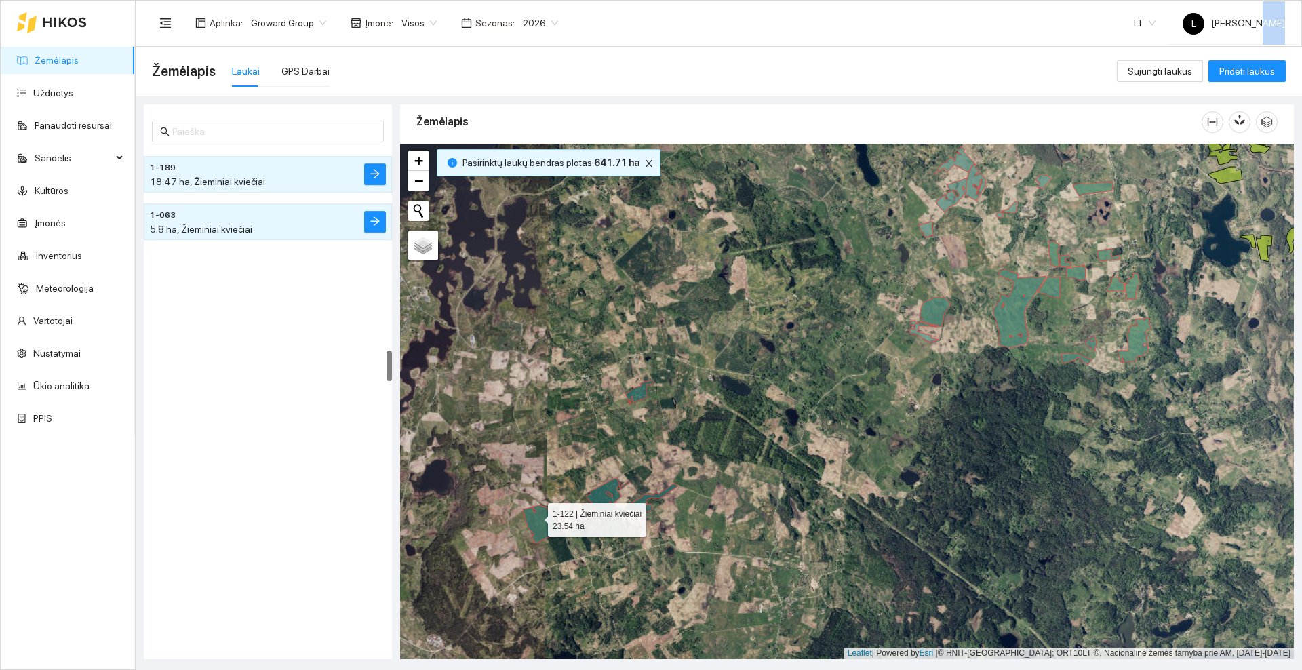
scroll to position [3174, 0]
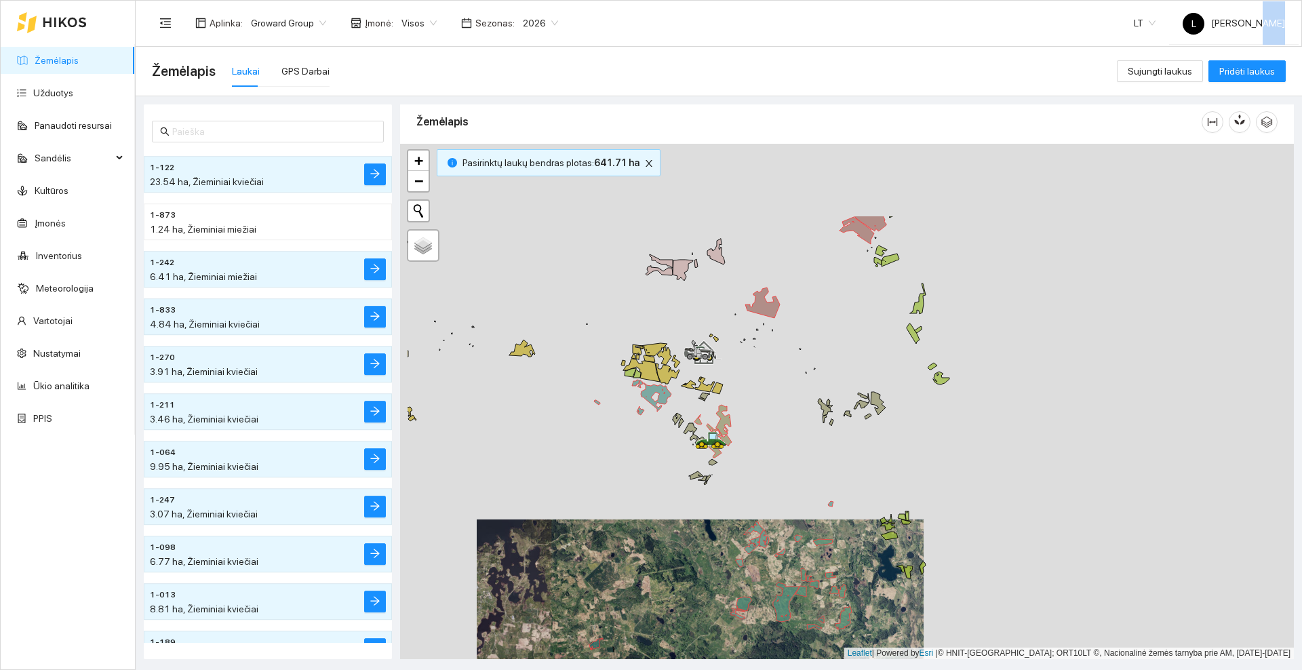
drag, startPoint x: 561, startPoint y: 408, endPoint x: 613, endPoint y: 456, distance: 70.6
click at [613, 456] on div at bounding box center [847, 401] width 894 height 515
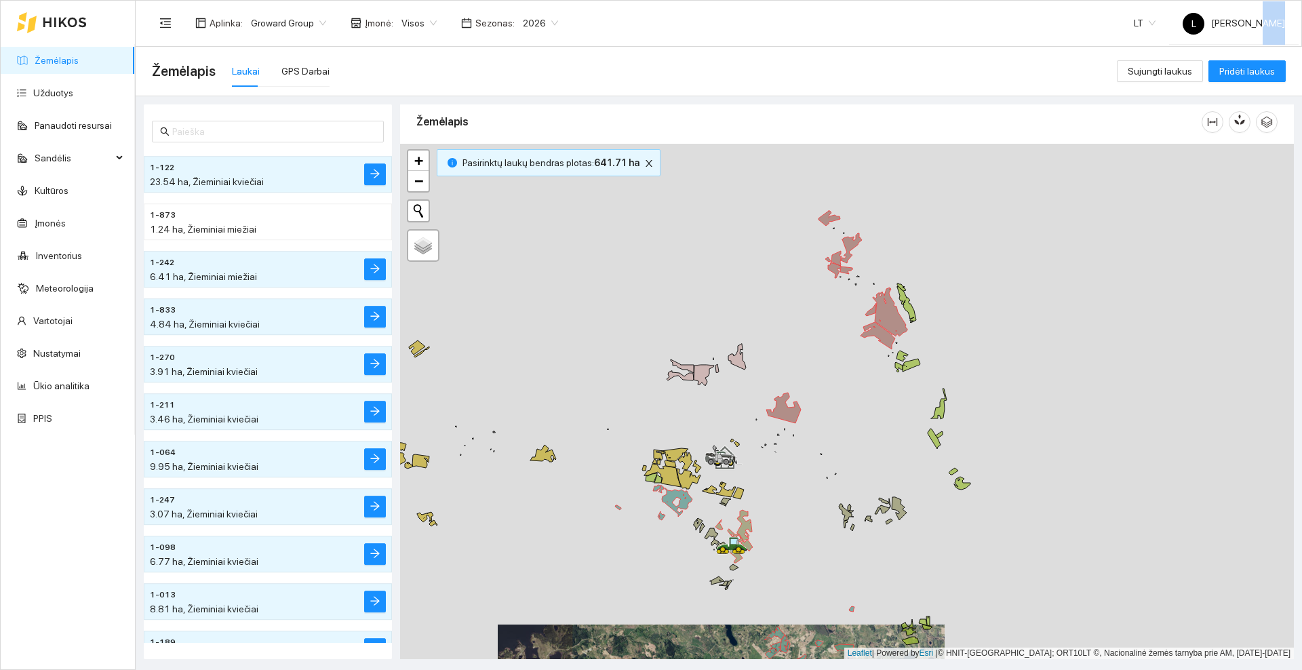
drag, startPoint x: 794, startPoint y: 336, endPoint x: 794, endPoint y: 344, distance: 7.5
click at [794, 344] on div at bounding box center [847, 401] width 894 height 515
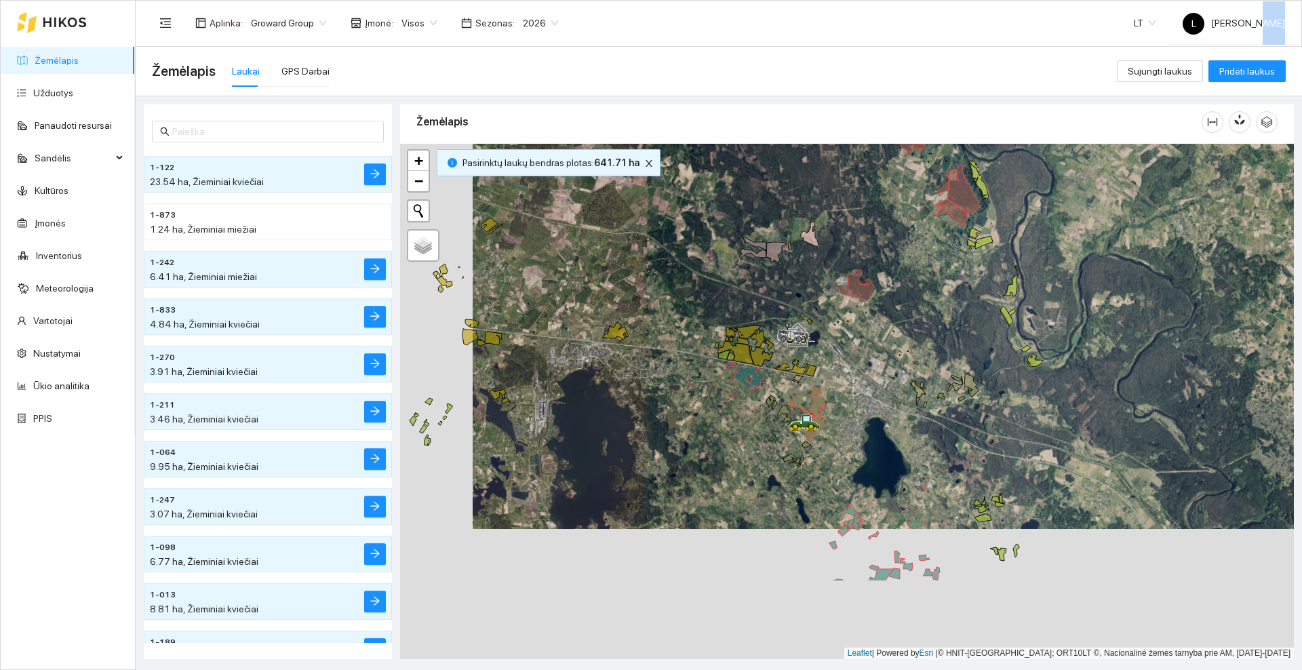
drag, startPoint x: 812, startPoint y: 510, endPoint x: 885, endPoint y: 380, distance: 148.5
click at [885, 380] on div at bounding box center [847, 401] width 894 height 515
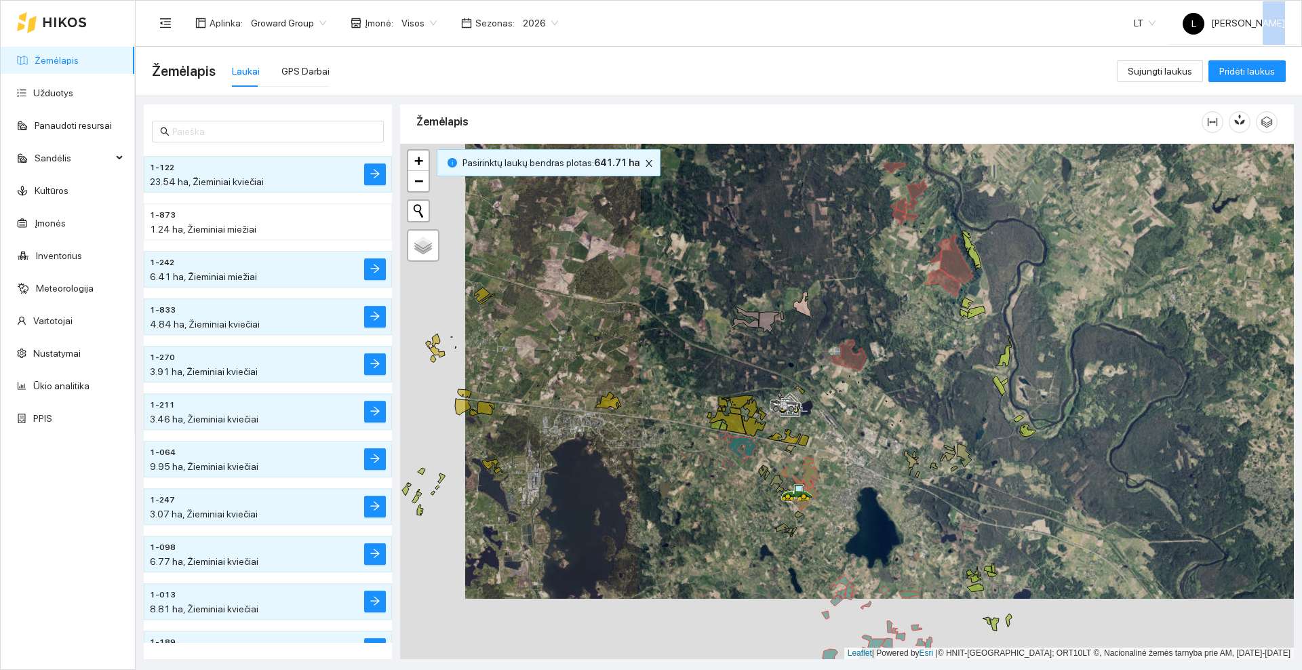
drag, startPoint x: 917, startPoint y: 297, endPoint x: 909, endPoint y: 367, distance: 70.2
click at [909, 367] on div at bounding box center [847, 401] width 894 height 515
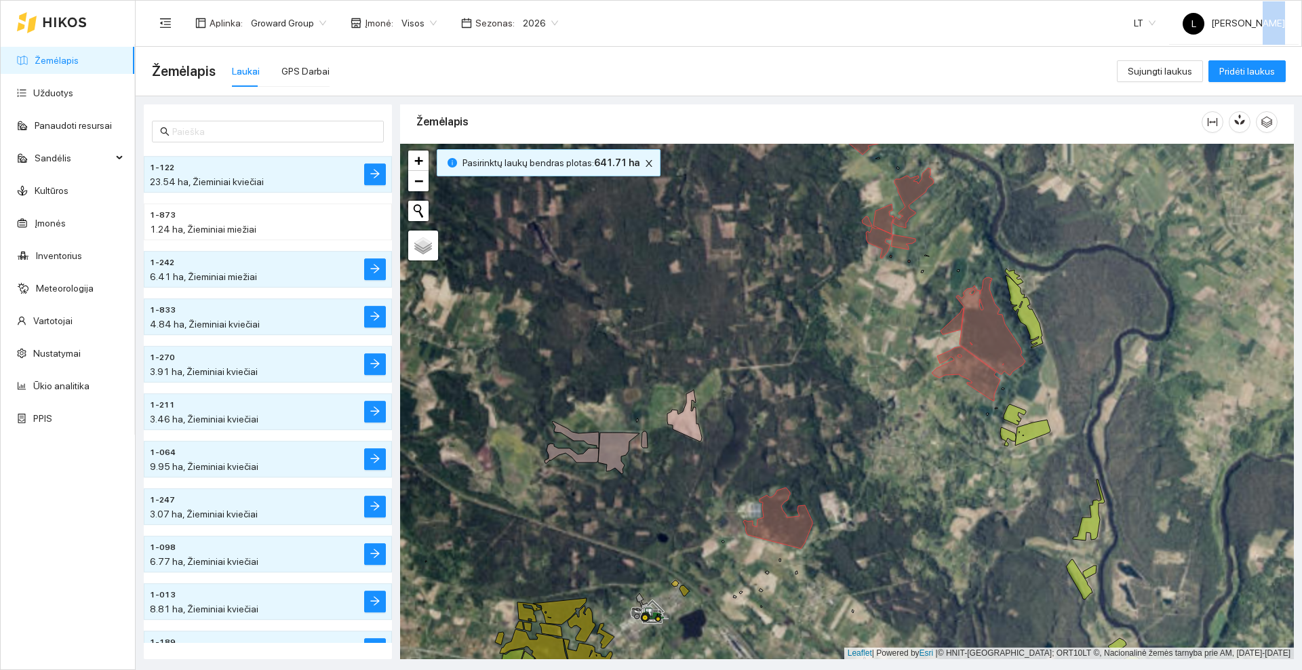
drag, startPoint x: 882, startPoint y: 177, endPoint x: 869, endPoint y: 225, distance: 49.8
click at [869, 225] on div at bounding box center [847, 401] width 894 height 515
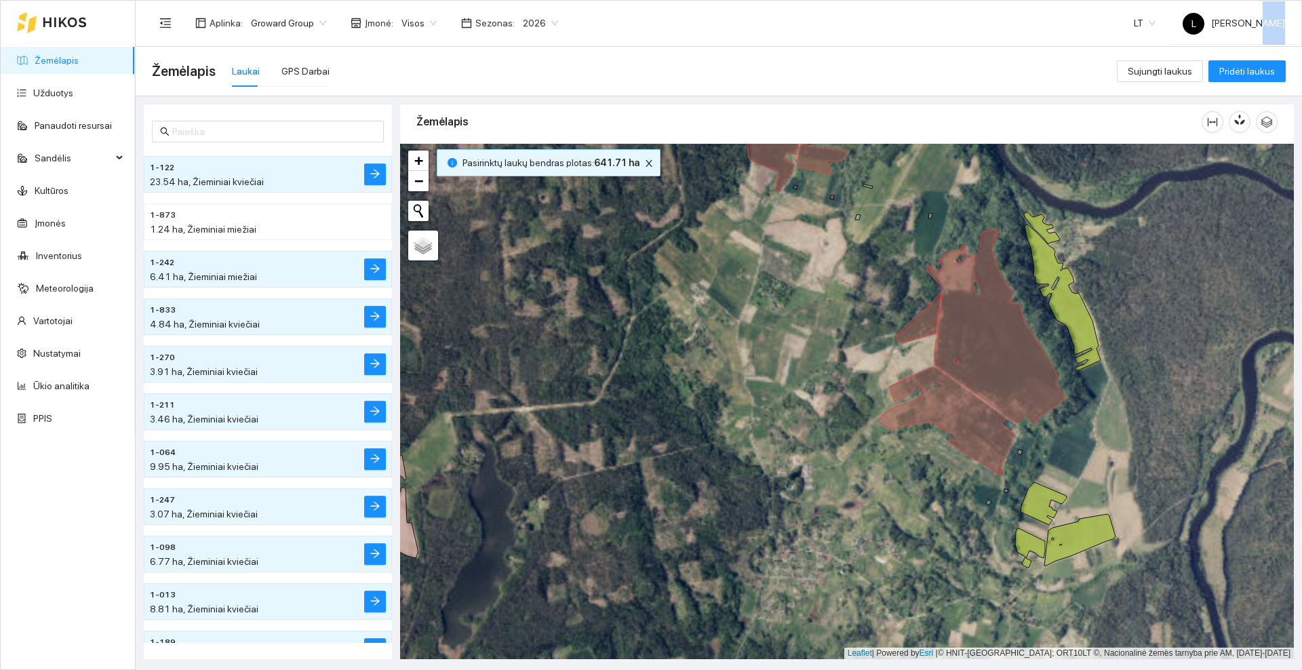
drag, startPoint x: 788, startPoint y: 449, endPoint x: 671, endPoint y: 273, distance: 210.8
click at [671, 274] on div at bounding box center [847, 401] width 894 height 515
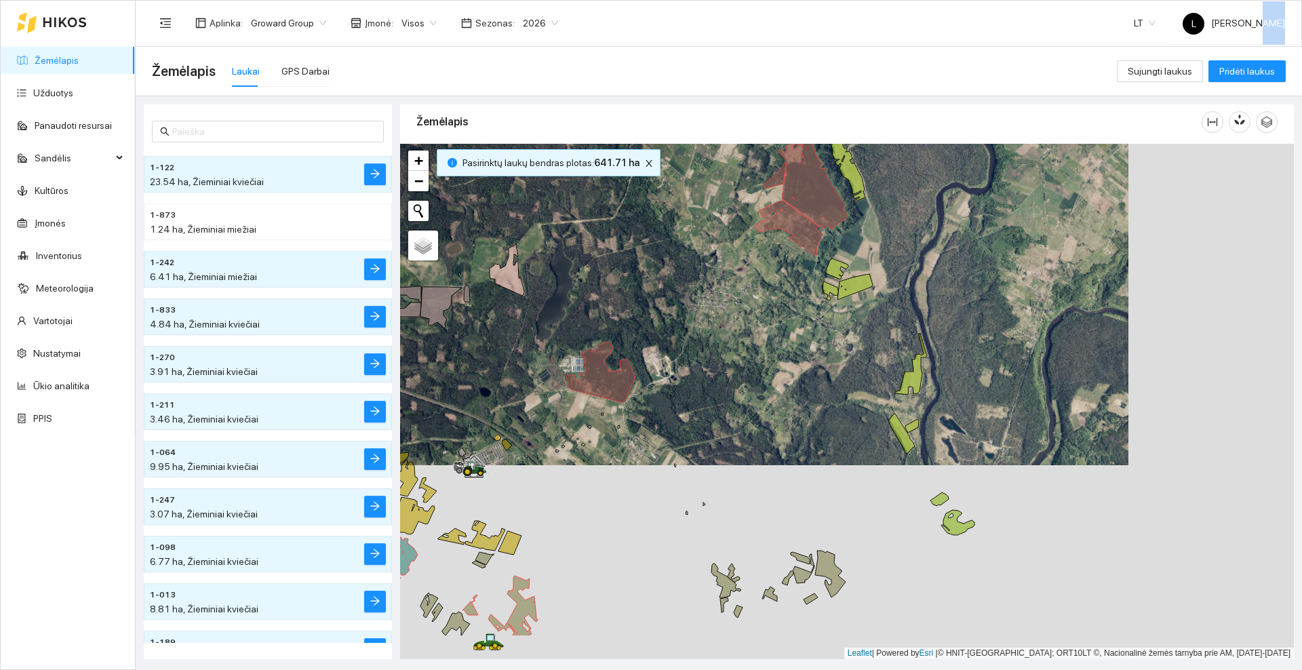
drag, startPoint x: 671, startPoint y: 391, endPoint x: 686, endPoint y: 202, distance: 189.8
click at [686, 202] on div at bounding box center [847, 401] width 894 height 515
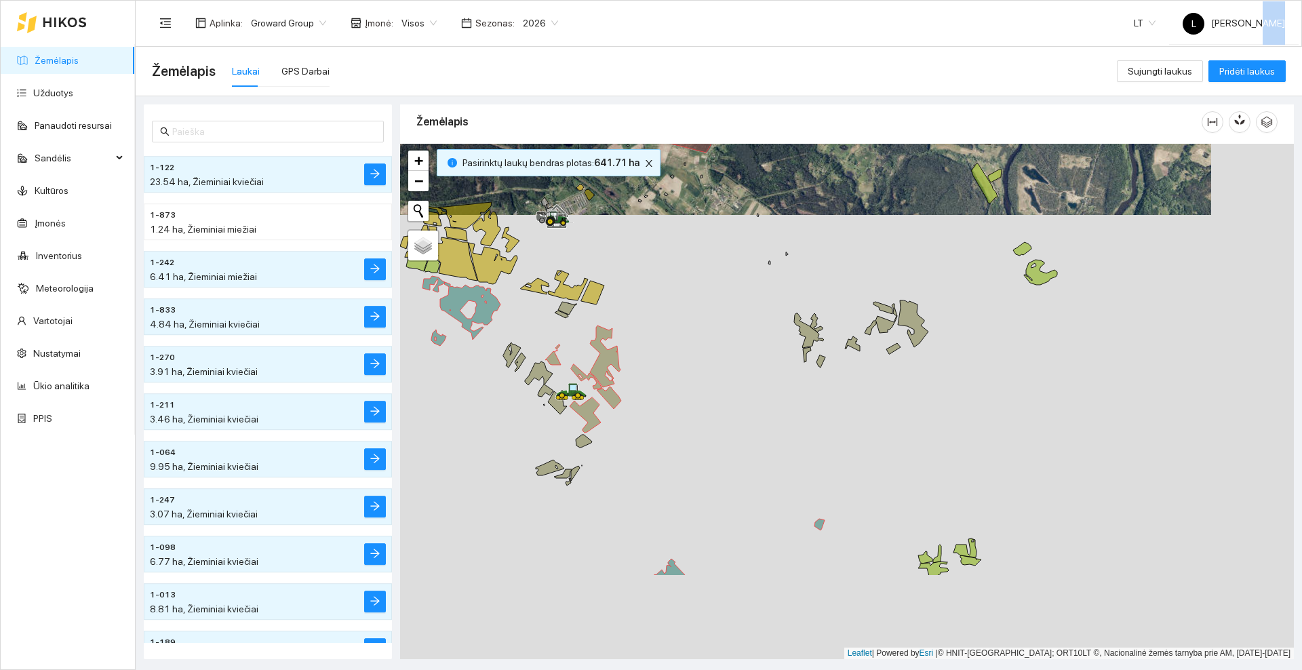
drag, startPoint x: 634, startPoint y: 441, endPoint x: 734, endPoint y: 287, distance: 183.4
click at [734, 287] on div at bounding box center [847, 401] width 894 height 515
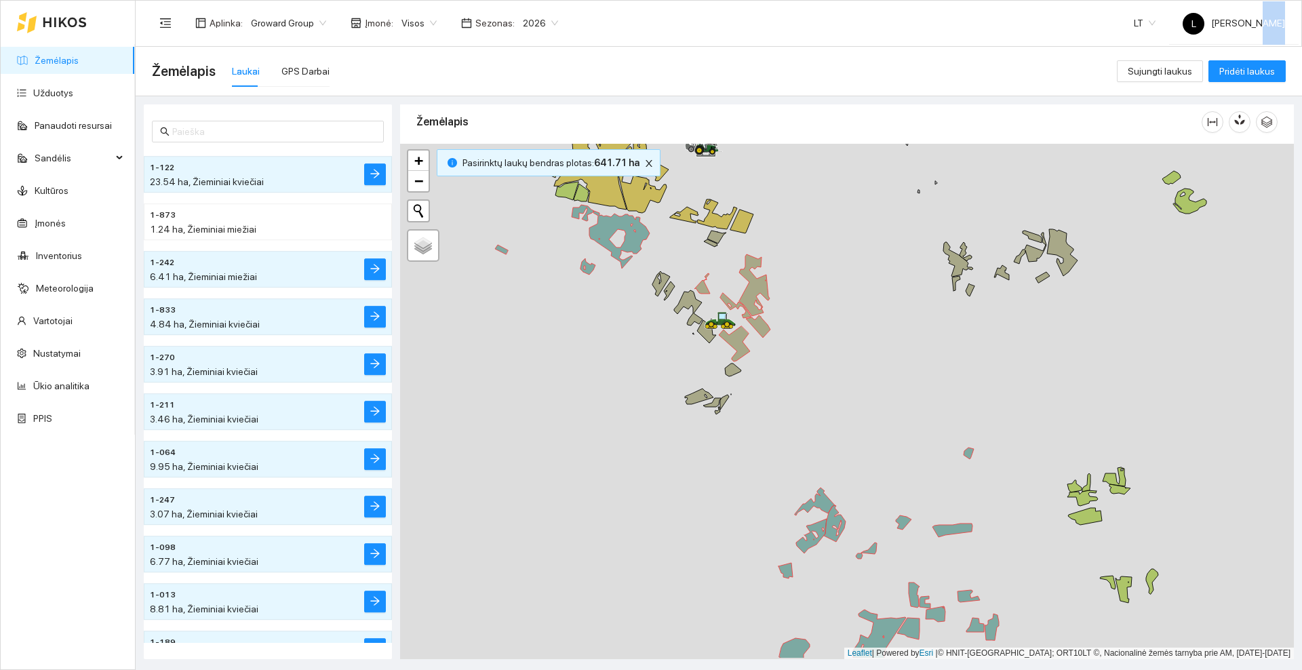
drag, startPoint x: 646, startPoint y: 430, endPoint x: 778, endPoint y: 378, distance: 141.3
click at [778, 378] on div at bounding box center [847, 401] width 894 height 515
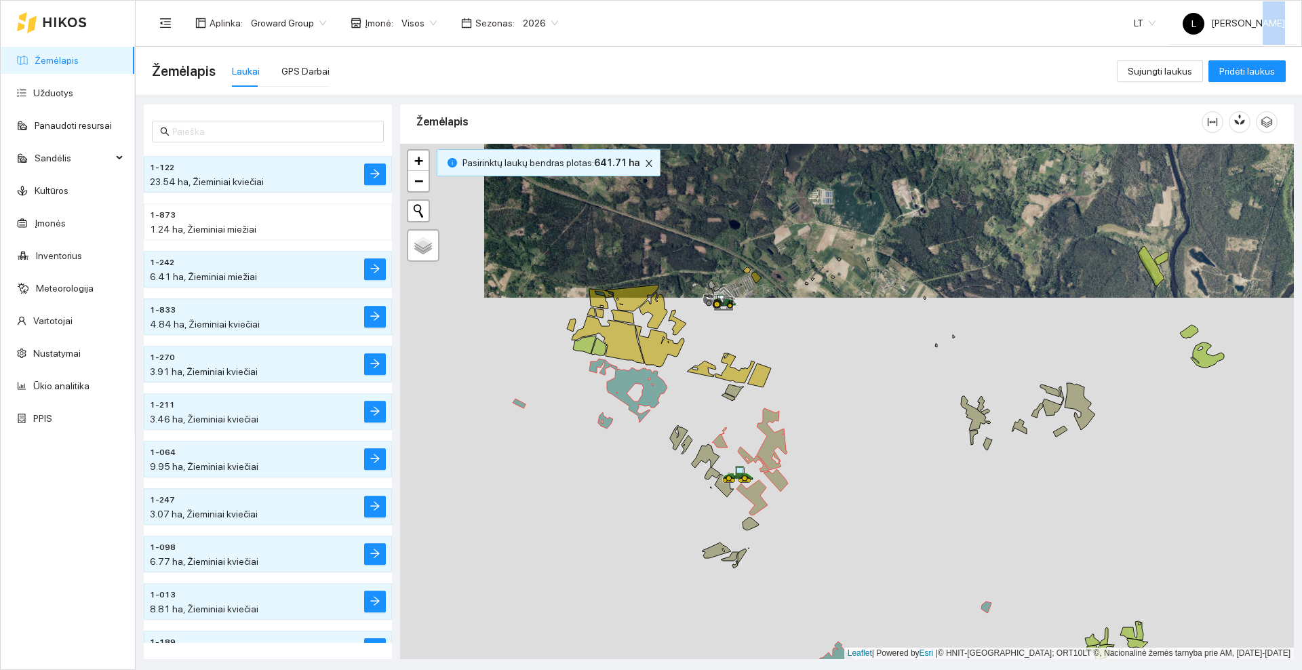
click at [663, 492] on div at bounding box center [847, 401] width 894 height 515
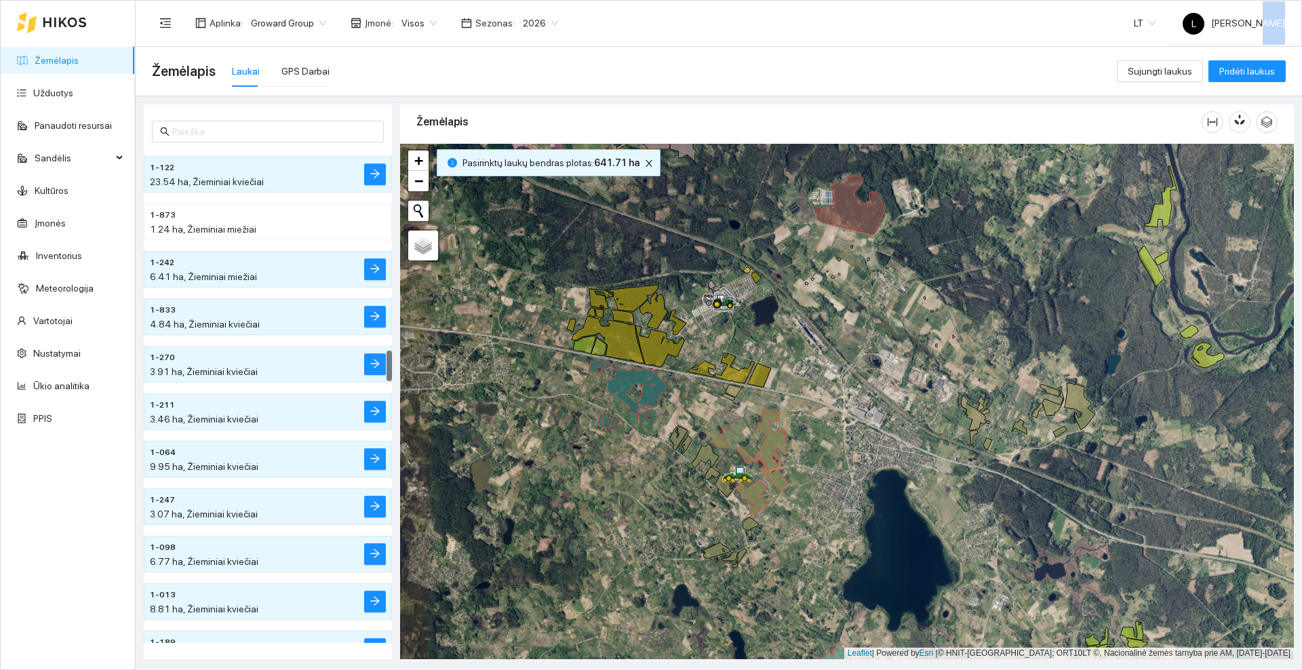
click at [50, 14] on div at bounding box center [52, 22] width 70 height 43
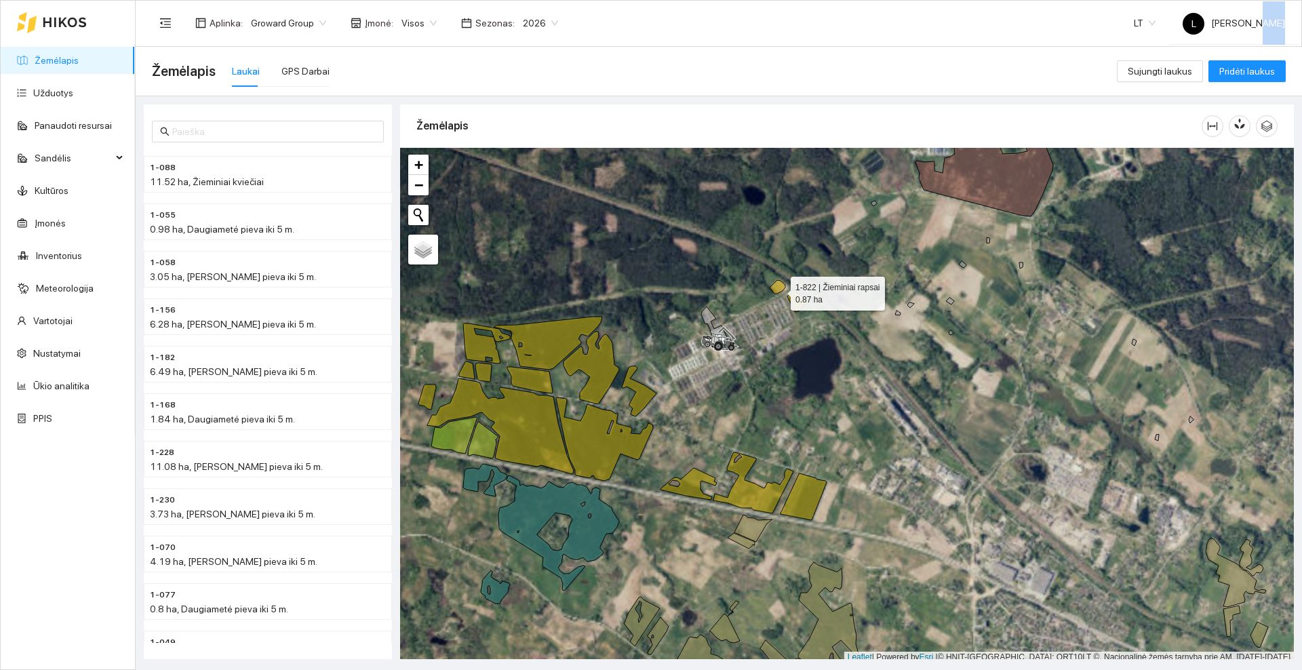
click at [779, 290] on div at bounding box center [847, 405] width 894 height 515
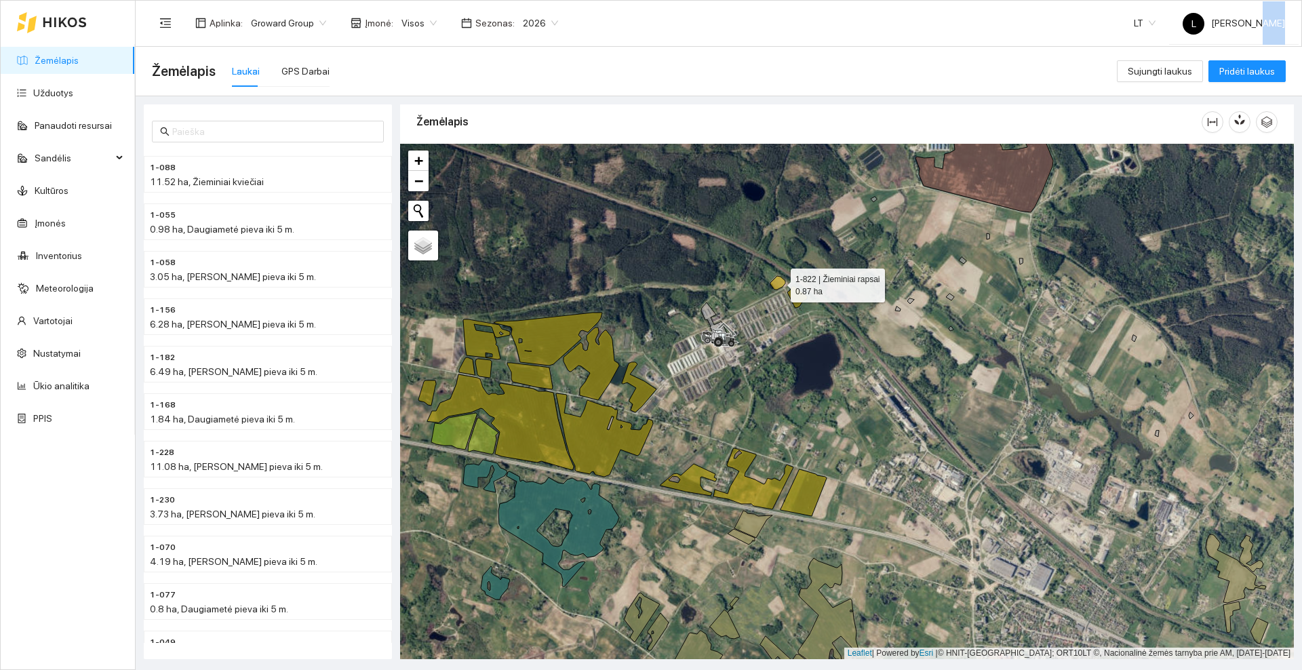
click at [779, 282] on icon at bounding box center [777, 283] width 15 height 14
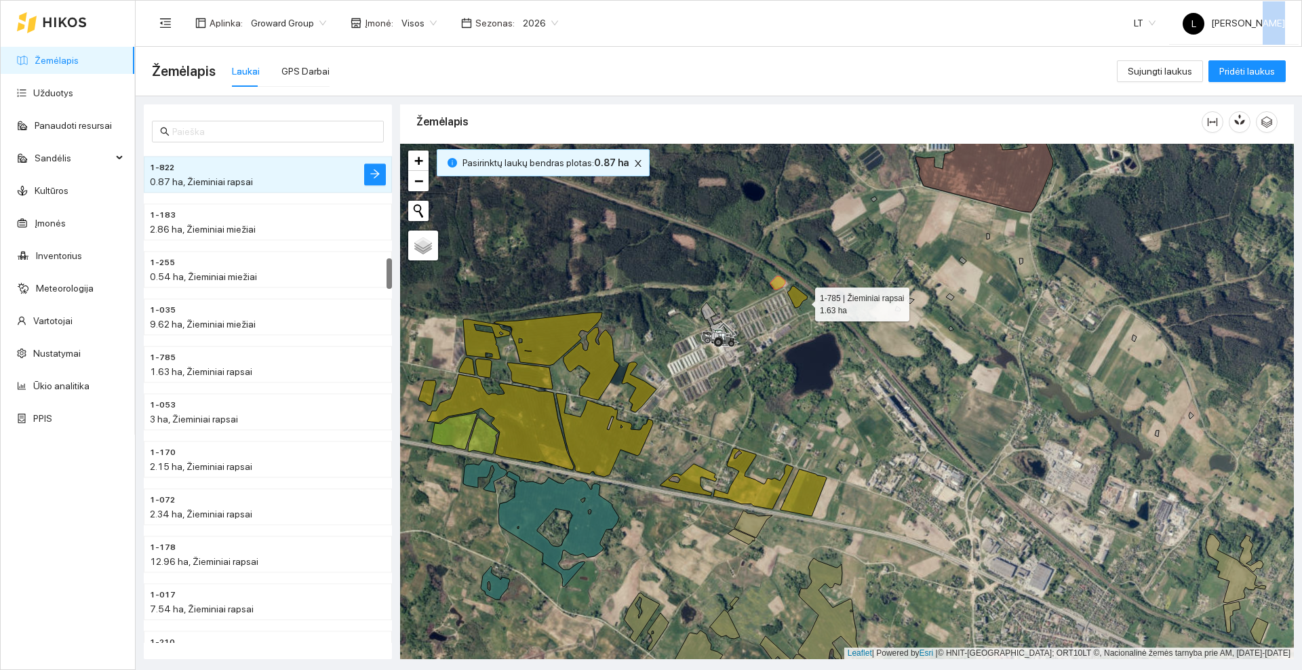
click at [803, 301] on icon at bounding box center [797, 297] width 20 height 22
click at [806, 500] on icon at bounding box center [804, 492] width 46 height 47
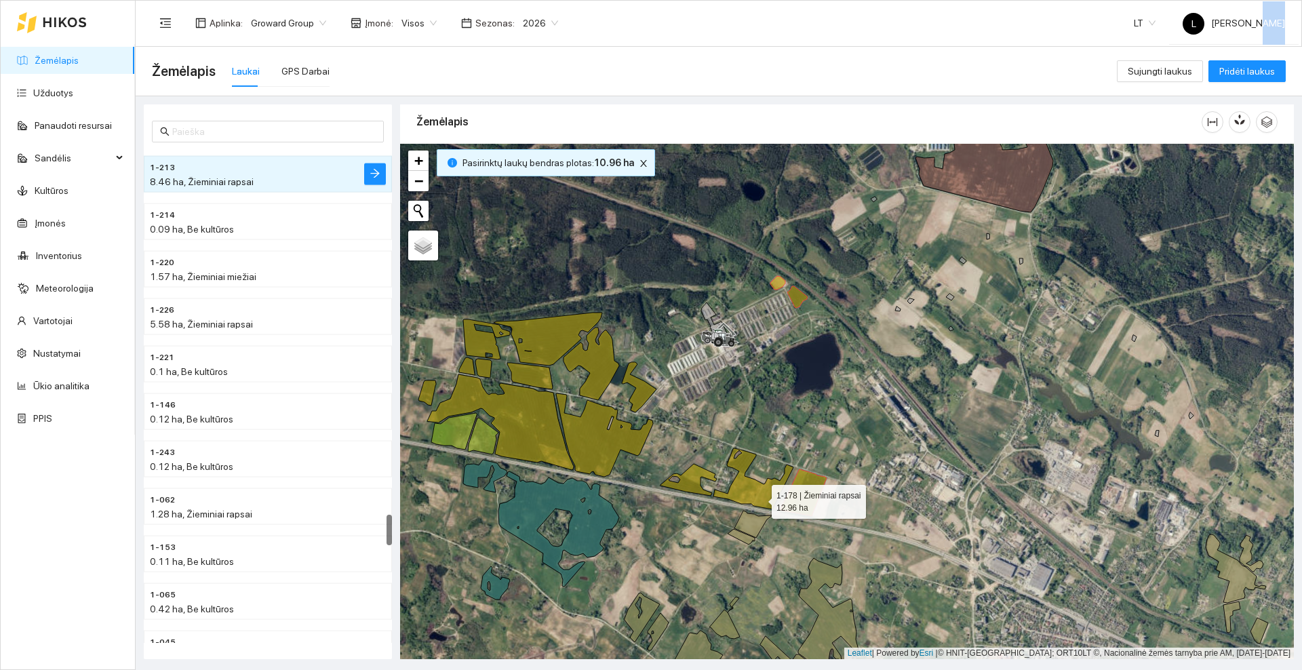
click at [760, 498] on icon at bounding box center [753, 478] width 80 height 61
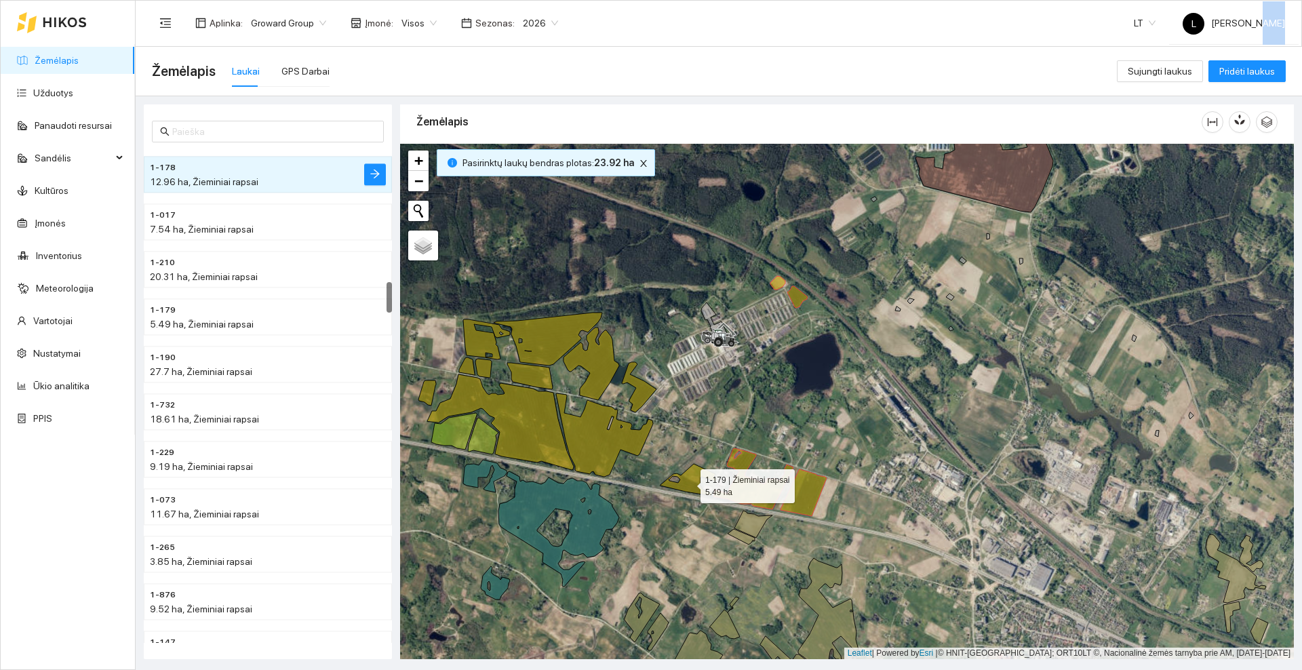
click at [689, 484] on icon at bounding box center [689, 480] width 56 height 32
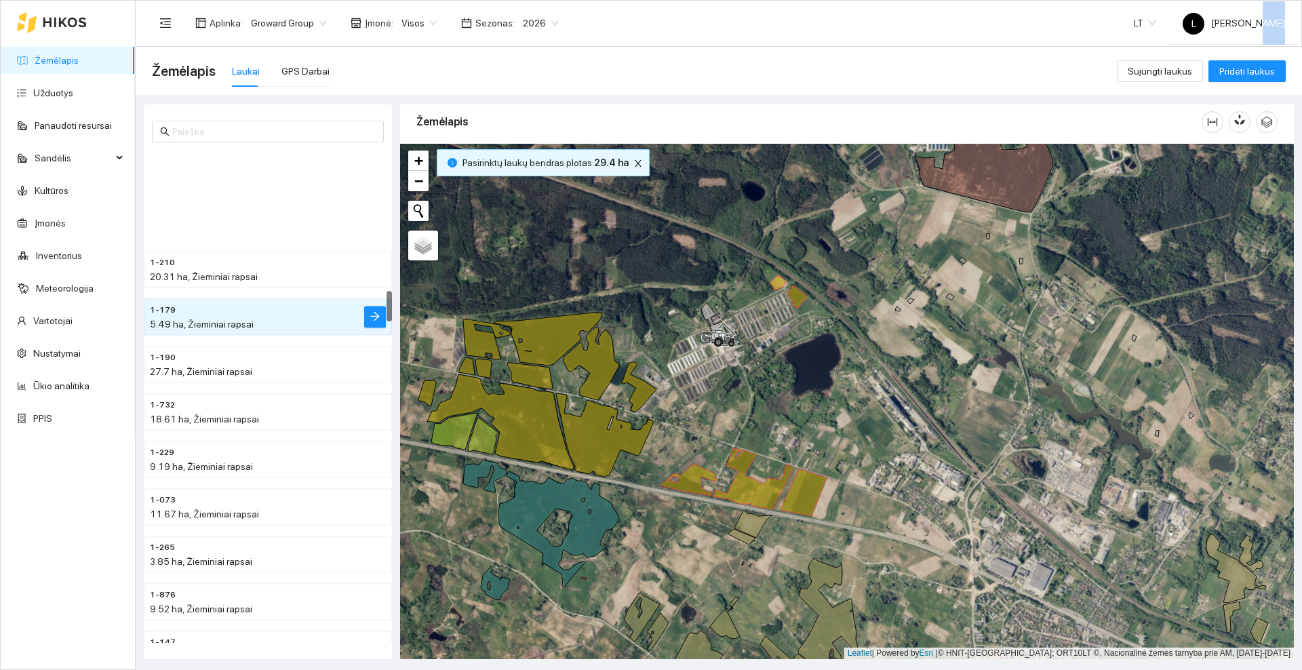
scroll to position [2228, 0]
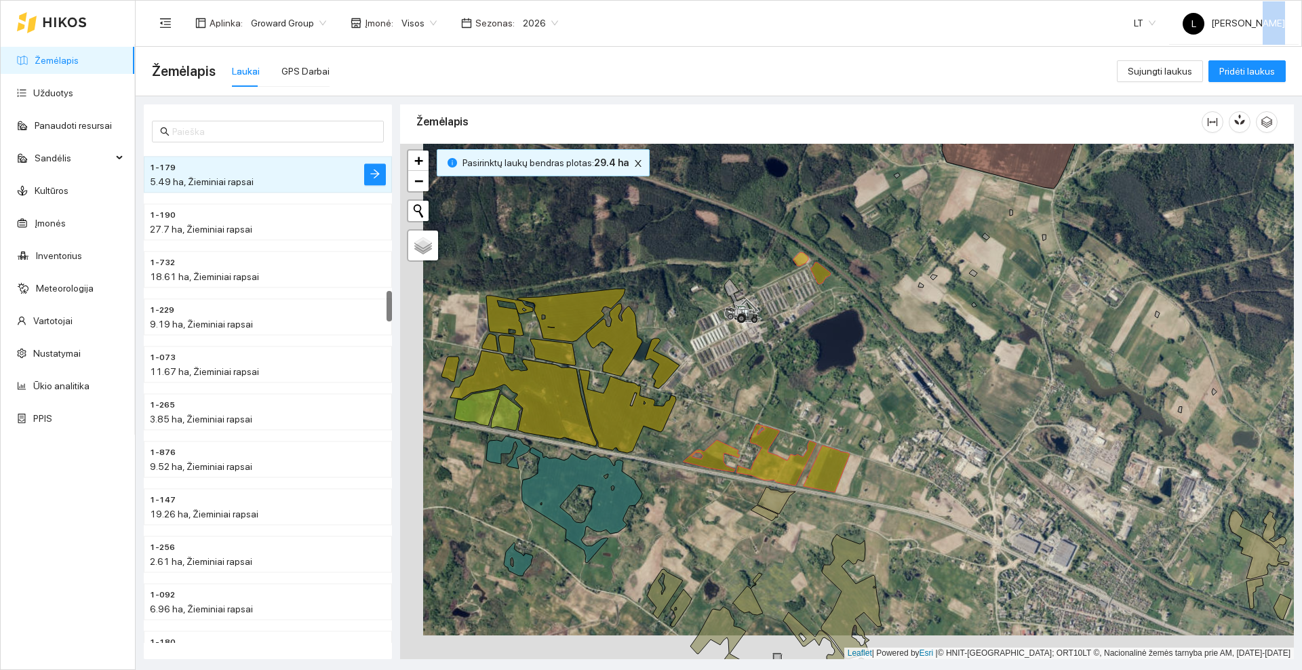
drag, startPoint x: 684, startPoint y: 413, endPoint x: 770, endPoint y: 342, distance: 111.3
click at [777, 342] on div at bounding box center [847, 401] width 894 height 515
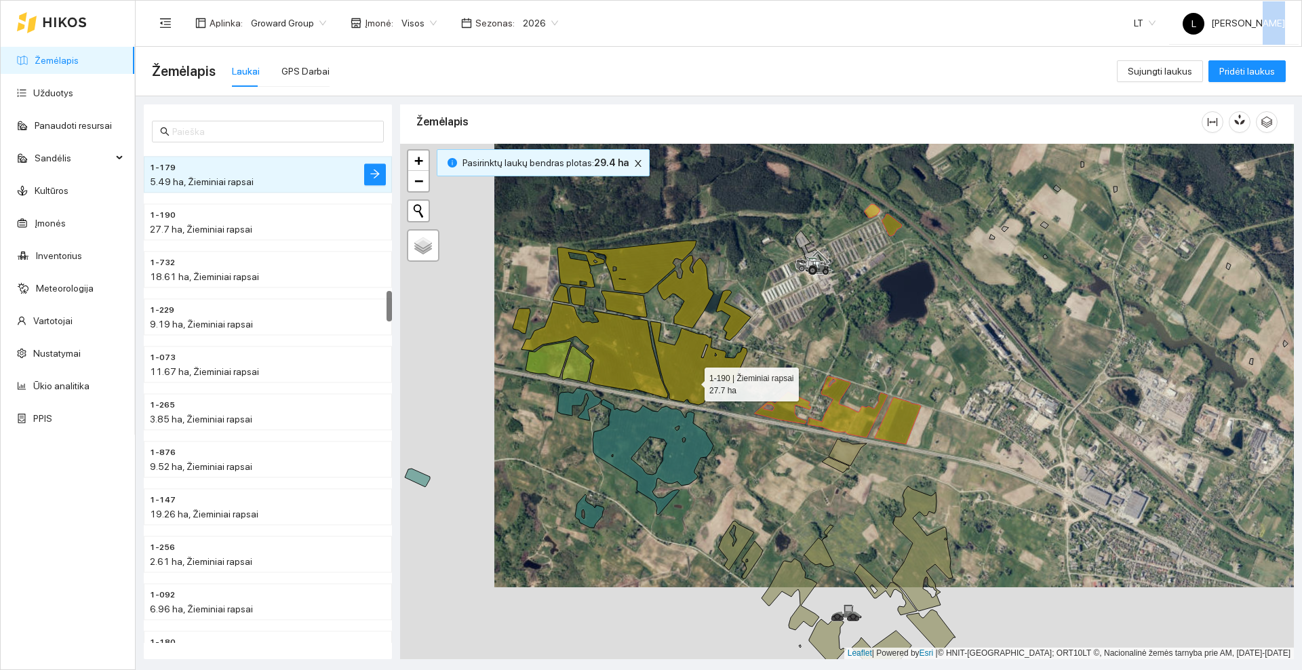
click at [692, 382] on icon at bounding box center [698, 362] width 97 height 83
click at [623, 353] on icon at bounding box center [595, 350] width 146 height 96
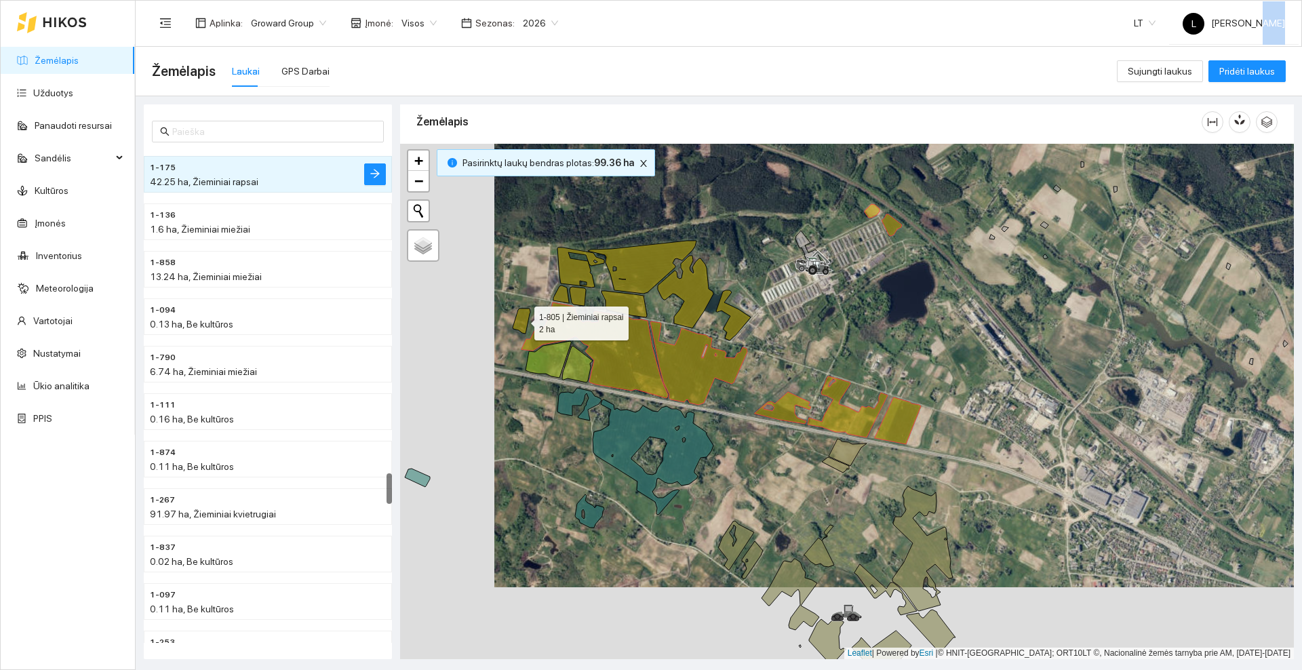
click at [523, 323] on icon at bounding box center [522, 321] width 18 height 25
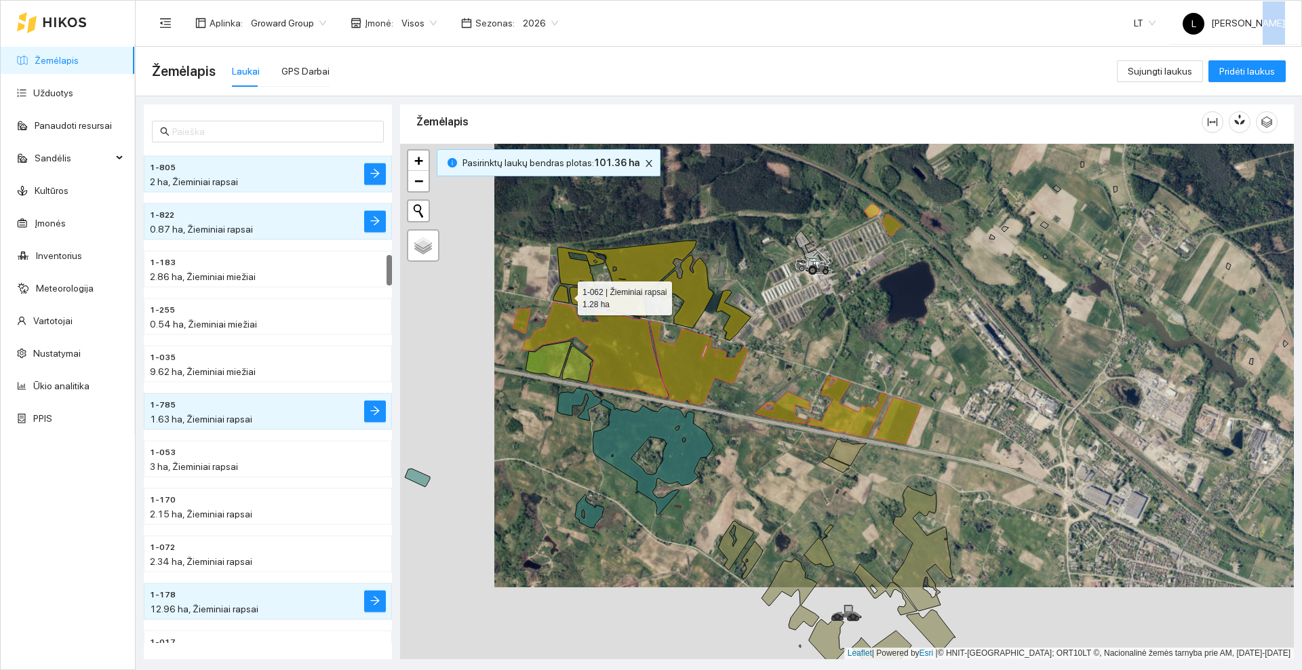
click at [566, 295] on icon at bounding box center [561, 295] width 16 height 18
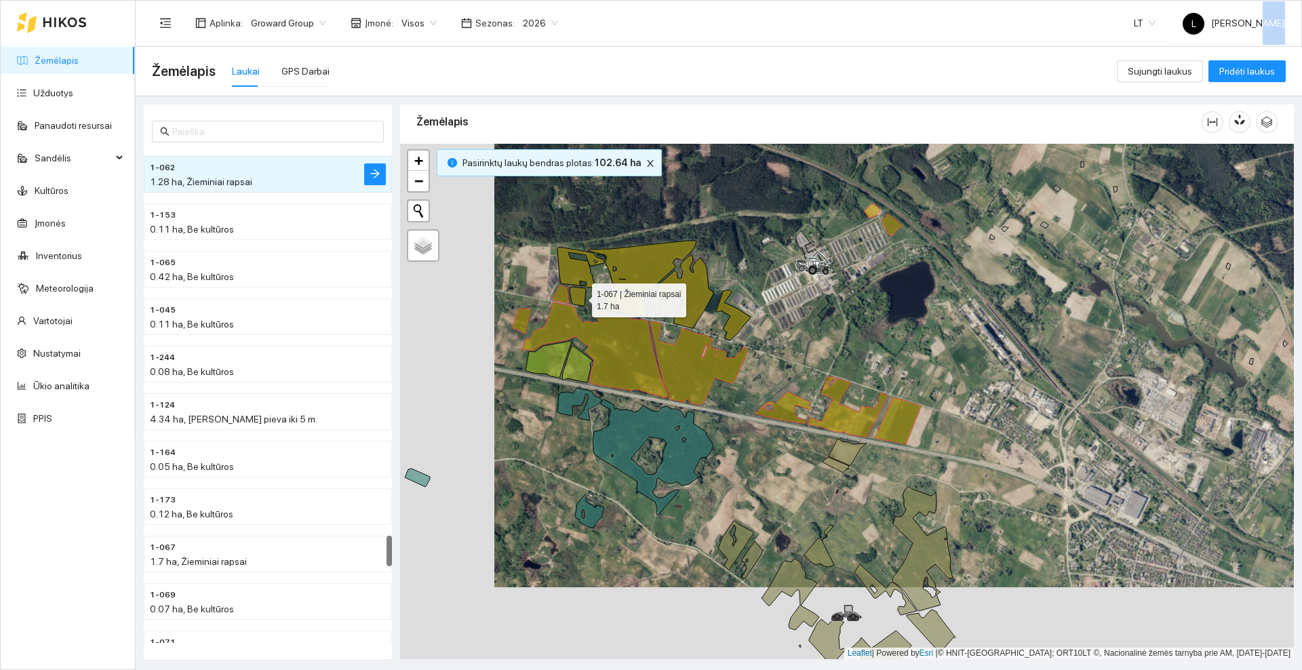
click at [581, 297] on icon at bounding box center [578, 296] width 16 height 19
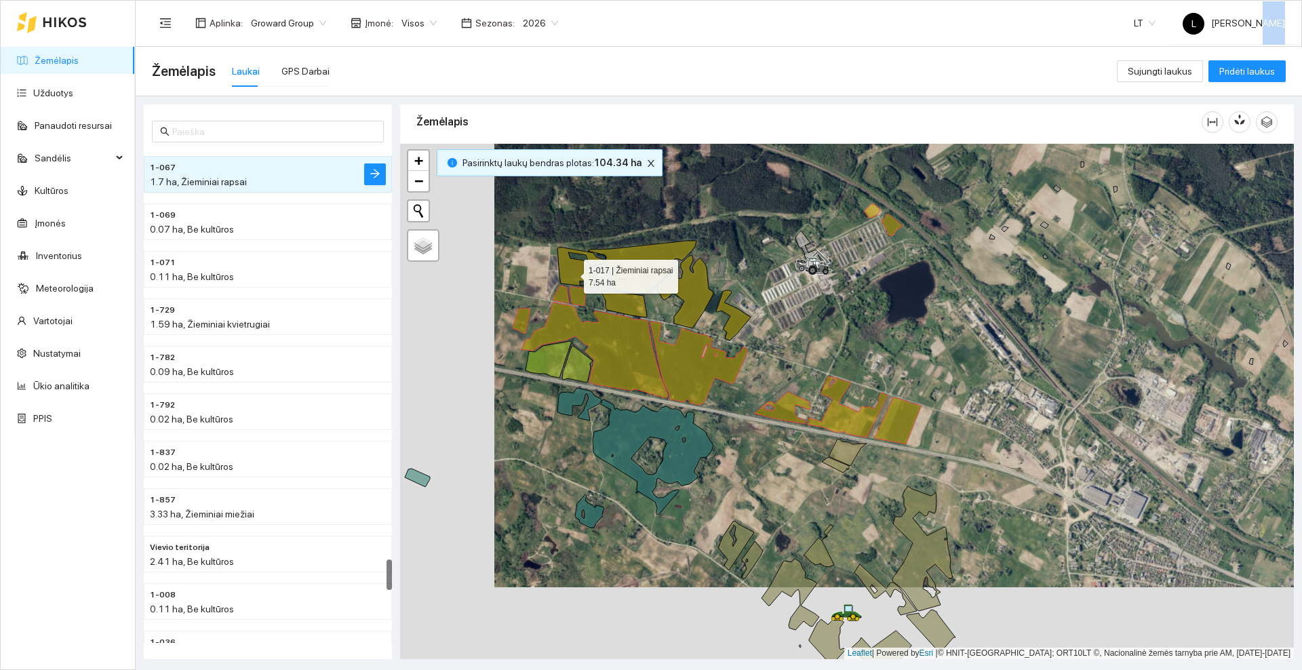
click at [572, 273] on icon at bounding box center [580, 268] width 47 height 40
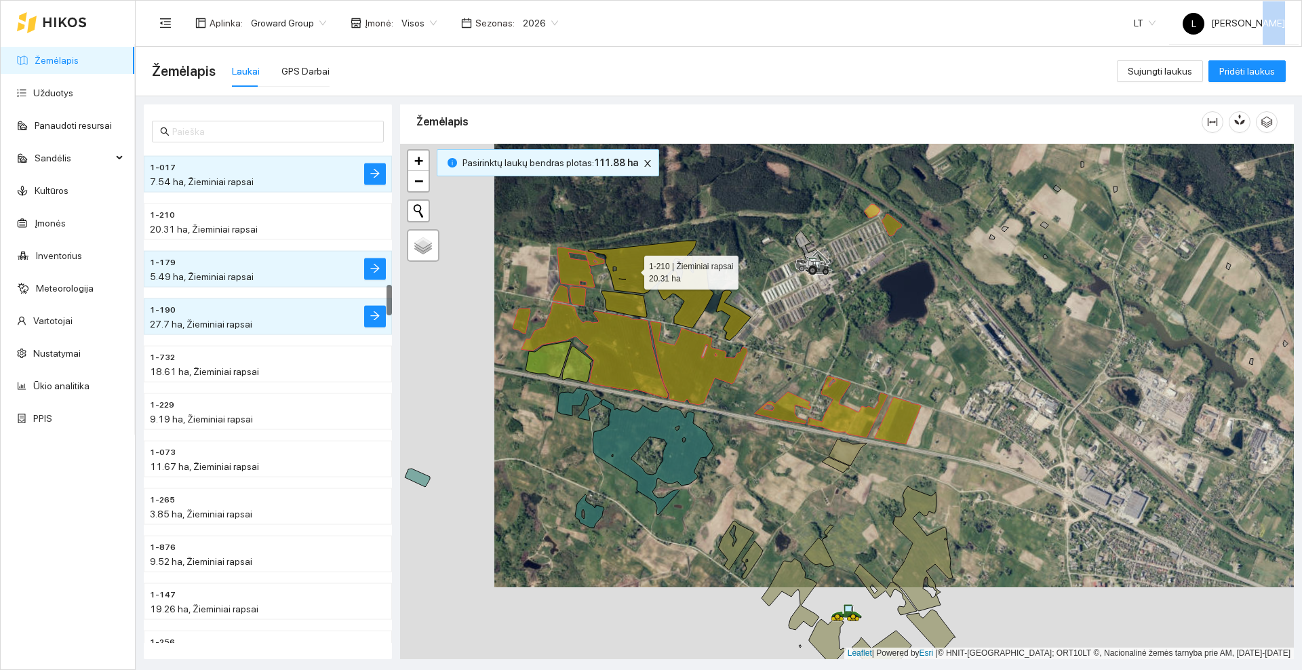
click at [632, 269] on icon at bounding box center [642, 267] width 109 height 53
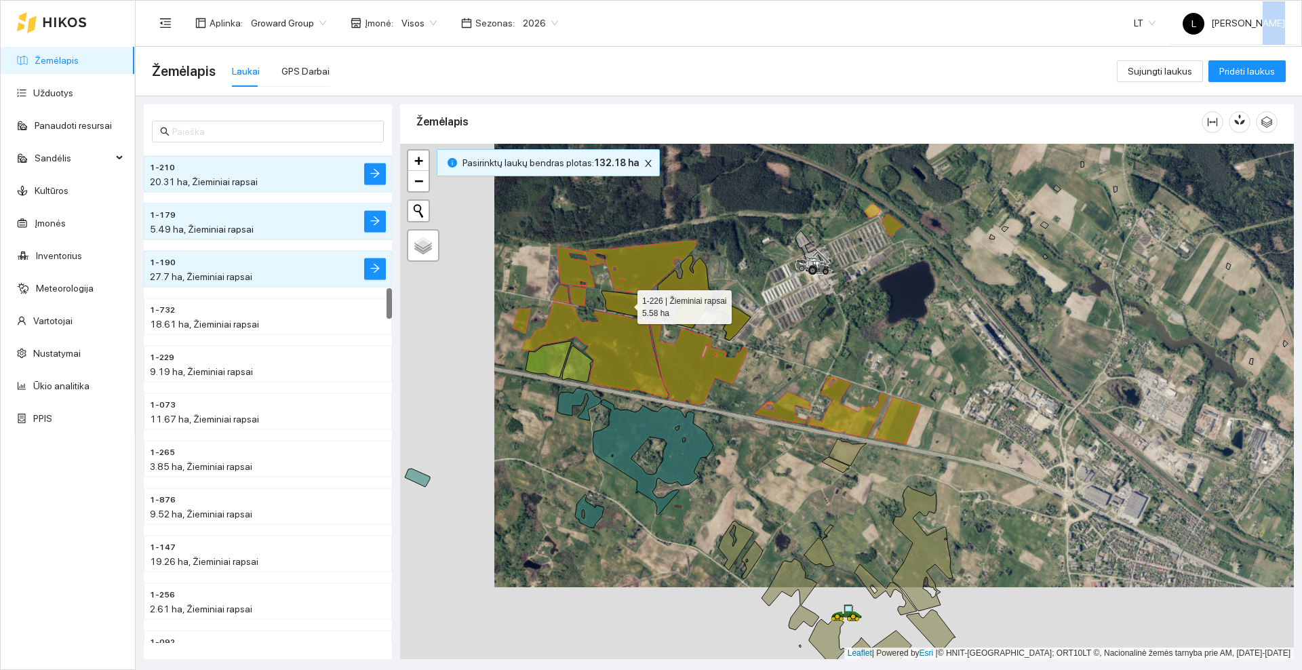
click at [629, 304] on icon at bounding box center [624, 304] width 45 height 26
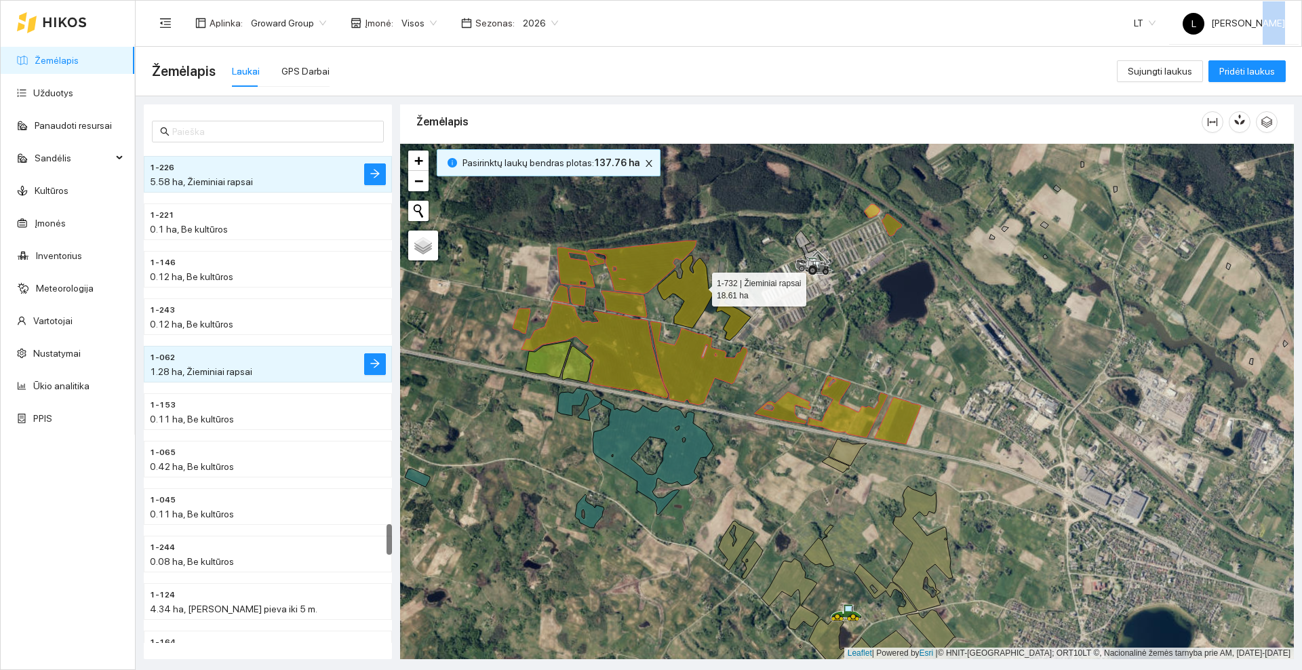
click at [700, 286] on icon at bounding box center [704, 298] width 93 height 85
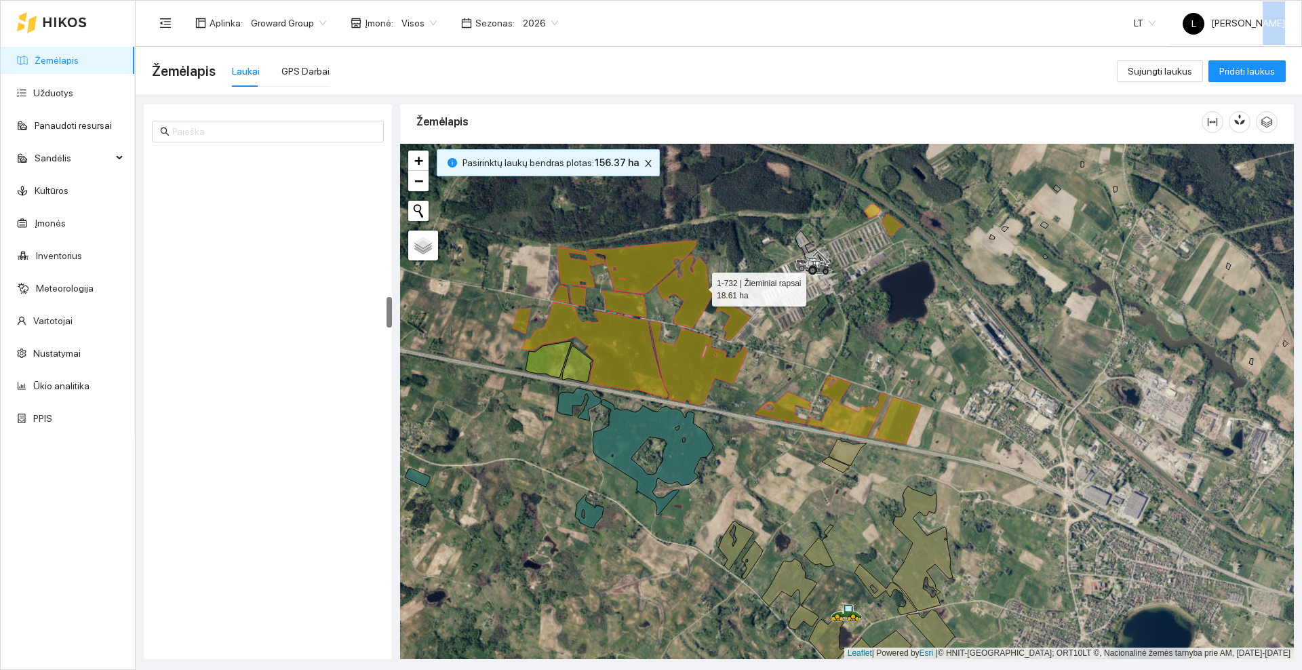
scroll to position [2323, 0]
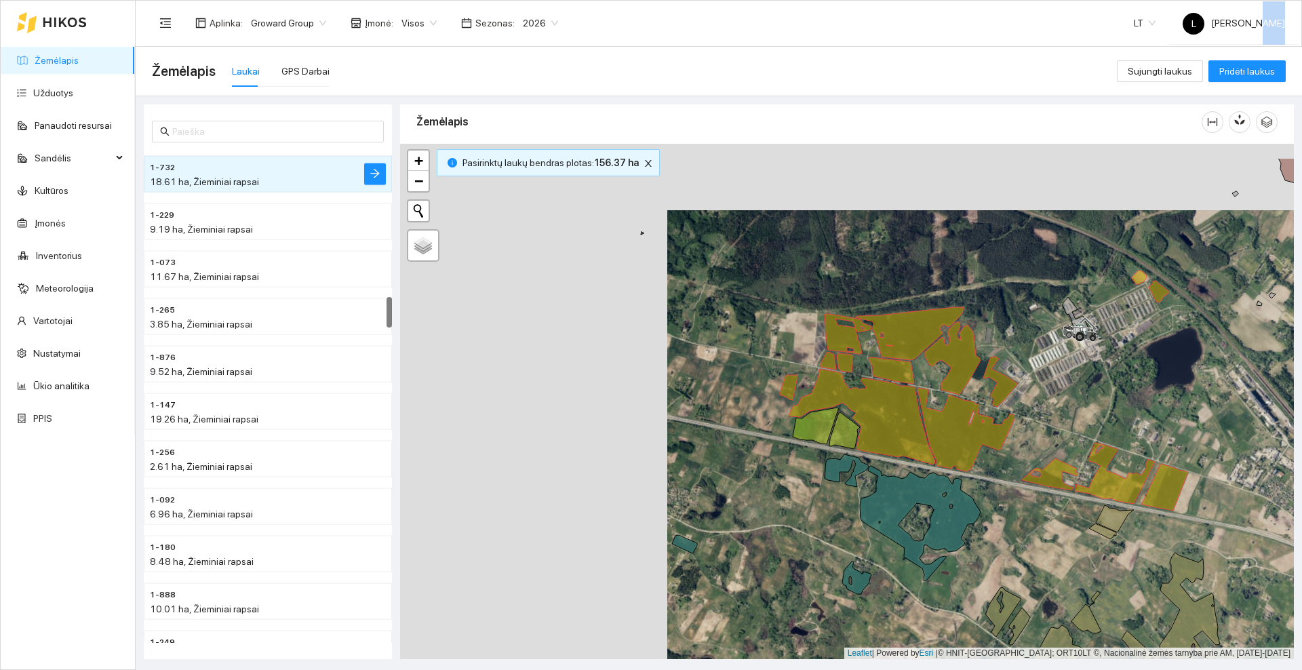
drag, startPoint x: 785, startPoint y: 448, endPoint x: 1112, endPoint y: 471, distance: 328.3
click at [981, 471] on icon at bounding box center [903, 517] width 156 height 127
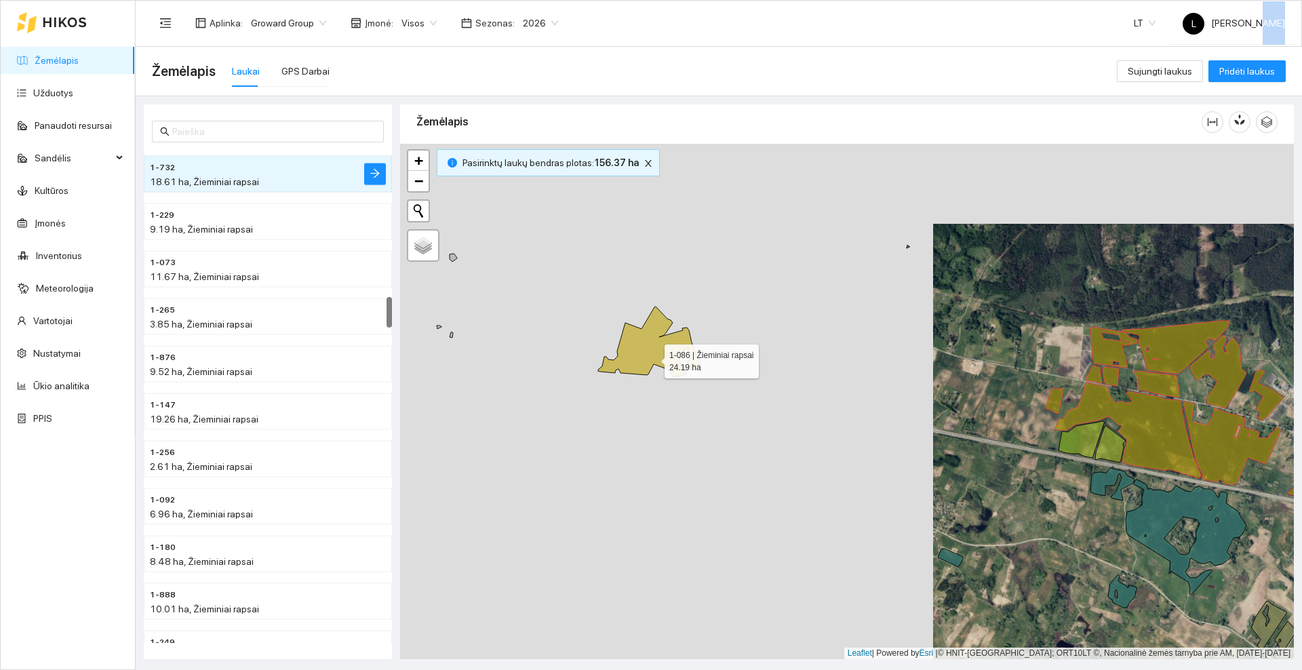
click at [652, 358] on icon at bounding box center [649, 342] width 102 height 70
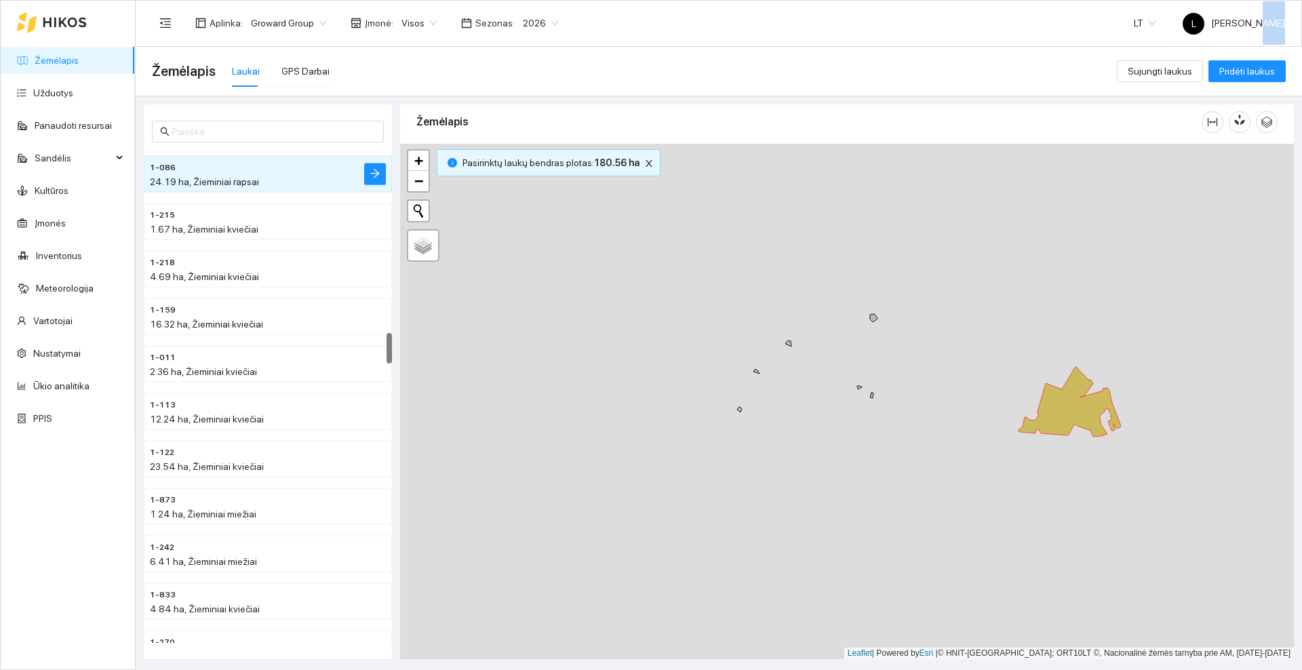
drag, startPoint x: 570, startPoint y: 477, endPoint x: 988, endPoint y: 528, distance: 420.8
click at [992, 535] on div at bounding box center [847, 401] width 894 height 515
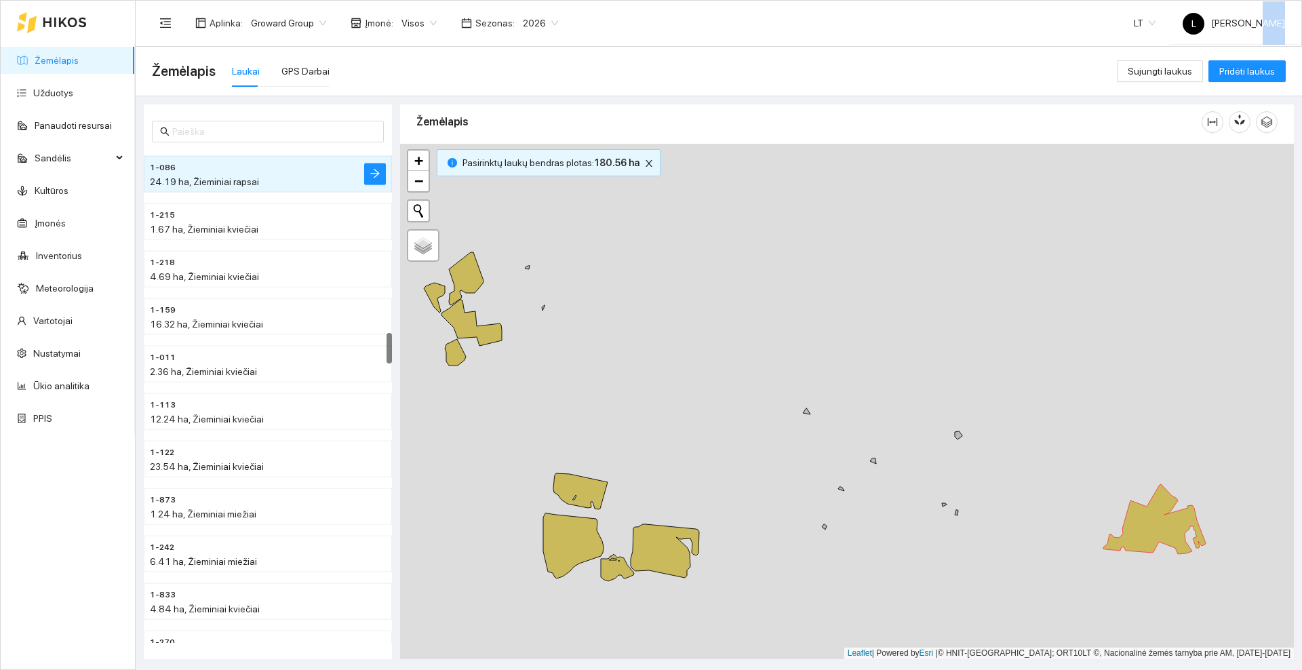
drag, startPoint x: 720, startPoint y: 372, endPoint x: 851, endPoint y: 524, distance: 201.0
click at [852, 526] on div at bounding box center [847, 401] width 894 height 515
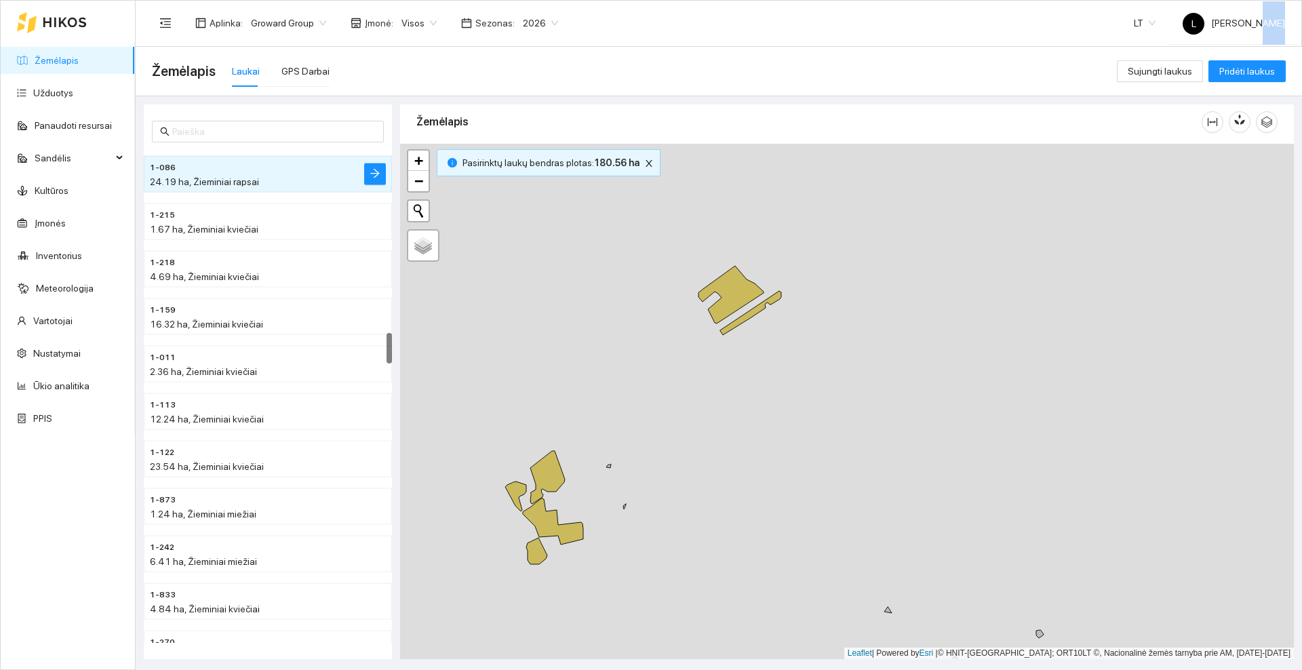
drag, startPoint x: 722, startPoint y: 297, endPoint x: 734, endPoint y: 424, distance: 127.4
click at [734, 424] on div at bounding box center [847, 401] width 894 height 515
click at [747, 314] on icon at bounding box center [750, 313] width 61 height 44
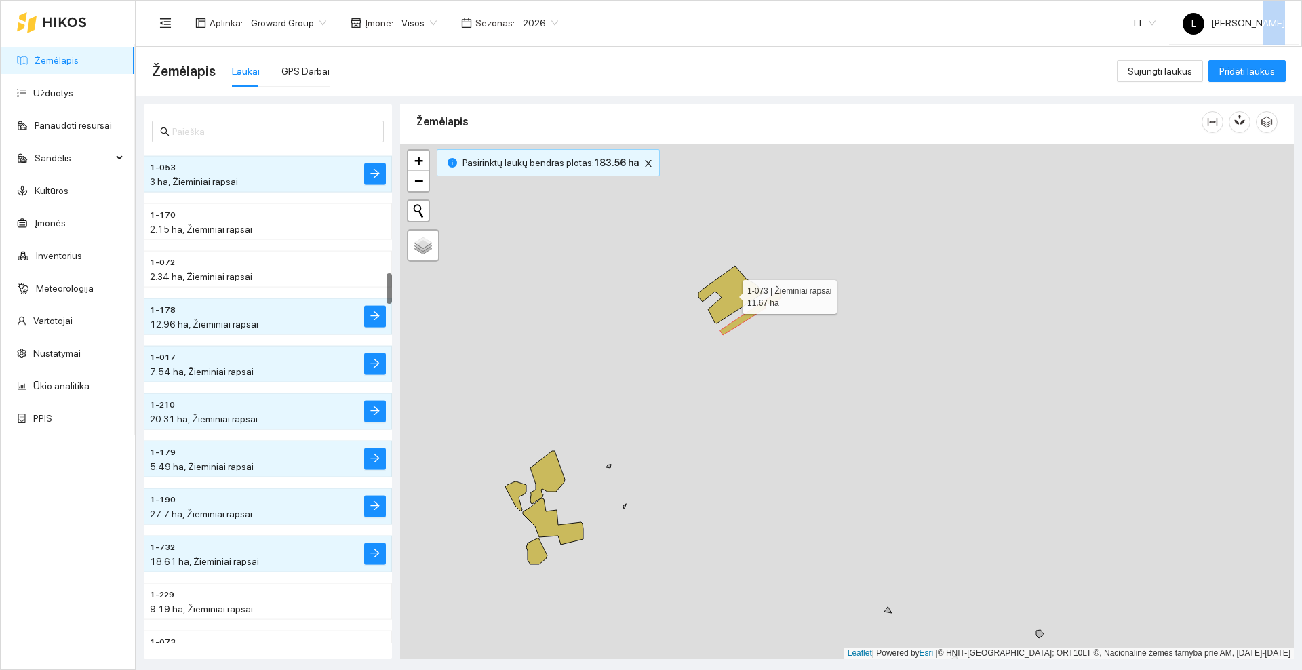
click at [731, 290] on icon at bounding box center [731, 295] width 65 height 58
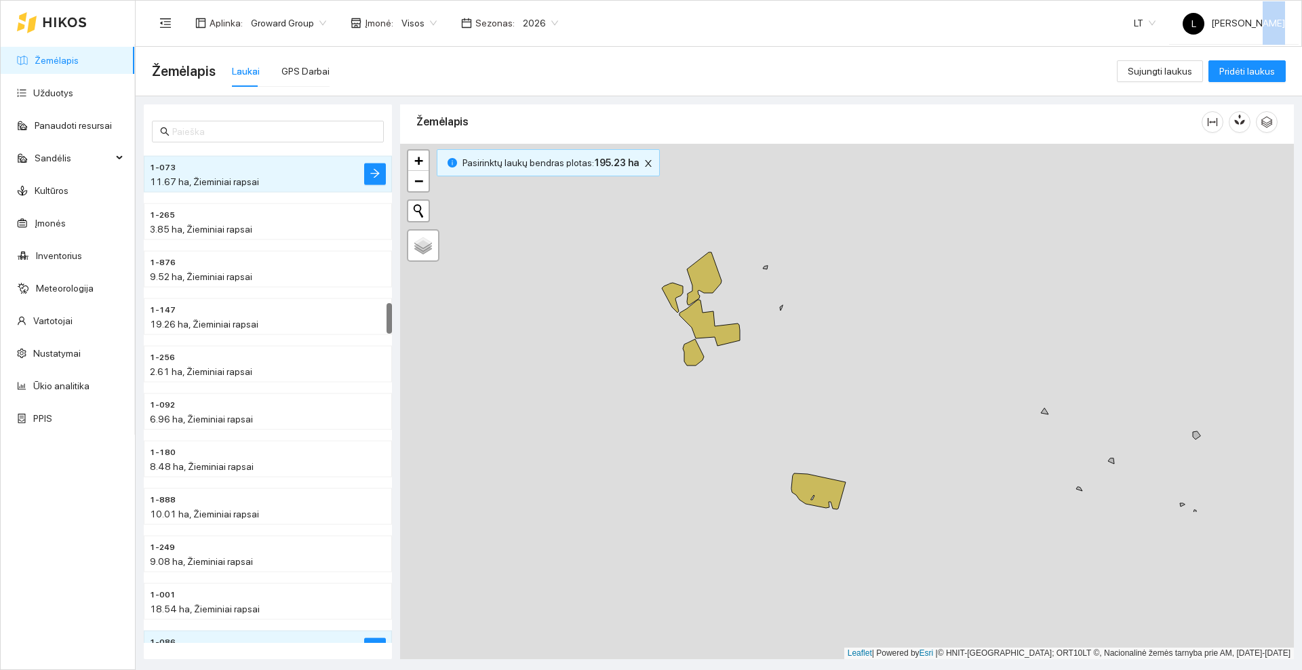
drag, startPoint x: 602, startPoint y: 369, endPoint x: 751, endPoint y: 191, distance: 232.0
click at [751, 192] on div at bounding box center [847, 401] width 894 height 515
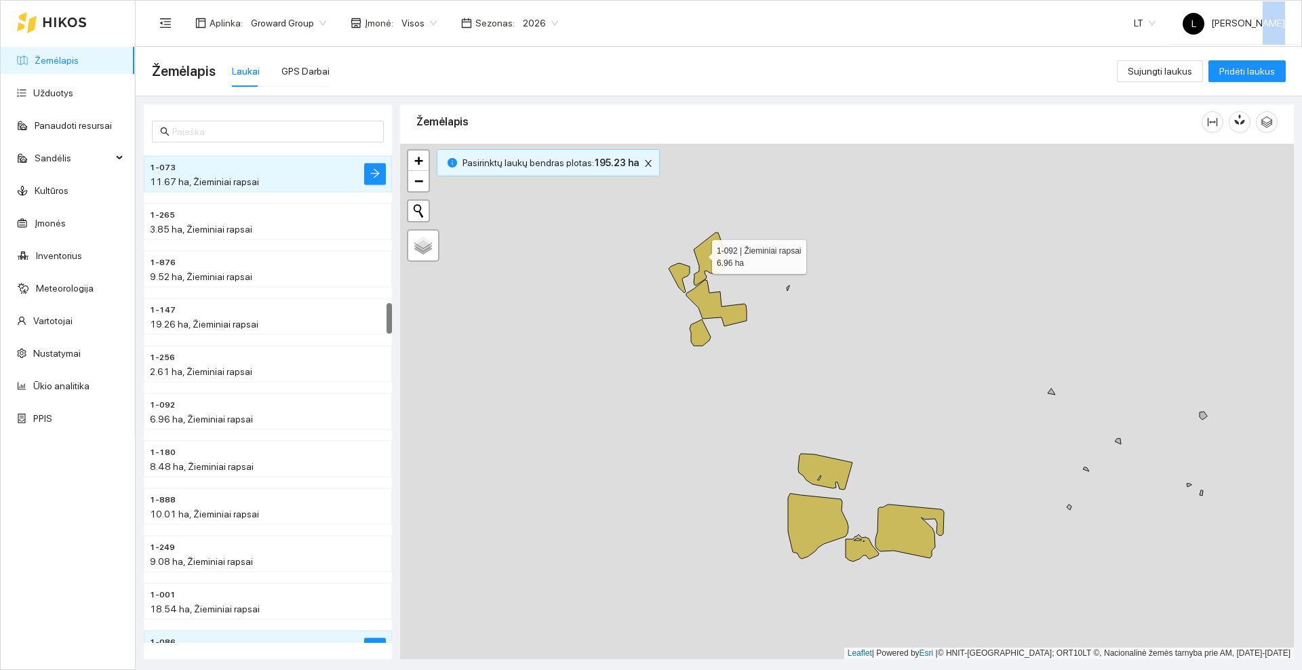
click at [700, 254] on icon at bounding box center [711, 259] width 35 height 53
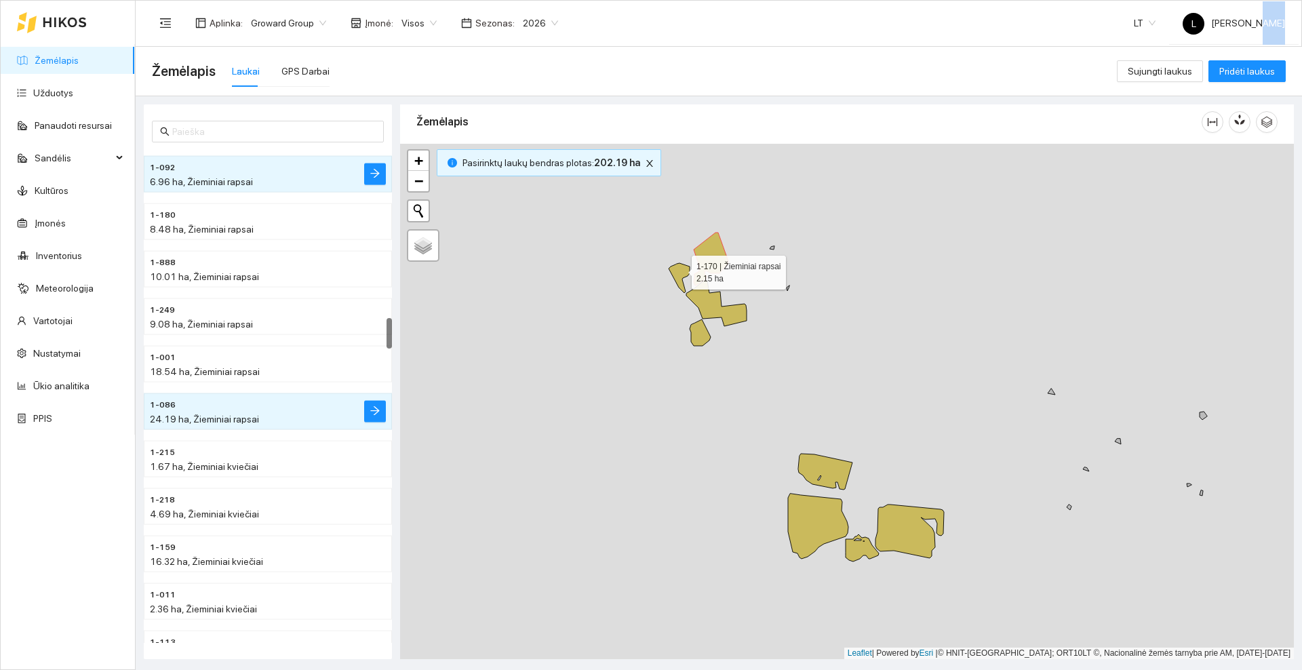
click at [675, 271] on icon at bounding box center [679, 278] width 21 height 30
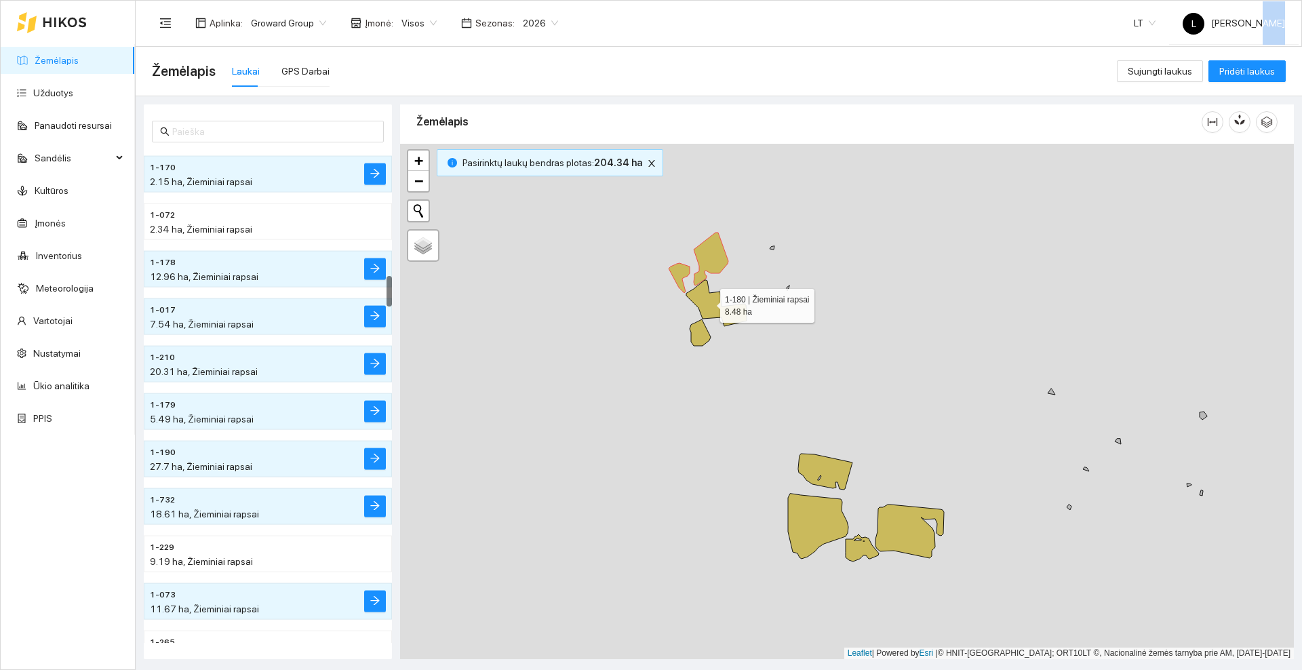
click at [708, 302] on icon at bounding box center [716, 303] width 60 height 46
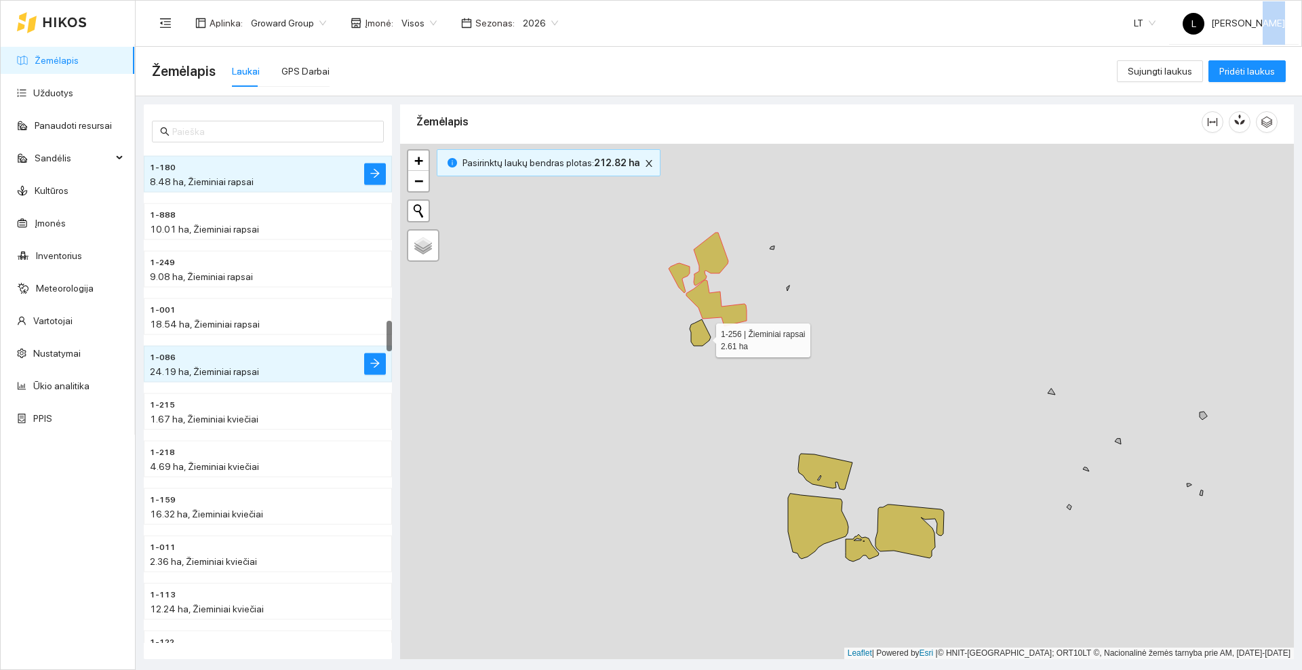
click at [701, 338] on icon at bounding box center [700, 332] width 21 height 26
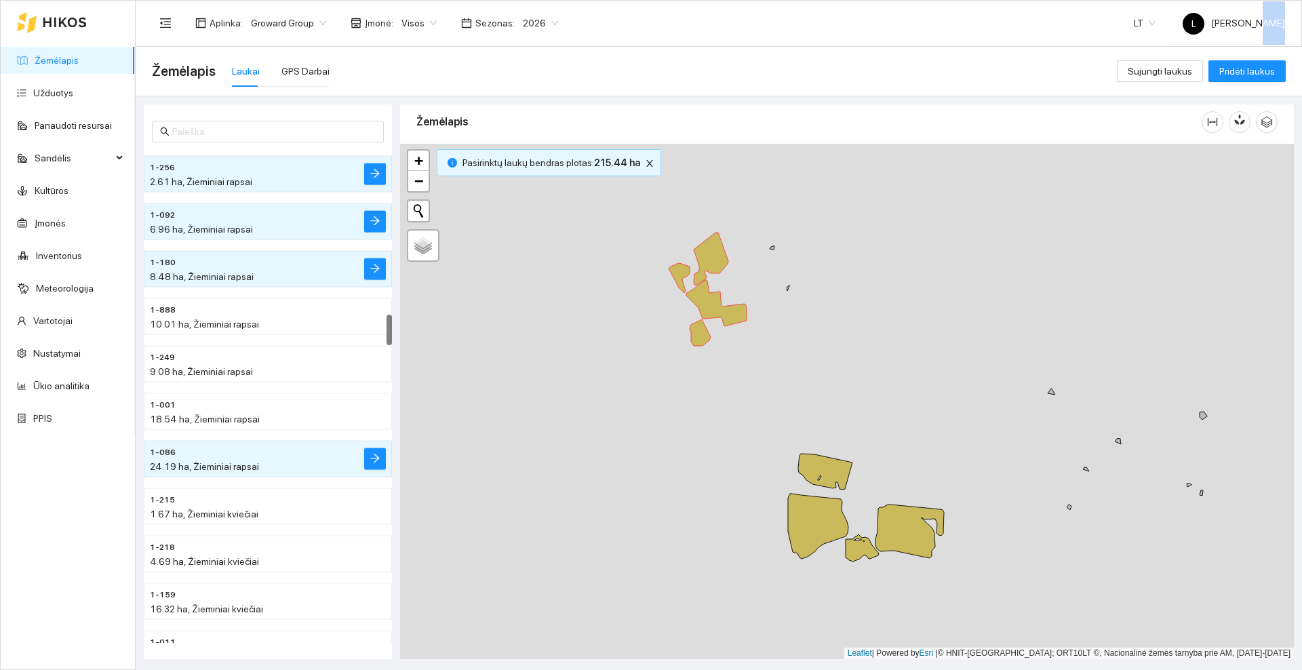
drag, startPoint x: 791, startPoint y: 427, endPoint x: 697, endPoint y: 283, distance: 172.5
click at [697, 283] on div at bounding box center [847, 401] width 894 height 515
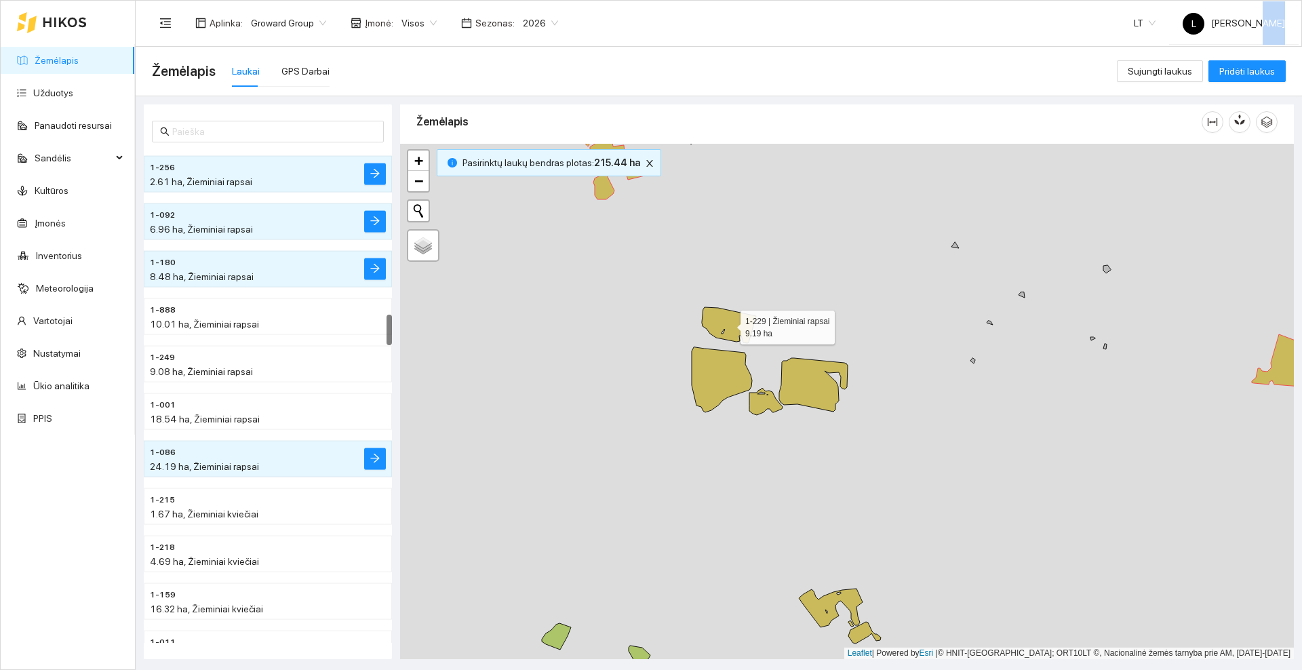
click at [733, 337] on icon at bounding box center [729, 325] width 54 height 36
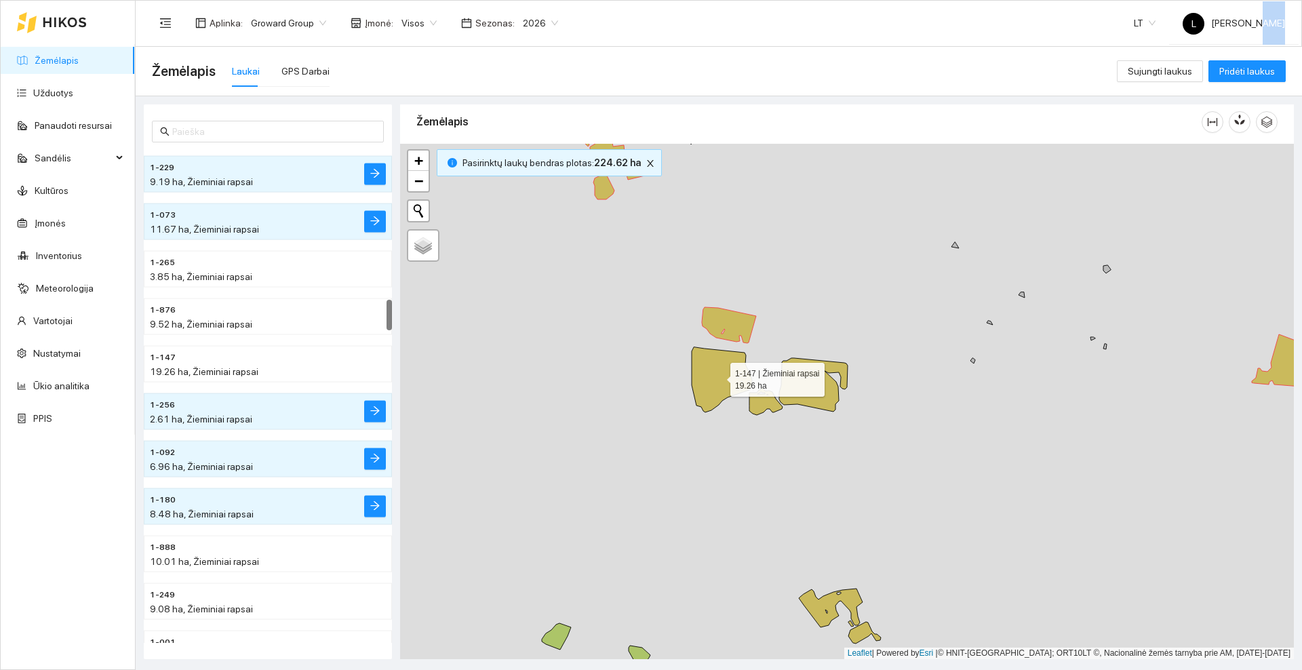
click at [726, 370] on icon at bounding box center [722, 379] width 60 height 65
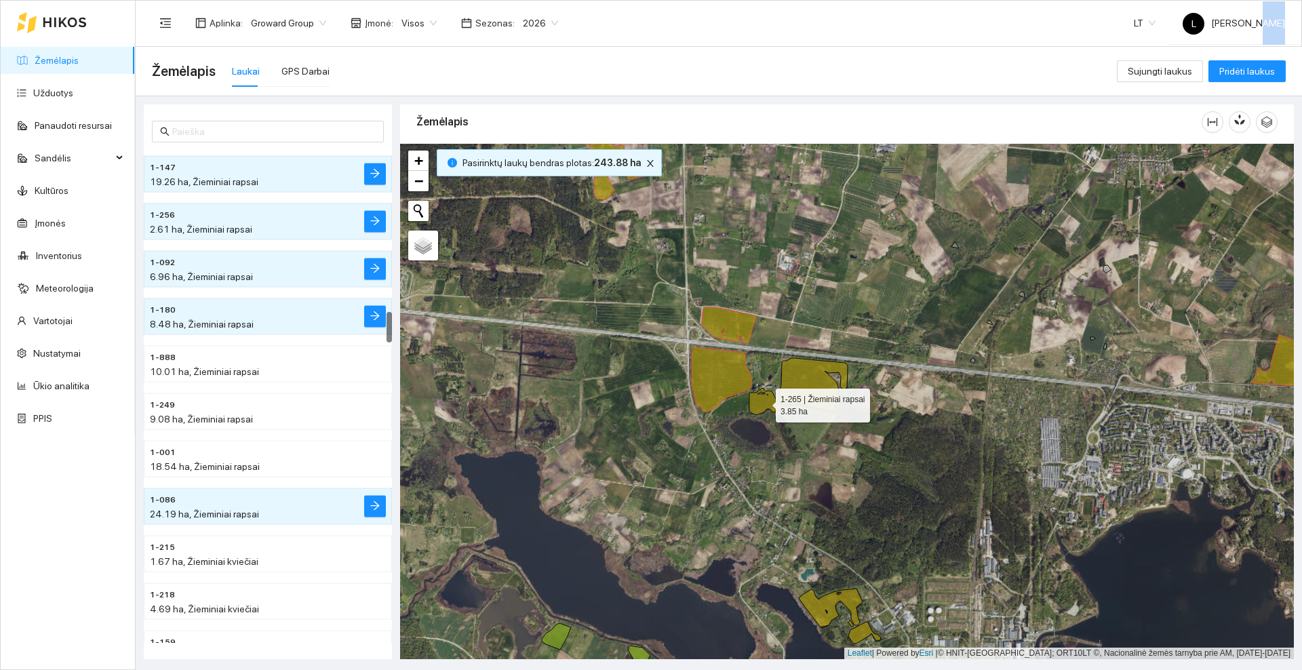
click at [762, 399] on icon at bounding box center [765, 401] width 33 height 27
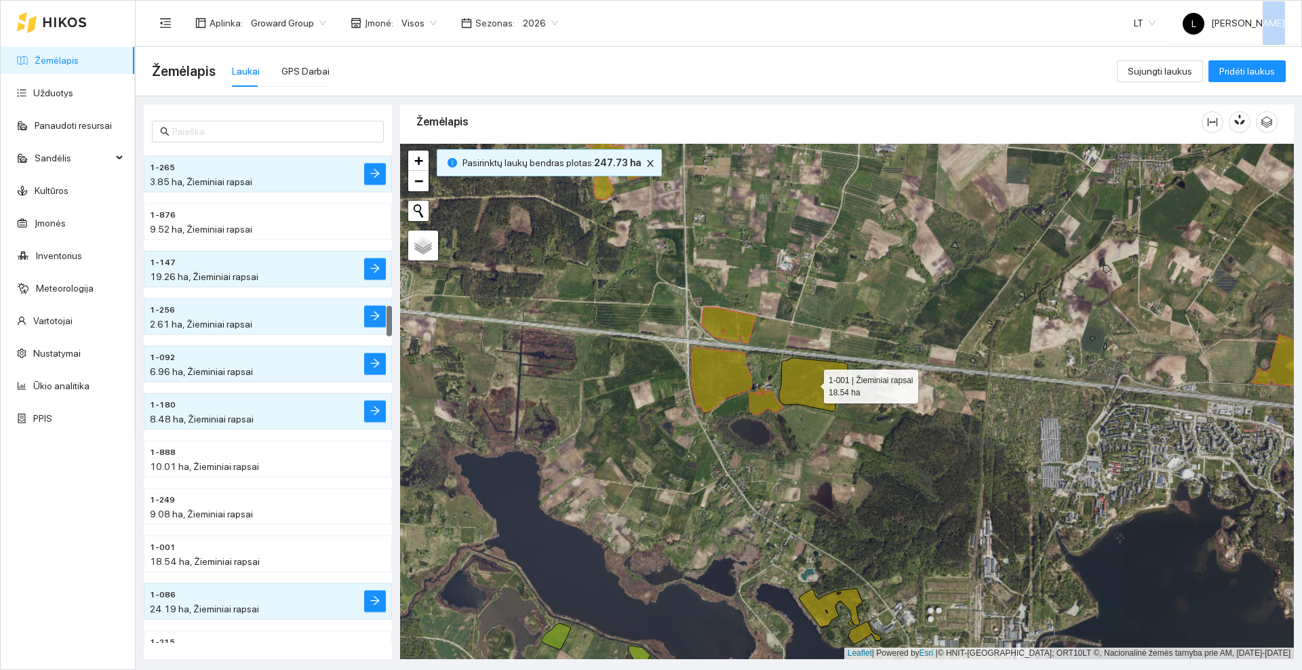
click at [802, 379] on icon at bounding box center [813, 385] width 68 height 54
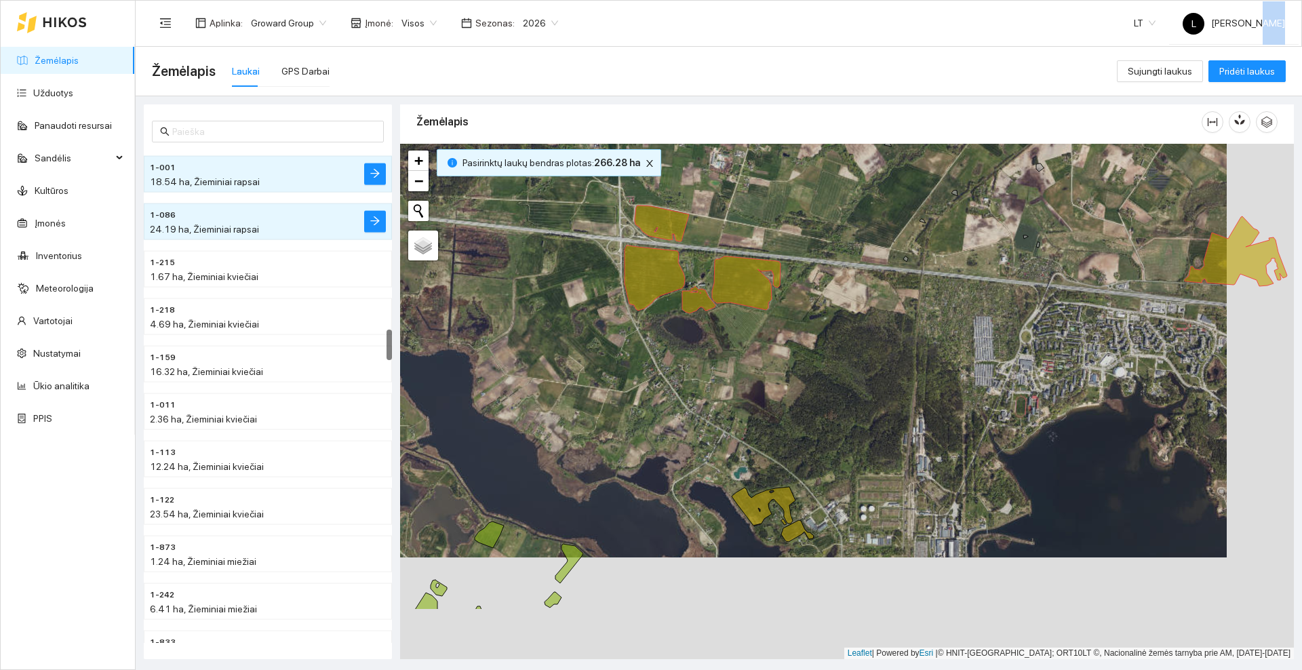
drag, startPoint x: 777, startPoint y: 361, endPoint x: 713, endPoint y: 256, distance: 122.9
click at [713, 256] on div at bounding box center [847, 401] width 894 height 515
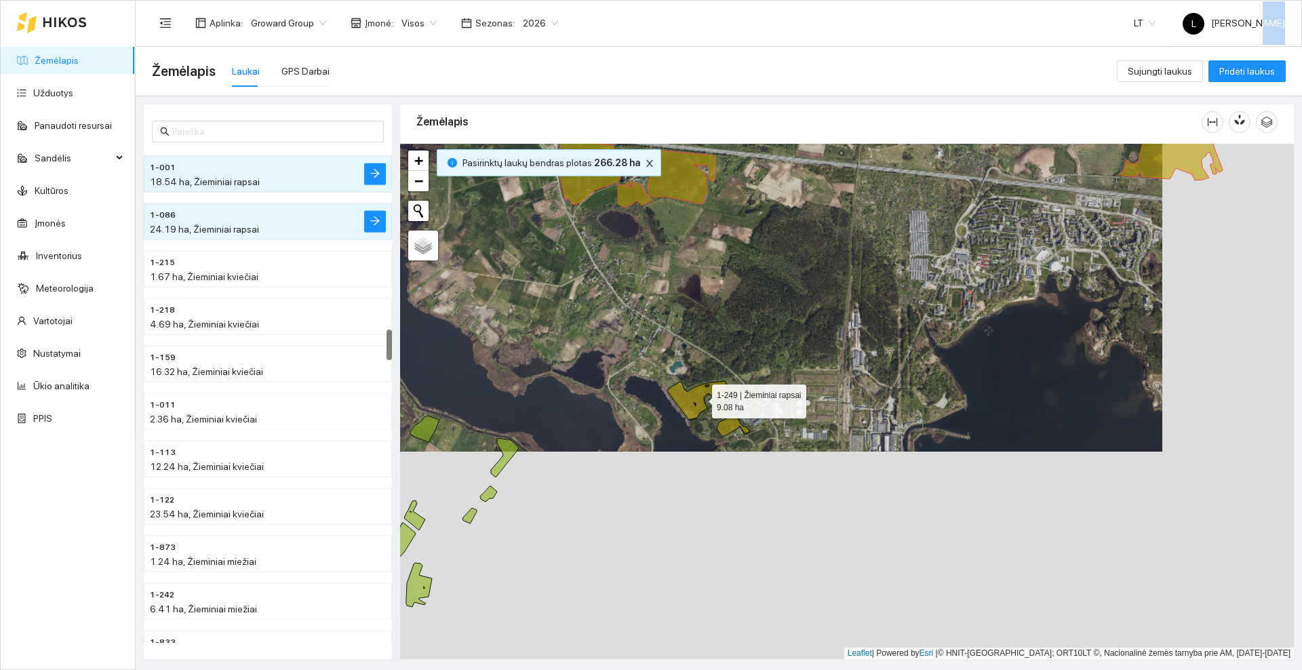
click at [690, 395] on icon at bounding box center [699, 400] width 64 height 39
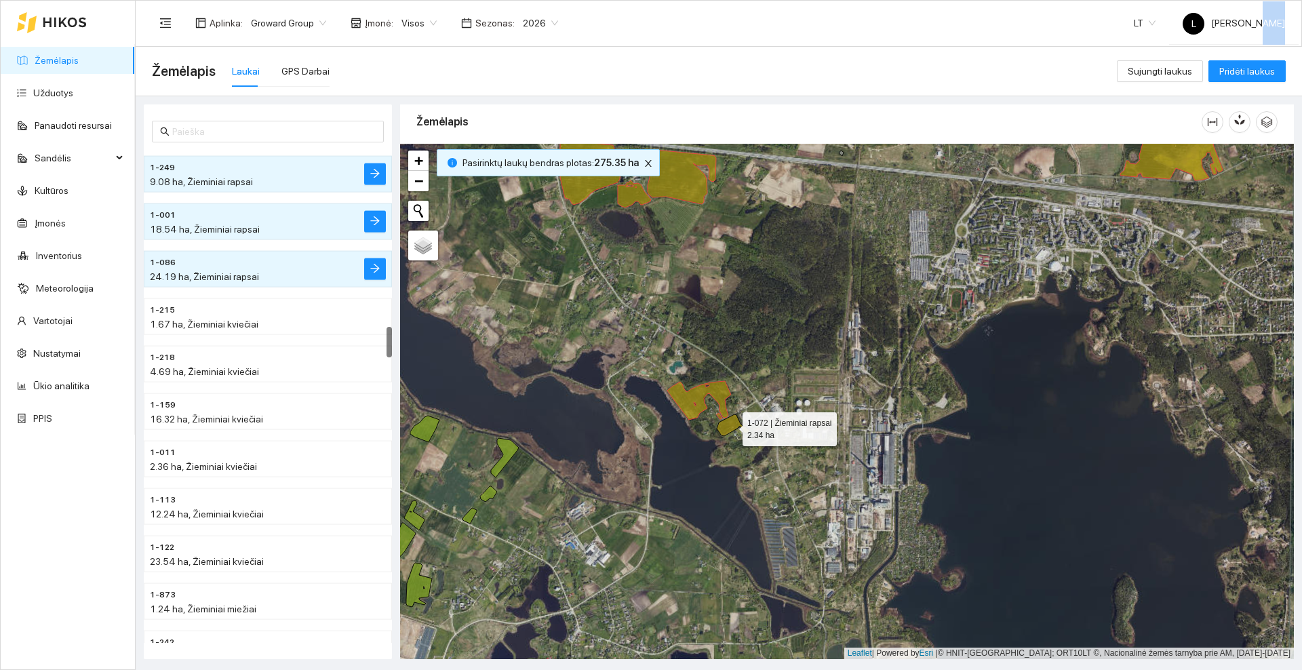
click at [733, 428] on icon at bounding box center [733, 425] width 33 height 22
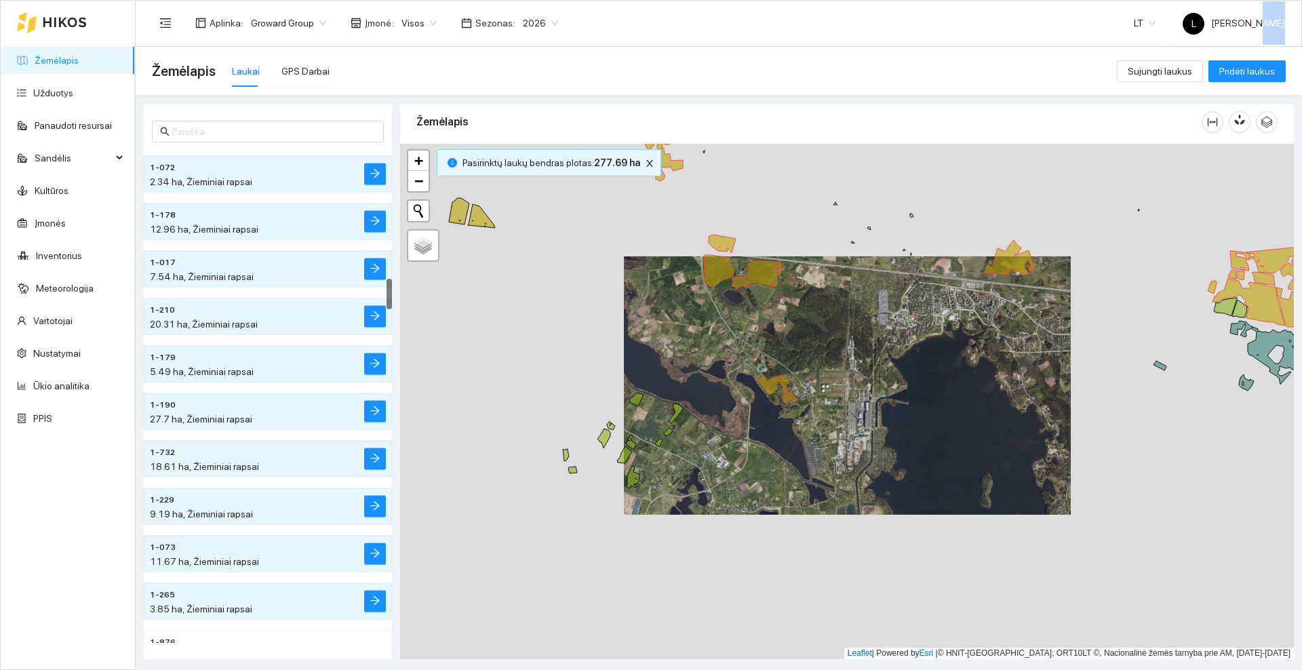
drag, startPoint x: 645, startPoint y: 371, endPoint x: 720, endPoint y: 401, distance: 80.3
click at [722, 406] on div at bounding box center [847, 401] width 894 height 515
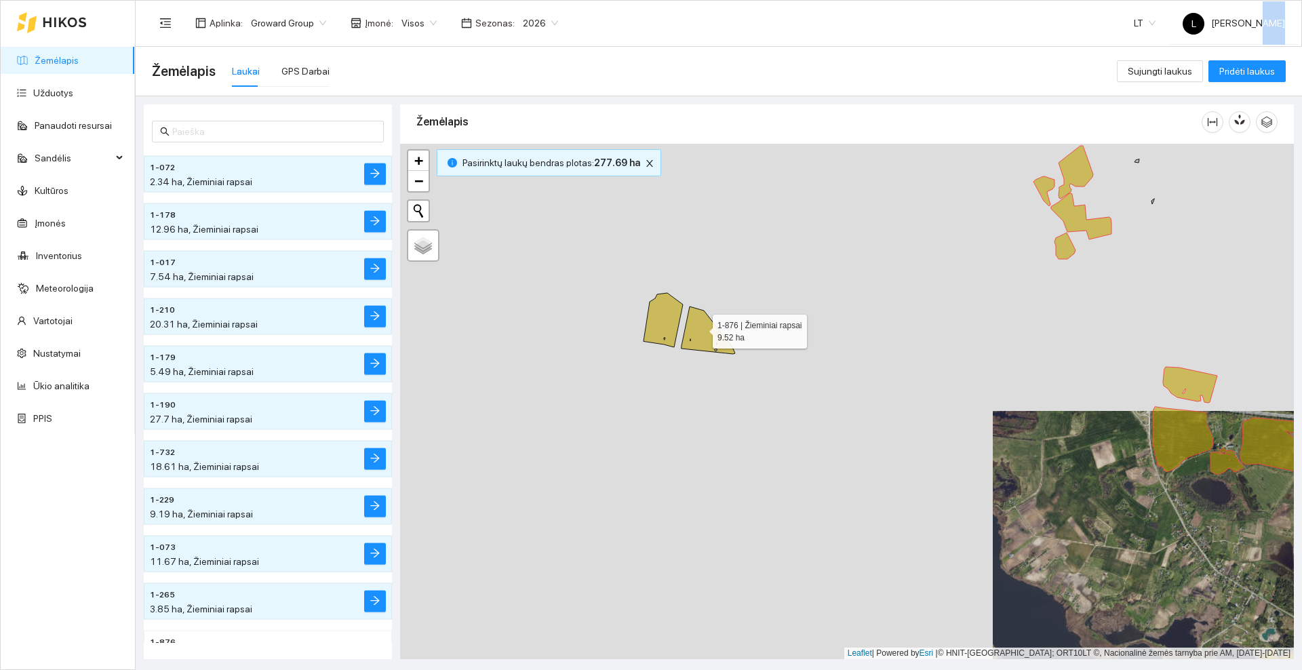
click at [701, 328] on icon at bounding box center [709, 330] width 54 height 47
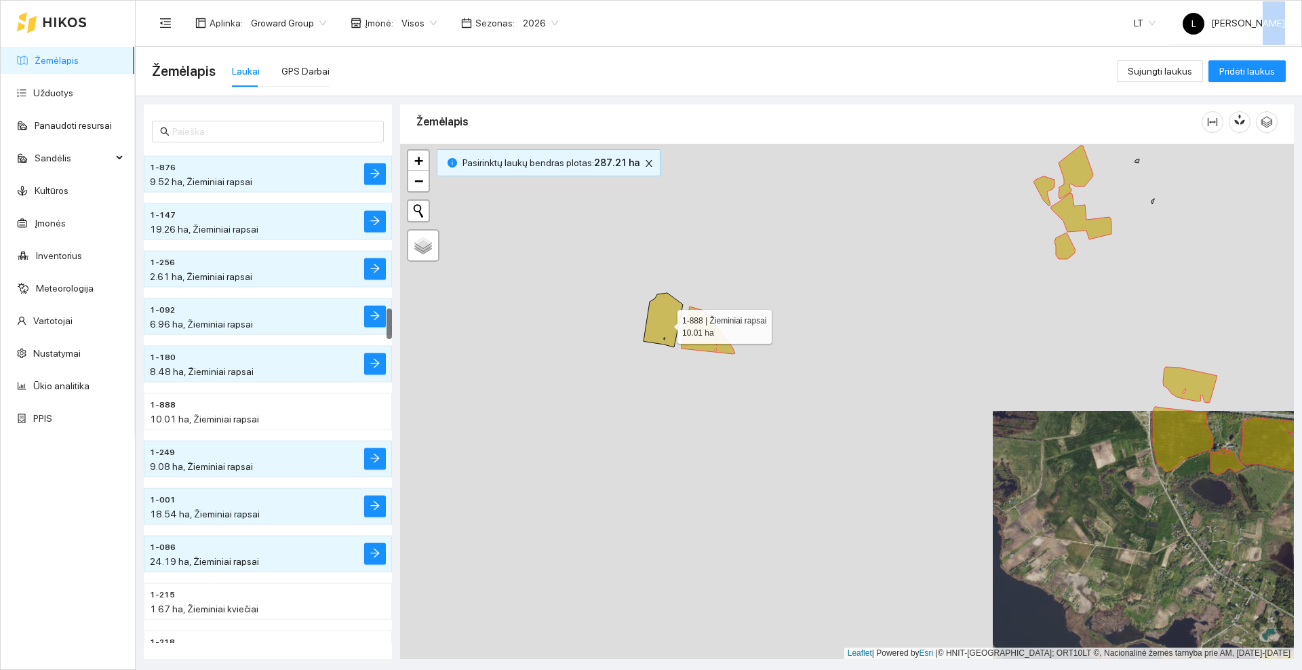
click at [665, 323] on icon at bounding box center [663, 320] width 39 height 54
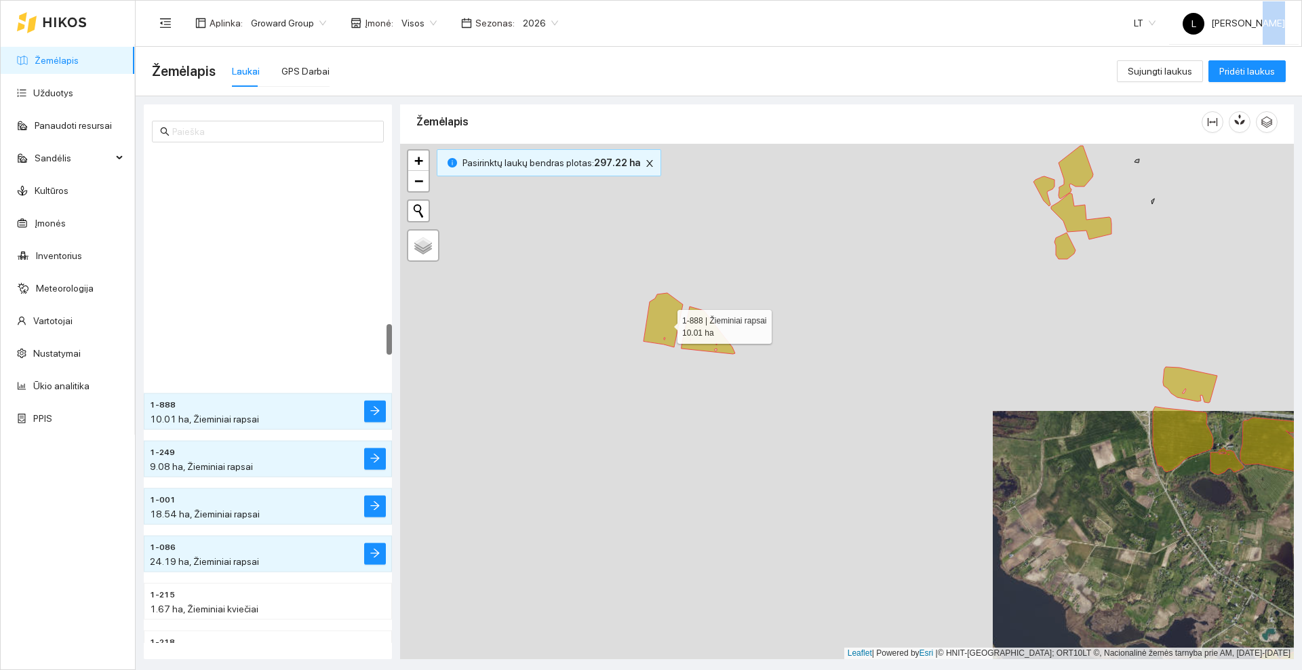
scroll to position [2751, 0]
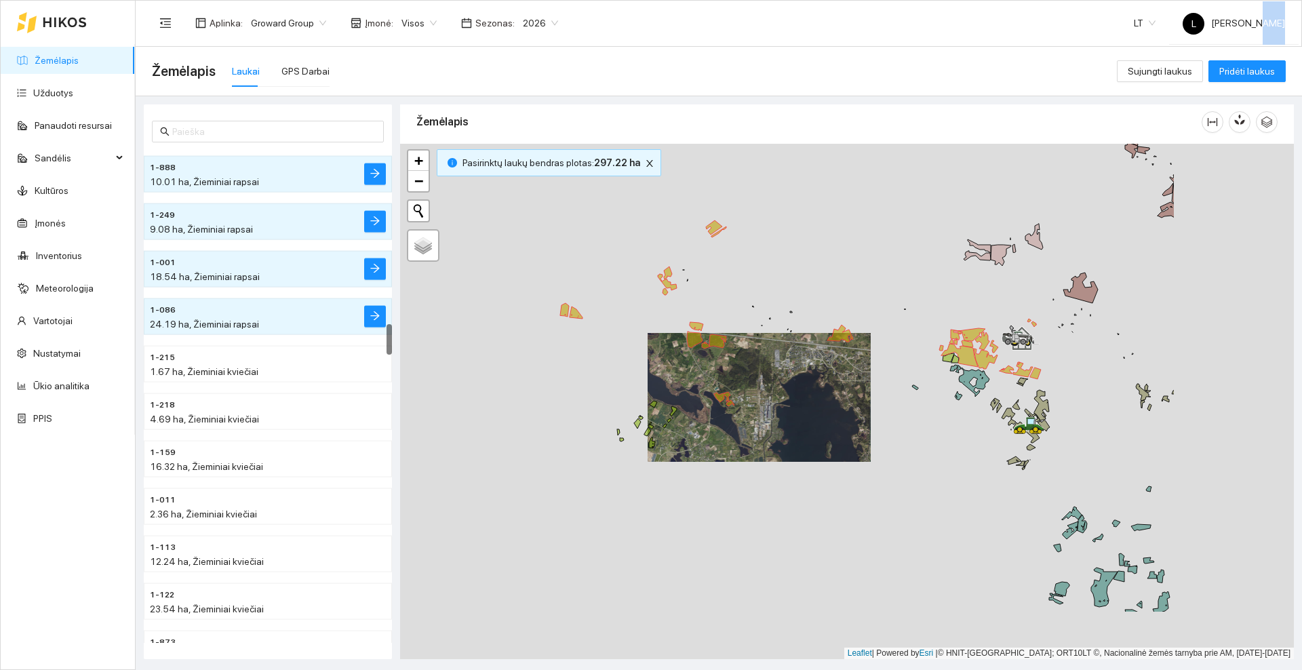
drag, startPoint x: 655, startPoint y: 414, endPoint x: 618, endPoint y: 401, distance: 38.8
click at [618, 401] on div at bounding box center [847, 401] width 894 height 515
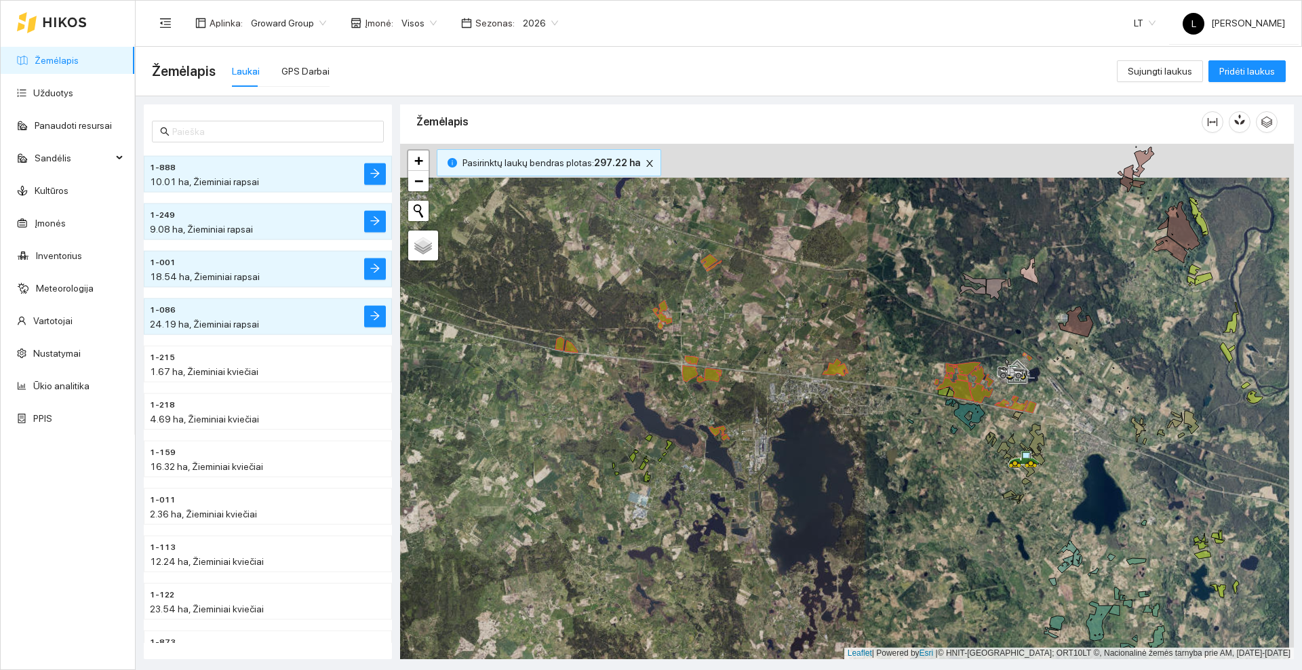
drag, startPoint x: 792, startPoint y: 355, endPoint x: 787, endPoint y: 397, distance: 42.4
click at [787, 397] on div at bounding box center [847, 401] width 894 height 515
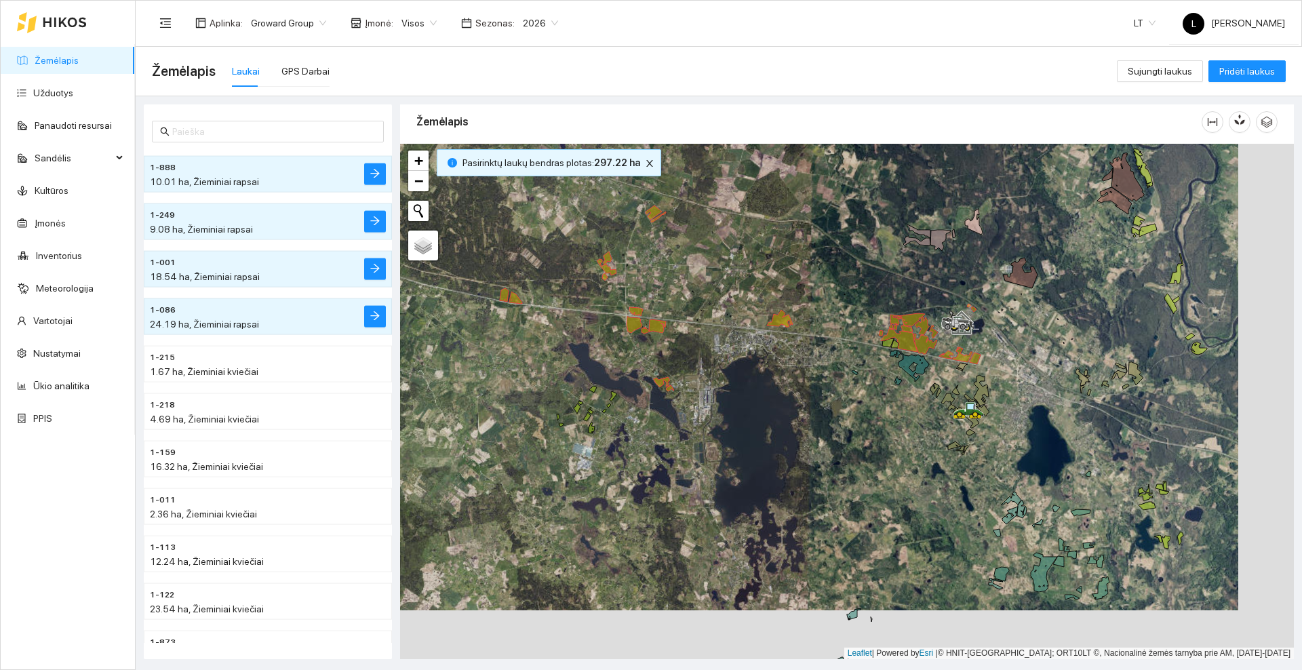
drag, startPoint x: 795, startPoint y: 315, endPoint x: 725, endPoint y: 258, distance: 90.6
click at [739, 267] on div at bounding box center [847, 401] width 894 height 515
click at [646, 161] on icon "close" at bounding box center [649, 163] width 7 height 7
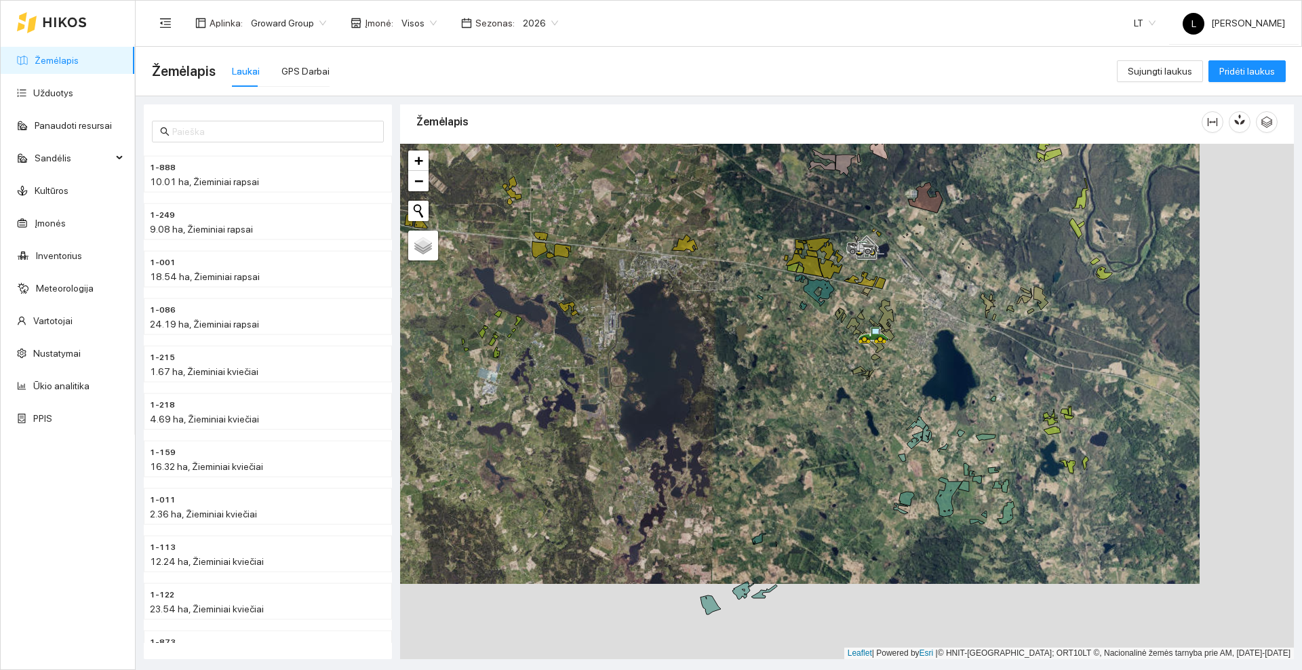
drag, startPoint x: 793, startPoint y: 431, endPoint x: 700, endPoint y: 355, distance: 120.1
click at [700, 355] on div at bounding box center [847, 401] width 894 height 515
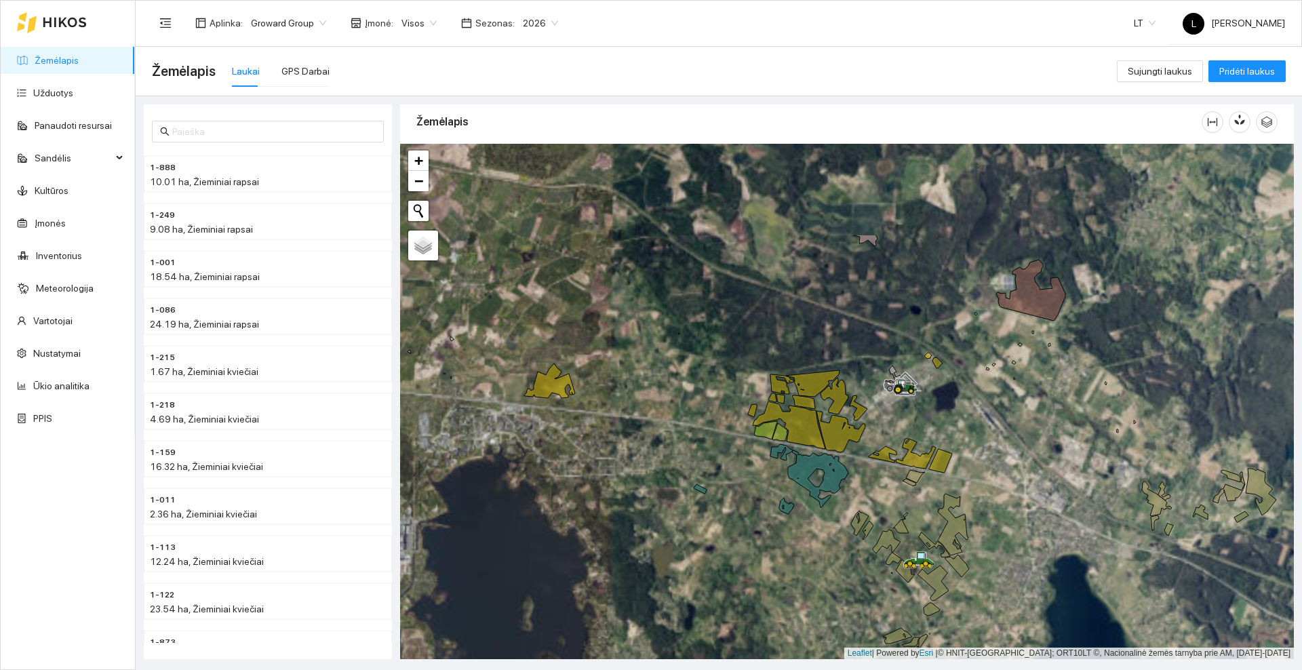
drag, startPoint x: 792, startPoint y: 254, endPoint x: 758, endPoint y: 368, distance: 119.7
click at [758, 369] on div at bounding box center [847, 401] width 894 height 515
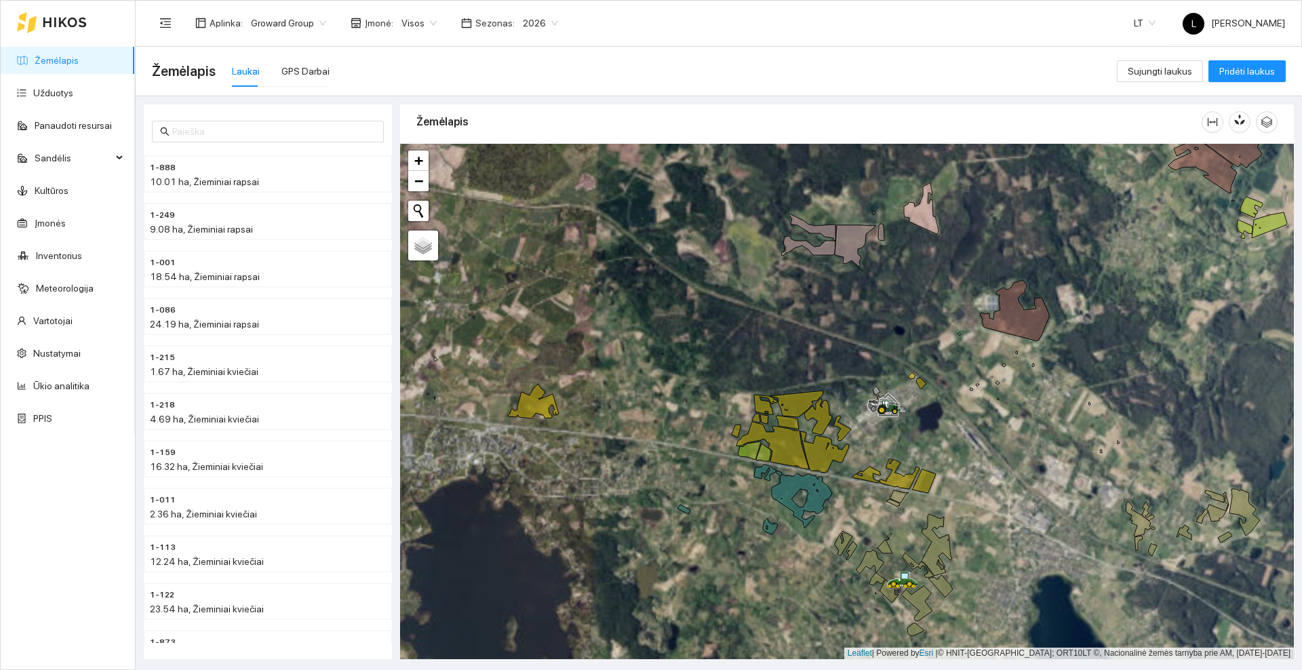
click at [62, 27] on icon at bounding box center [65, 22] width 44 height 11
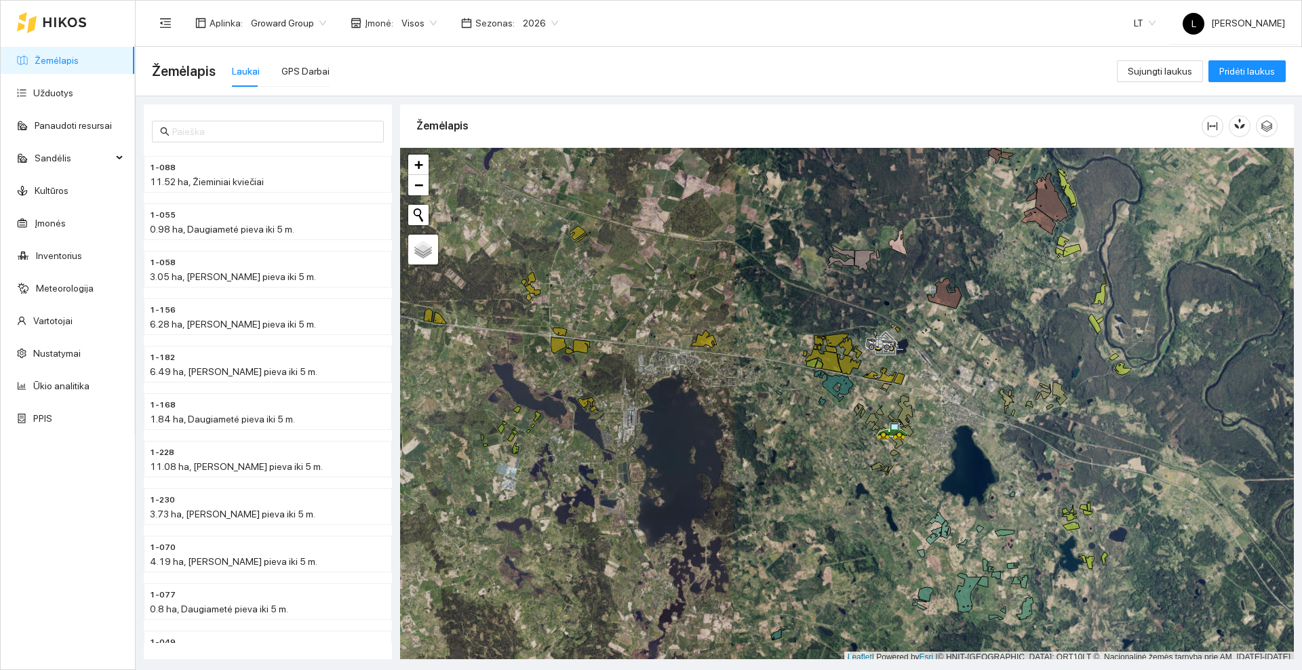
scroll to position [4, 0]
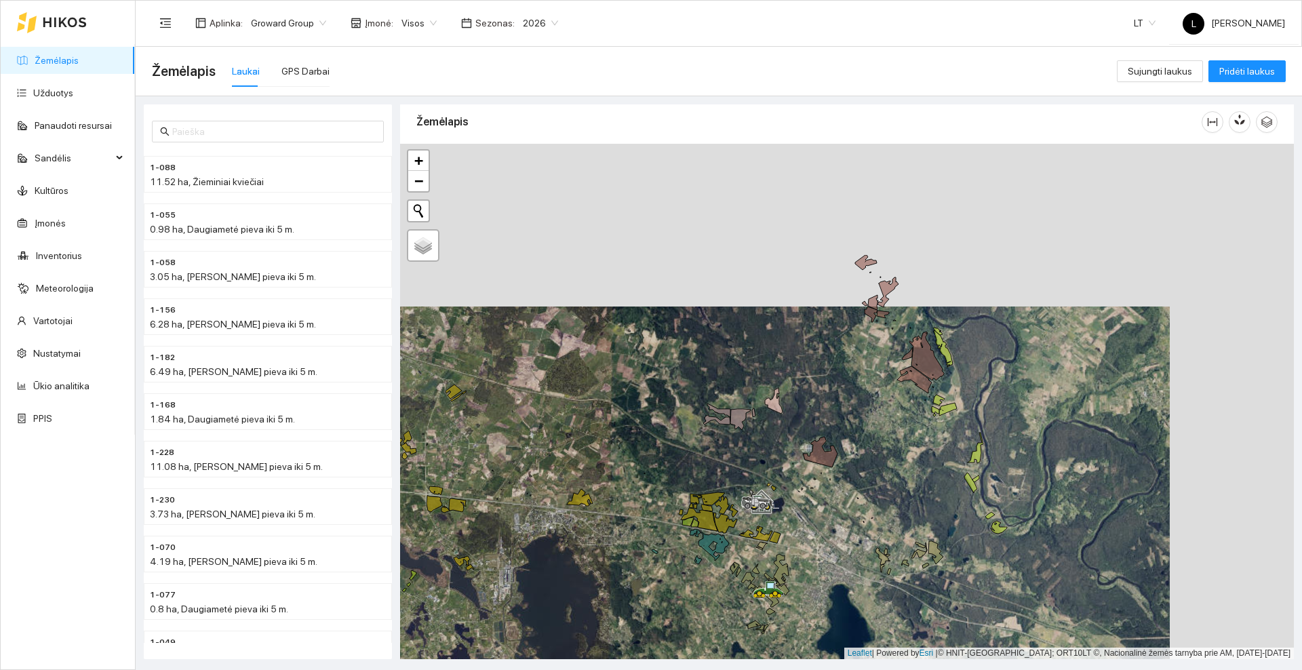
drag, startPoint x: 851, startPoint y: 193, endPoint x: 696, endPoint y: 371, distance: 235.5
click at [687, 389] on div at bounding box center [847, 401] width 894 height 515
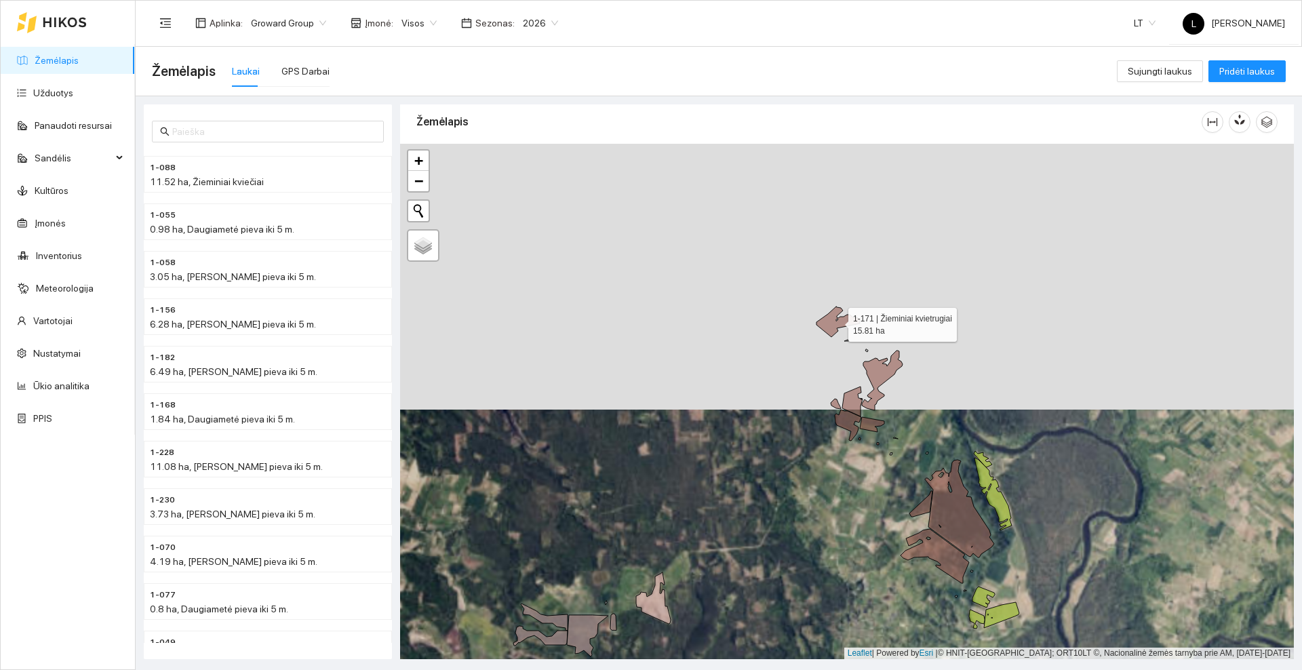
click at [829, 327] on icon at bounding box center [838, 322] width 43 height 31
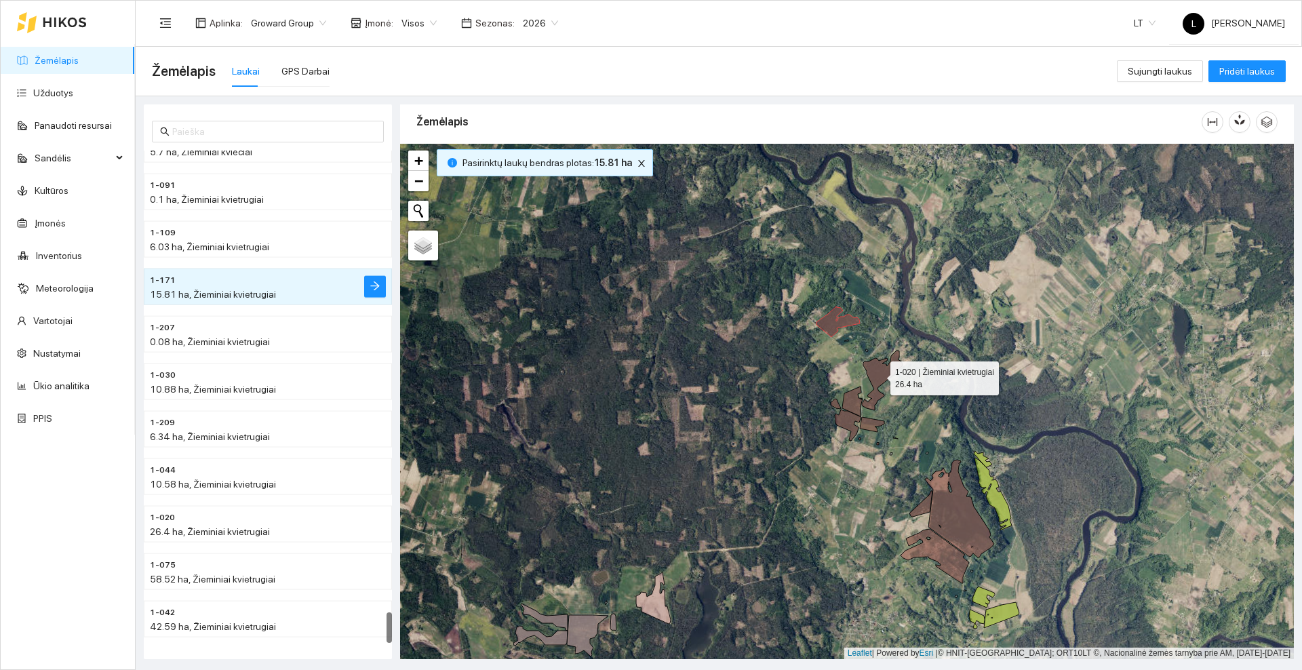
click at [879, 375] on icon at bounding box center [882, 381] width 41 height 60
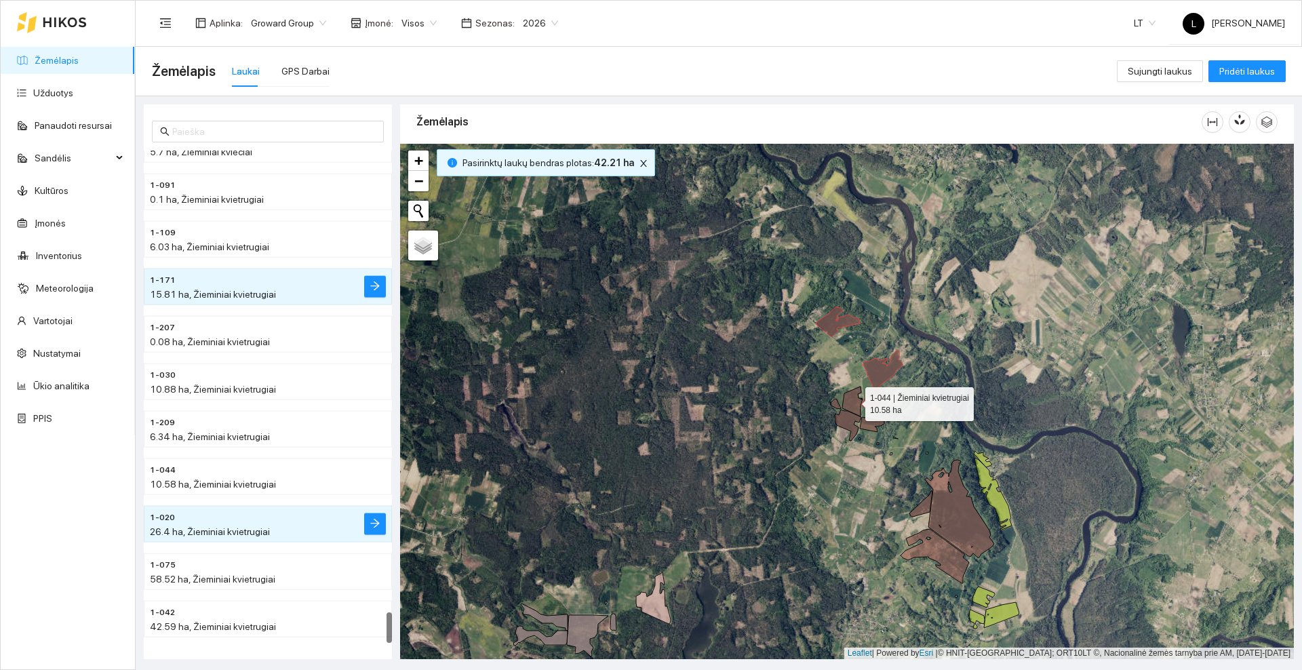
click at [853, 401] on icon at bounding box center [852, 402] width 20 height 30
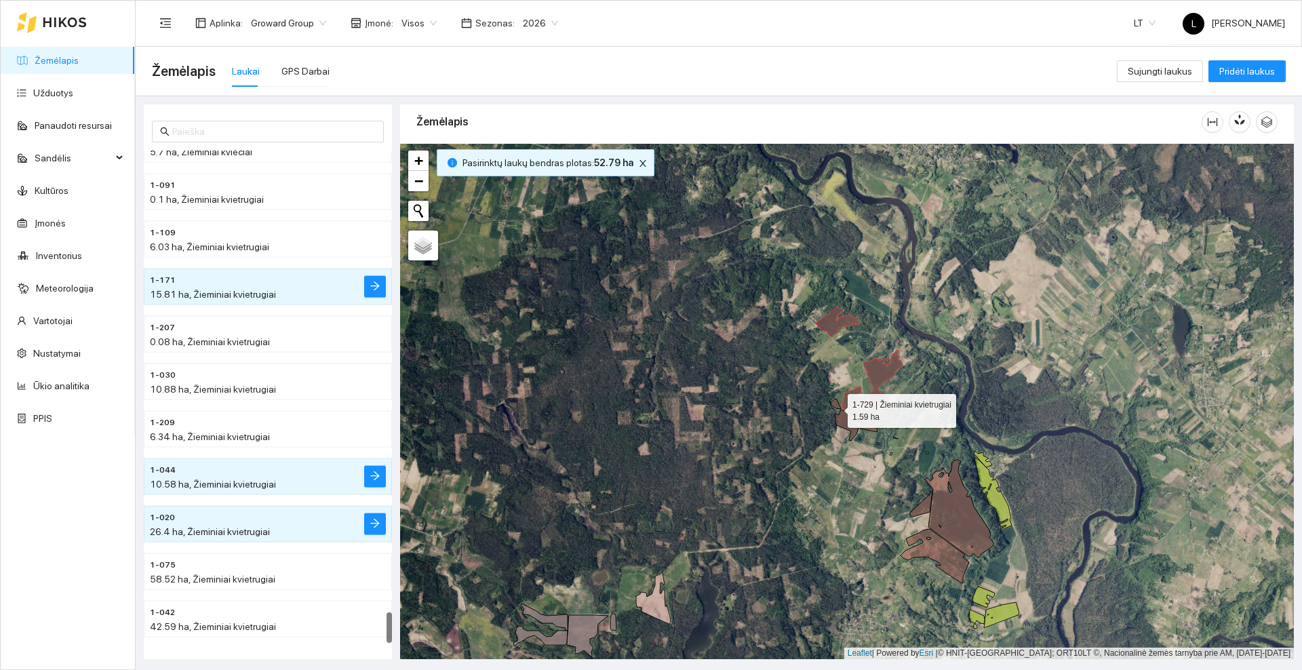
click at [836, 408] on icon at bounding box center [836, 404] width 10 height 10
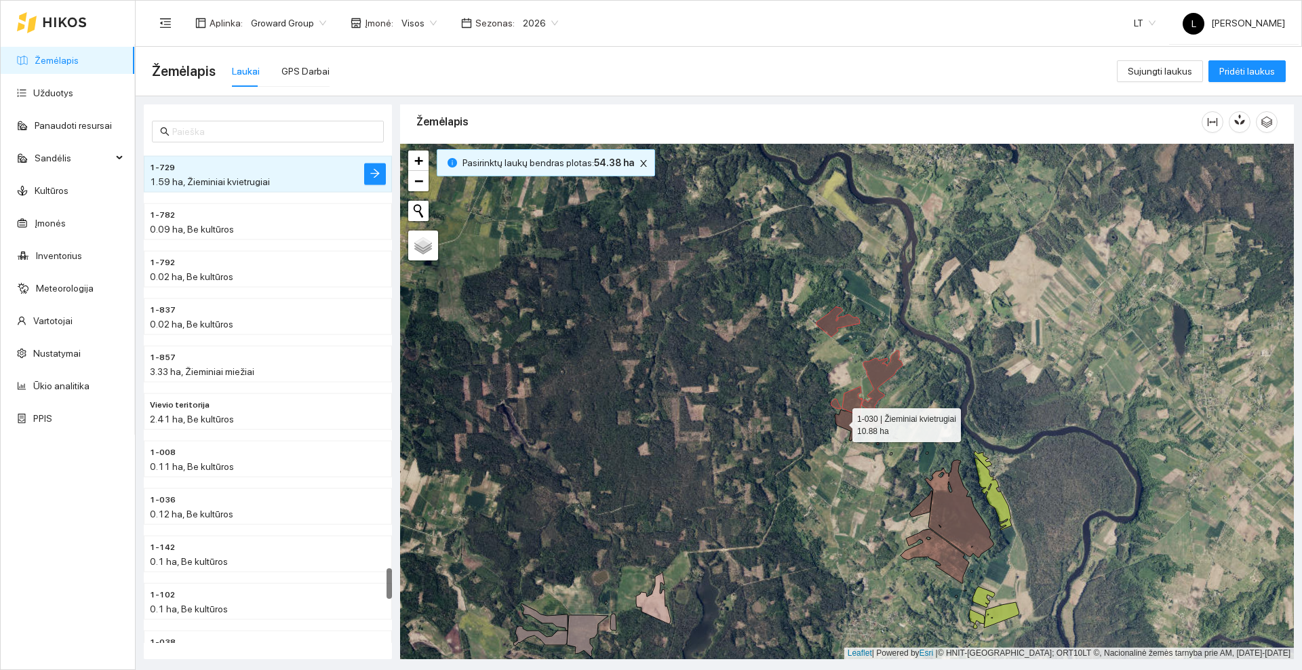
click at [840, 422] on icon at bounding box center [848, 425] width 26 height 31
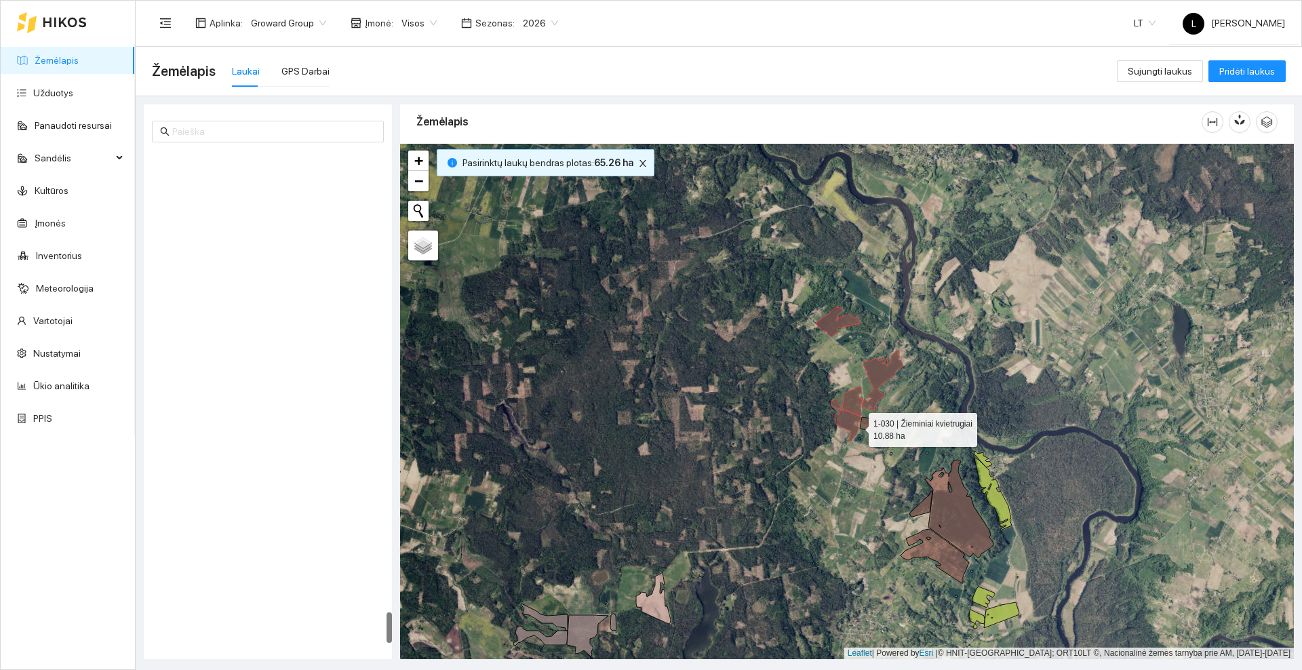
scroll to position [7323, 0]
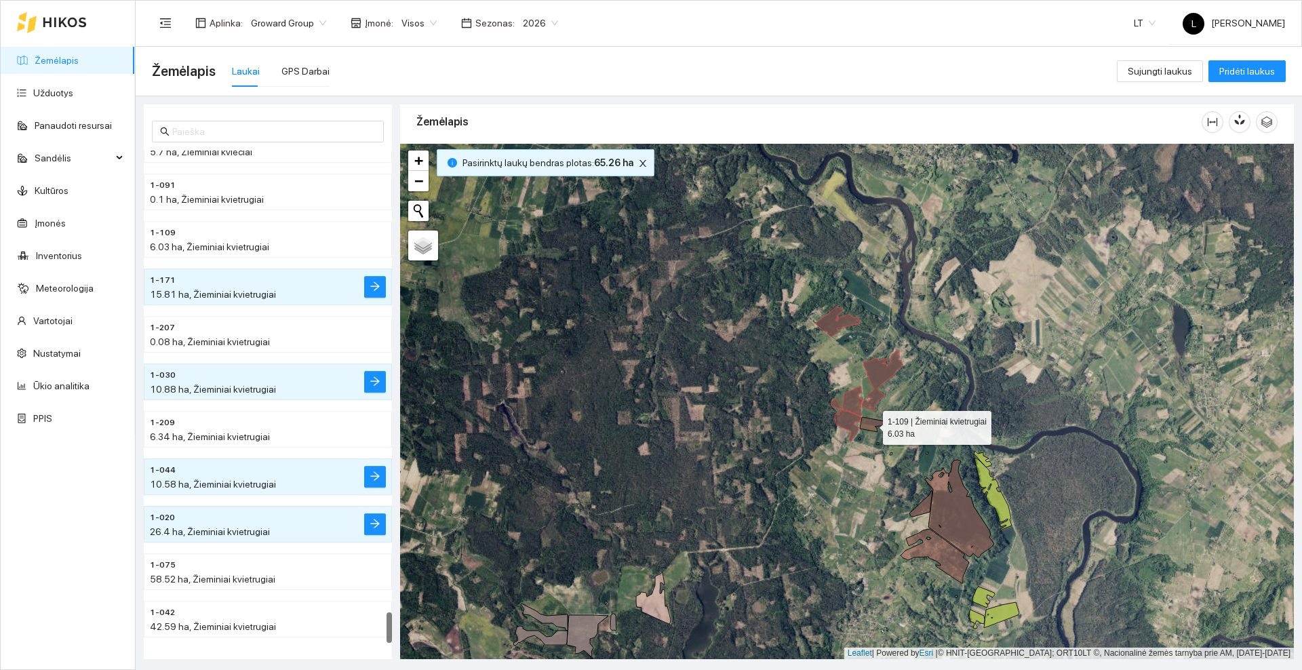
click at [866, 427] on icon at bounding box center [872, 424] width 24 height 15
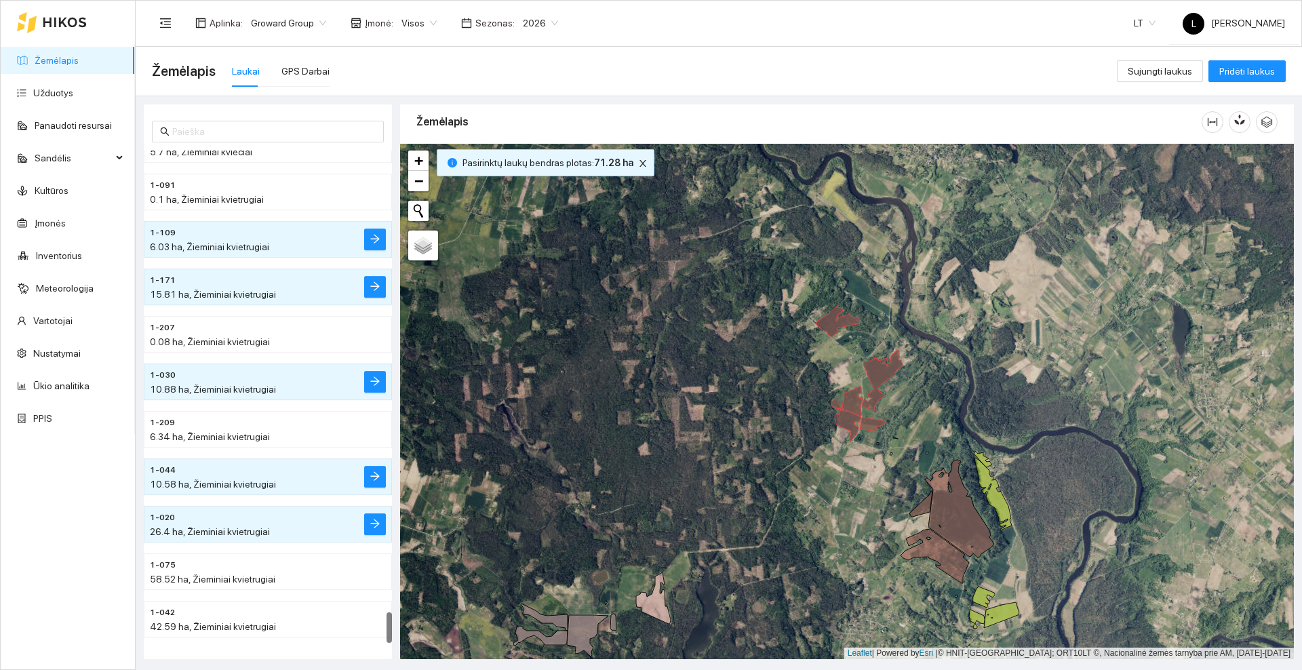
drag, startPoint x: 869, startPoint y: 496, endPoint x: 847, endPoint y: 367, distance: 131.3
click at [847, 367] on div at bounding box center [847, 401] width 894 height 515
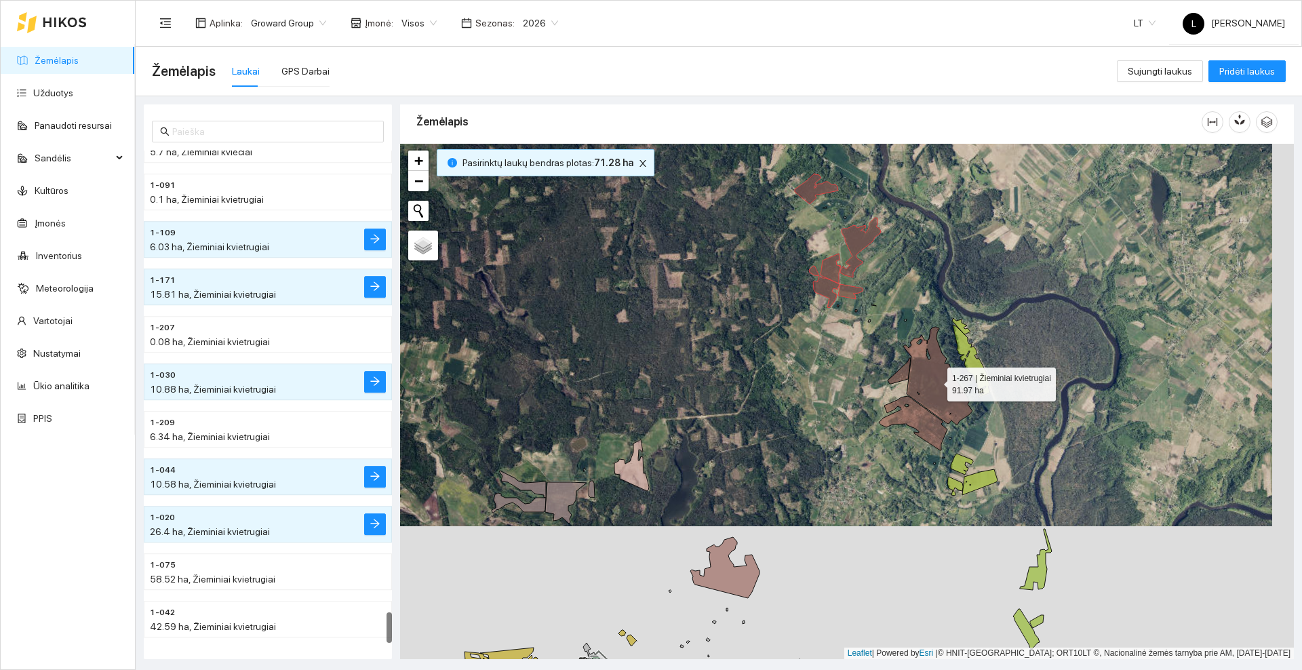
click at [930, 376] on icon at bounding box center [937, 376] width 69 height 98
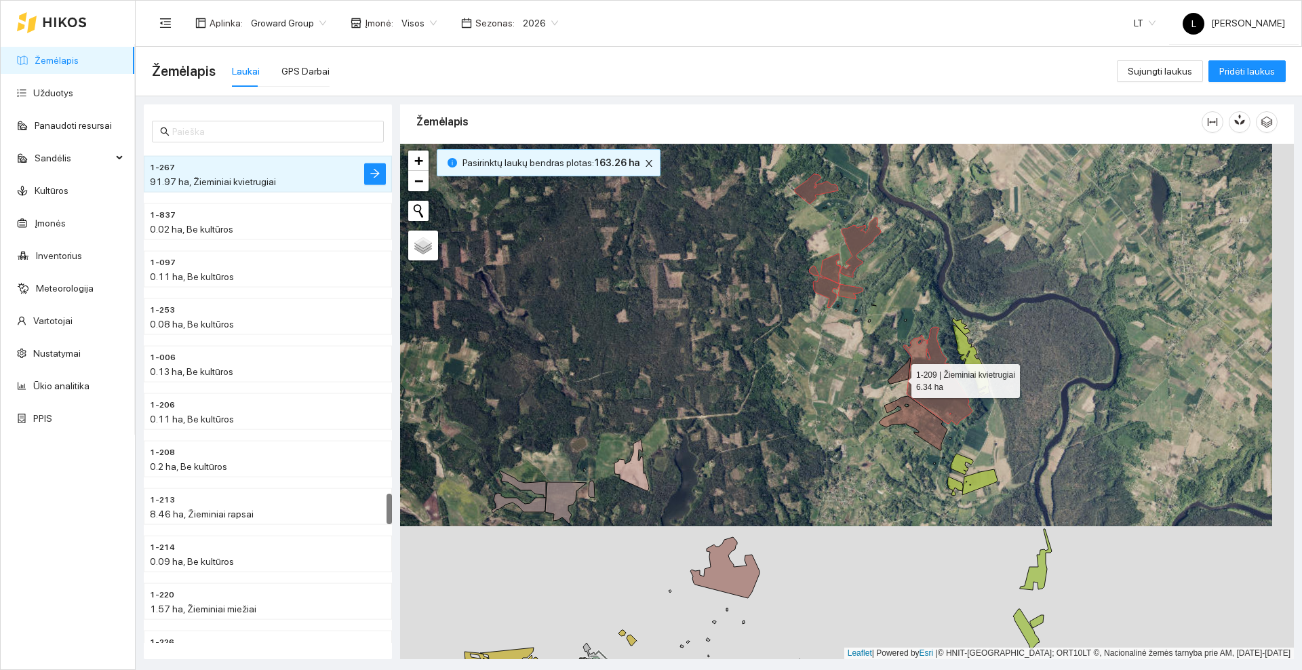
click at [899, 378] on icon at bounding box center [899, 371] width 23 height 26
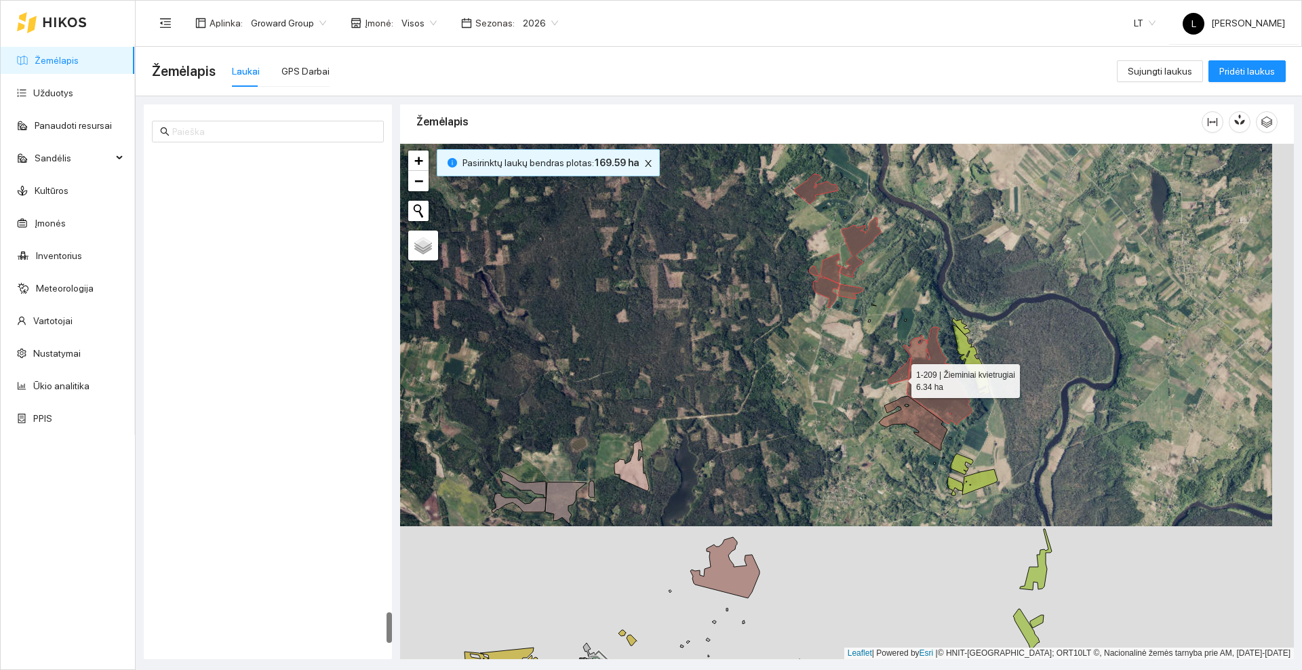
scroll to position [7325, 0]
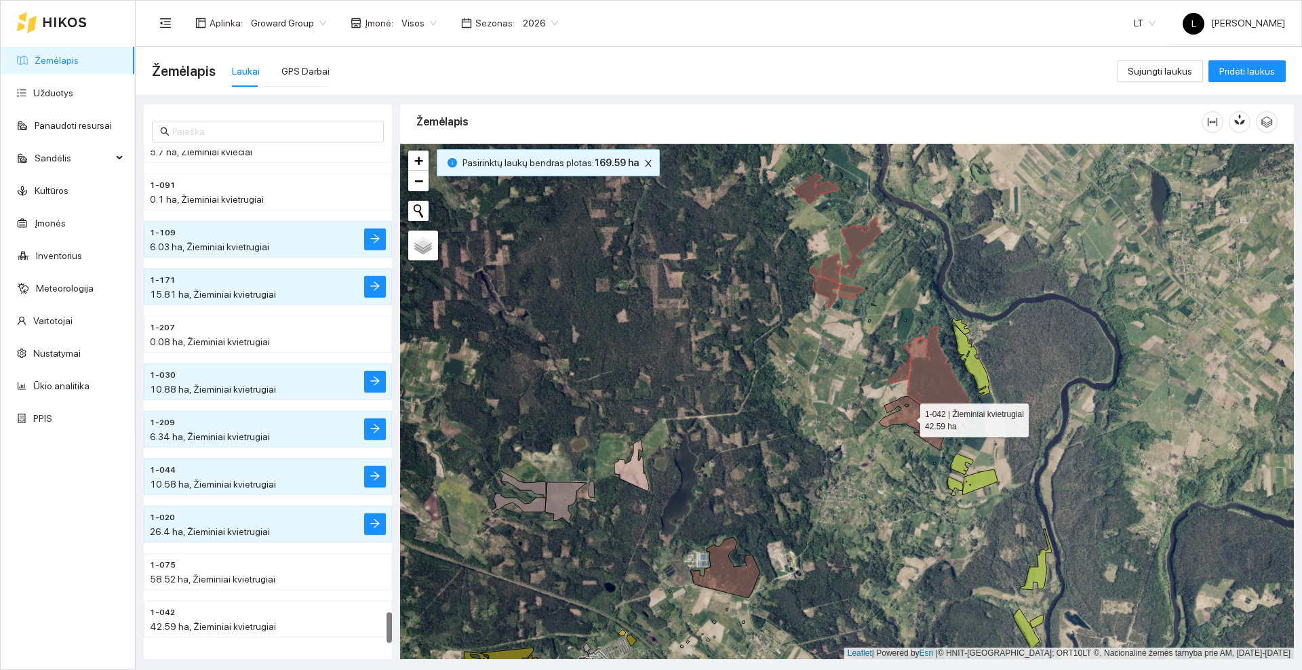
click at [908, 418] on icon at bounding box center [913, 423] width 68 height 54
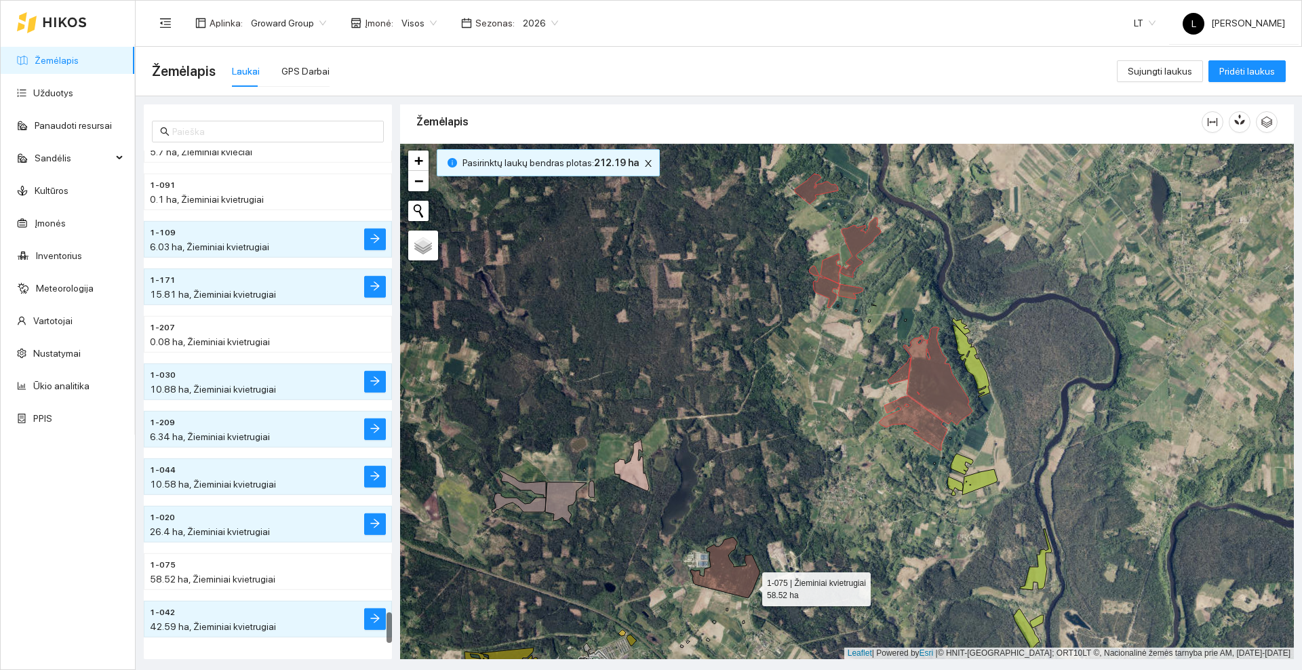
click at [749, 586] on icon at bounding box center [724, 567] width 69 height 61
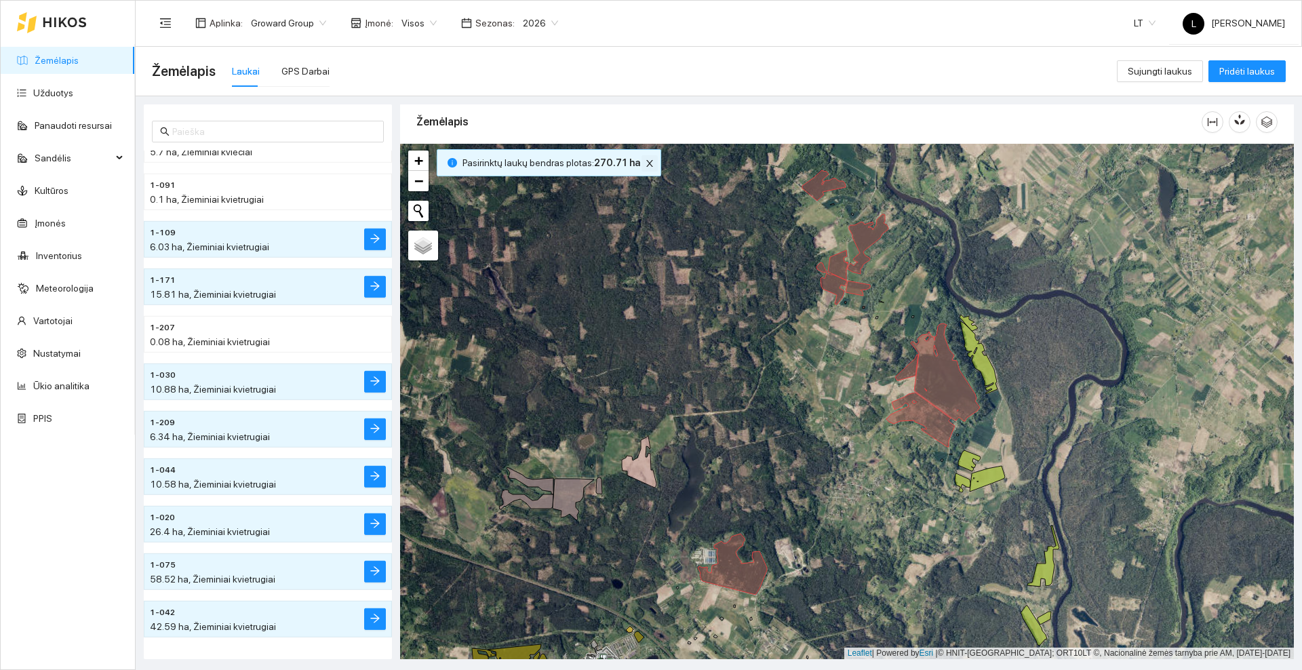
click at [646, 162] on icon "close" at bounding box center [649, 163] width 7 height 7
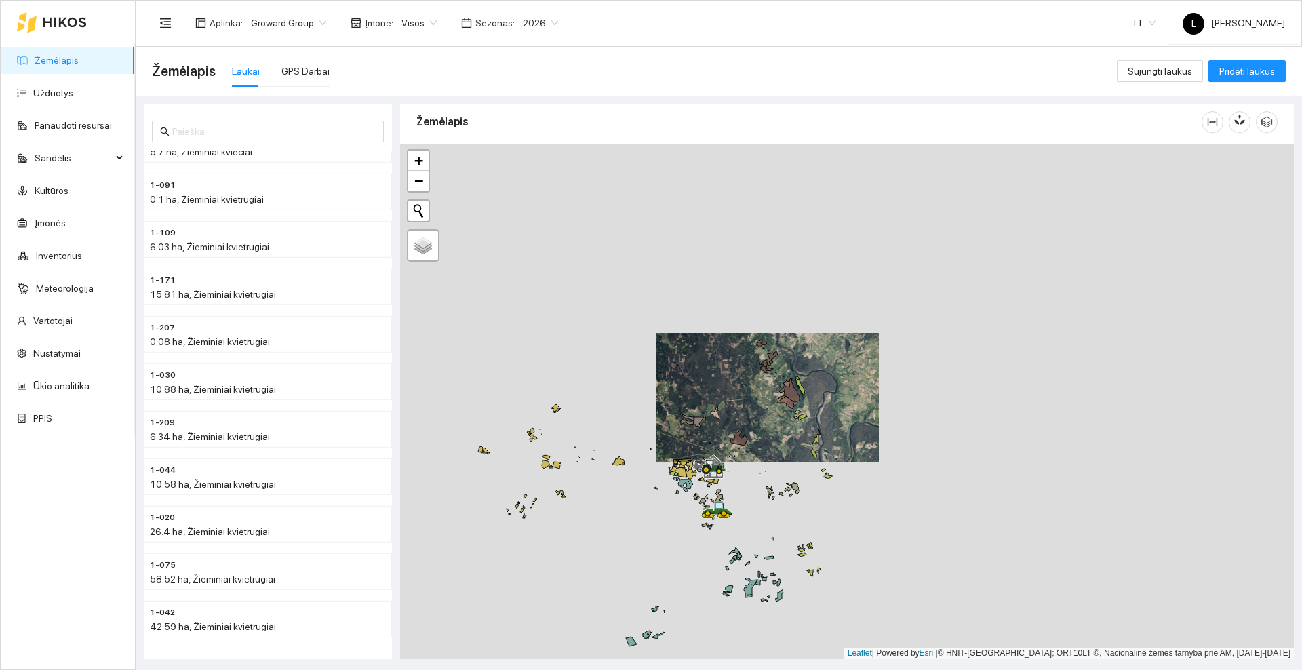
drag, startPoint x: 751, startPoint y: 519, endPoint x: 741, endPoint y: 370, distance: 149.5
click at [741, 370] on div at bounding box center [847, 401] width 894 height 515
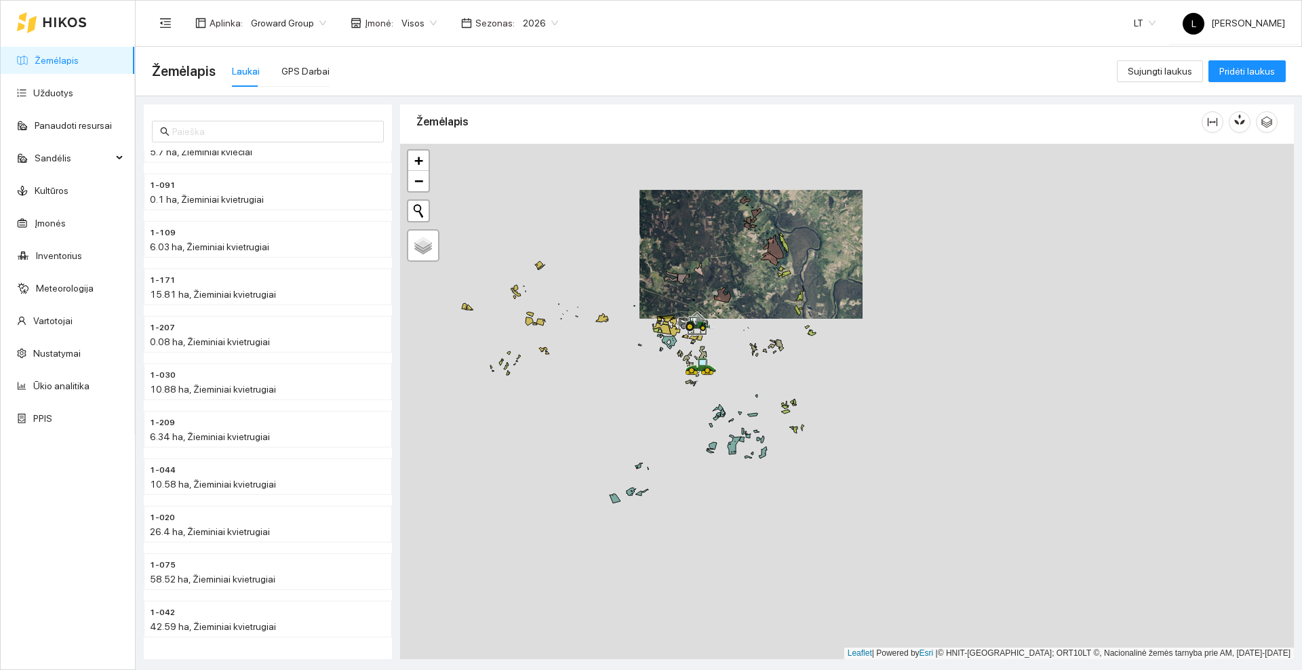
drag, startPoint x: 830, startPoint y: 219, endPoint x: 817, endPoint y: 271, distance: 53.3
click at [817, 271] on div at bounding box center [847, 401] width 894 height 515
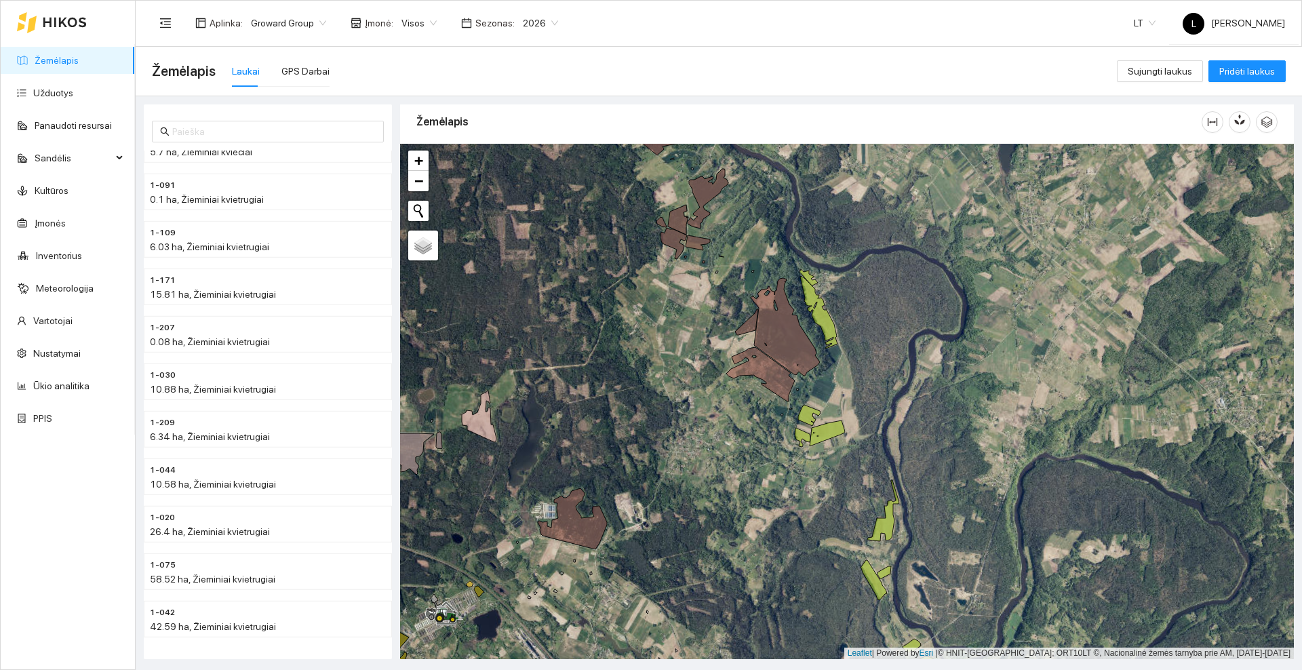
drag, startPoint x: 747, startPoint y: 223, endPoint x: 779, endPoint y: 286, distance: 70.4
click at [779, 286] on div at bounding box center [847, 401] width 894 height 515
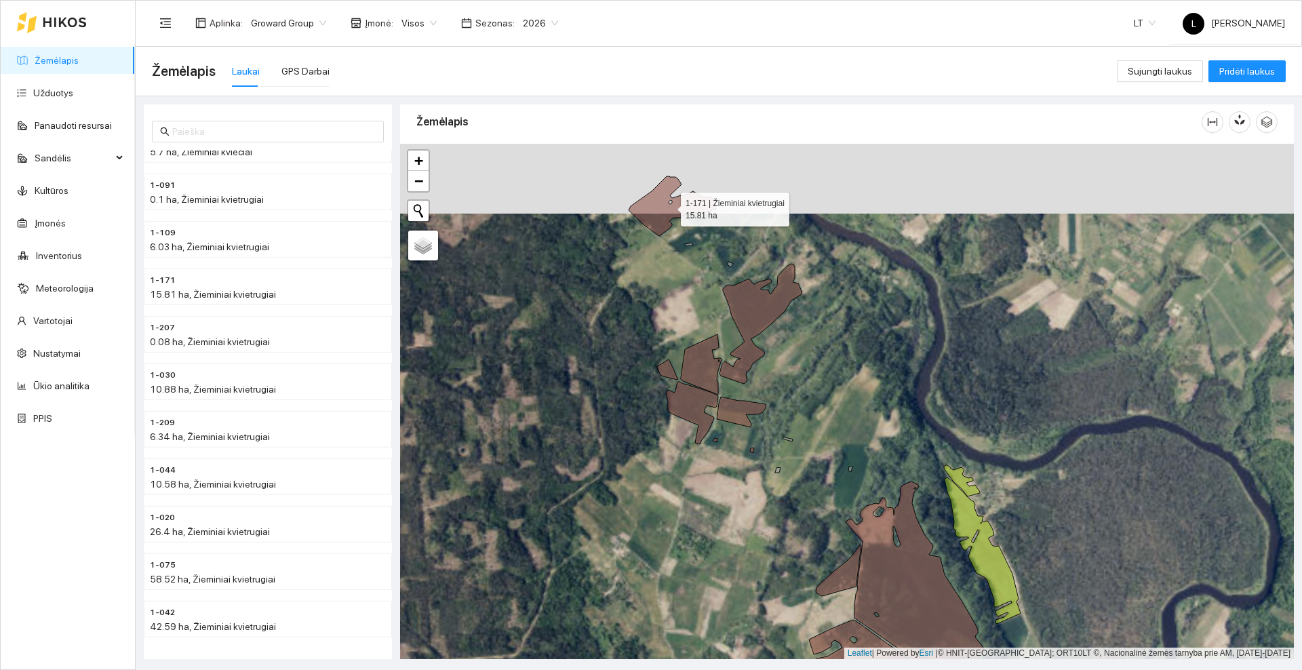
click at [652, 205] on icon at bounding box center [672, 206] width 87 height 60
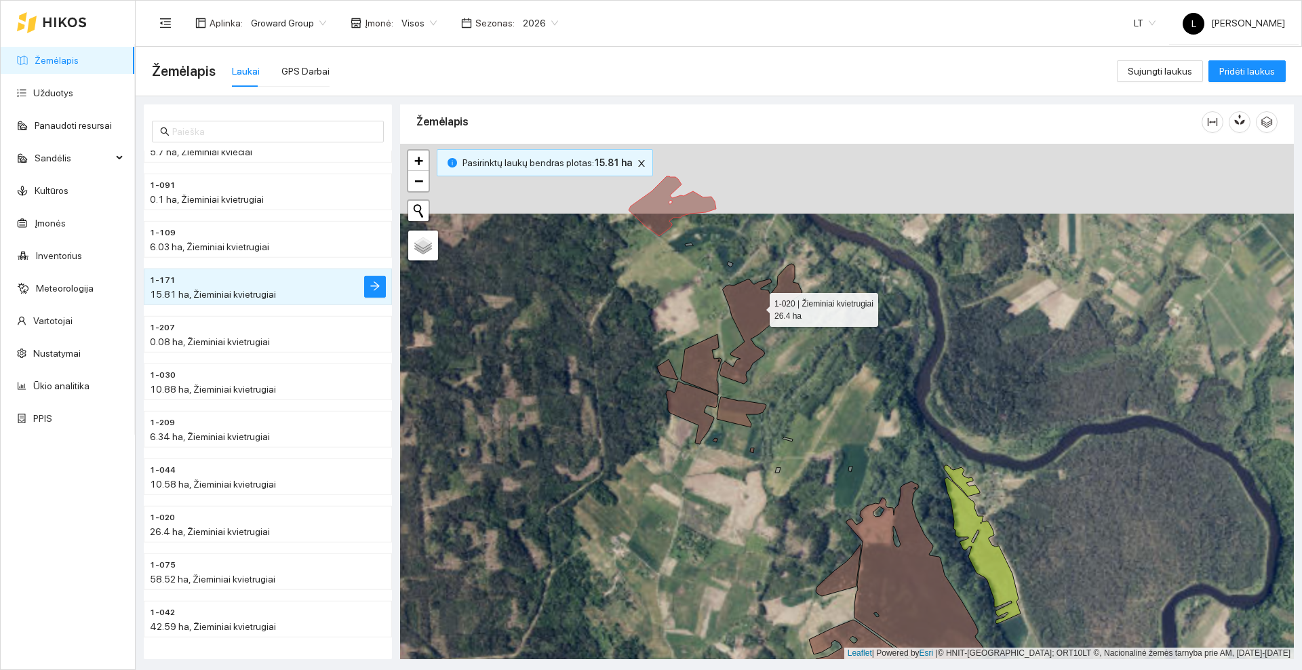
click at [758, 307] on icon at bounding box center [761, 324] width 82 height 120
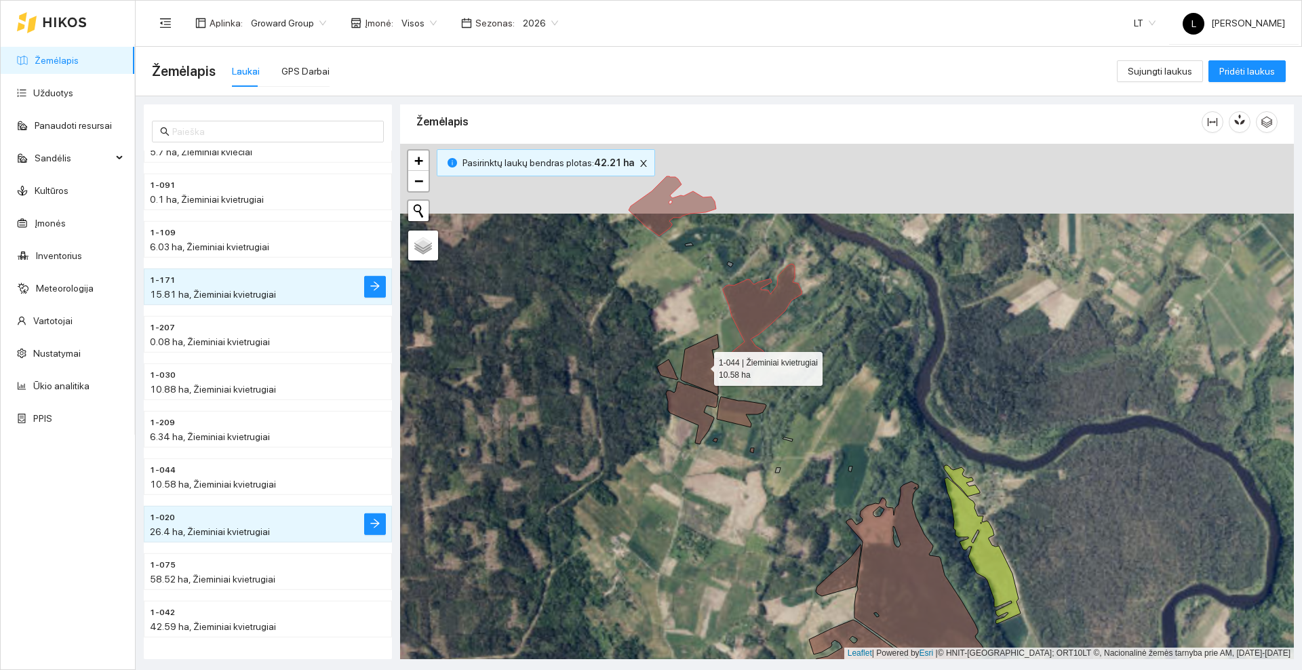
click at [705, 376] on icon at bounding box center [701, 364] width 41 height 60
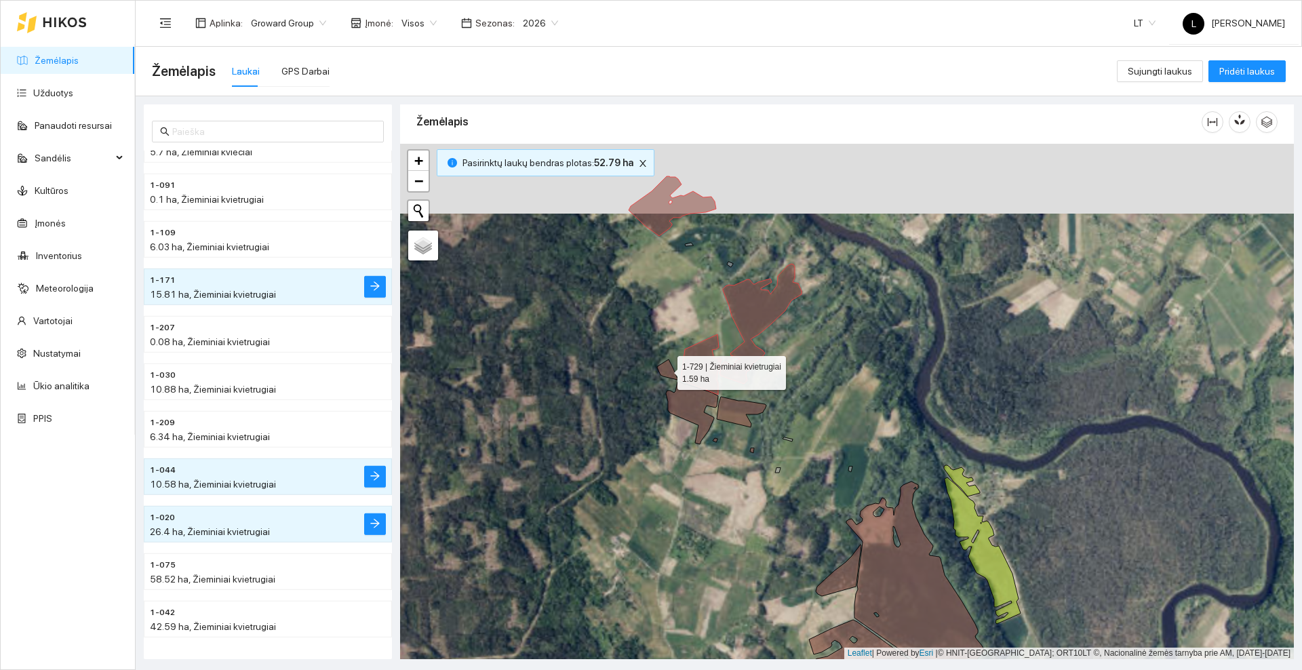
click at [665, 370] on icon at bounding box center [667, 369] width 21 height 20
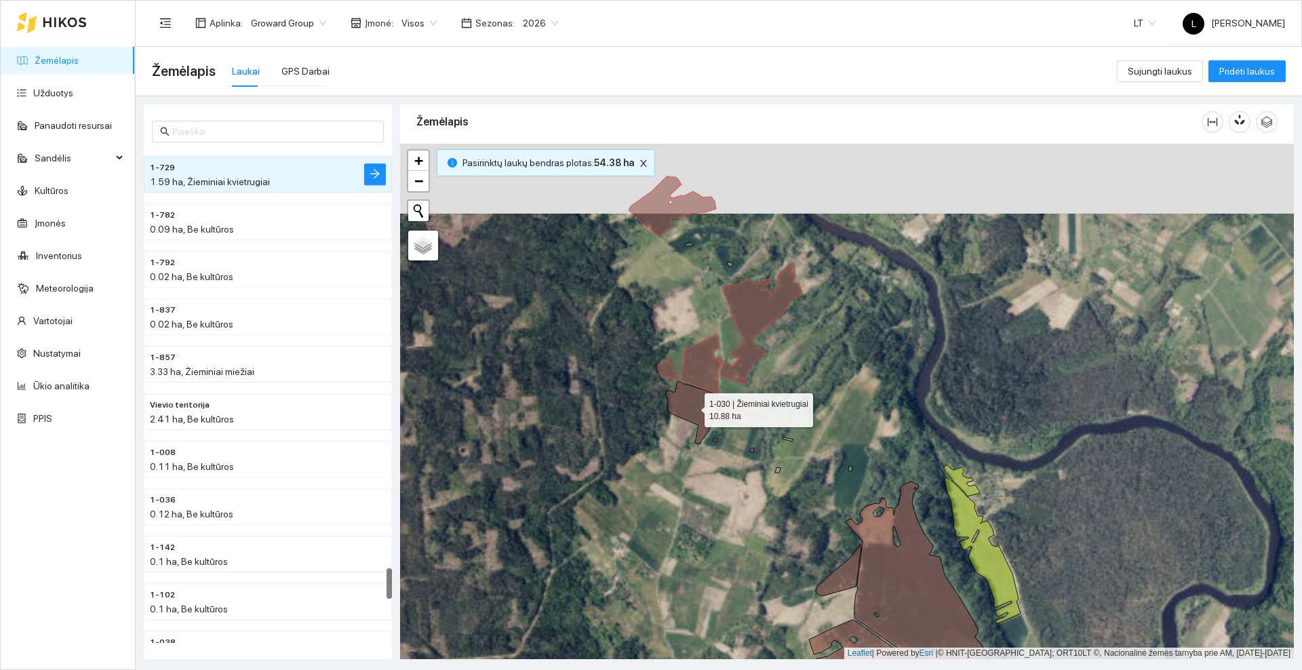
click at [690, 416] on icon at bounding box center [692, 413] width 52 height 62
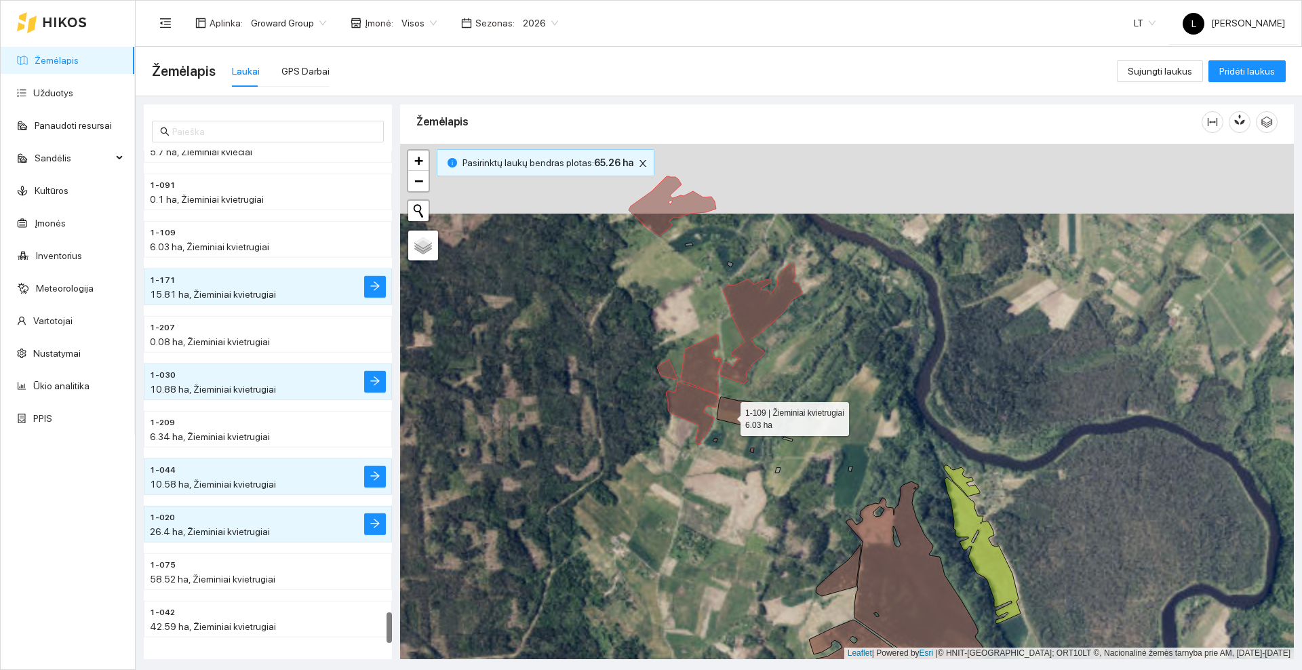
click at [728, 415] on icon at bounding box center [742, 412] width 50 height 31
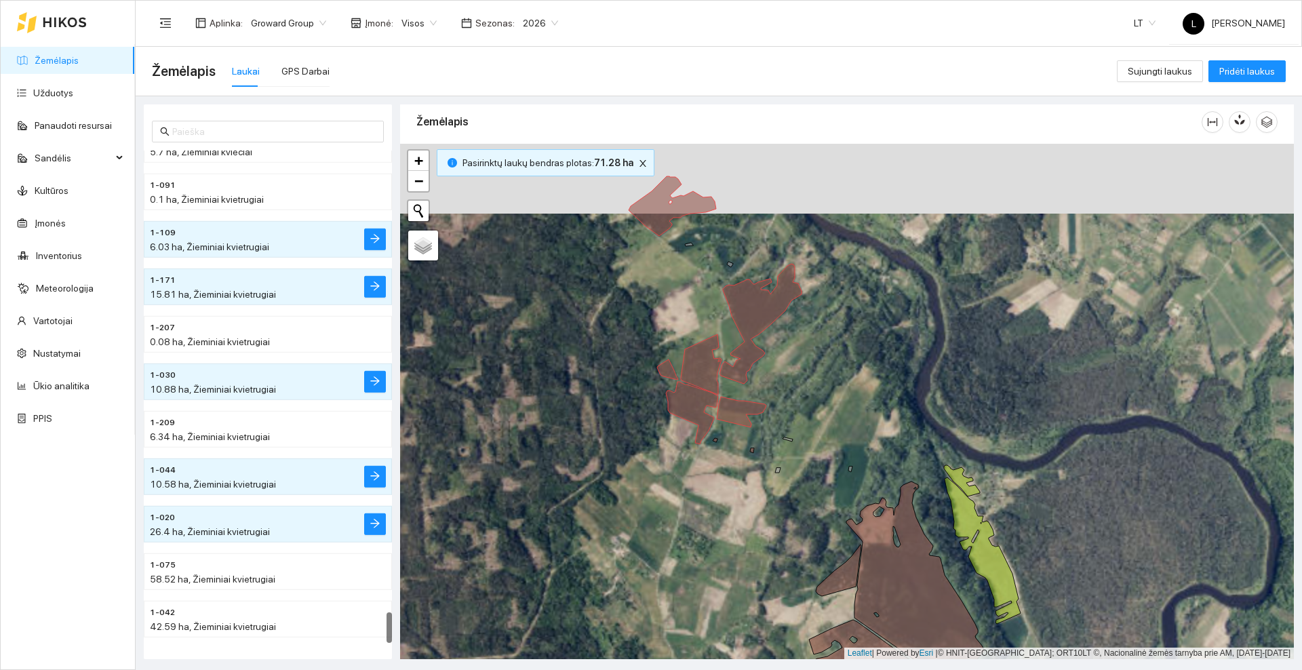
drag, startPoint x: 743, startPoint y: 503, endPoint x: 682, endPoint y: 238, distance: 271.9
click at [682, 239] on div at bounding box center [847, 401] width 894 height 515
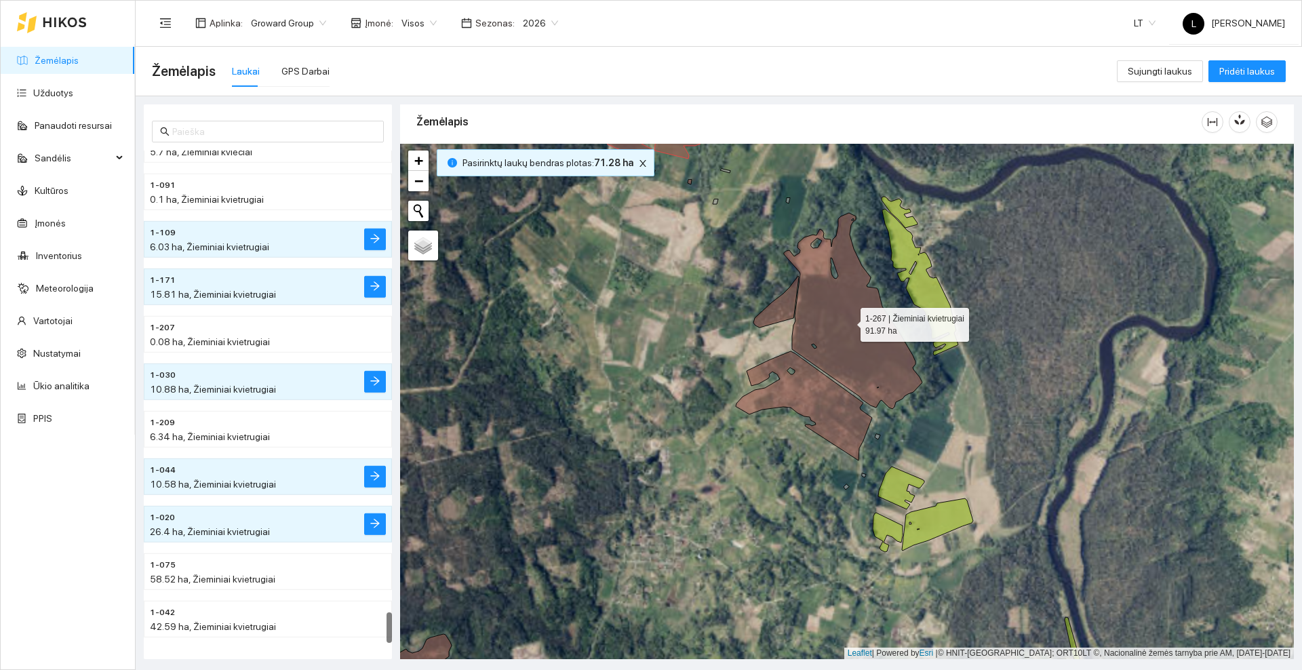
click at [823, 299] on icon at bounding box center [853, 311] width 138 height 196
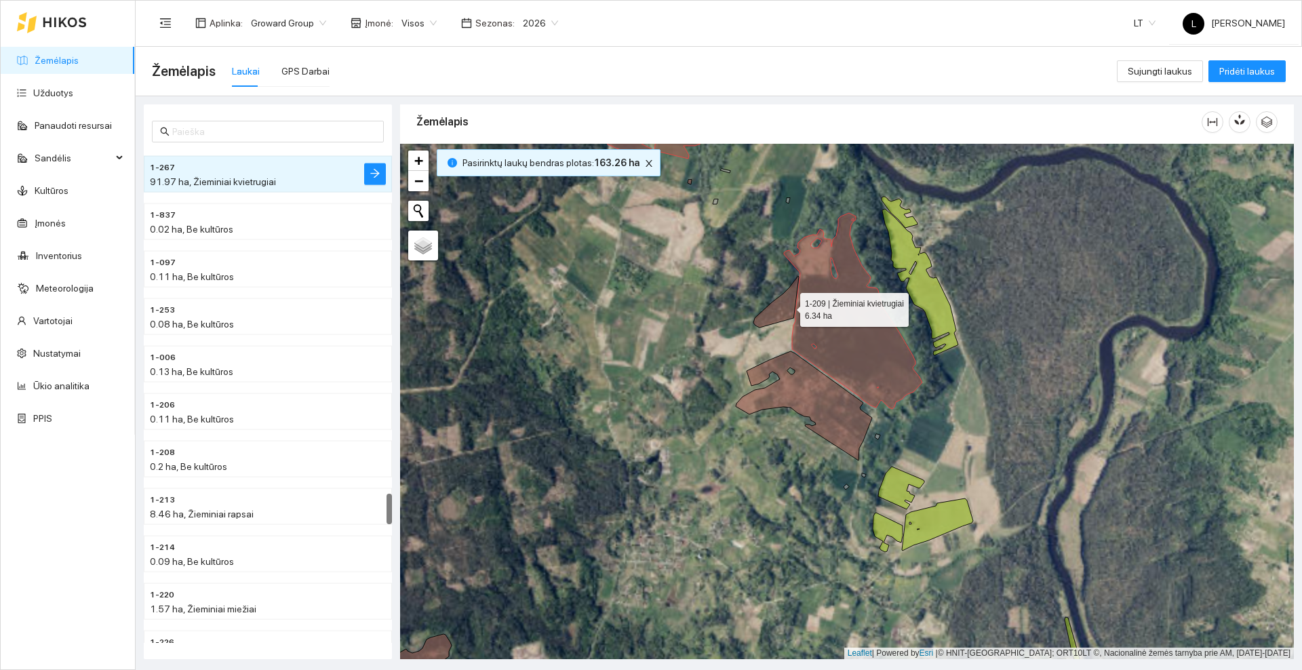
click at [788, 307] on icon at bounding box center [775, 302] width 45 height 52
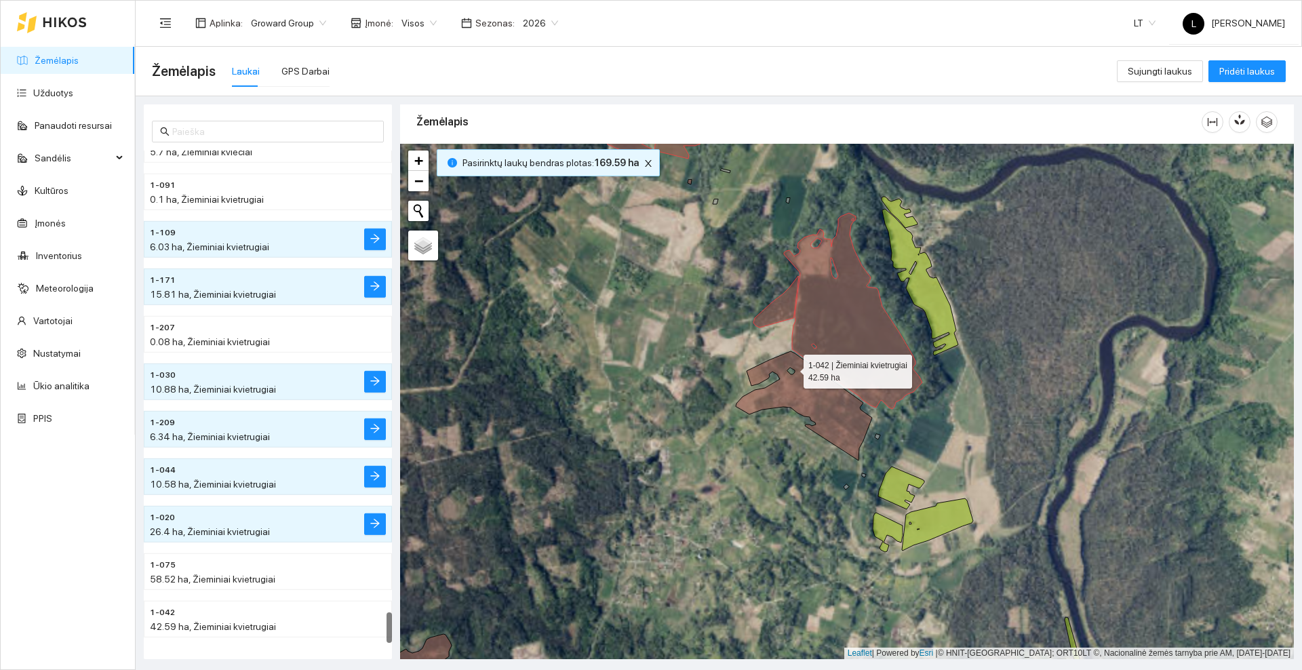
click at [793, 377] on icon at bounding box center [804, 405] width 136 height 109
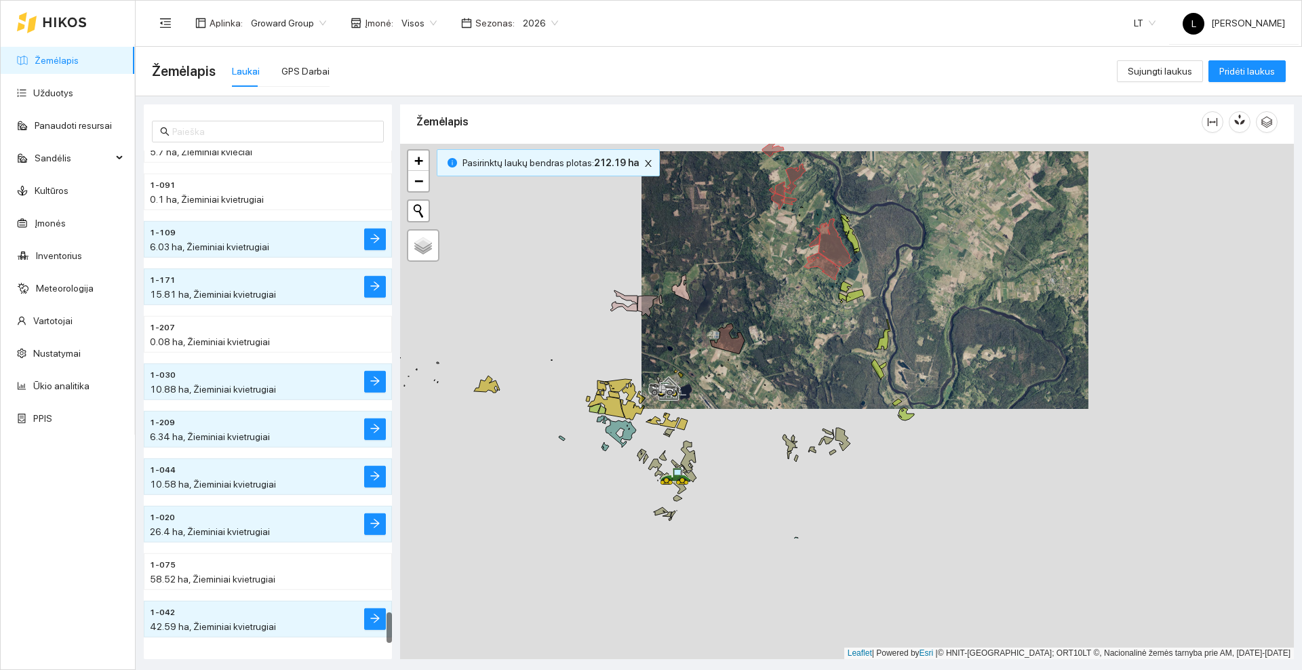
drag, startPoint x: 708, startPoint y: 473, endPoint x: 770, endPoint y: 301, distance: 183.2
click at [770, 301] on div at bounding box center [847, 401] width 894 height 515
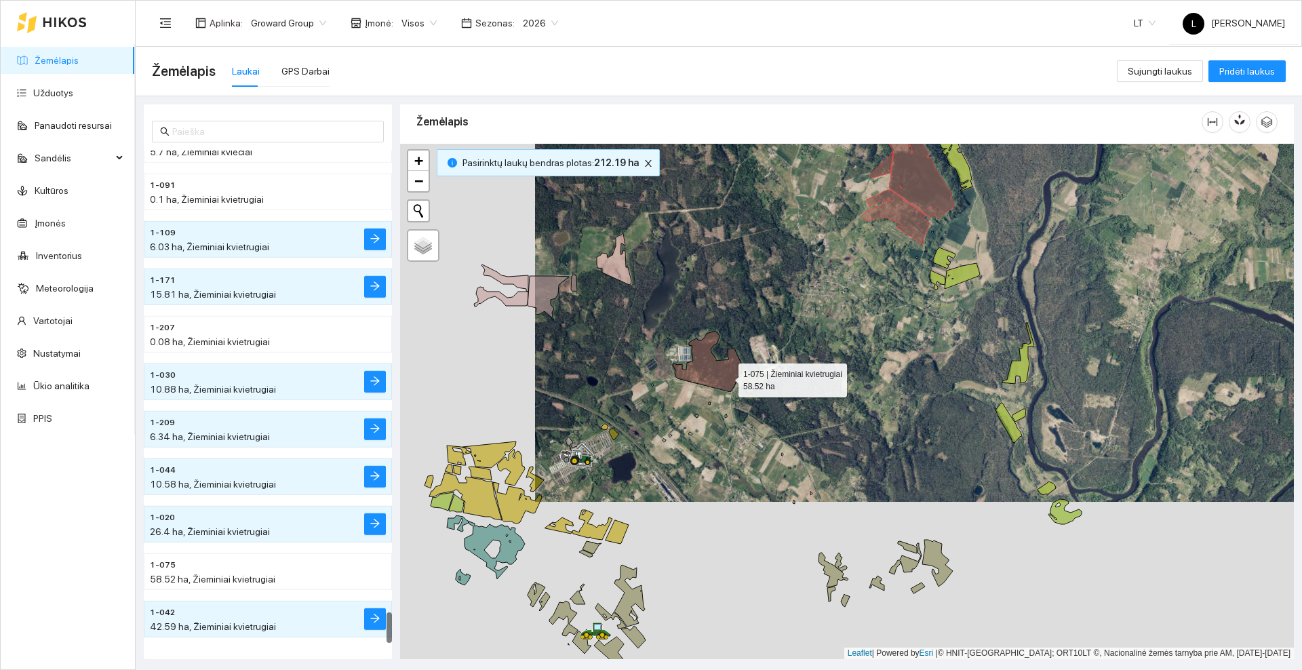
click at [726, 377] on icon at bounding box center [707, 361] width 69 height 61
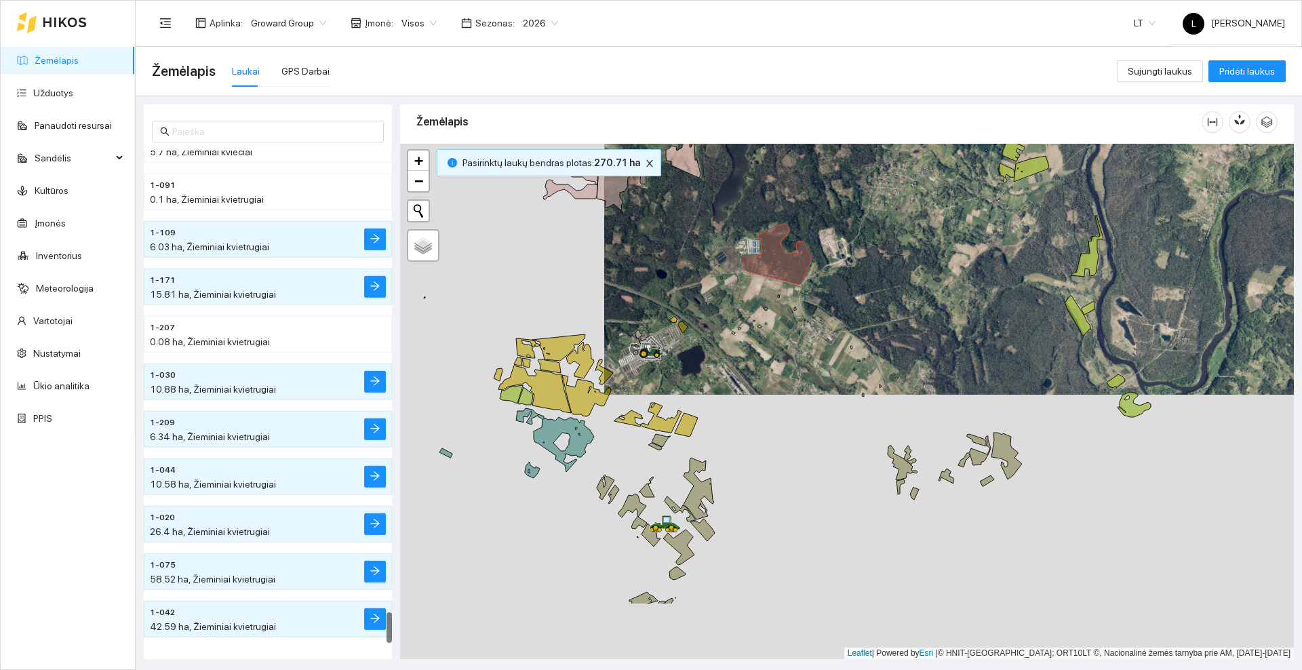
drag, startPoint x: 726, startPoint y: 448, endPoint x: 861, endPoint y: 263, distance: 229.0
click at [861, 263] on div at bounding box center [847, 401] width 894 height 515
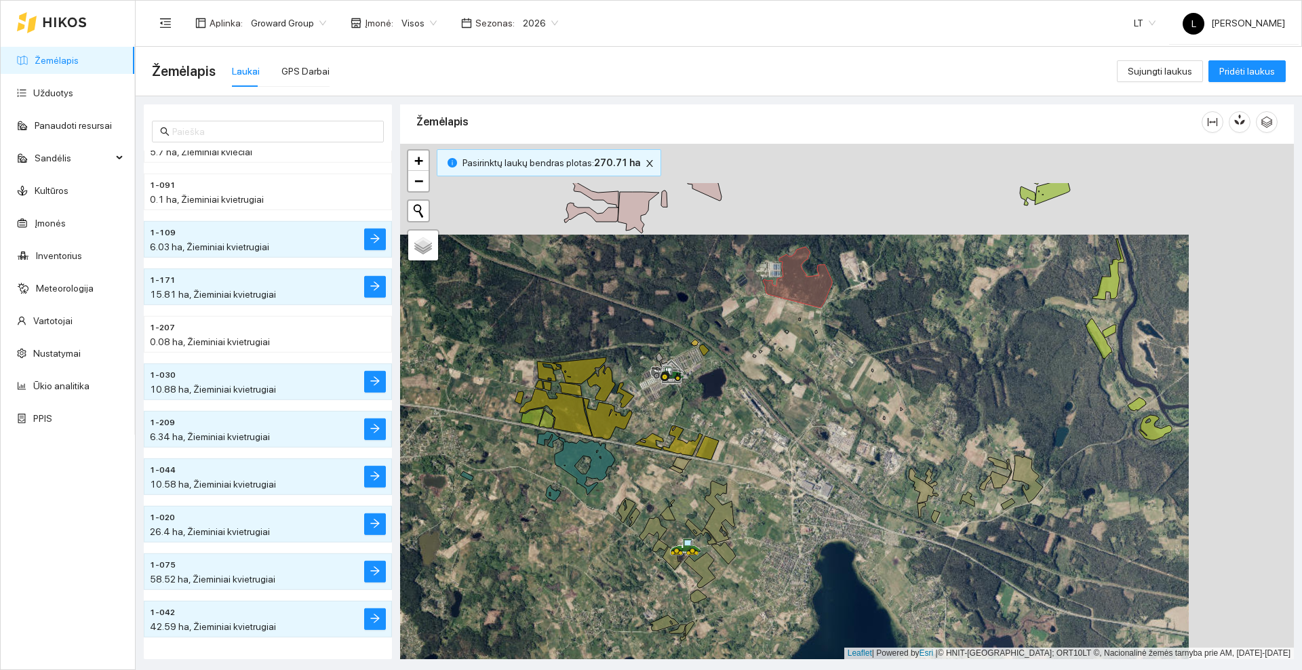
drag, startPoint x: 870, startPoint y: 302, endPoint x: 769, endPoint y: 366, distance: 119.5
click at [772, 366] on div at bounding box center [847, 401] width 894 height 515
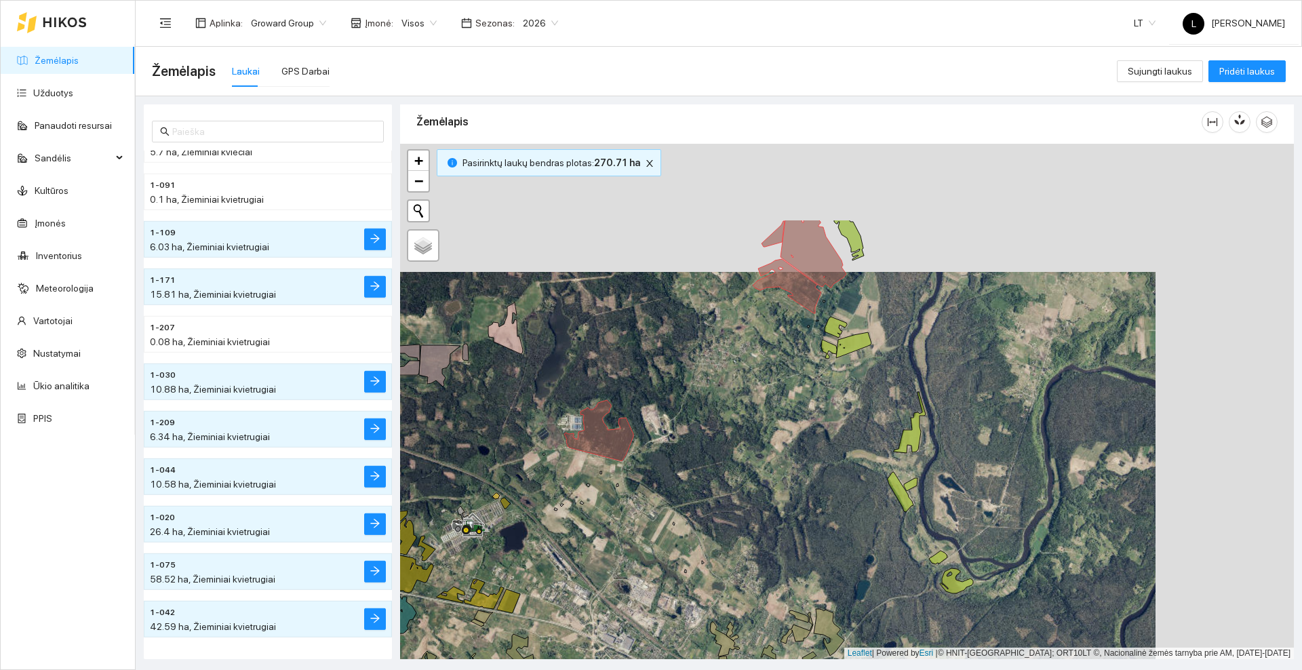
drag, startPoint x: 791, startPoint y: 210, endPoint x: 653, endPoint y: 338, distance: 188.6
click at [653, 338] on div at bounding box center [847, 401] width 894 height 515
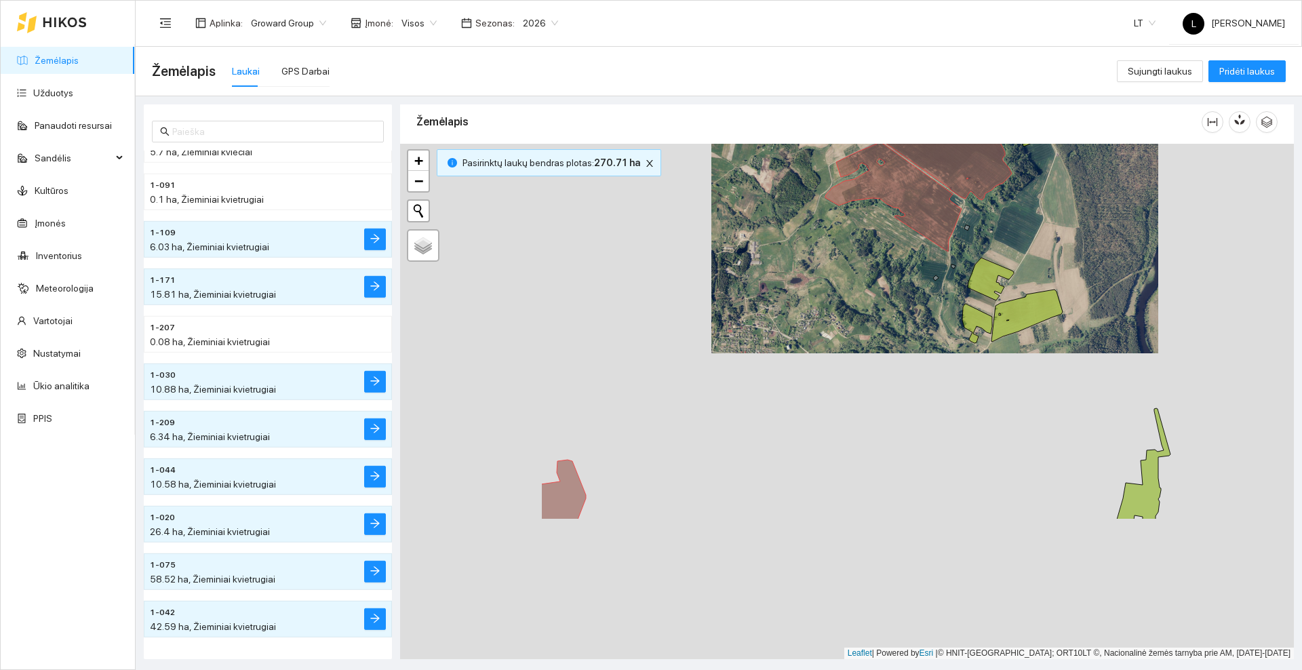
drag, startPoint x: 571, startPoint y: 505, endPoint x: 801, endPoint y: 313, distance: 299.0
click at [801, 313] on div at bounding box center [847, 401] width 894 height 515
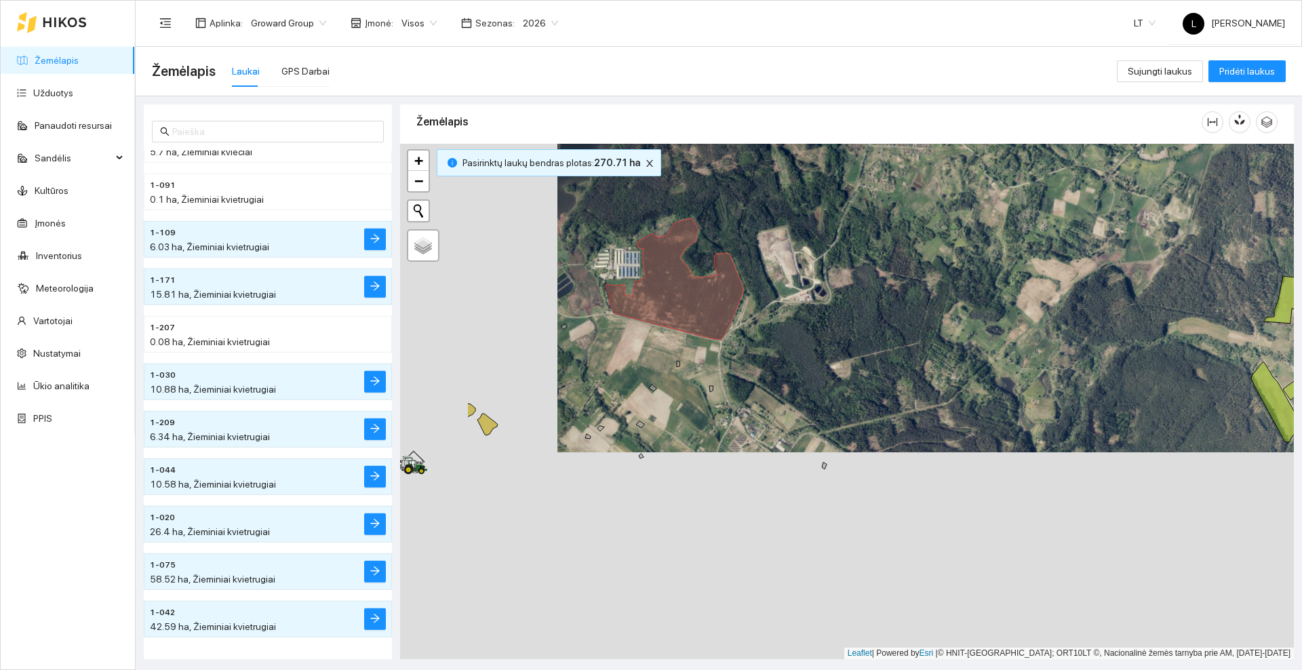
drag, startPoint x: 617, startPoint y: 564, endPoint x: 774, endPoint y: 357, distance: 259.9
click at [774, 357] on div at bounding box center [847, 401] width 894 height 515
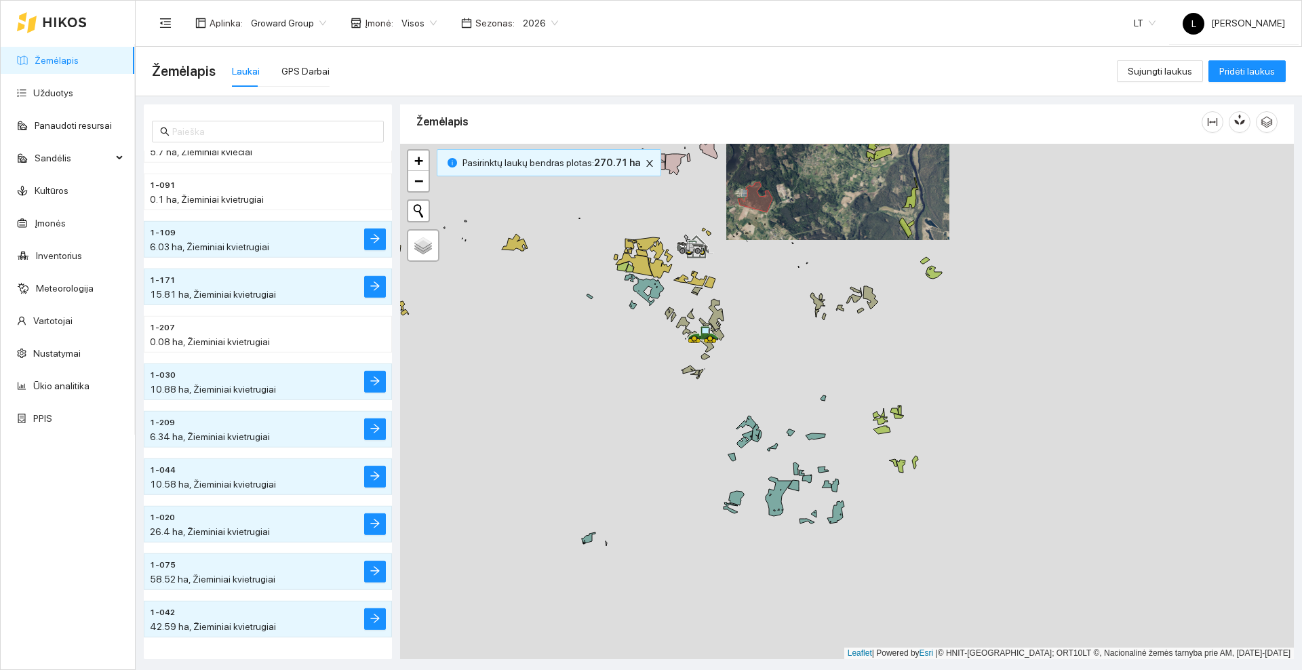
drag, startPoint x: 763, startPoint y: 454, endPoint x: 762, endPoint y: 299, distance: 155.3
click at [762, 299] on div at bounding box center [847, 401] width 894 height 515
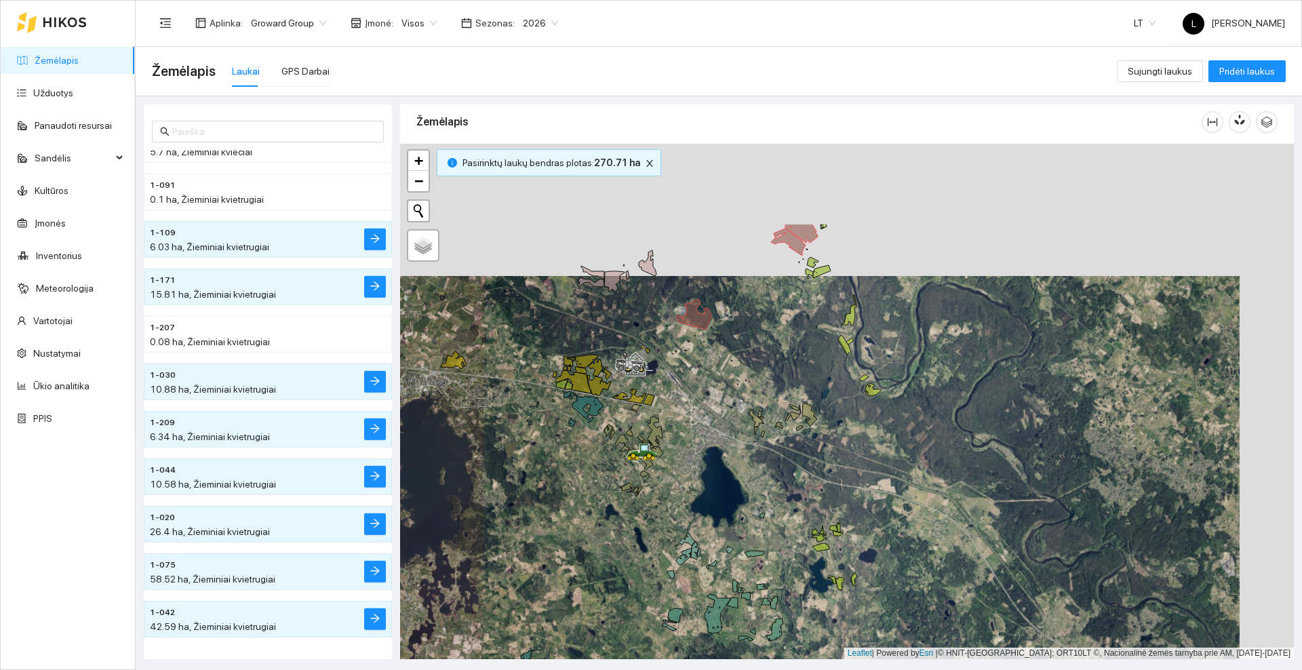
drag, startPoint x: 797, startPoint y: 209, endPoint x: 701, endPoint y: 401, distance: 214.7
click at [701, 401] on div at bounding box center [847, 401] width 894 height 515
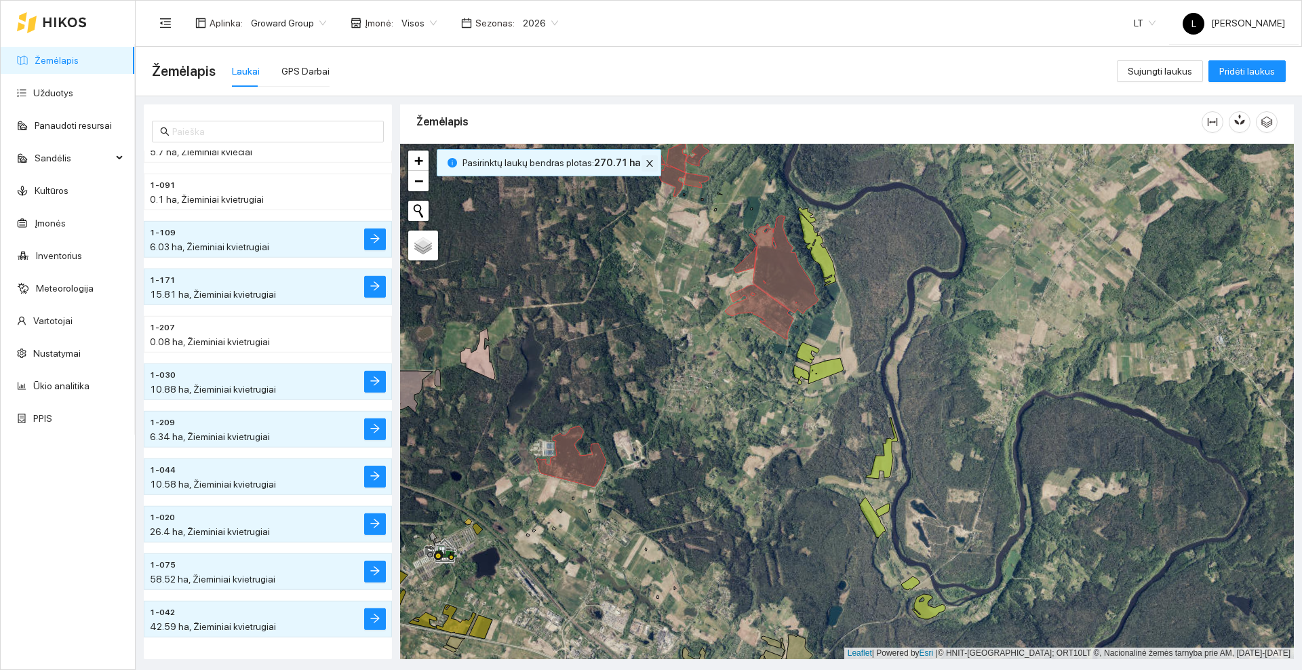
click at [645, 160] on icon "close" at bounding box center [649, 163] width 9 height 9
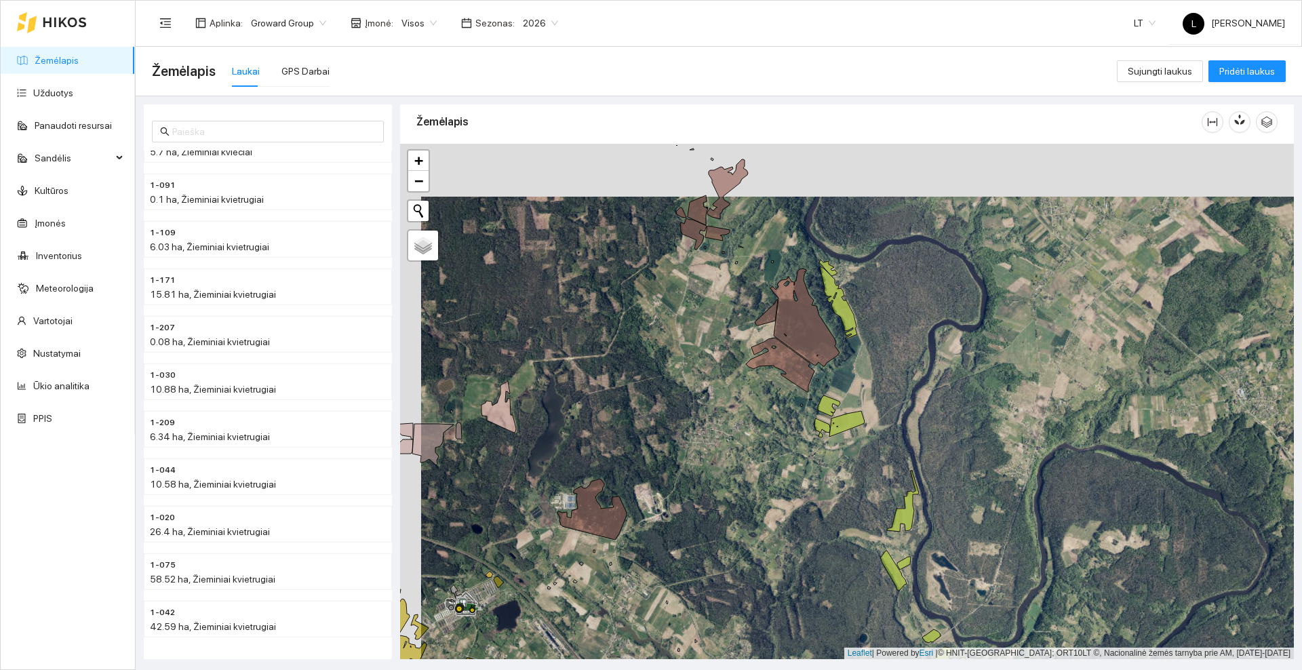
drag, startPoint x: 654, startPoint y: 311, endPoint x: 675, endPoint y: 366, distance: 59.1
click at [675, 366] on div at bounding box center [847, 401] width 894 height 515
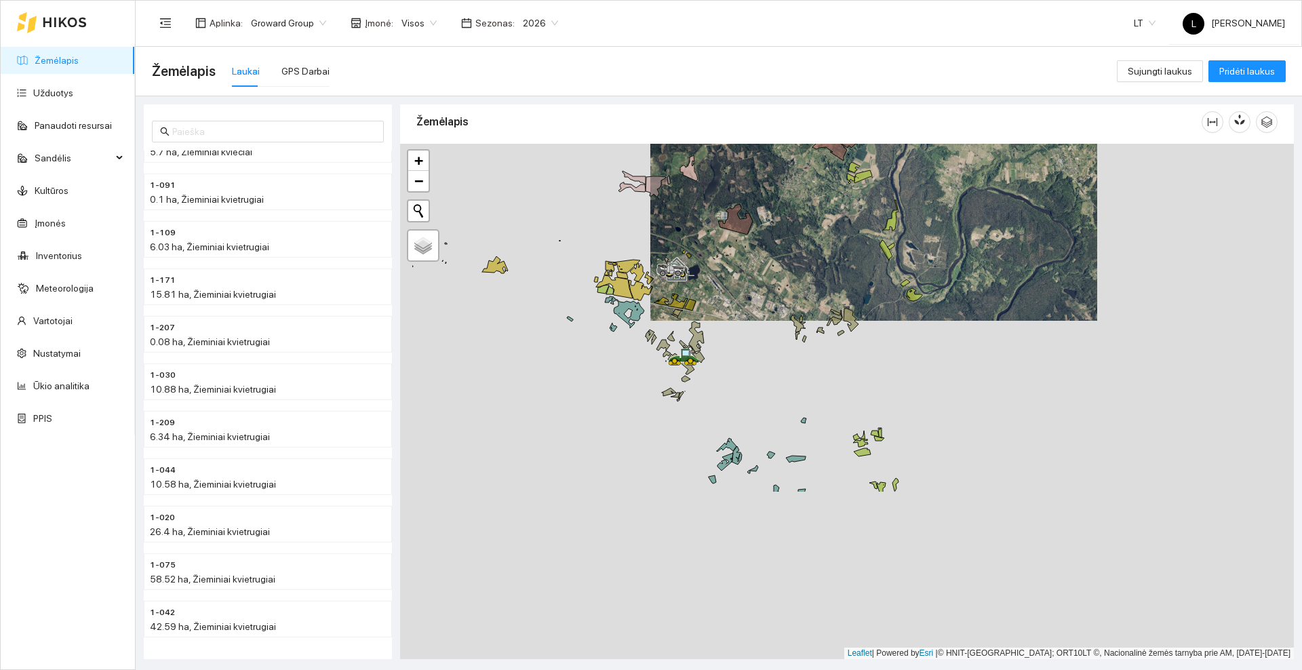
drag, startPoint x: 686, startPoint y: 532, endPoint x: 786, endPoint y: 317, distance: 237.0
click at [786, 317] on div at bounding box center [847, 401] width 894 height 515
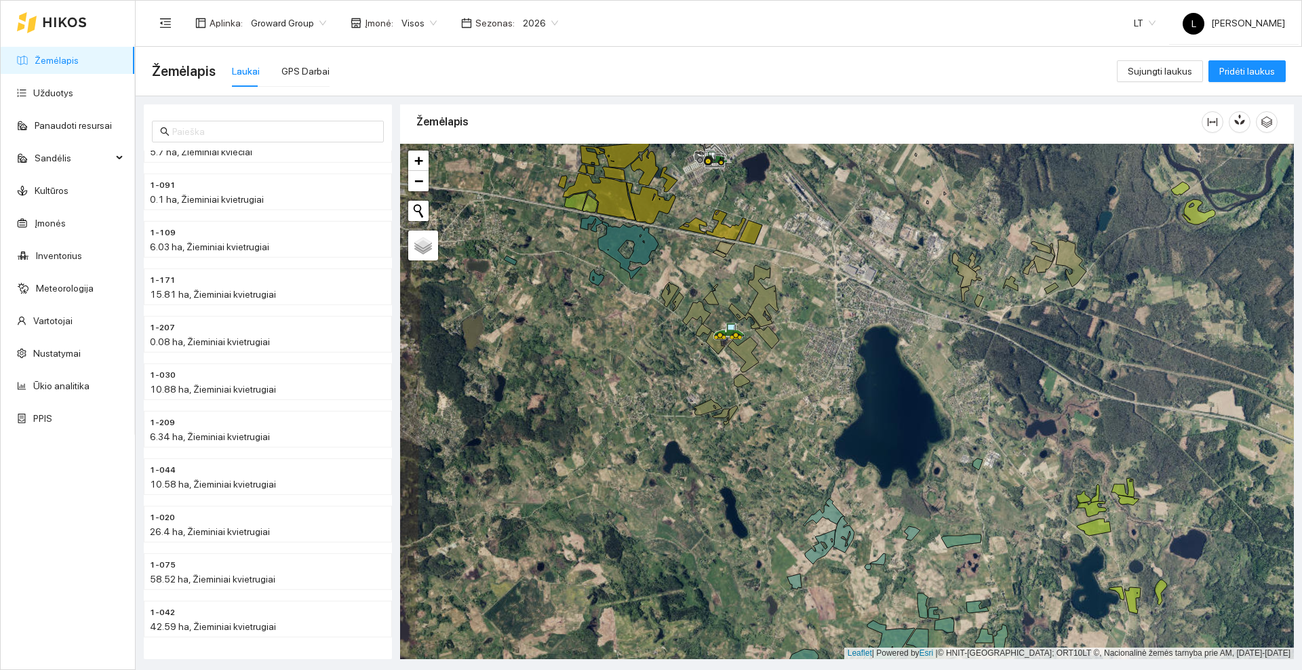
drag, startPoint x: 894, startPoint y: 264, endPoint x: 849, endPoint y: 342, distance: 89.9
click at [849, 342] on div at bounding box center [847, 401] width 894 height 515
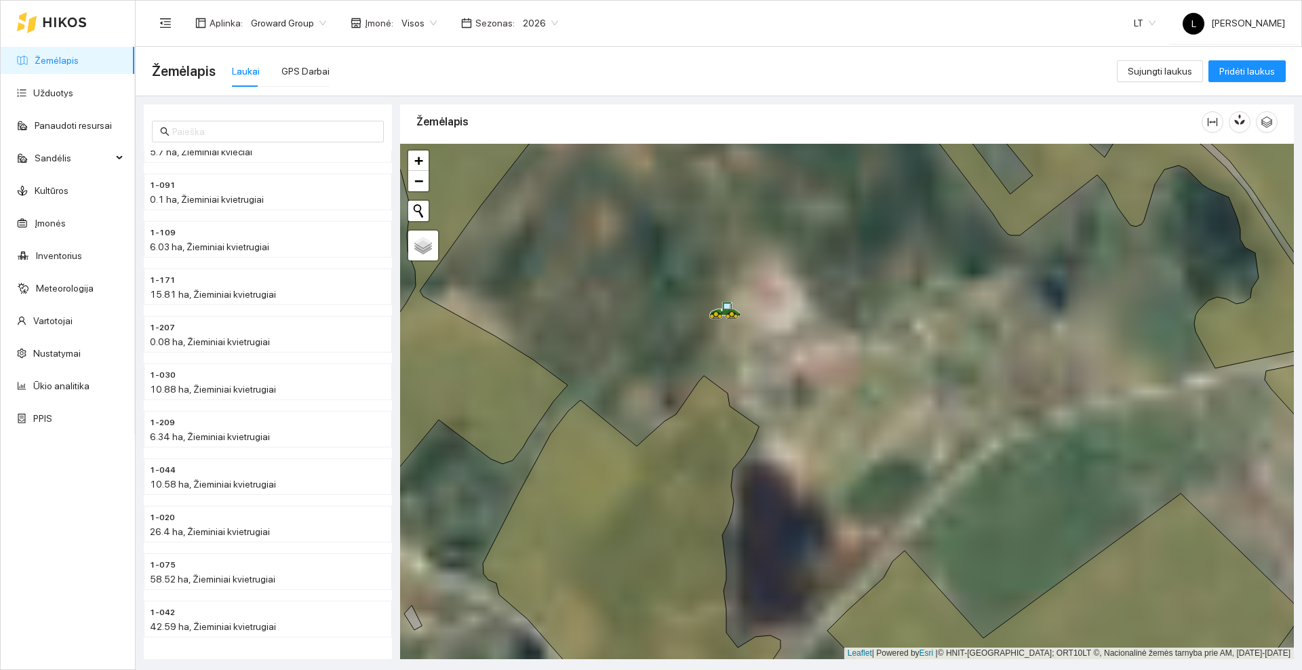
drag, startPoint x: 770, startPoint y: 361, endPoint x: 718, endPoint y: 401, distance: 65.8
click at [718, 401] on div at bounding box center [847, 401] width 894 height 515
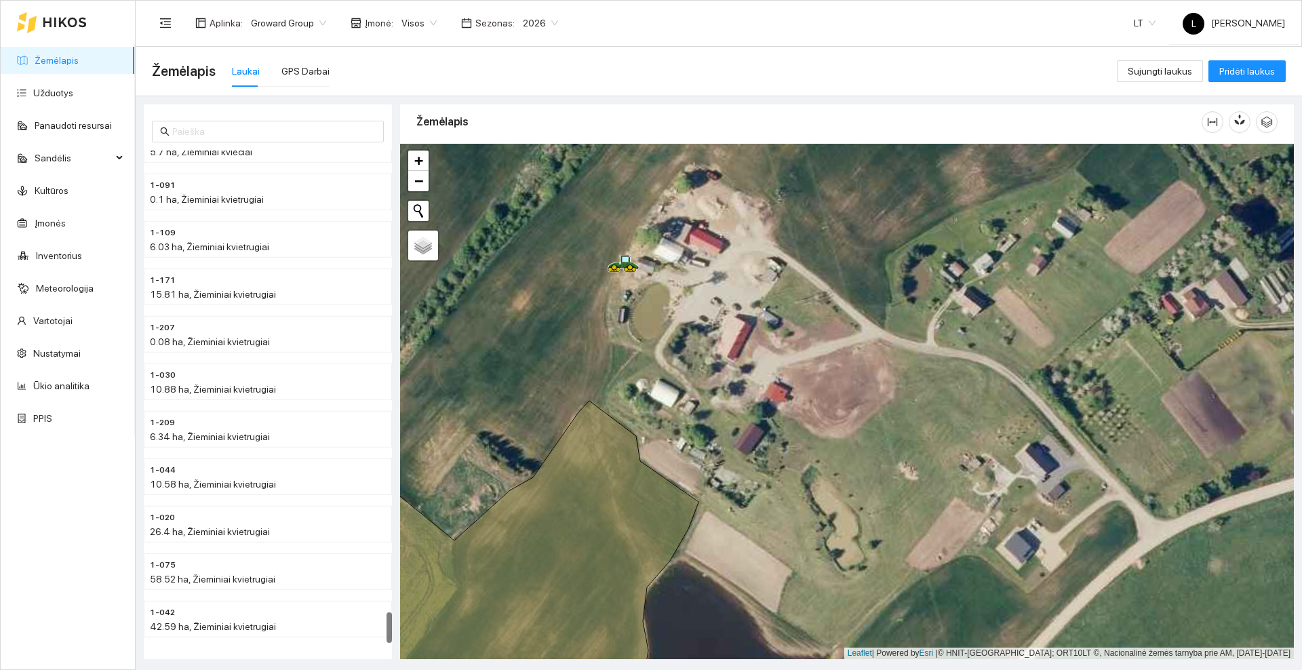
click at [68, 23] on icon at bounding box center [64, 22] width 43 height 9
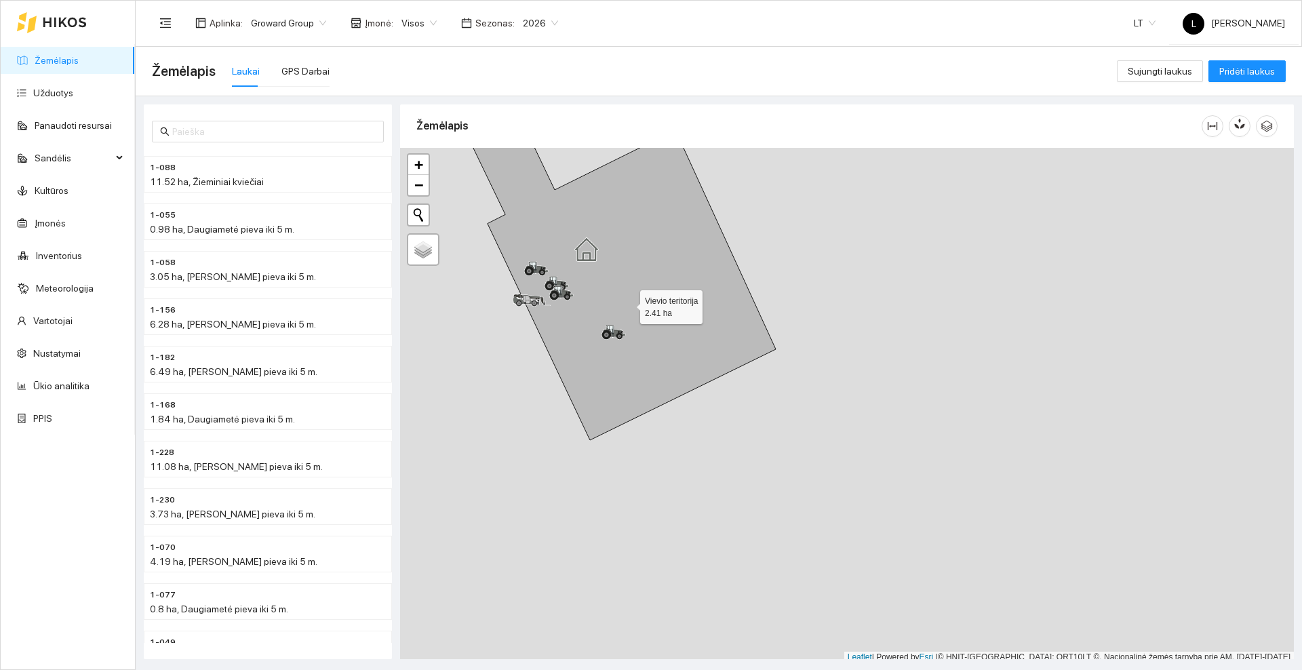
scroll to position [4, 0]
drag, startPoint x: 625, startPoint y: 294, endPoint x: 648, endPoint y: 347, distance: 58.1
click at [648, 340] on icon at bounding box center [592, 267] width 367 height 337
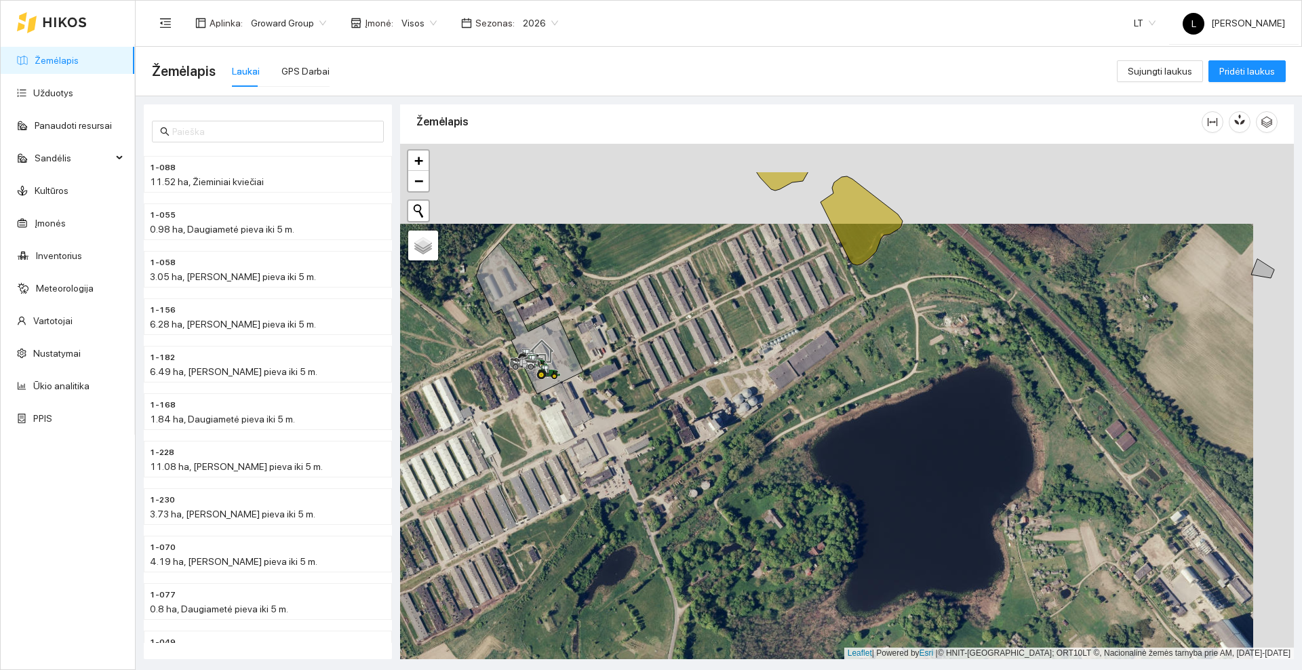
drag, startPoint x: 635, startPoint y: 295, endPoint x: 585, endPoint y: 366, distance: 86.2
click at [589, 365] on div at bounding box center [847, 401] width 894 height 515
